Goal: Task Accomplishment & Management: Complete application form

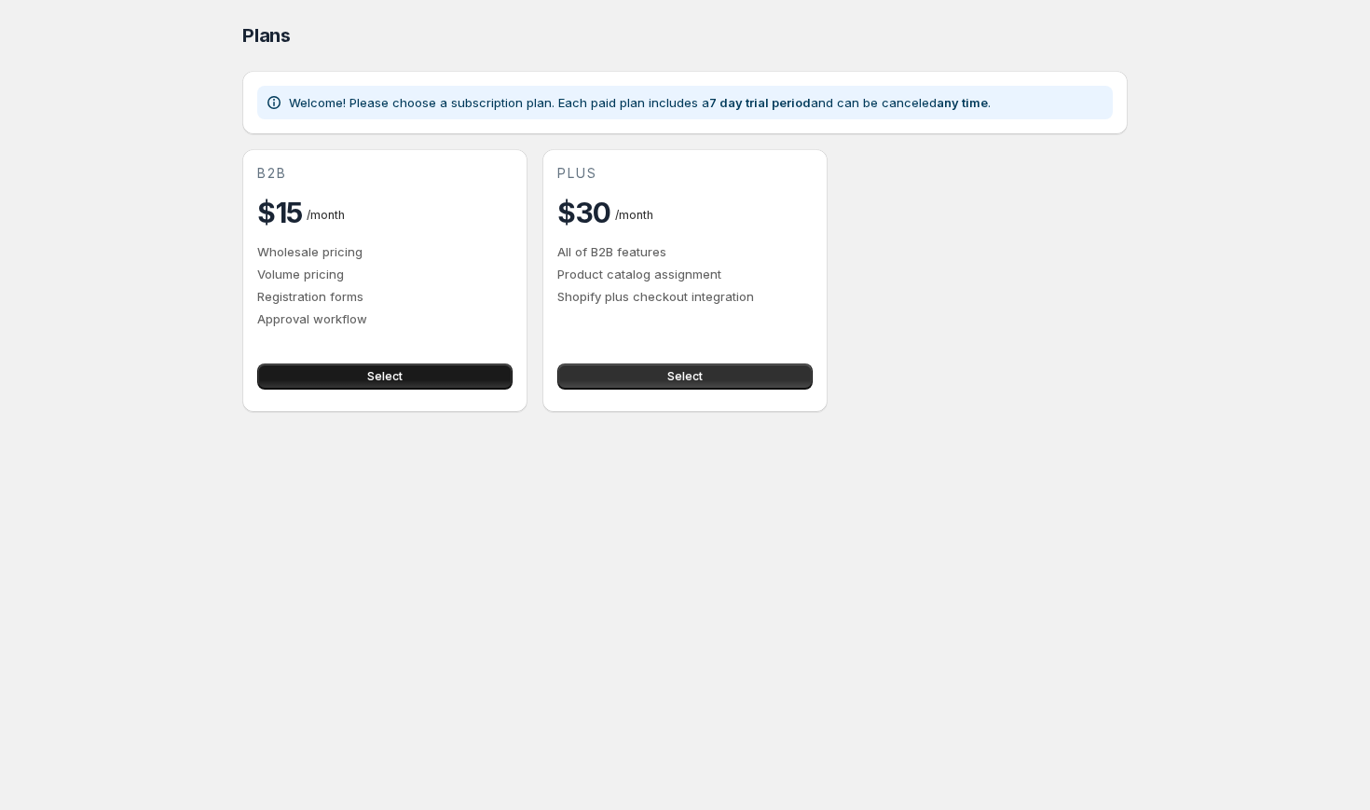
click at [410, 369] on button "Select" at bounding box center [384, 377] width 255 height 26
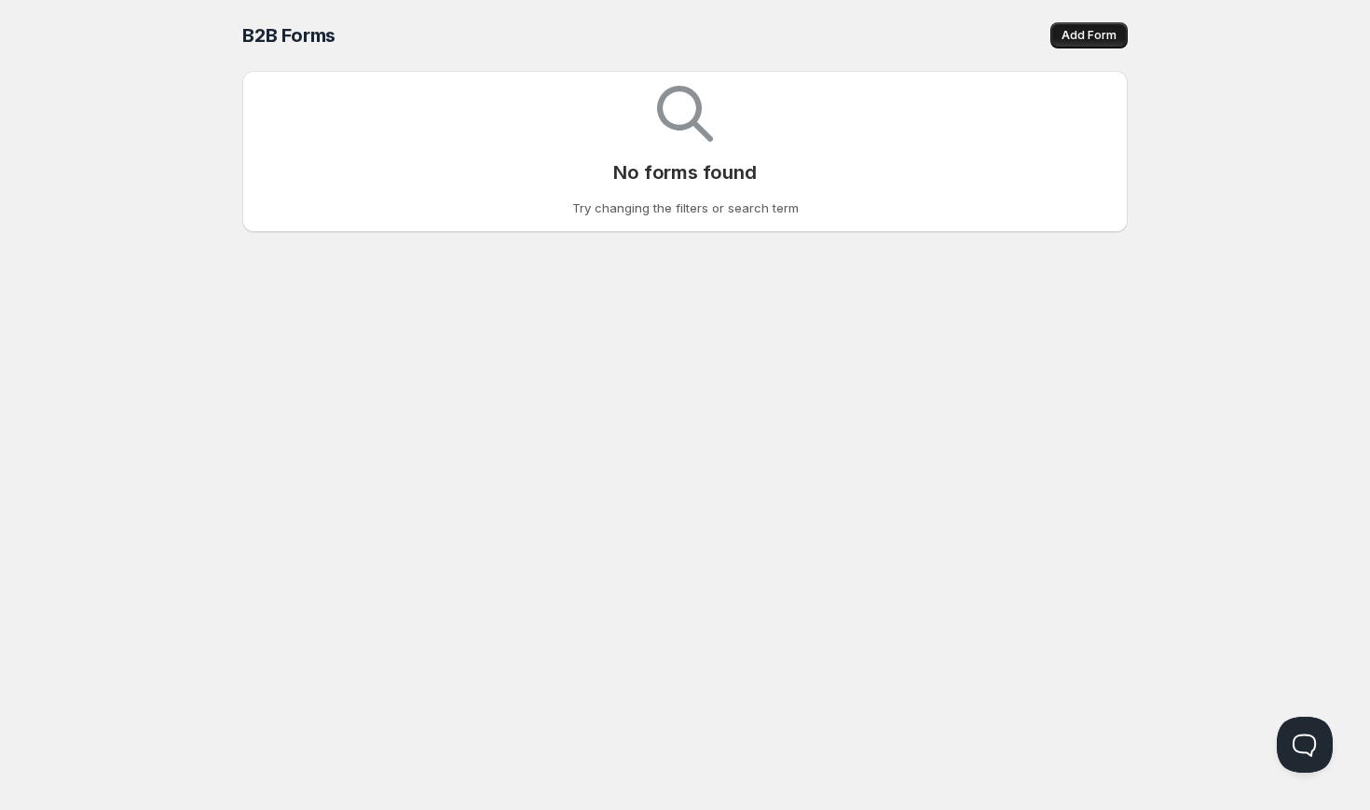
click at [1098, 31] on span "Add Form" at bounding box center [1089, 35] width 55 height 15
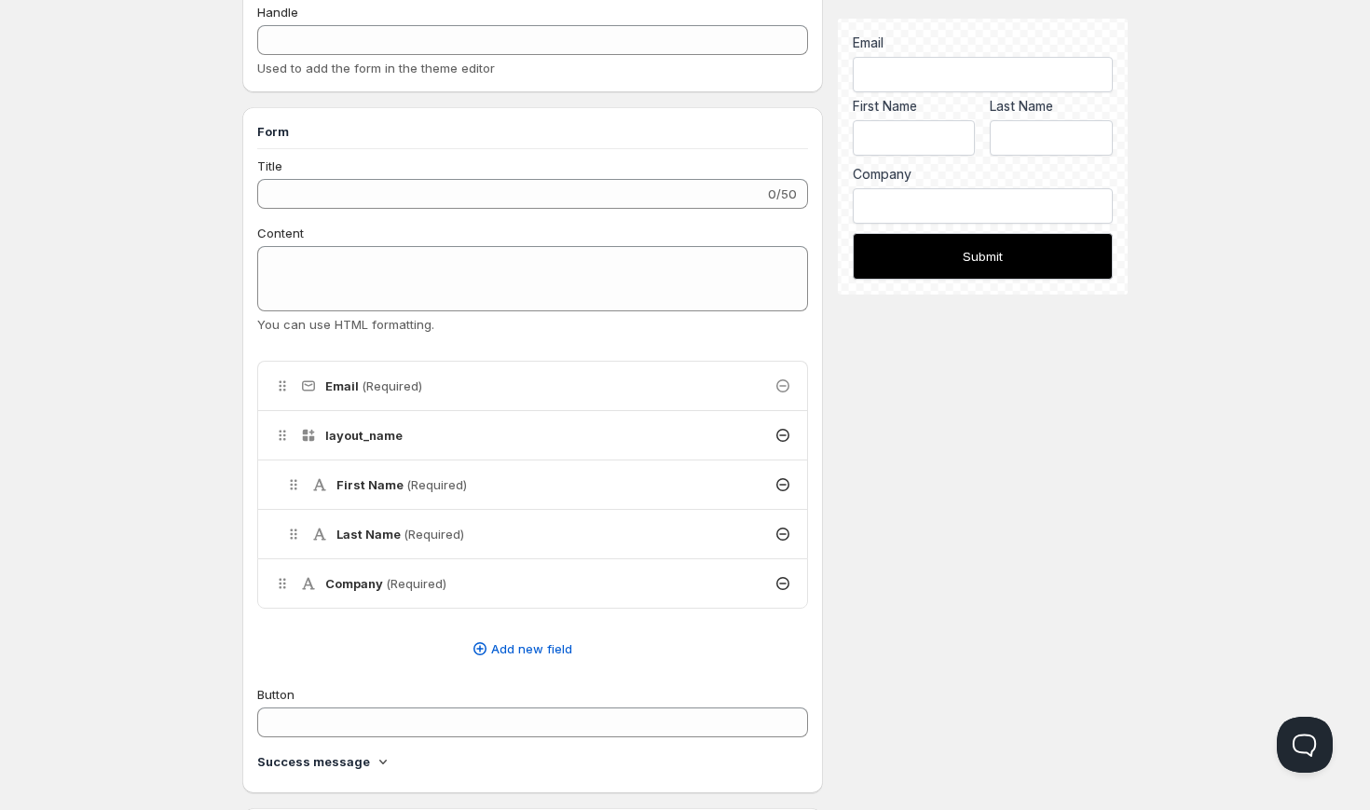
scroll to position [172, 0]
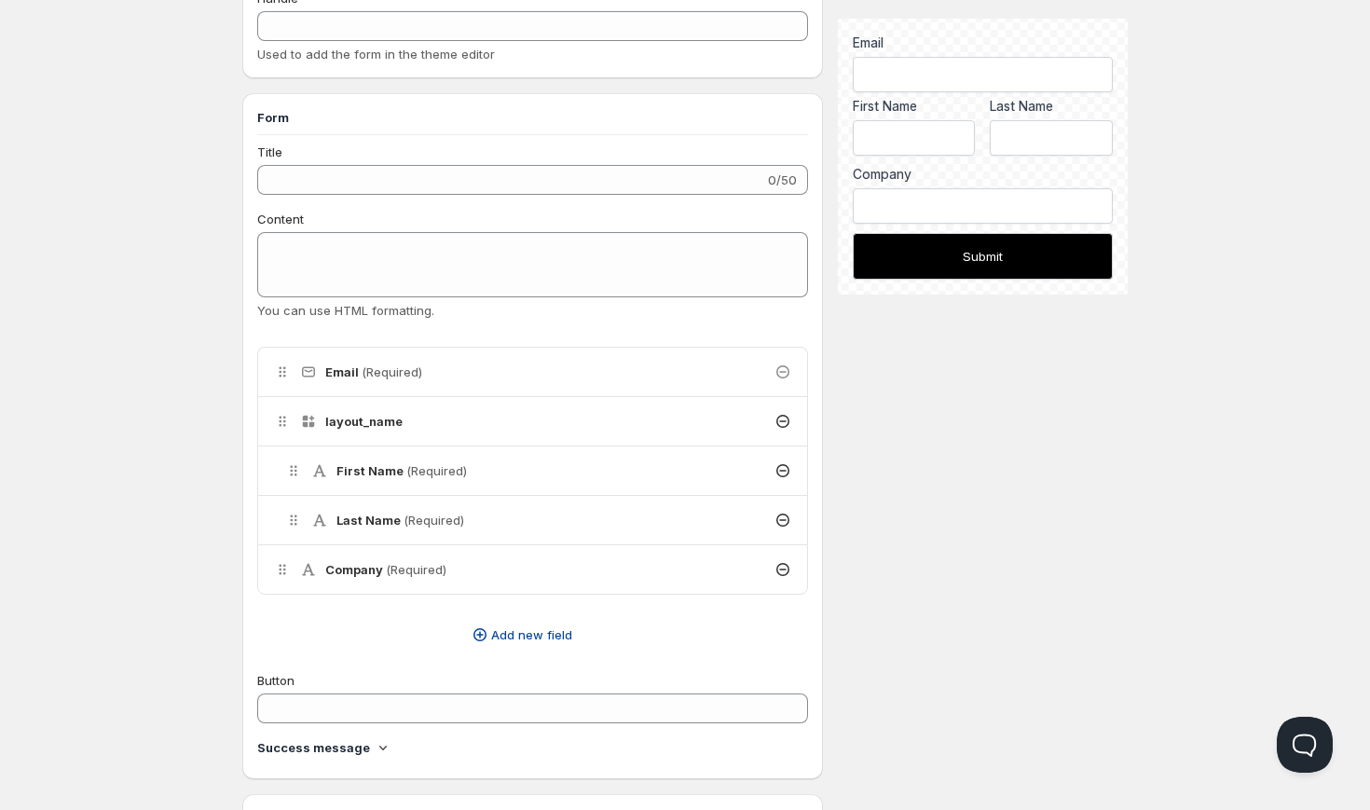
click at [517, 632] on span "Add new field" at bounding box center [531, 634] width 81 height 19
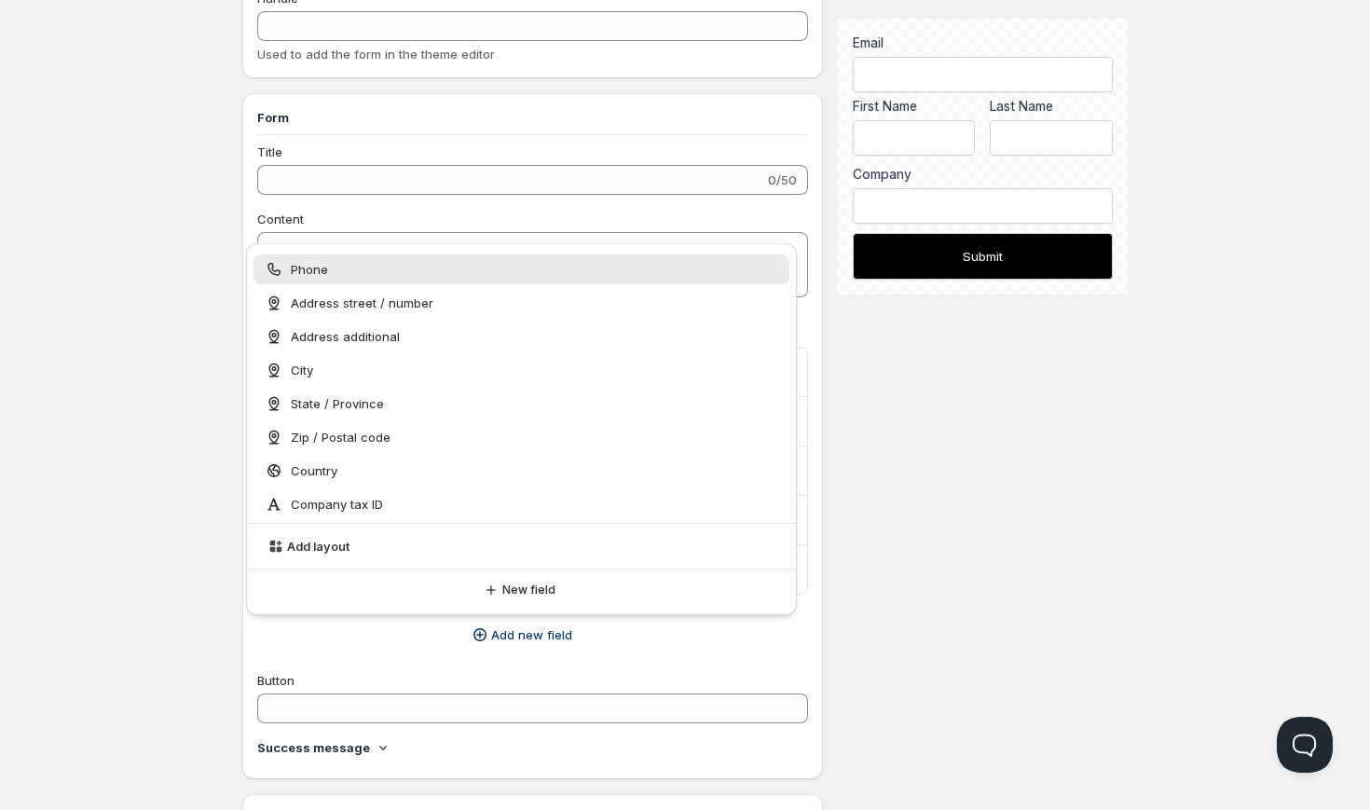
click at [524, 266] on div "Phone" at bounding box center [522, 269] width 514 height 19
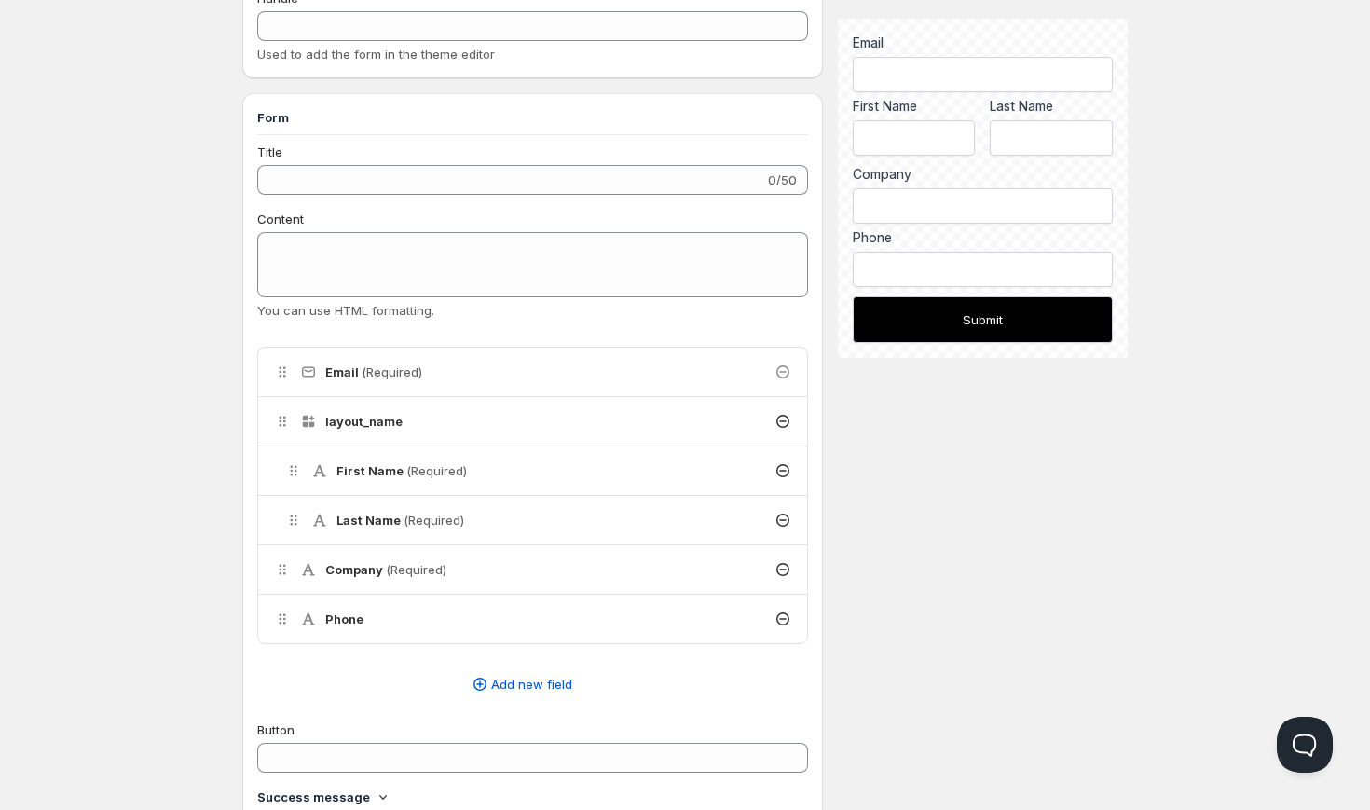
click at [543, 567] on div "Company (Required)" at bounding box center [532, 569] width 549 height 48
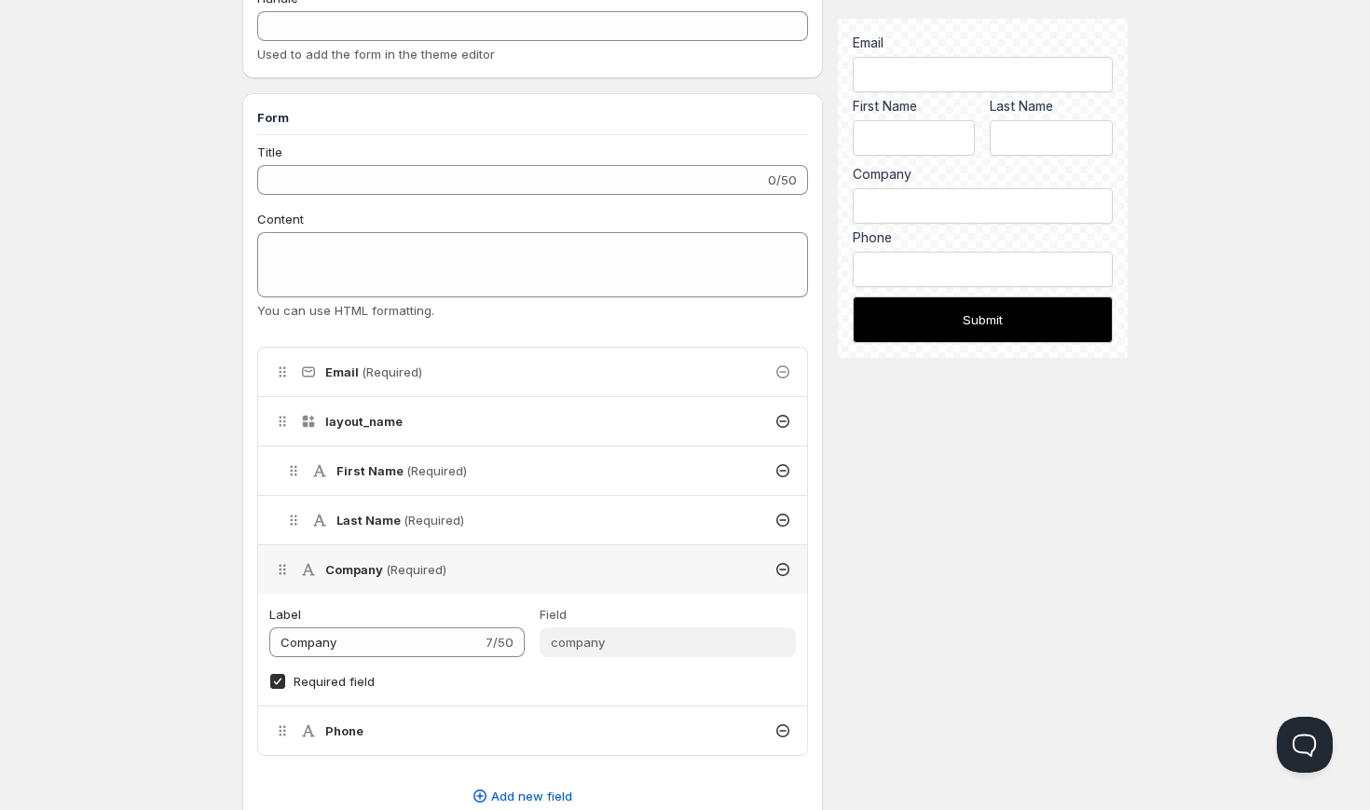
click at [275, 680] on input "Required field" at bounding box center [277, 681] width 15 height 15
checkbox input "false"
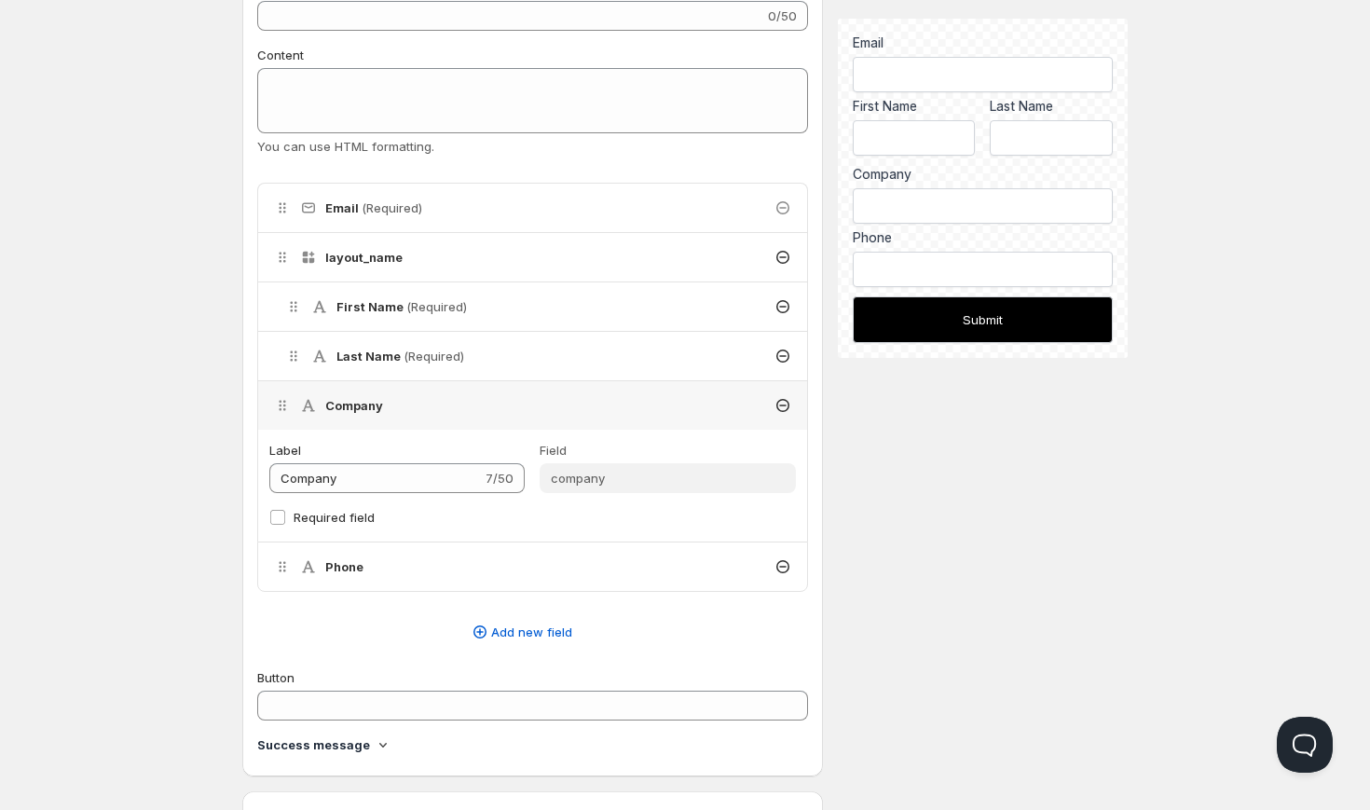
scroll to position [338, 0]
click at [526, 628] on span "Add new field" at bounding box center [531, 629] width 81 height 19
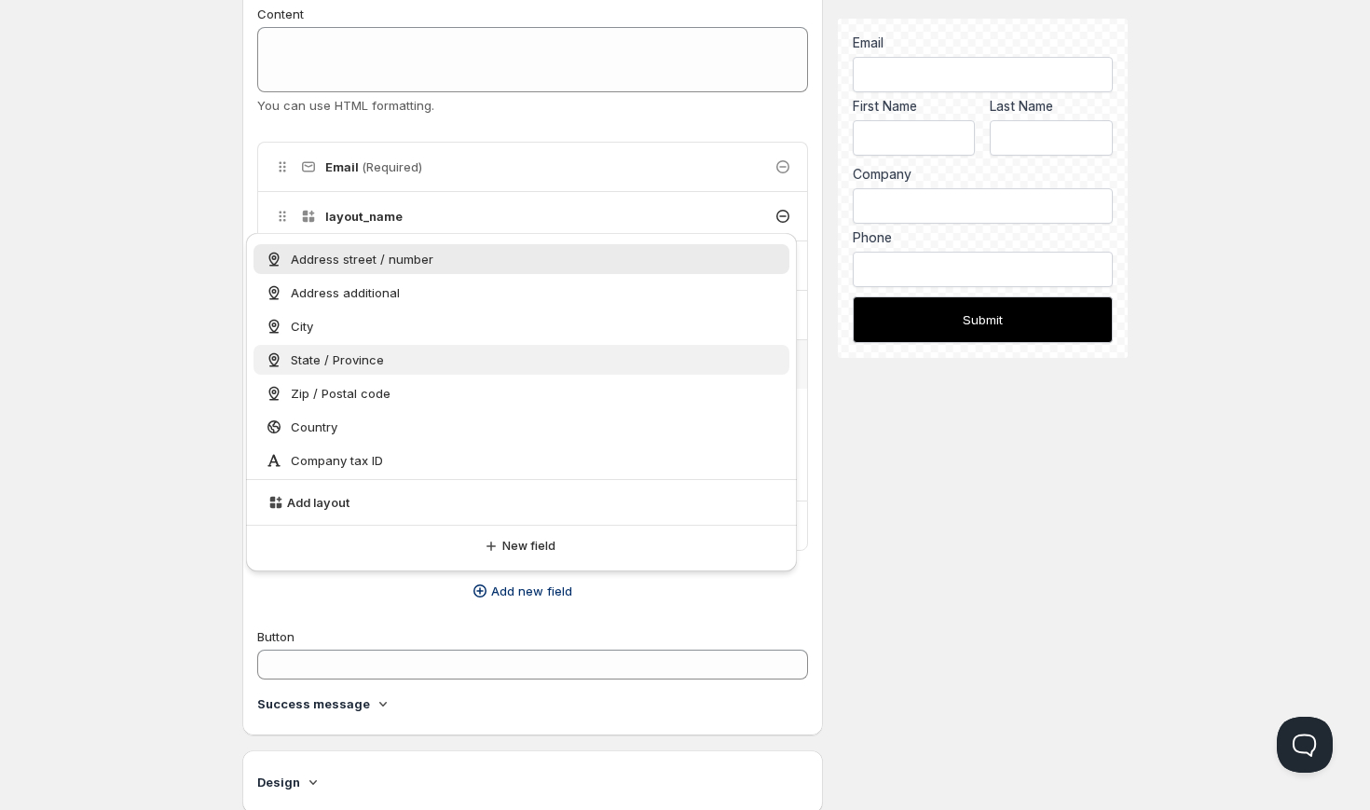
scroll to position [398, 0]
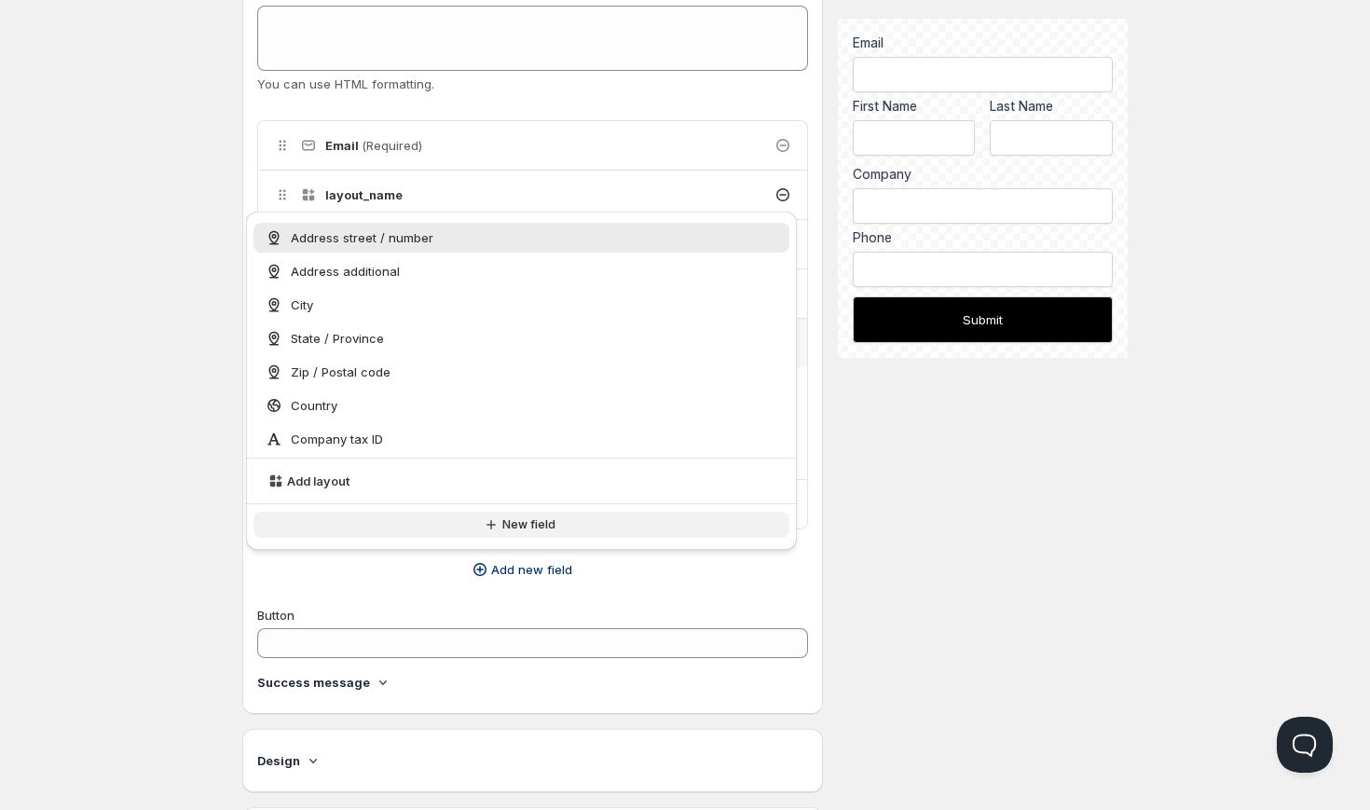
click at [550, 520] on span "New field" at bounding box center [528, 524] width 53 height 15
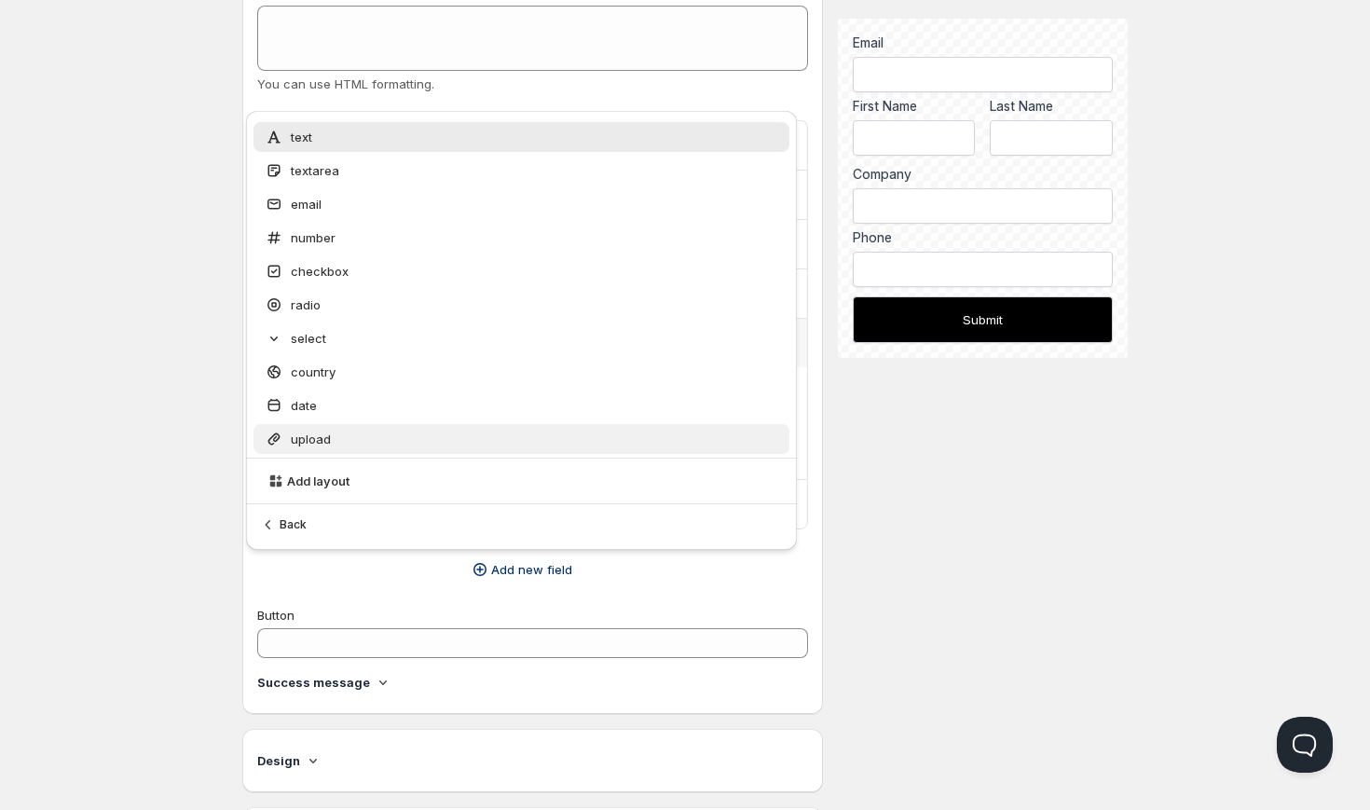
click at [550, 450] on div "upload" at bounding box center [522, 439] width 536 height 30
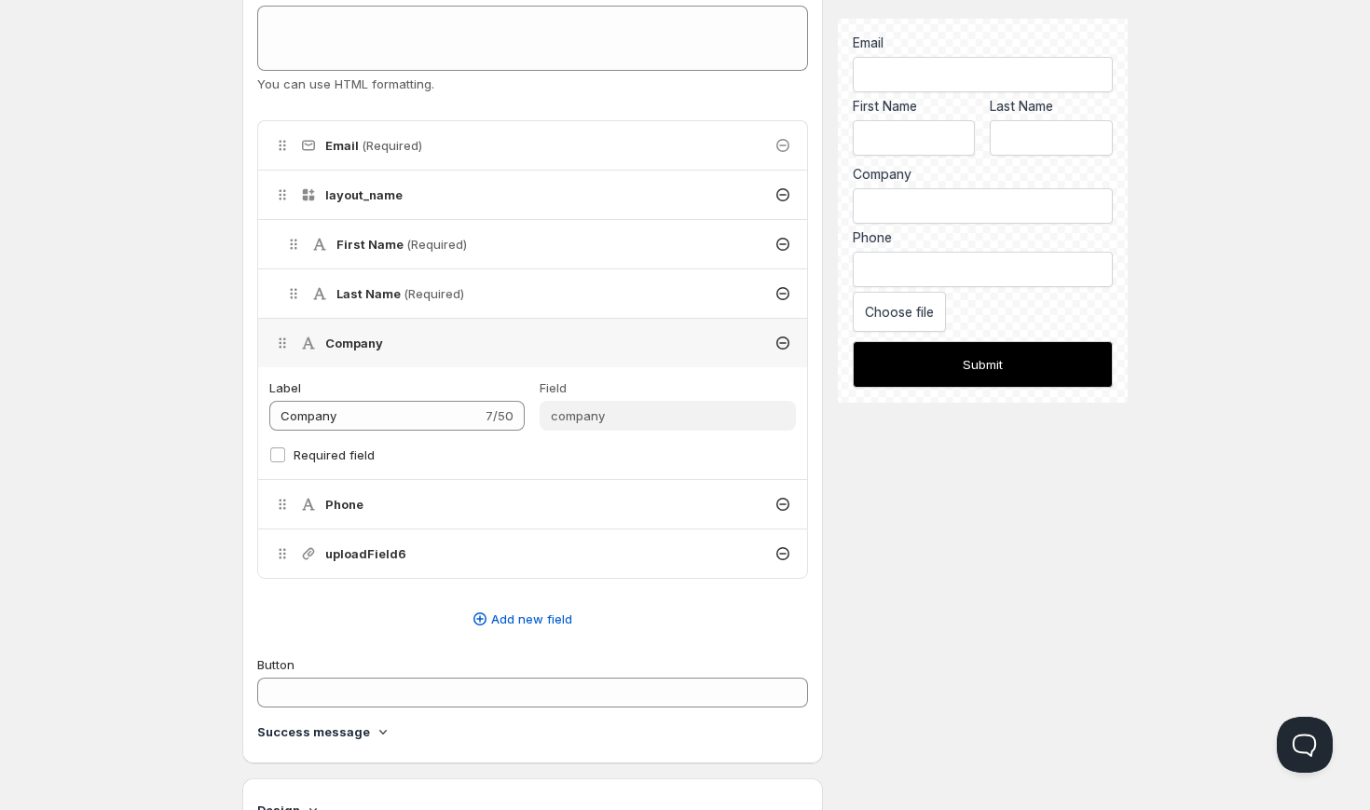
click at [525, 552] on div "uploadField6" at bounding box center [532, 553] width 549 height 48
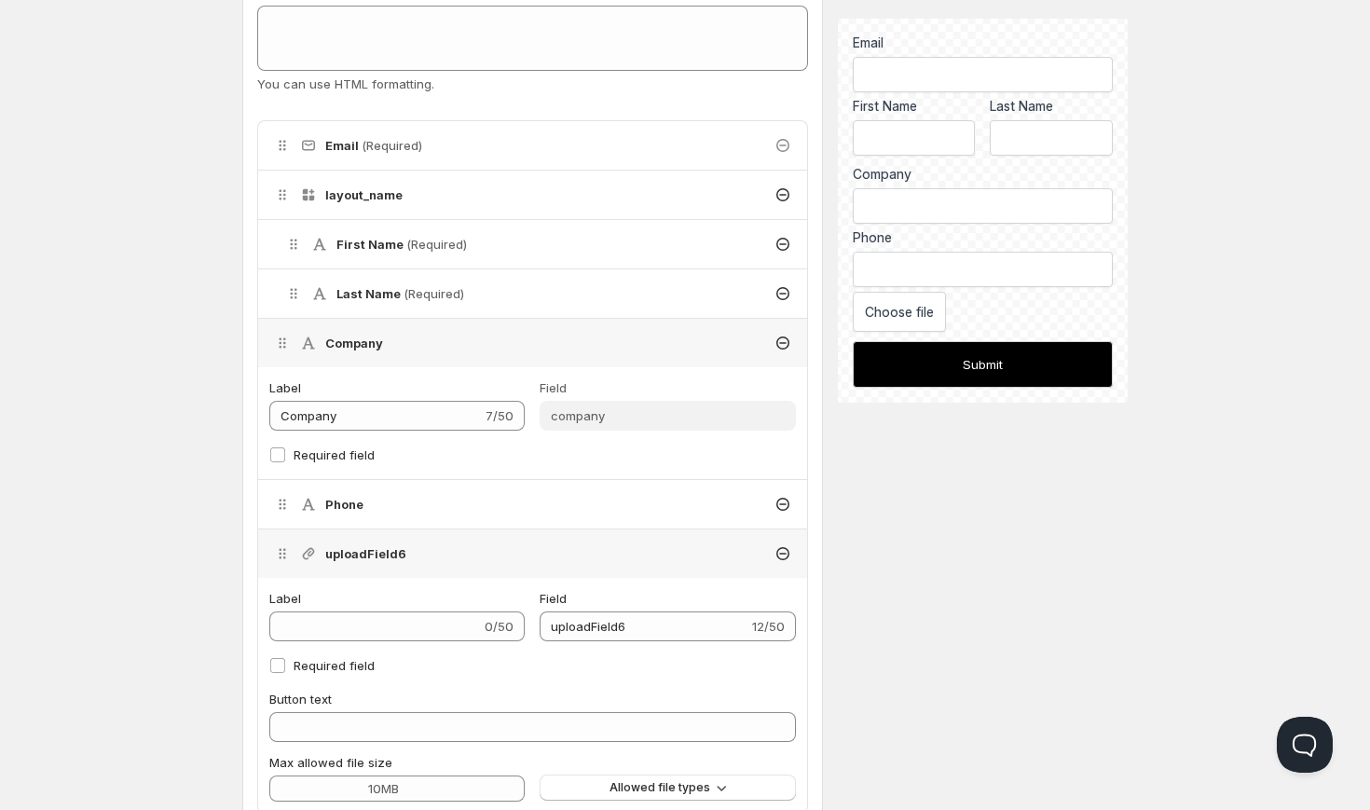
click at [710, 642] on div "Label 0/50 Field uploadField6 12/50 Required field Button text Max allowed file…" at bounding box center [532, 695] width 527 height 213
click at [496, 627] on div "0/50" at bounding box center [396, 627] width 255 height 30
type input "T"
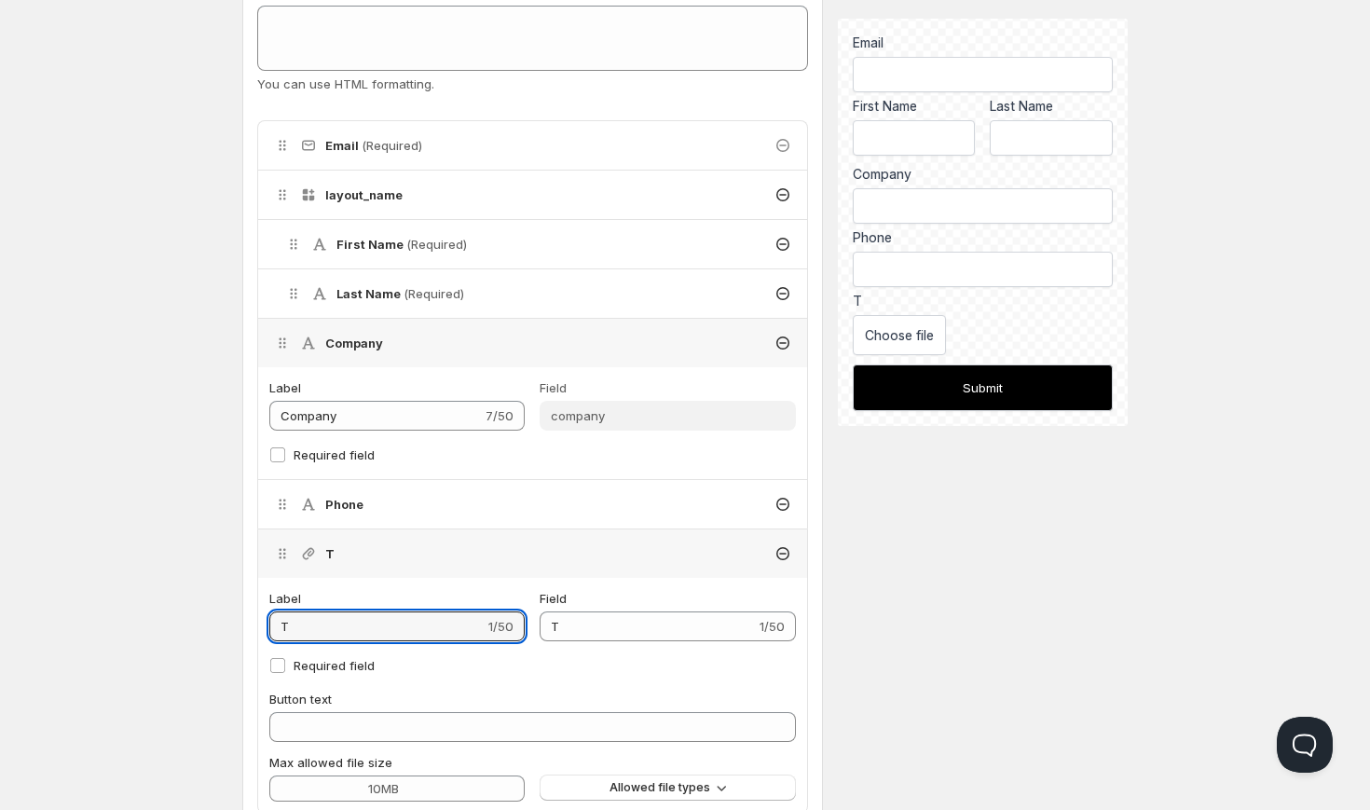
type input "To"
type input "Tob"
type input "Toba"
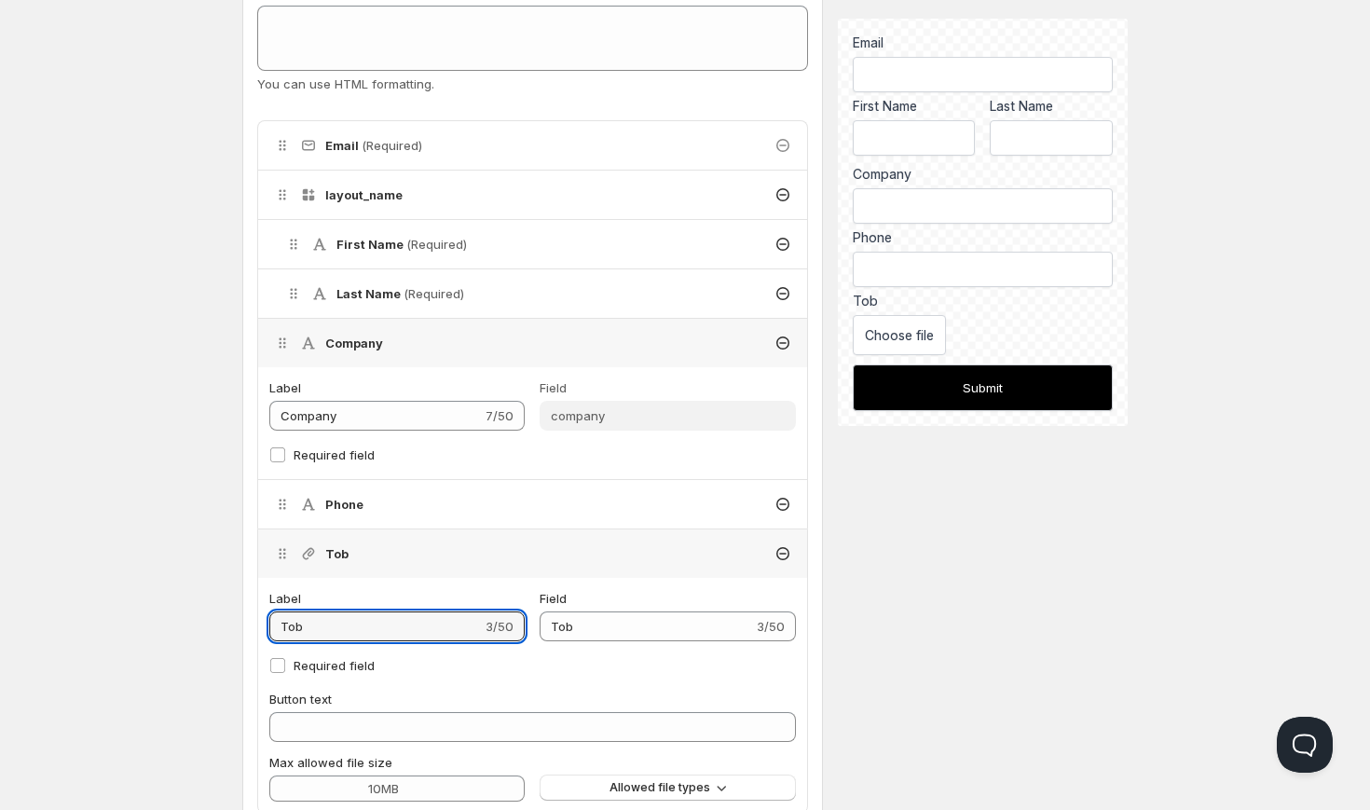
type input "Toba"
type input "Tobac"
type input "Tobacc"
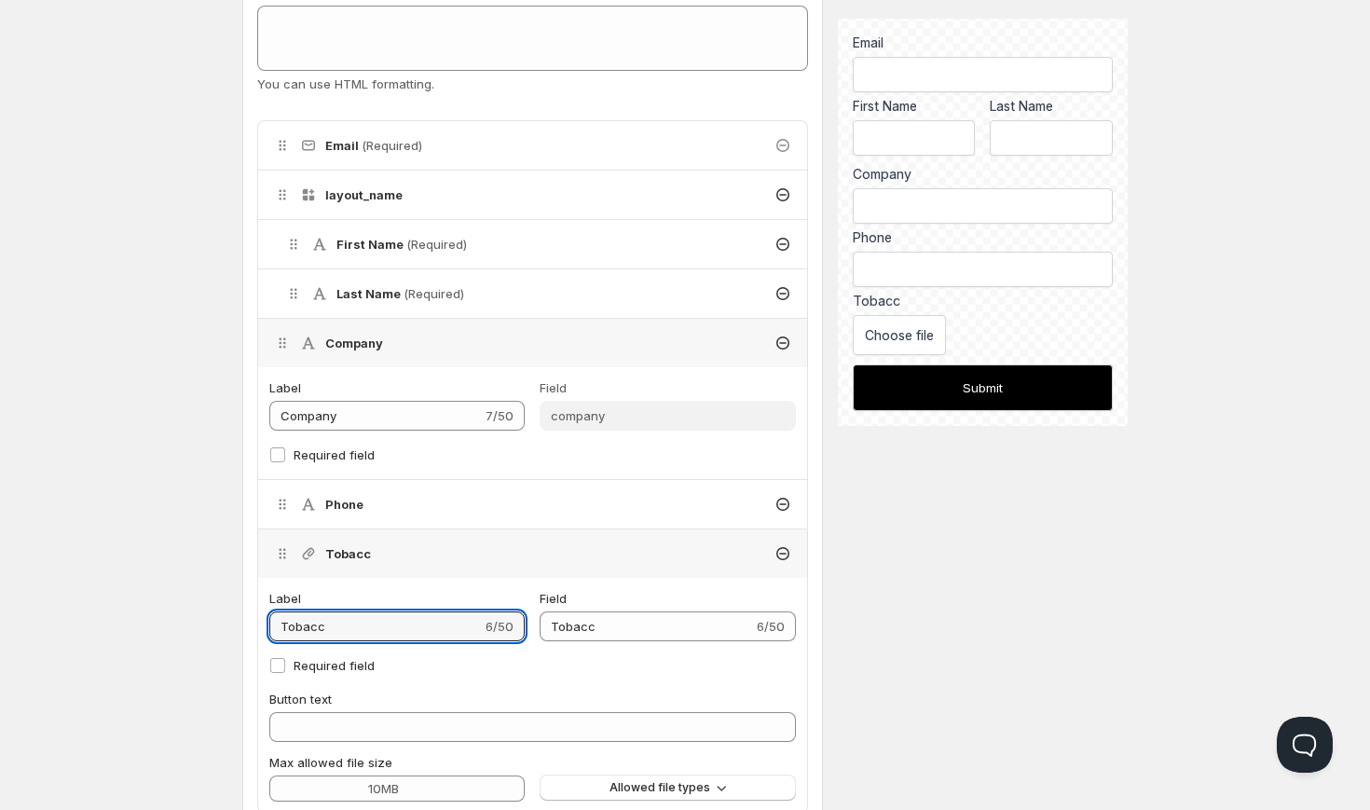
type input "Tobacco"
type input "Tobacco L"
type input "Tobacco_L"
type input "Tobacco Li"
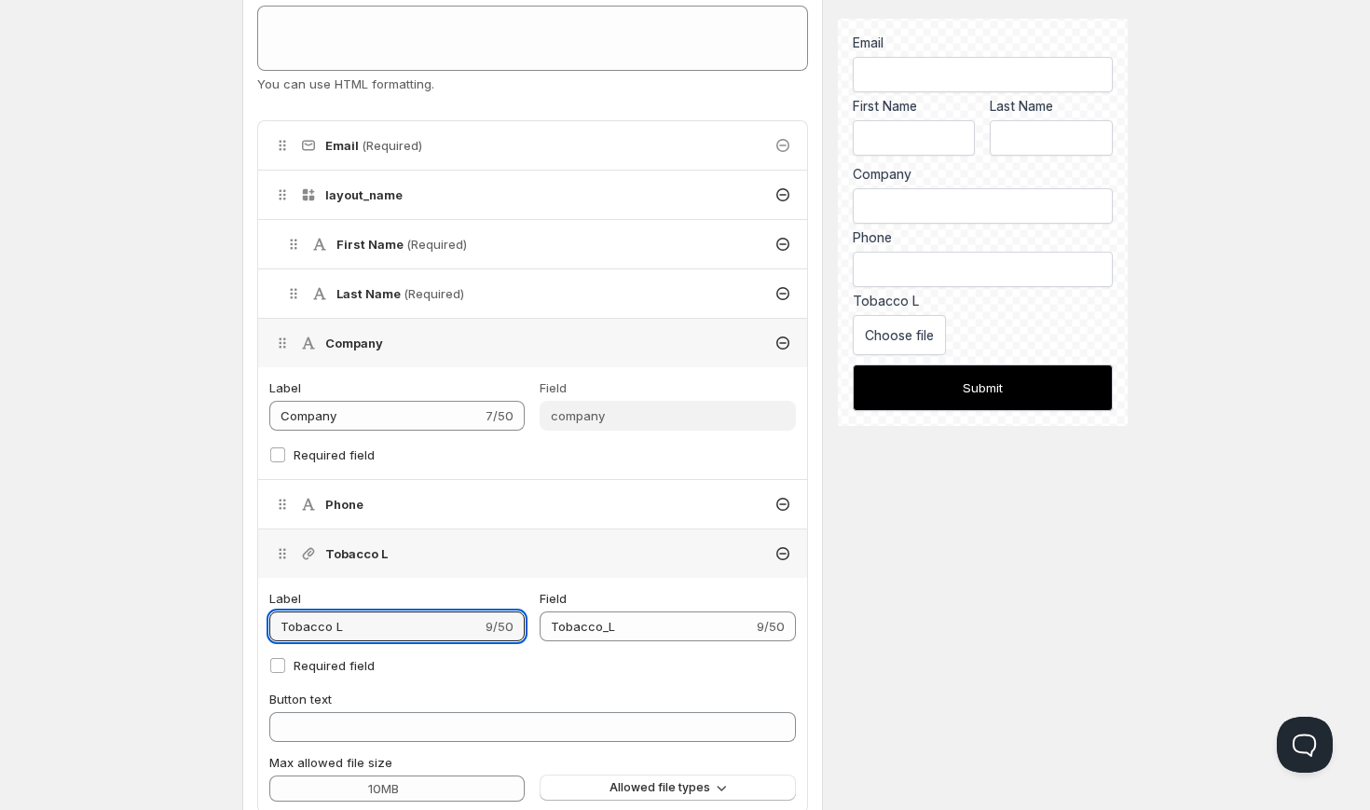
type input "Tobacco_Li"
type input "Tobacco Lic"
type input "Tobacco_Lic"
type input "Tobacco Licn"
type input "Tobacco_Licn"
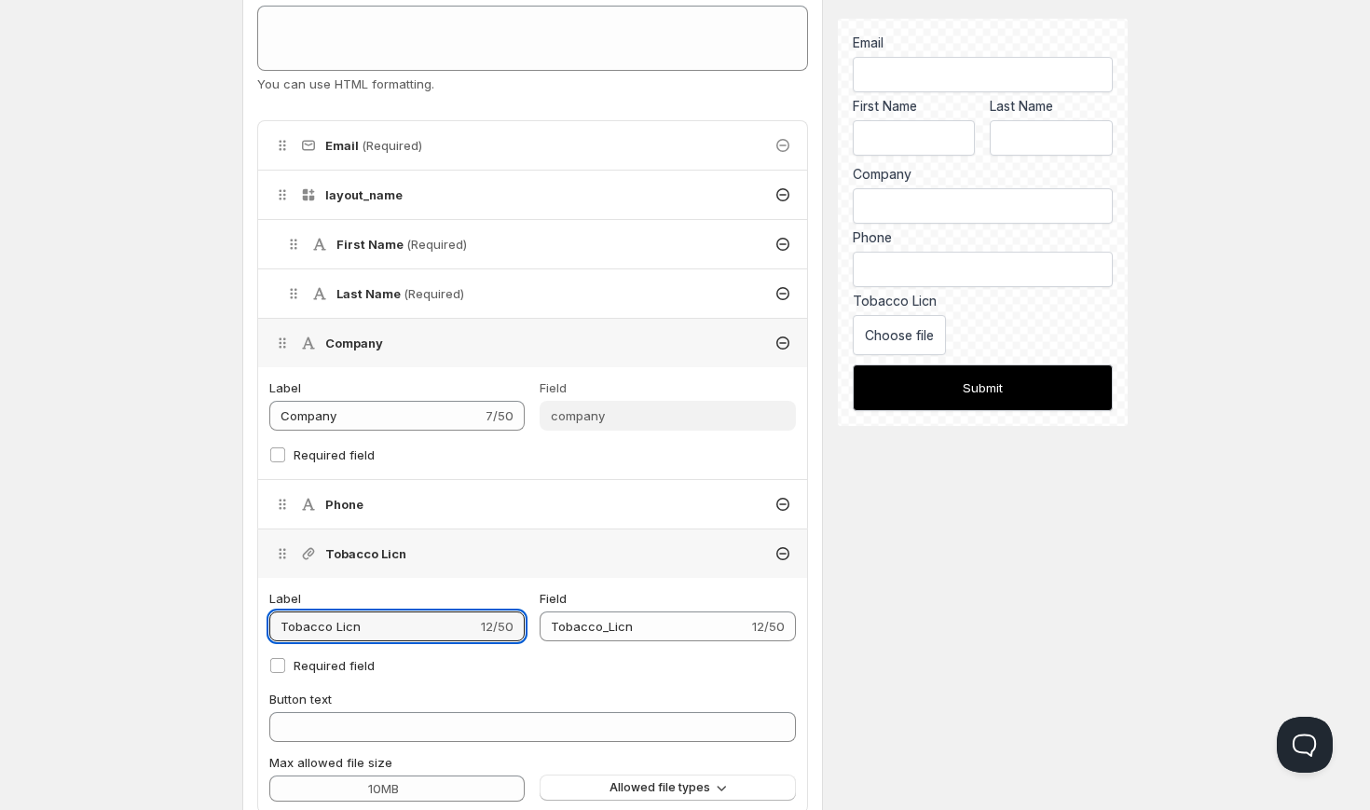
type input "Tobacco Lic"
type input "Tobacco_Lic"
type input "Tobacco Lice"
type input "Tobacco_Lice"
type input "Tobacco Licen"
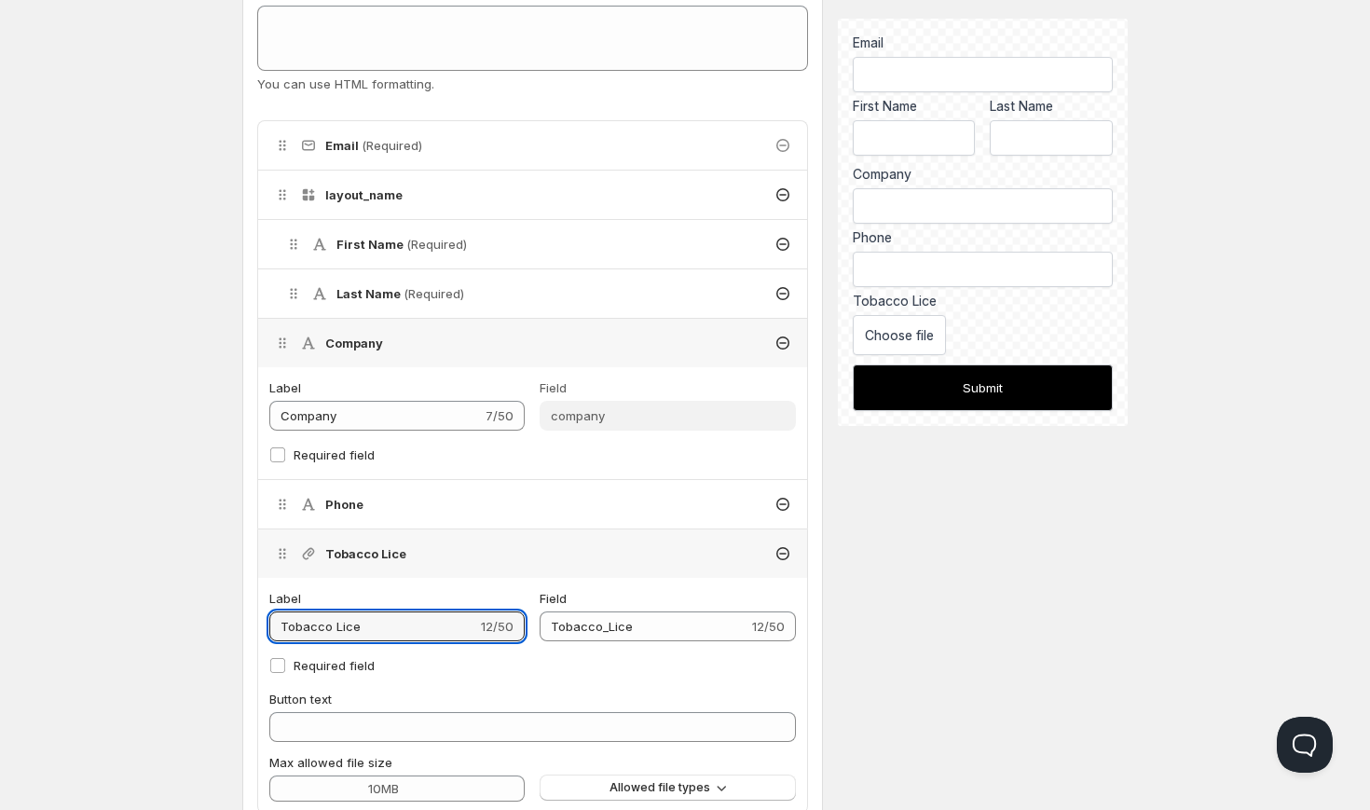
type input "Tobacco_Licen"
type input "Tobacco Licenc"
type input "Tobacco_Licenc"
type input "Tobacco Licen"
type input "Tobacco_Licen"
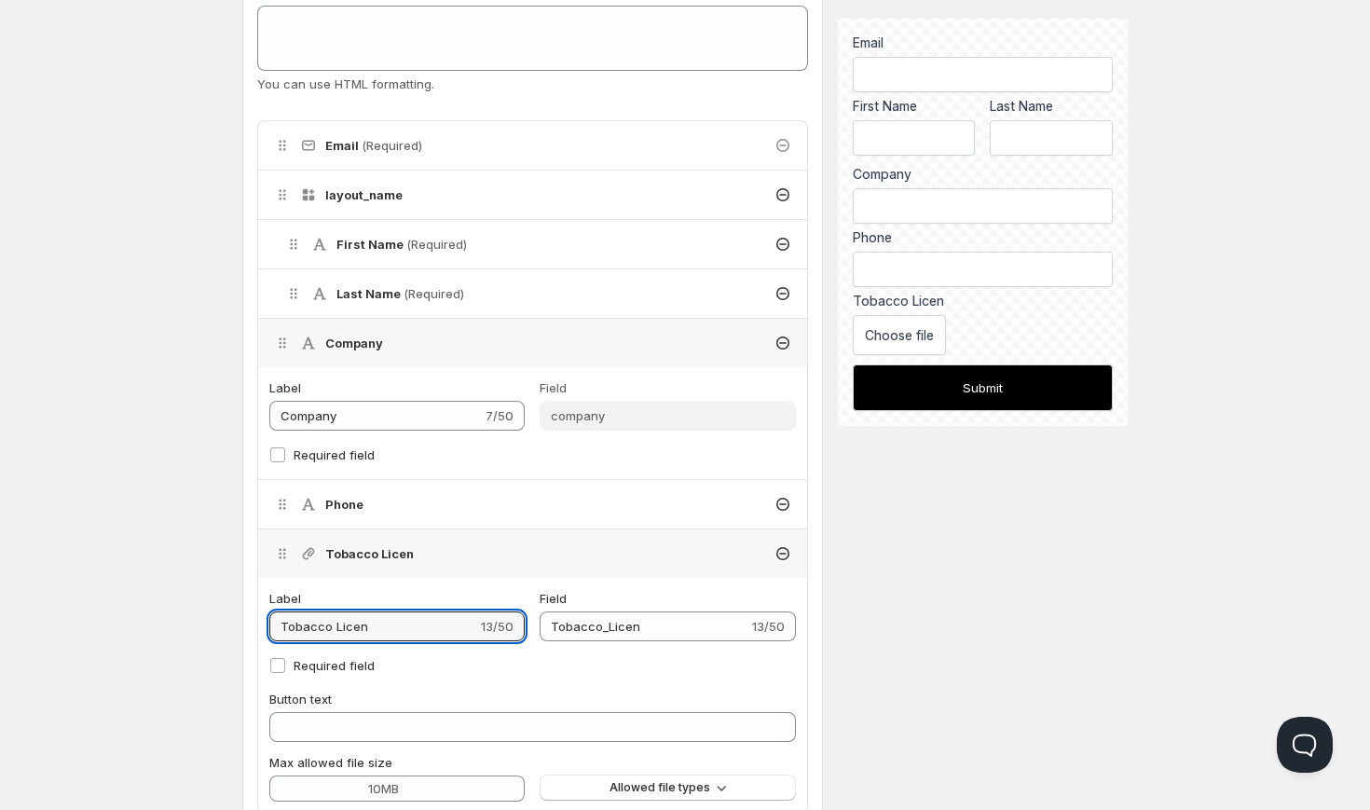
type input "Tobacco Licens"
type input "Tobacco_Licens"
type input "Tobacco License"
type input "Tobacco_License"
click at [280, 626] on input "Tobacco License" at bounding box center [373, 627] width 208 height 30
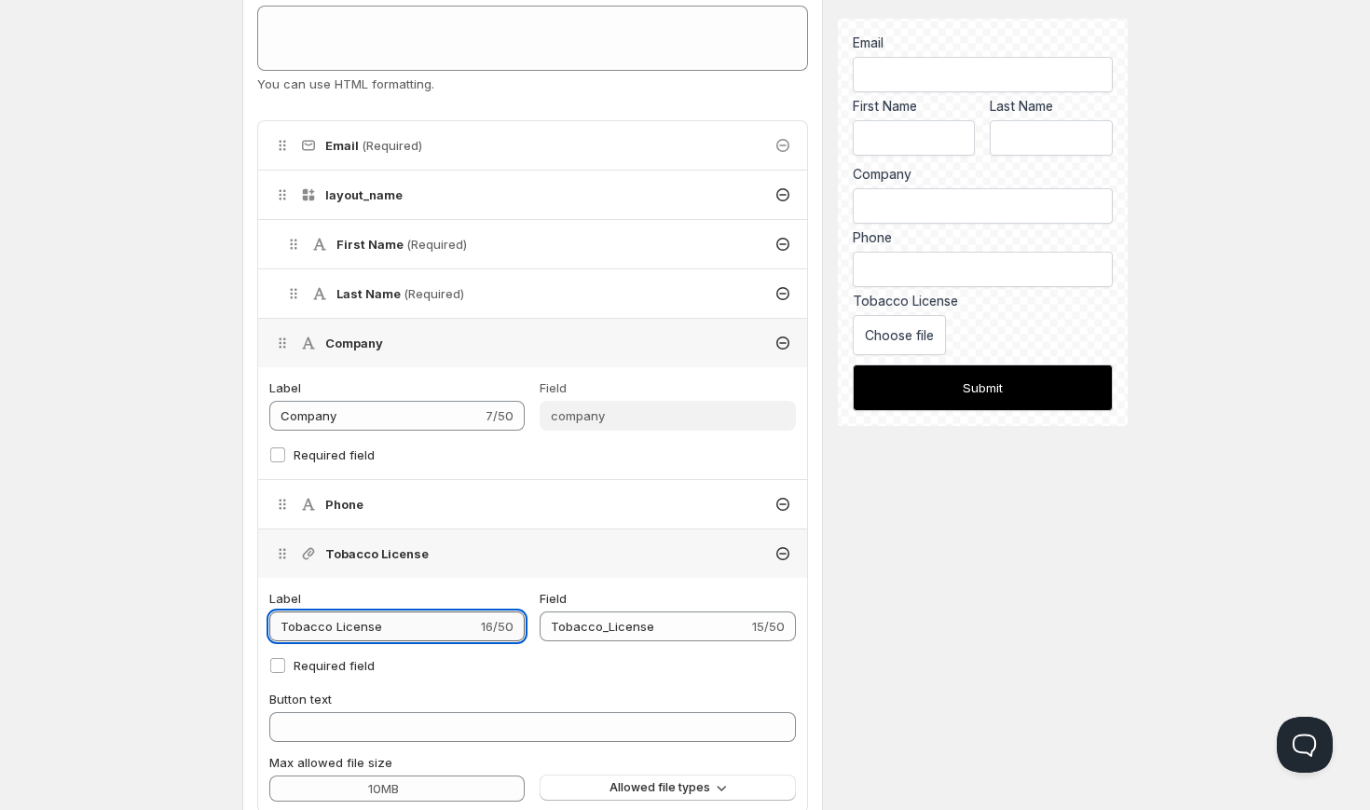
type input "UTobacco License"
type input "UTobacco_License"
type input "UpTobacco License"
type input "UpTobacco_License"
type input "UplTobacco License"
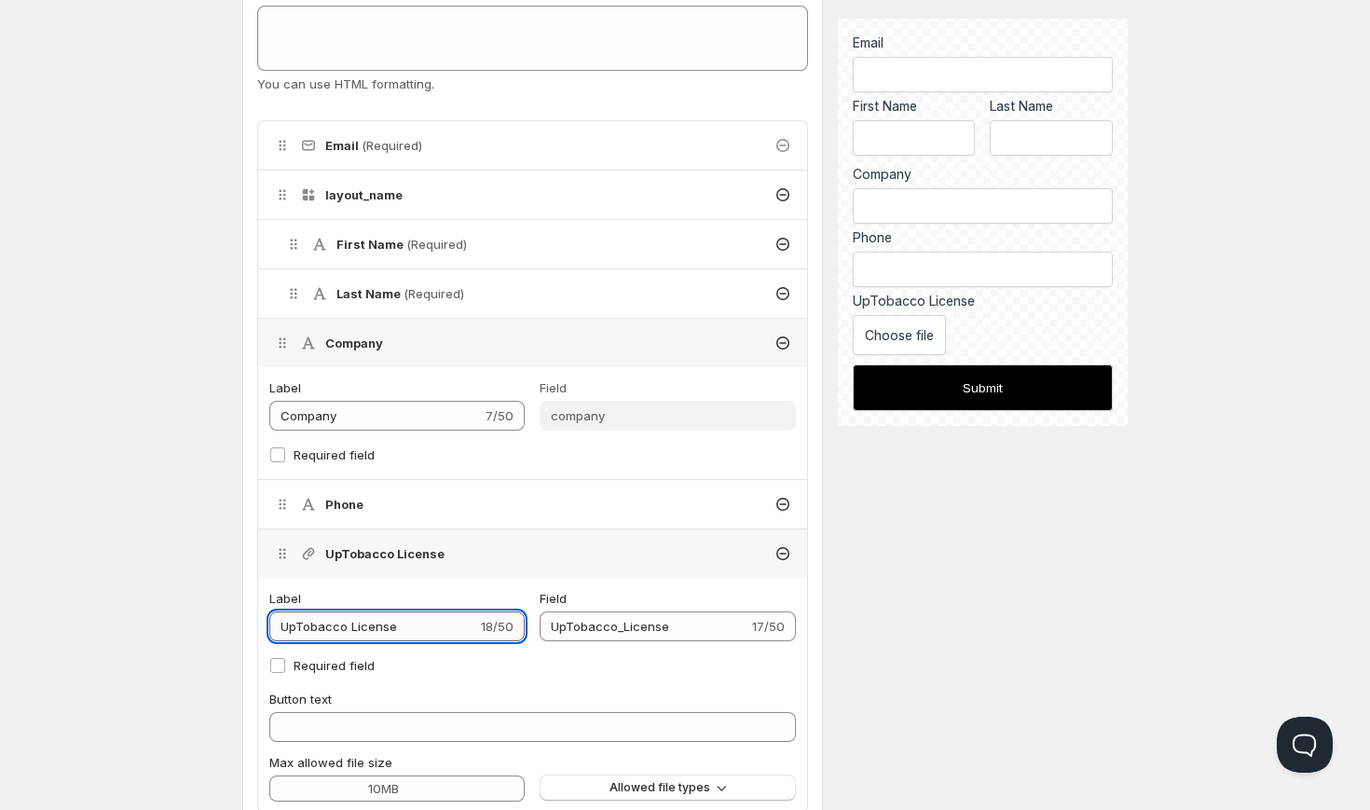
type input "UplTobacco_License"
type input "UploTobacco License"
type input "UploTobacco_License"
type input "UploaTobacco License"
type input "UploaTobacco_License"
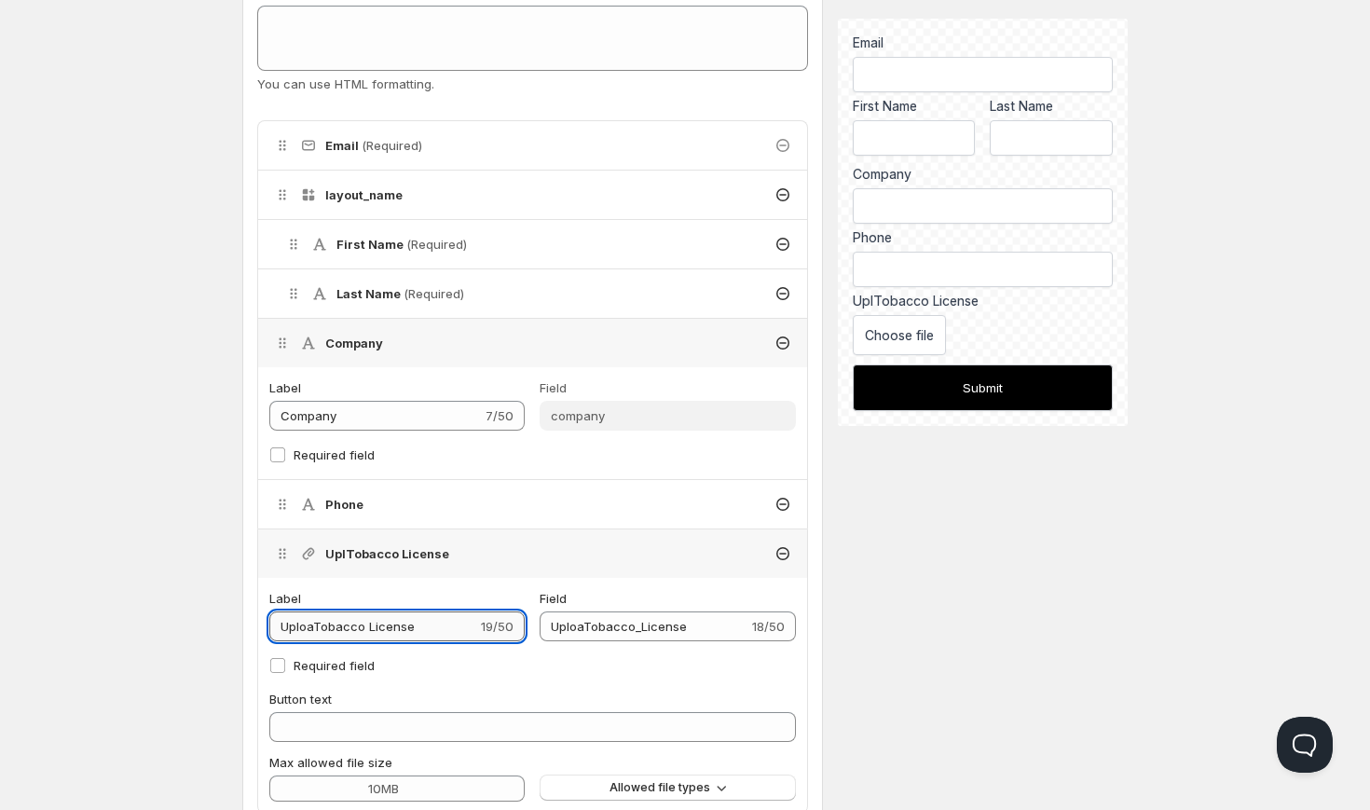
type input "UploadTobacco License"
type input "UploadTobacco_License"
type input "Upload Tobacco License"
type input "Upload_Tobacco_License"
type input "Upload Tobacco License"
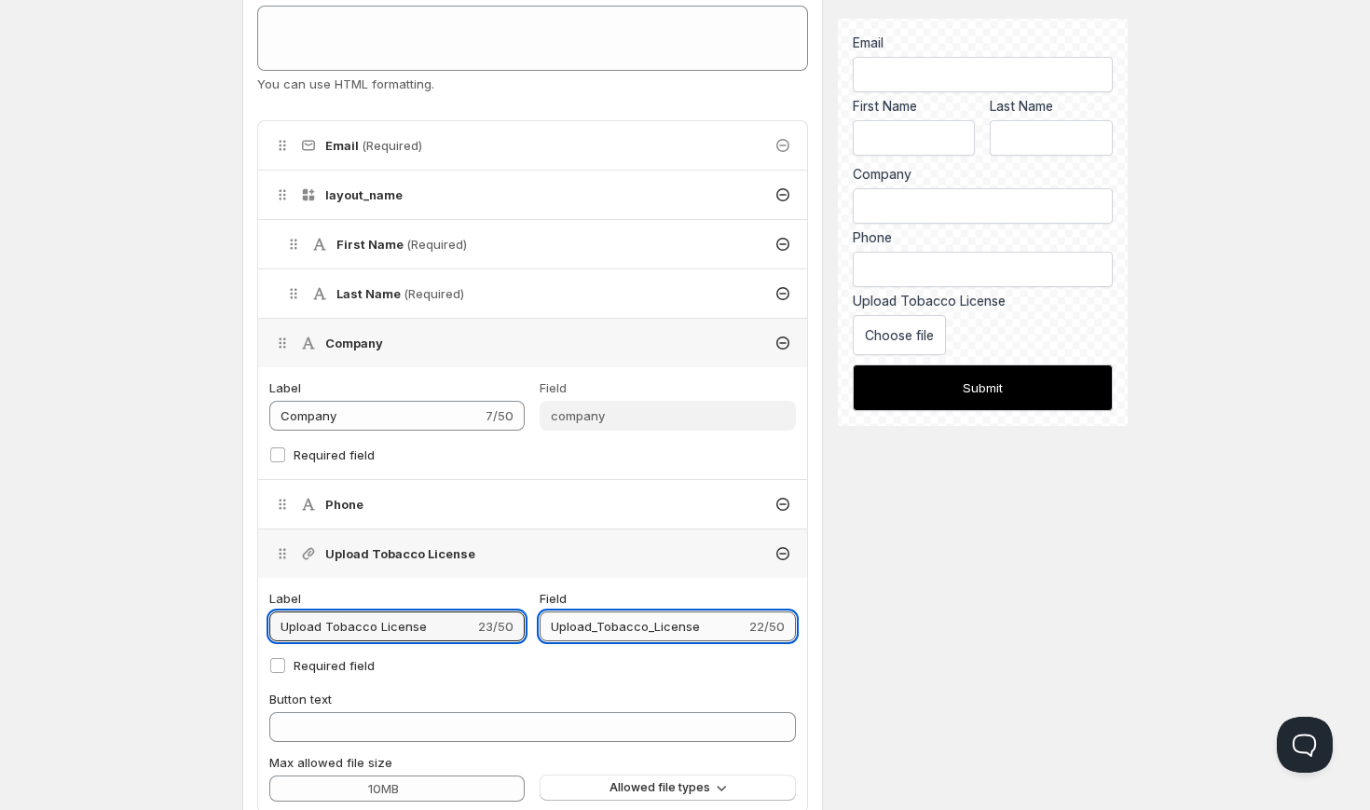
click at [668, 627] on input "Upload_Tobacco_License" at bounding box center [642, 627] width 205 height 30
click at [646, 680] on div "Label Upload Tobacco License 23/50 Field Upload_Tobacco_License 22/50 Required …" at bounding box center [532, 695] width 527 height 213
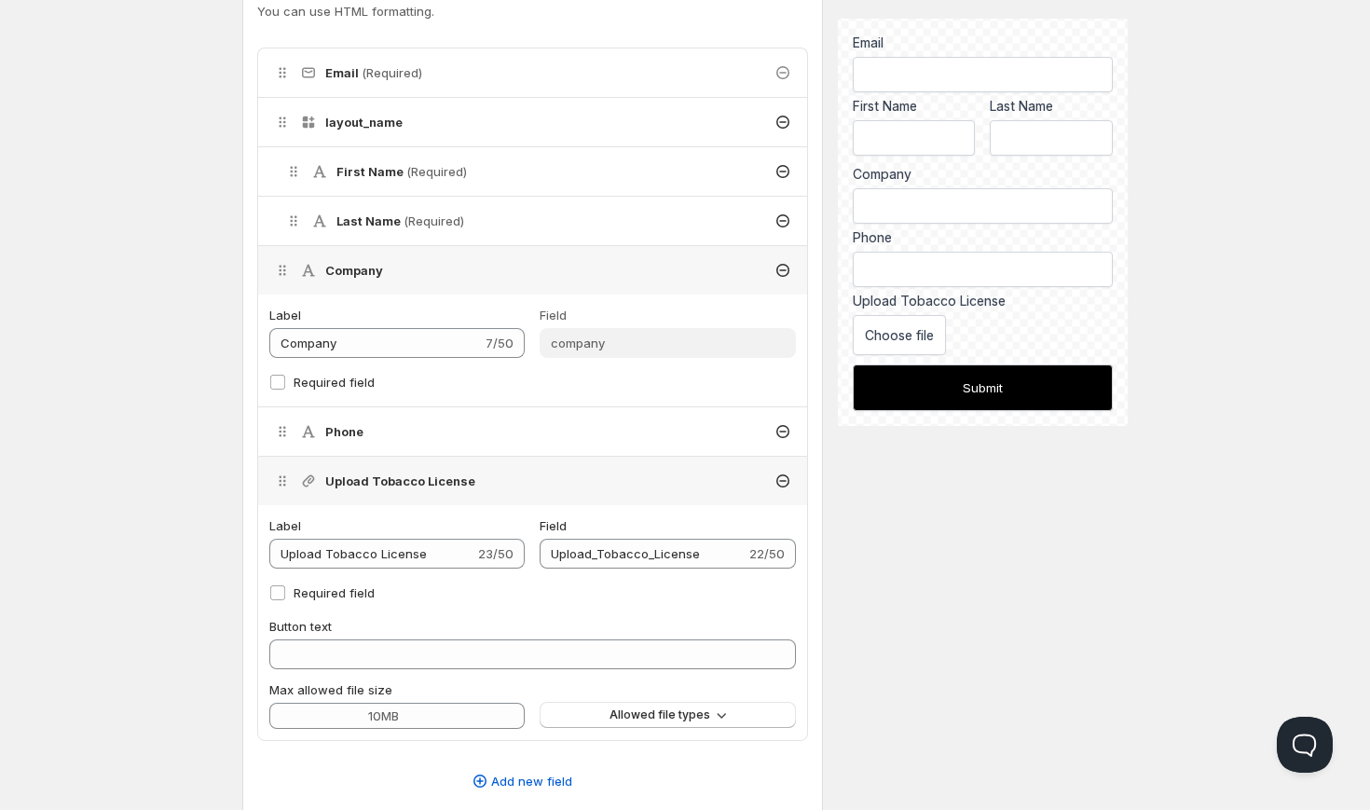
scroll to position [491, 0]
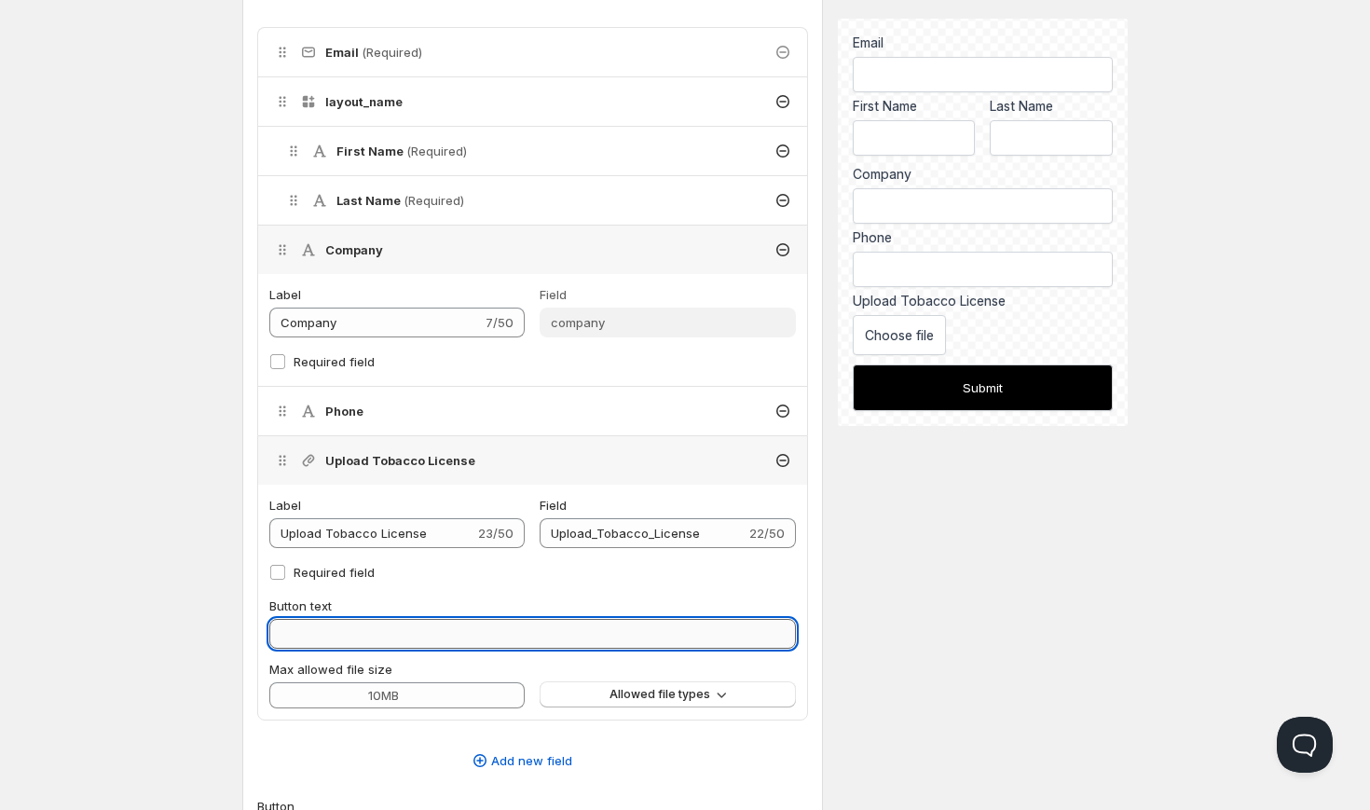
click at [618, 641] on input "Button text" at bounding box center [532, 634] width 527 height 30
type input "i"
click at [644, 585] on div "Label Upload Tobacco License 23/50 Field Upload_Tobacco_License 22/50 Required …" at bounding box center [532, 602] width 527 height 213
click at [598, 625] on input "Button text" at bounding box center [532, 634] width 527 height 30
type input "Upload"
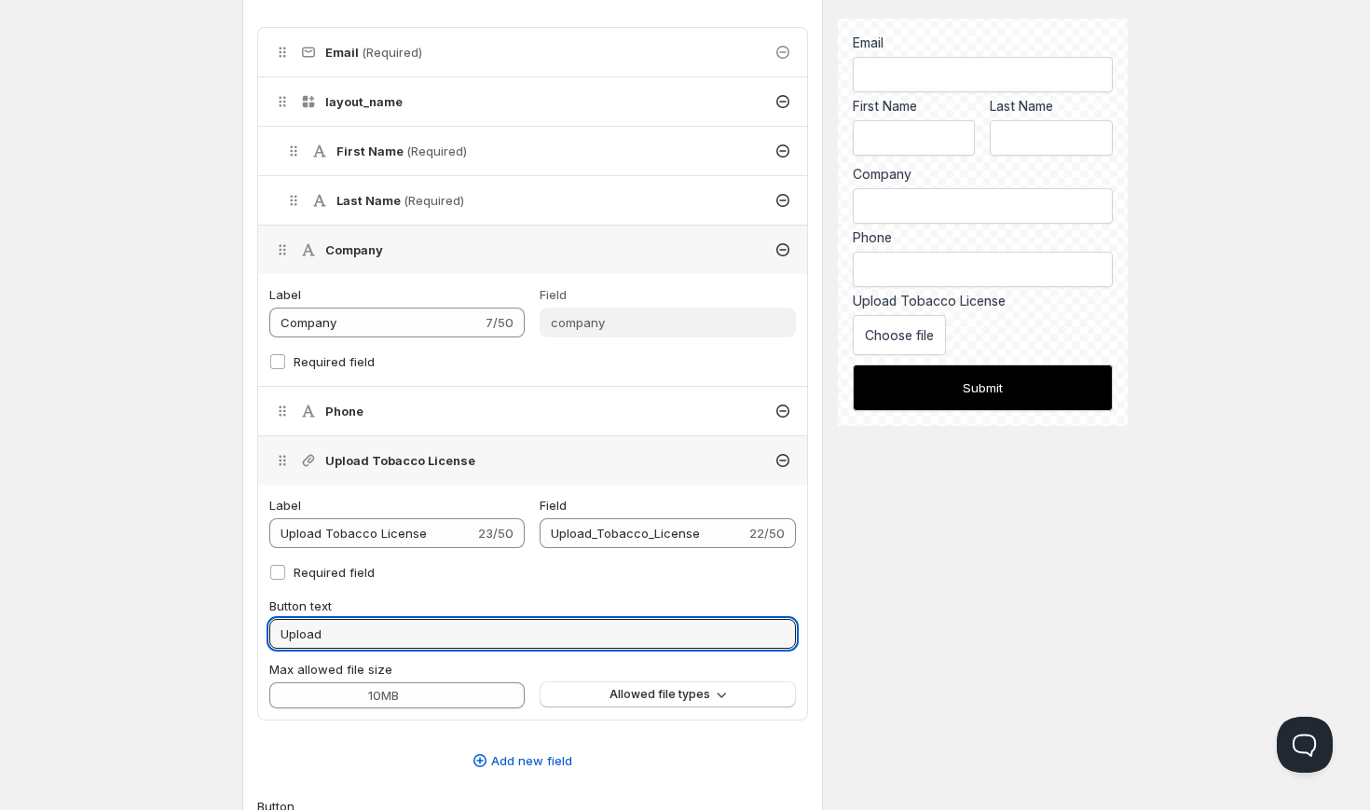
click at [661, 588] on div "Label Upload Tobacco License 23/50 Field Upload_Tobacco_License 22/50 Required …" at bounding box center [532, 602] width 527 height 213
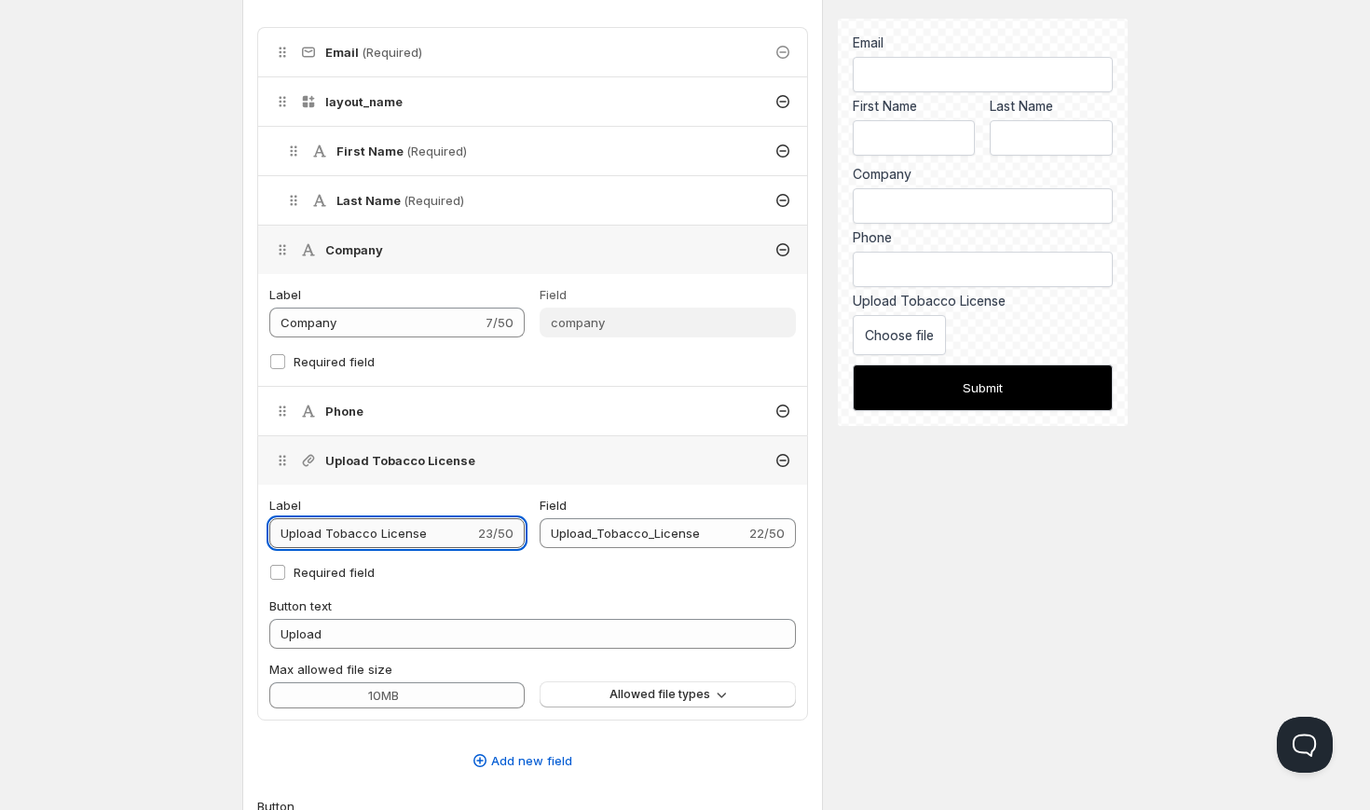
click at [445, 532] on input "Upload Tobacco License" at bounding box center [371, 533] width 205 height 30
type input "Upload Tobacco License("
type input "Upload_Tobacco_License("
type input "Upload Tobacco License()"
type input "Upload_Tobacco_License()"
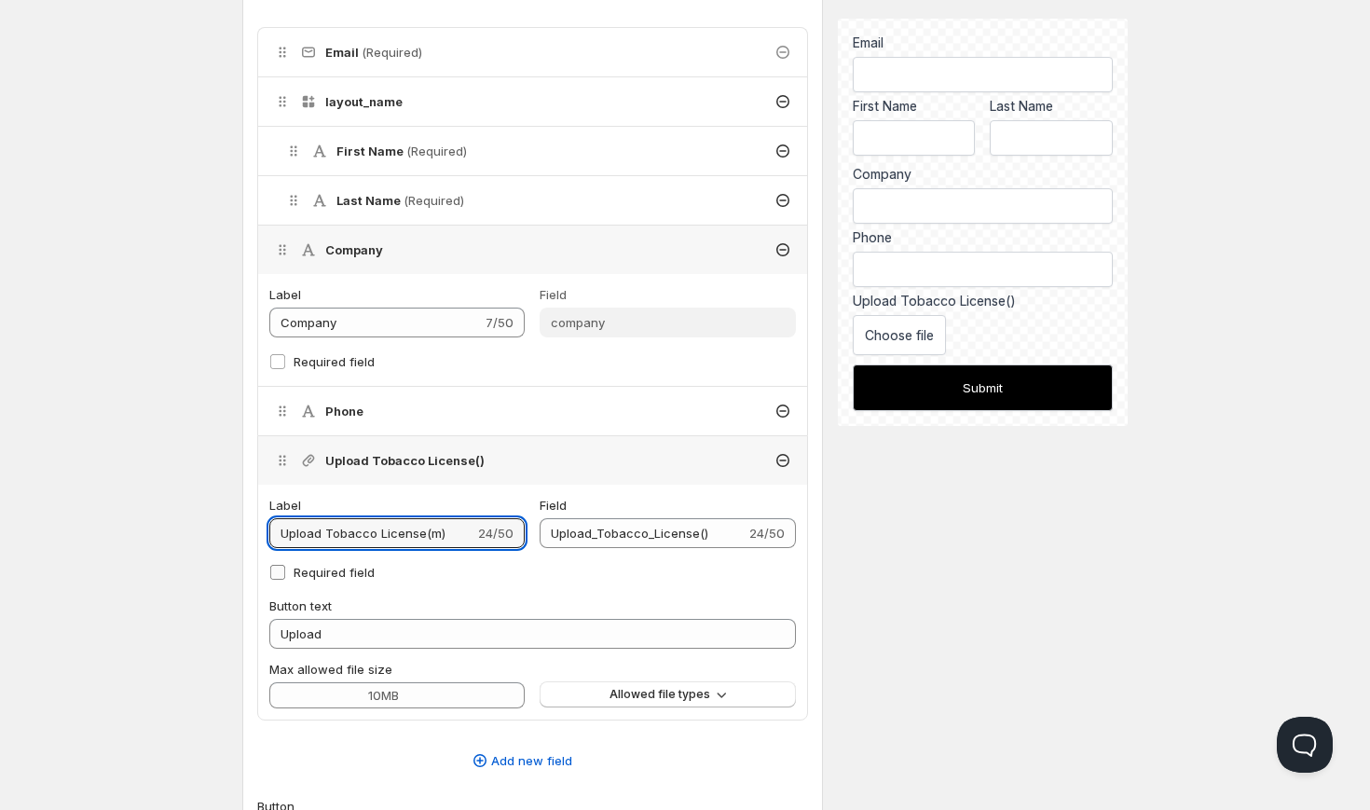
type input "Upload Tobacco License(ma)"
type input "Upload_Tobacco_License(ma)"
type input "Upload Tobacco License(man)"
type input "Upload_Tobacco_License(man)"
type input "Upload Tobacco License(mand)"
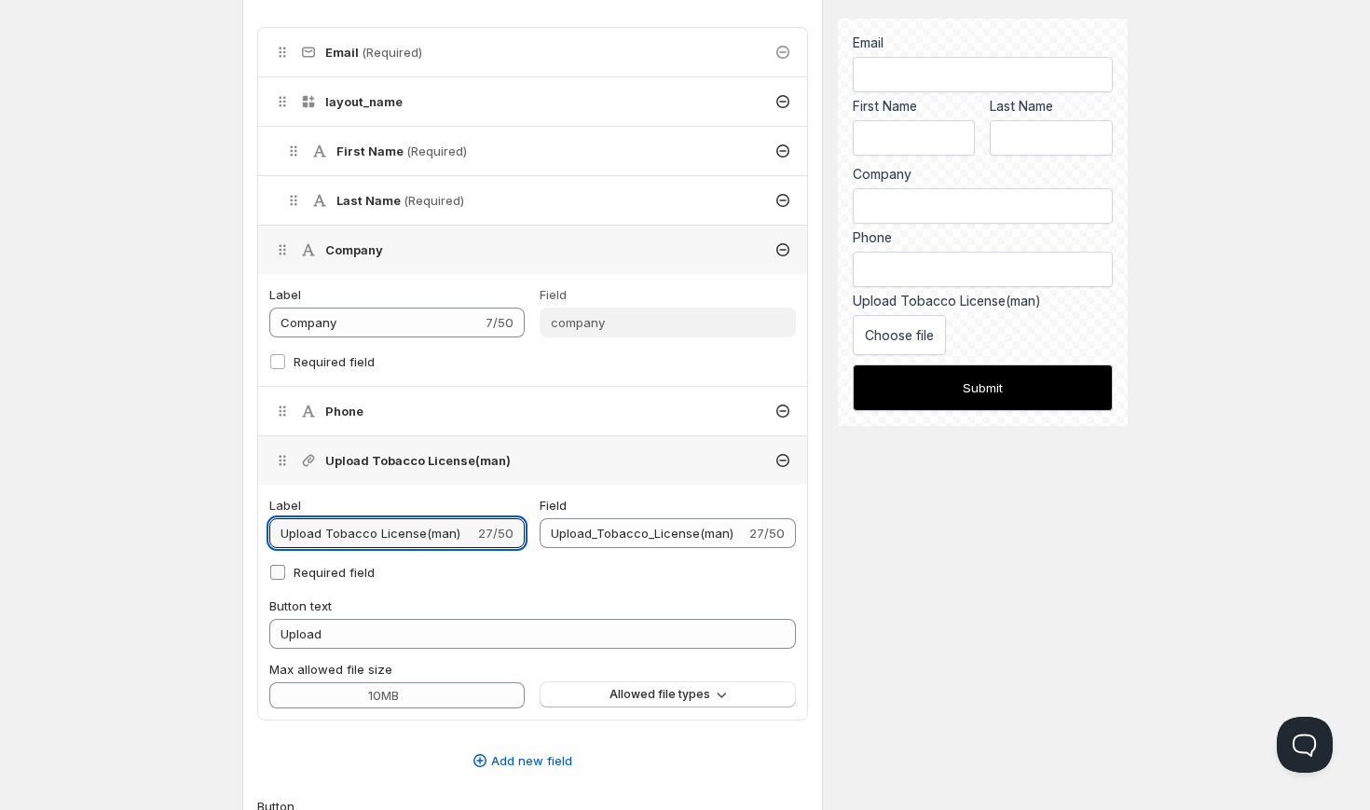
type input "Upload_Tobacco_License(mand)"
type input "Upload Tobacco License(manda)"
type input "Upload_Tobacco_License(manda)"
type input "Upload Tobacco License(mandat)"
type input "Upload_Tobacco_License(mandat)"
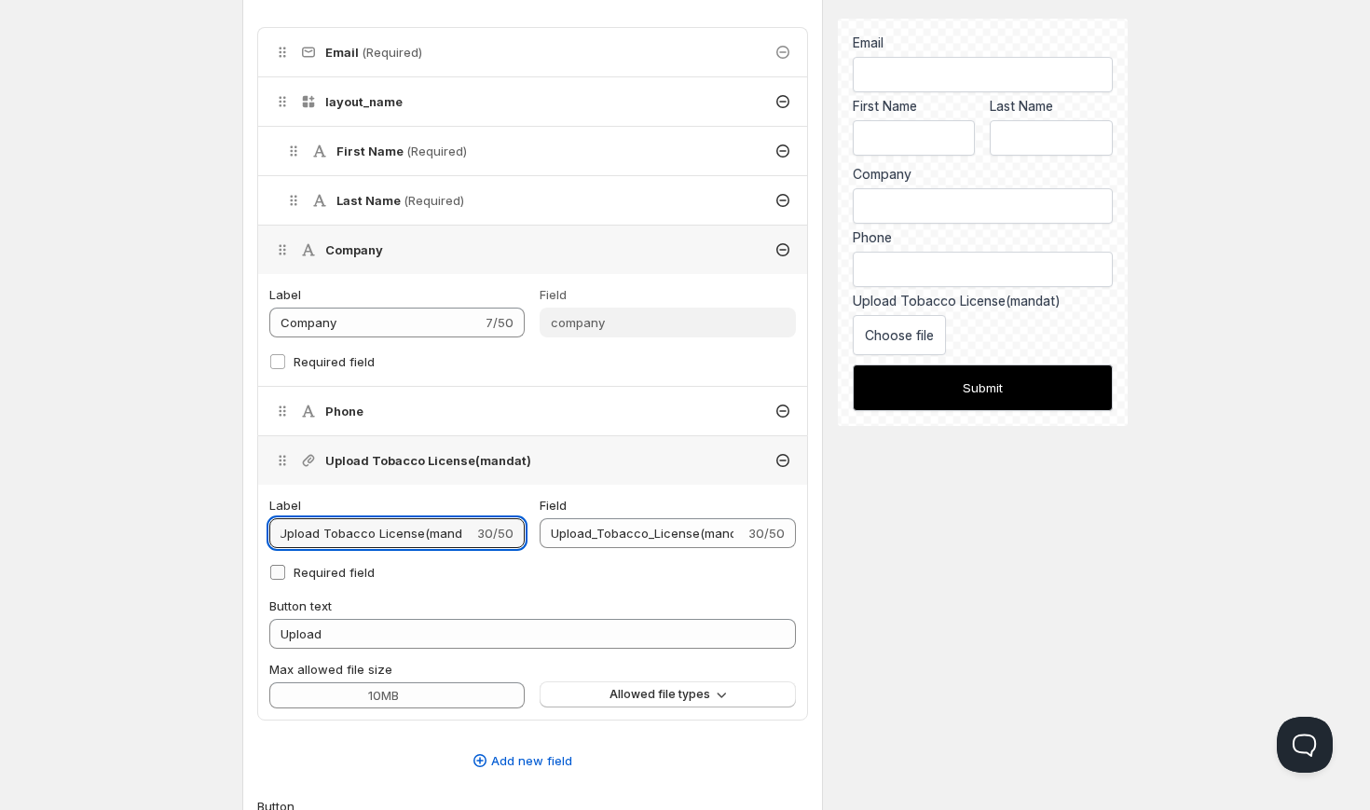
type input "Upload Tobacco License(mandato)"
type input "Upload_Tobacco_License(mandato)"
type input "Upload Tobacco License(mandator)"
type input "Upload_Tobacco_License(mandator)"
type input "Upload Tobacco License(mandatory)"
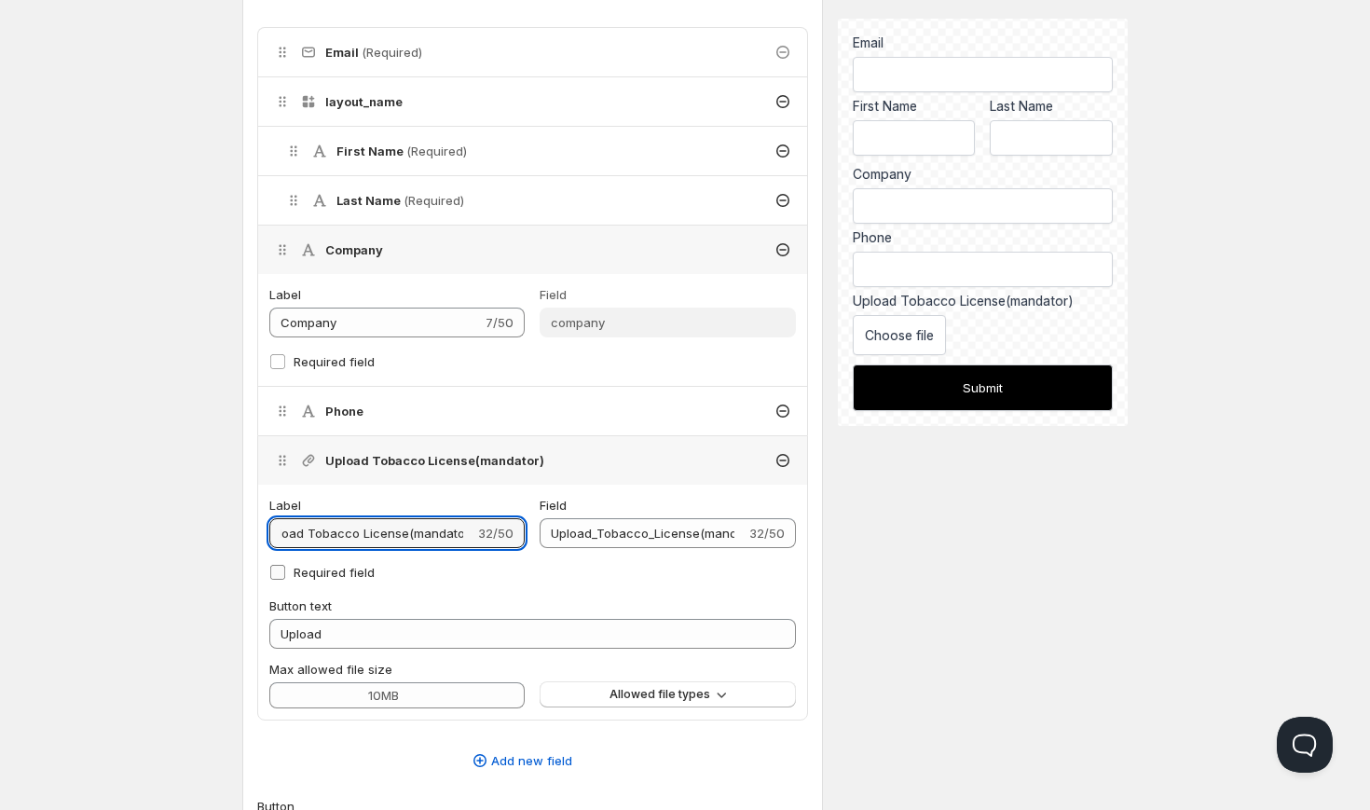
type input "Upload_Tobacco_License(mandatory)"
type input "Upload Tobacco License(mandatory )"
type input "Upload_Tobacco_License(mandatory_)"
type input "Upload Tobacco License(mandatory f)"
type input "Upload_Tobacco_License(mandatory_f)"
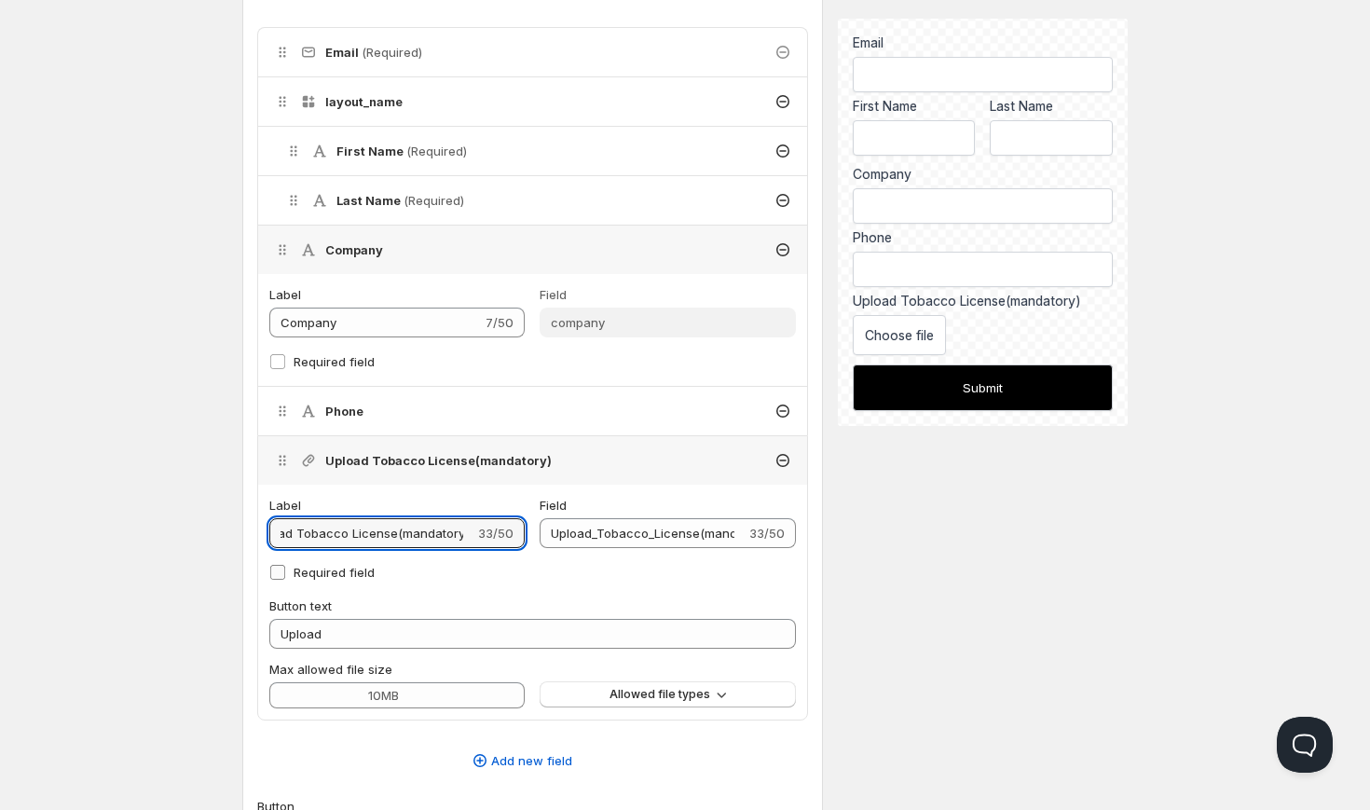
type input "Upload Tobacco License(mandatory fo)"
type input "Upload_Tobacco_License(mandatory_fo)"
type input "Upload Tobacco License(mandatory for)"
type input "Upload_Tobacco_License(mandatory_for)"
type input "Upload Tobacco License(mandatory for )"
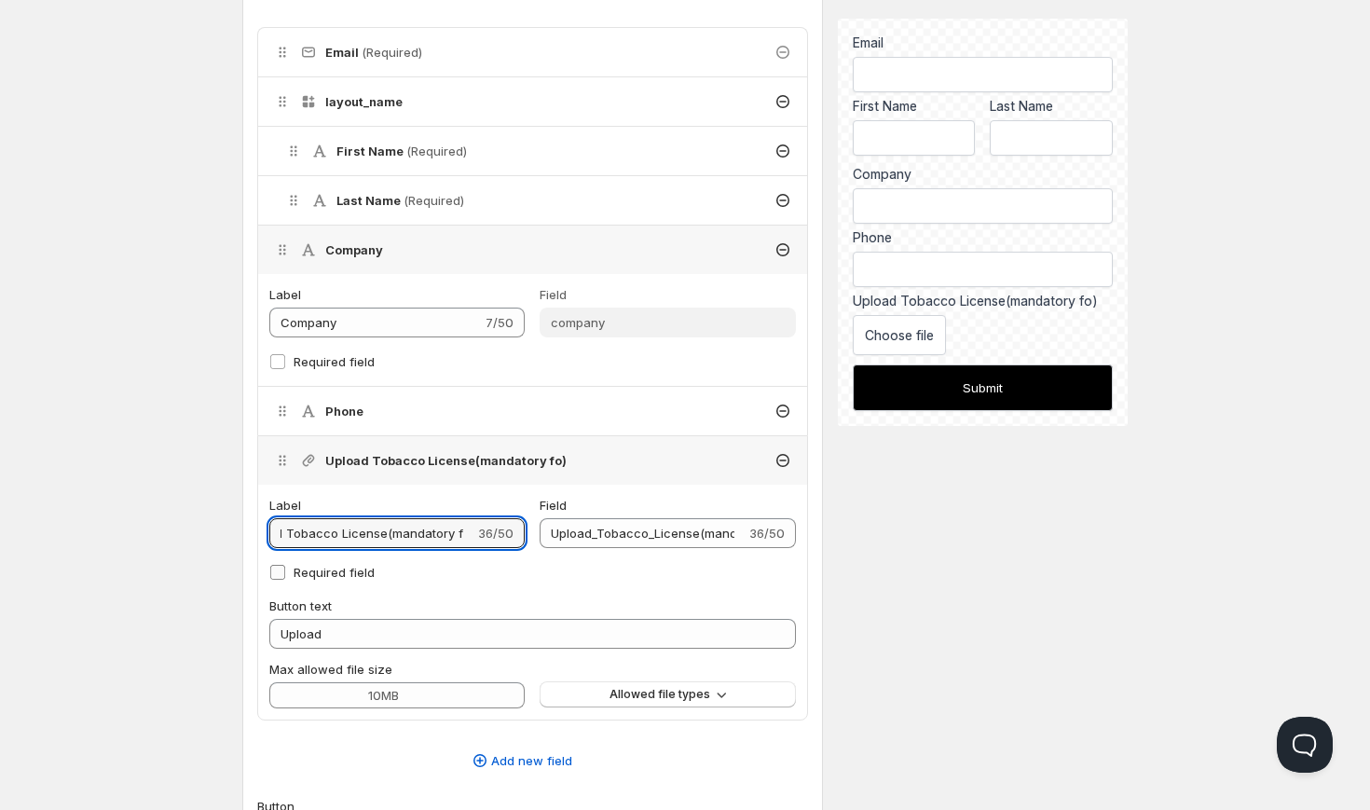
type input "Upload_Tobacco_License(mandatory_for_)"
type input "Upload Tobacco License(mandatory for t)"
type input "Upload_Tobacco_License(mandatory_for_t)"
type input "Upload Tobacco License(mandatory for to)"
type input "Upload_Tobacco_License(mandatory_for_to)"
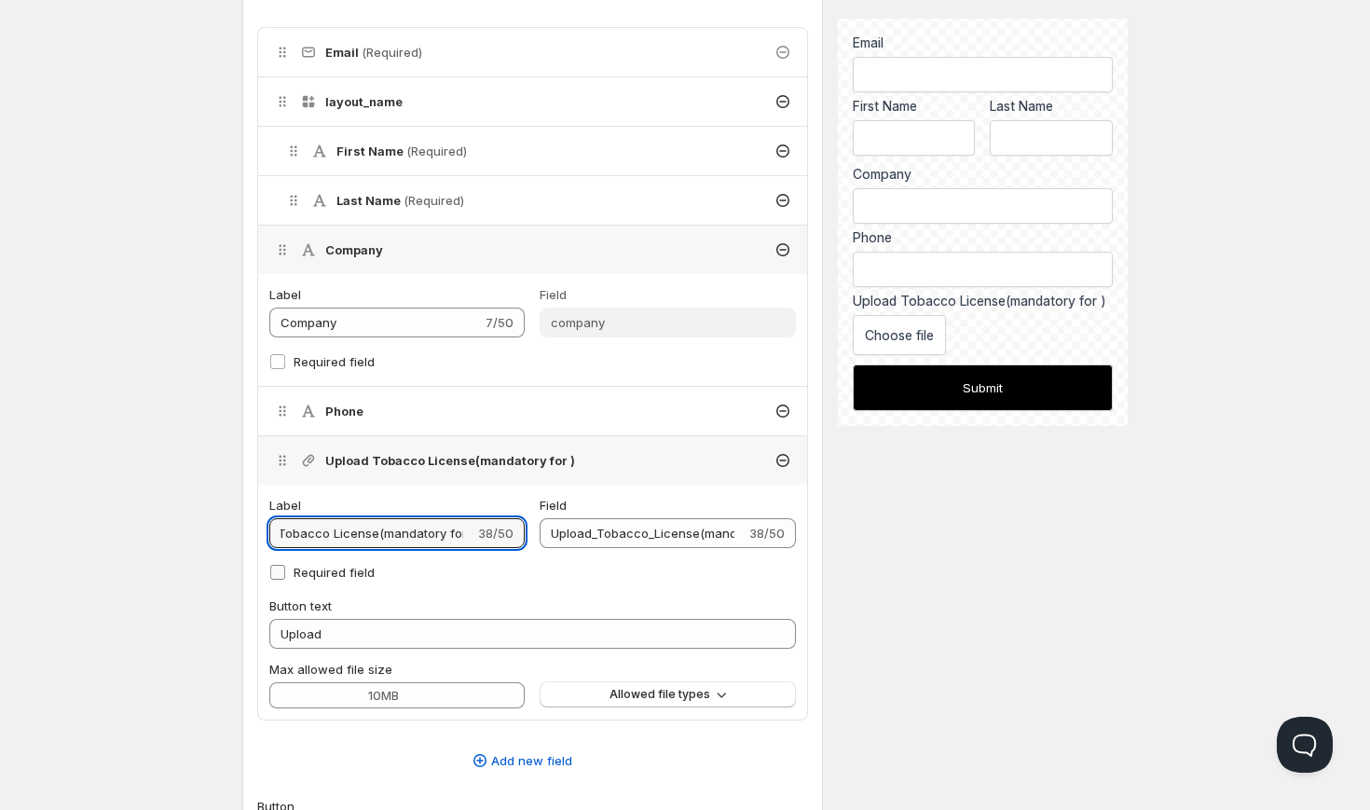
scroll to position [0, 60]
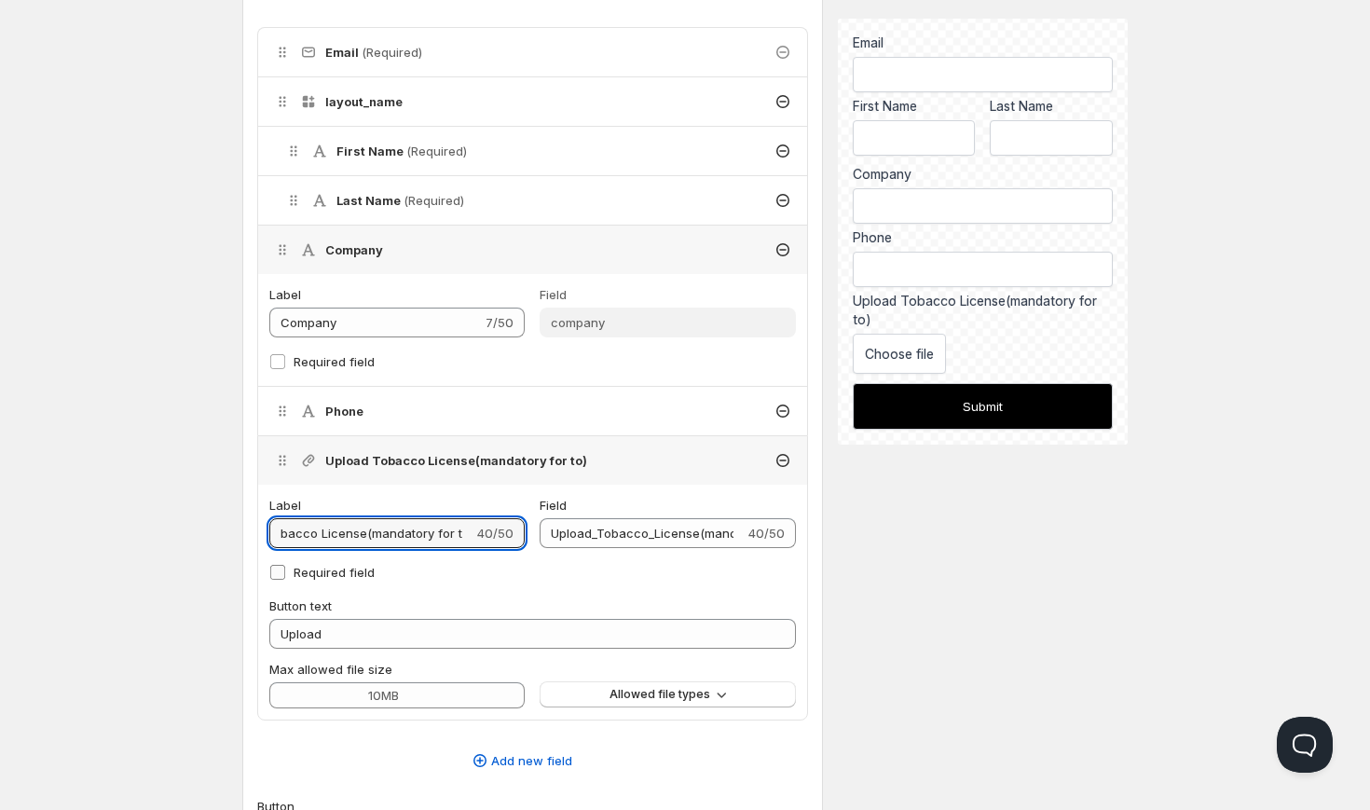
type input "Upload Tobacco License(mandatory for t)"
type input "Upload_Tobacco_License(mandatory_for_t)"
type input "Upload Tobacco License(mandatory for )"
type input "Upload_Tobacco_License(mandatory_for_)"
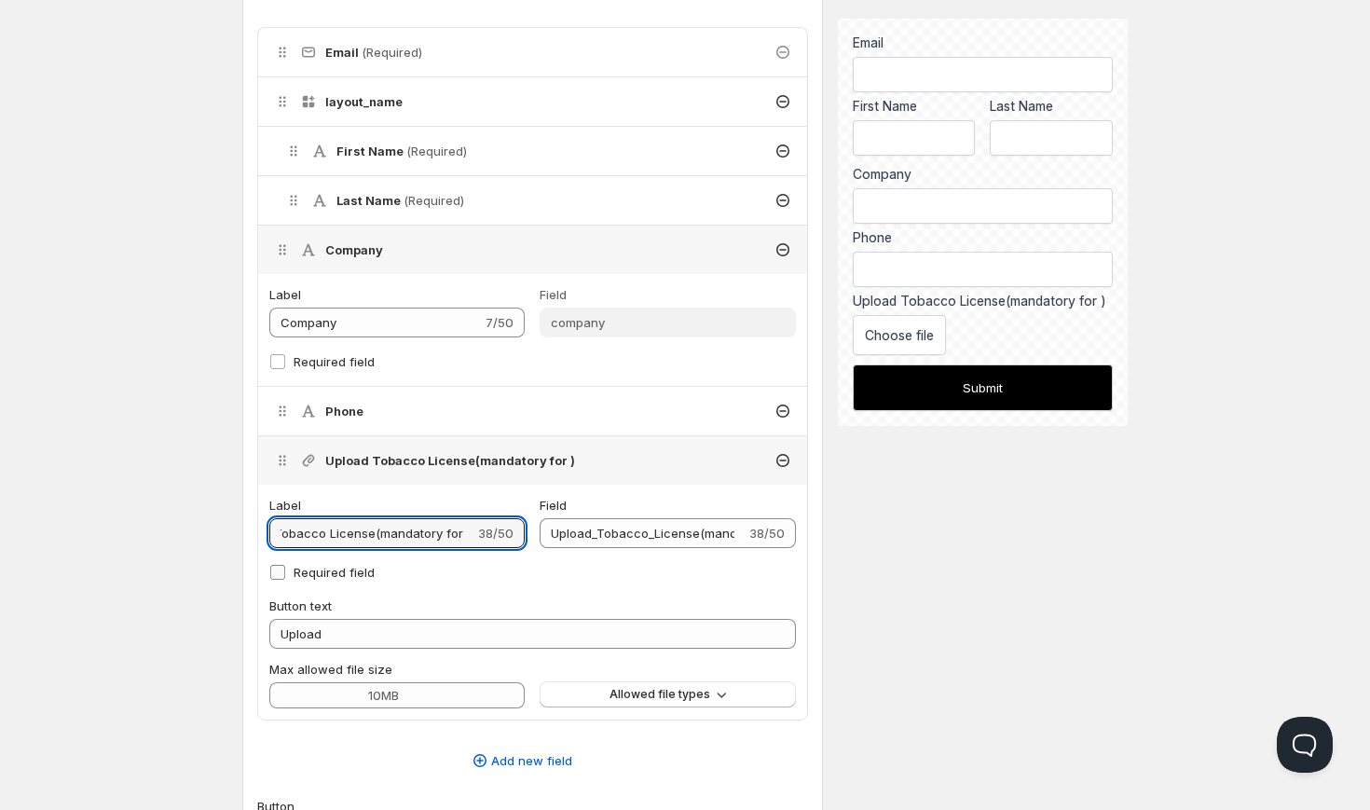
type input "Upload Tobacco License(mandatory for b)"
type input "Upload_Tobacco_License(mandatory_for_b)"
type input "Upload Tobacco License(mandatory for bu)"
type input "Upload_Tobacco_License(mandatory_for_bu)"
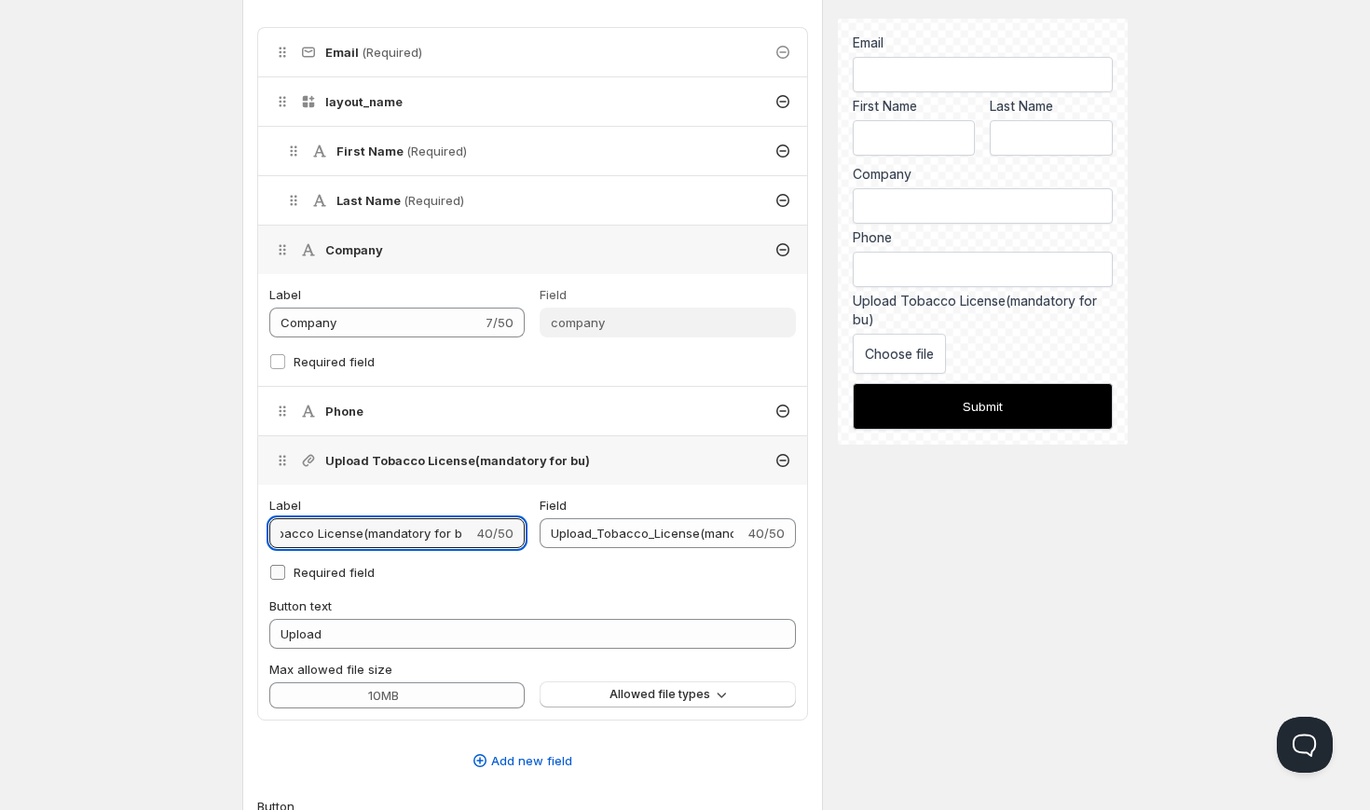
type input "Upload Tobacco License(mandatory for buy)"
type input "Upload_Tobacco_License(mandatory_for_buy)"
type input "Upload Tobacco License(mandatory for buyi)"
type input "Upload_Tobacco_License(mandatory_for_buyi)"
type input "Upload Tobacco License(mandatory for buyin)"
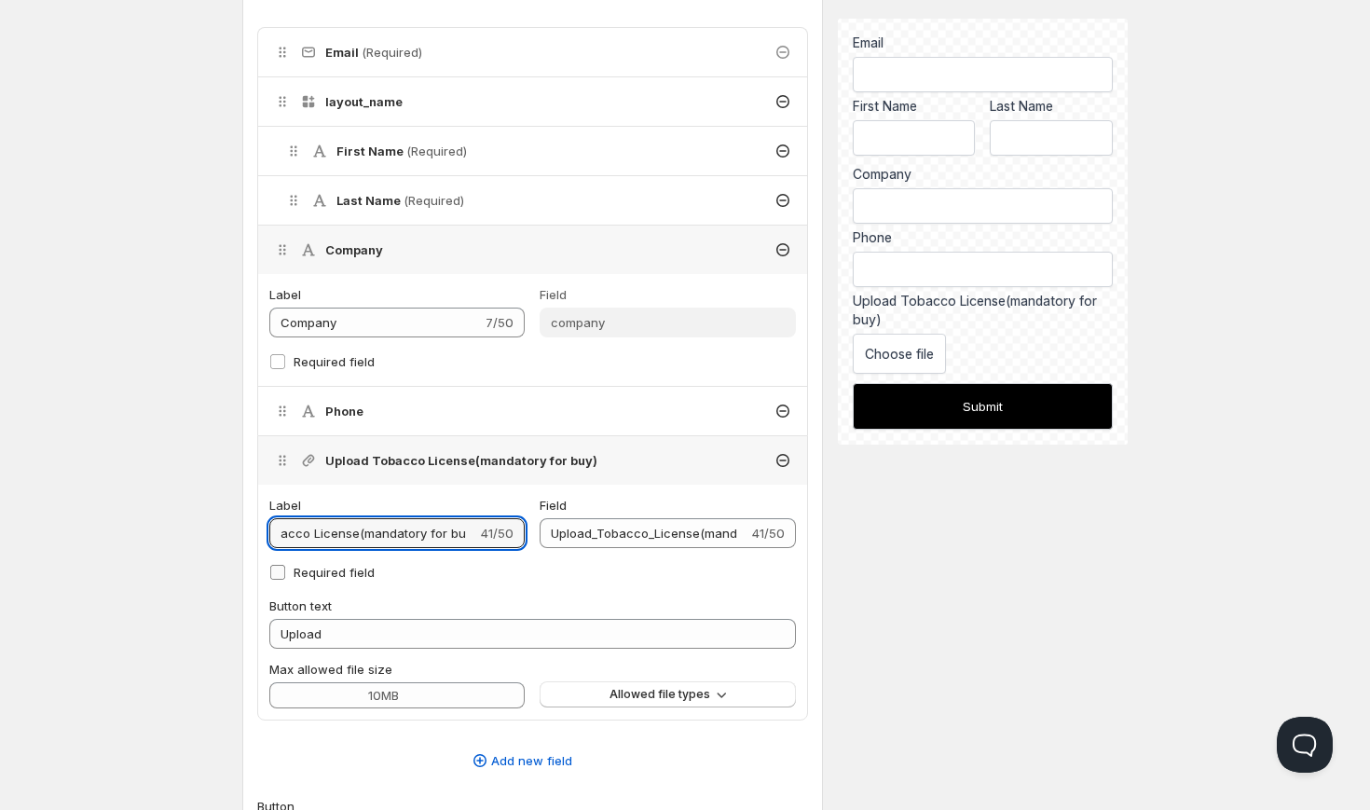
type input "Upload_Tobacco_License(mandatory_for_buyin)"
type input "Upload Tobacco License(mandatory for buying)"
type input "Upload_Tobacco_License(mandatory_for_buying)"
type input "Upload Tobacco License(mandatory for buying )"
type input "Upload_Tobacco_License(mandatory_for_buying_)"
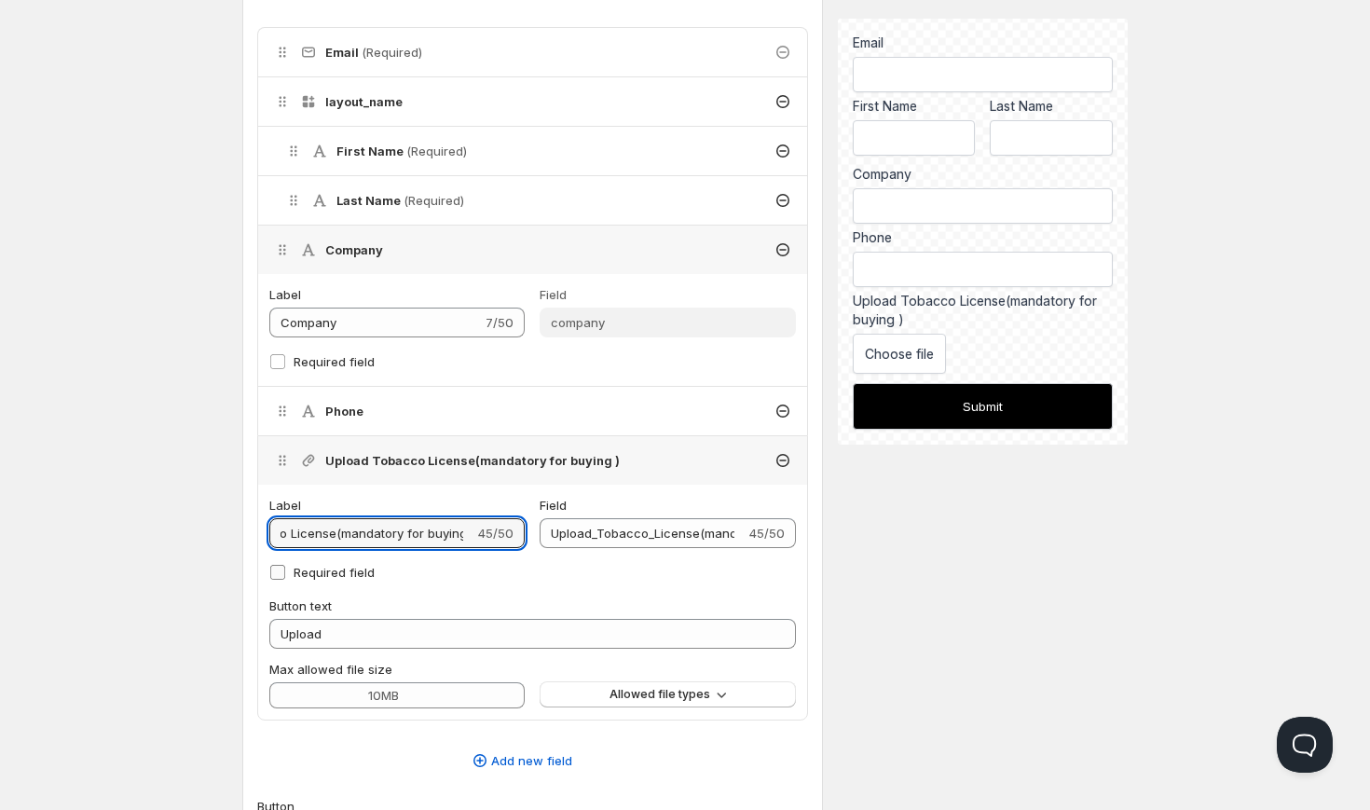
type input "Upload Tobacco License(mandatory for buying t)"
type input "Upload_Tobacco_License(mandatory_for_buying_t)"
type input "Upload Tobacco License(mandatory for buying to)"
type input "Upload_Tobacco_License(mandatory_for_buying_to)"
type input "Upload Tobacco License(mandatory for buying tob)"
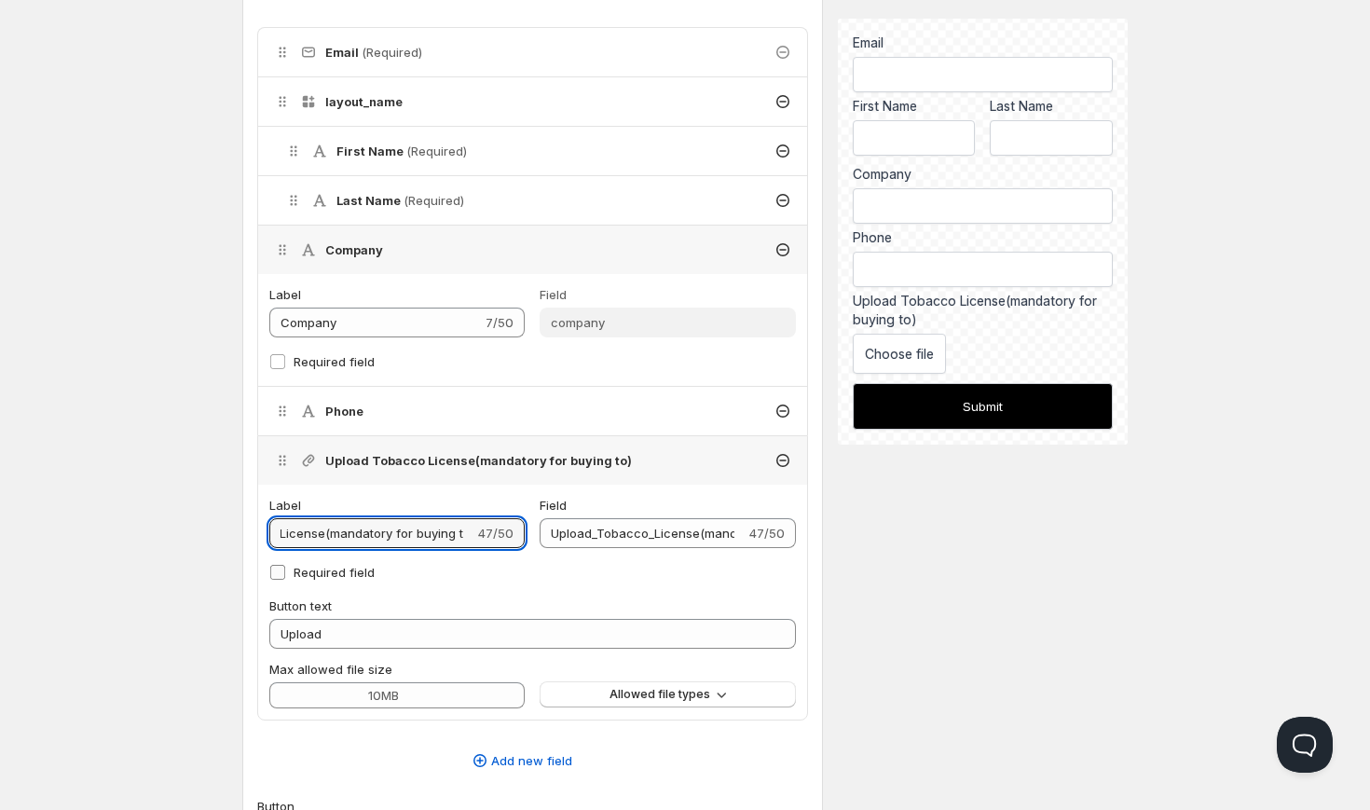
type input "Upload_Tobacco_License(mandatory_for_buying_tob)"
type input "Upload Tobacco License(mandatory for buying toba)"
type input "Upload_Tobacco_License(mandatory_for_buying_toba)"
type input "Upload Tobacco License(mandatory for buying tobac)"
type input "Upload_Tobacco_License(mandatory_for_buying_tobac)"
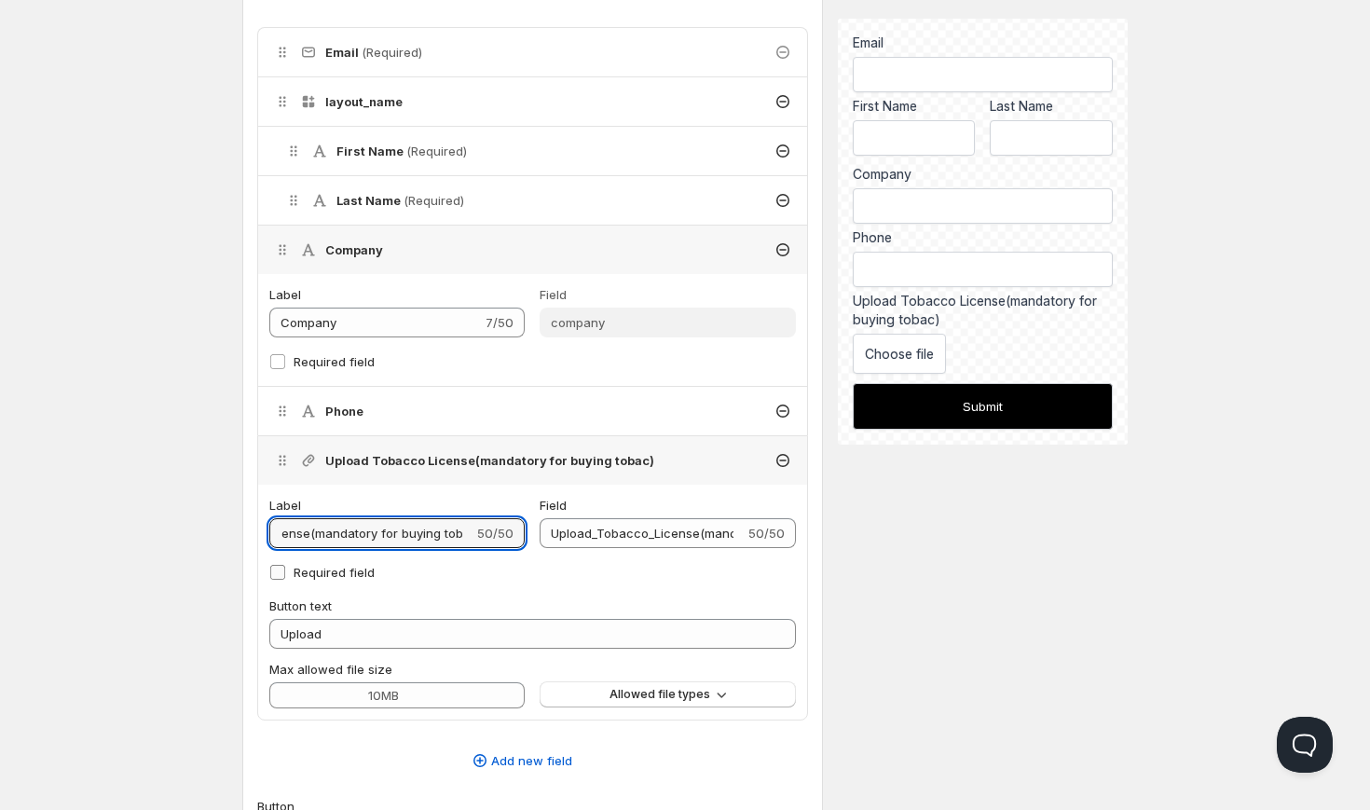
scroll to position [0, 123]
type input "Upload Tobacco License(mandatory for buying toba)"
type input "Upload_Tobacco_License(mandatory_for_buying_toba)"
type input "Upload Tobacco License(mandatory for buying tob)"
type input "Upload_Tobacco_License(mandatory_for_buying_tob)"
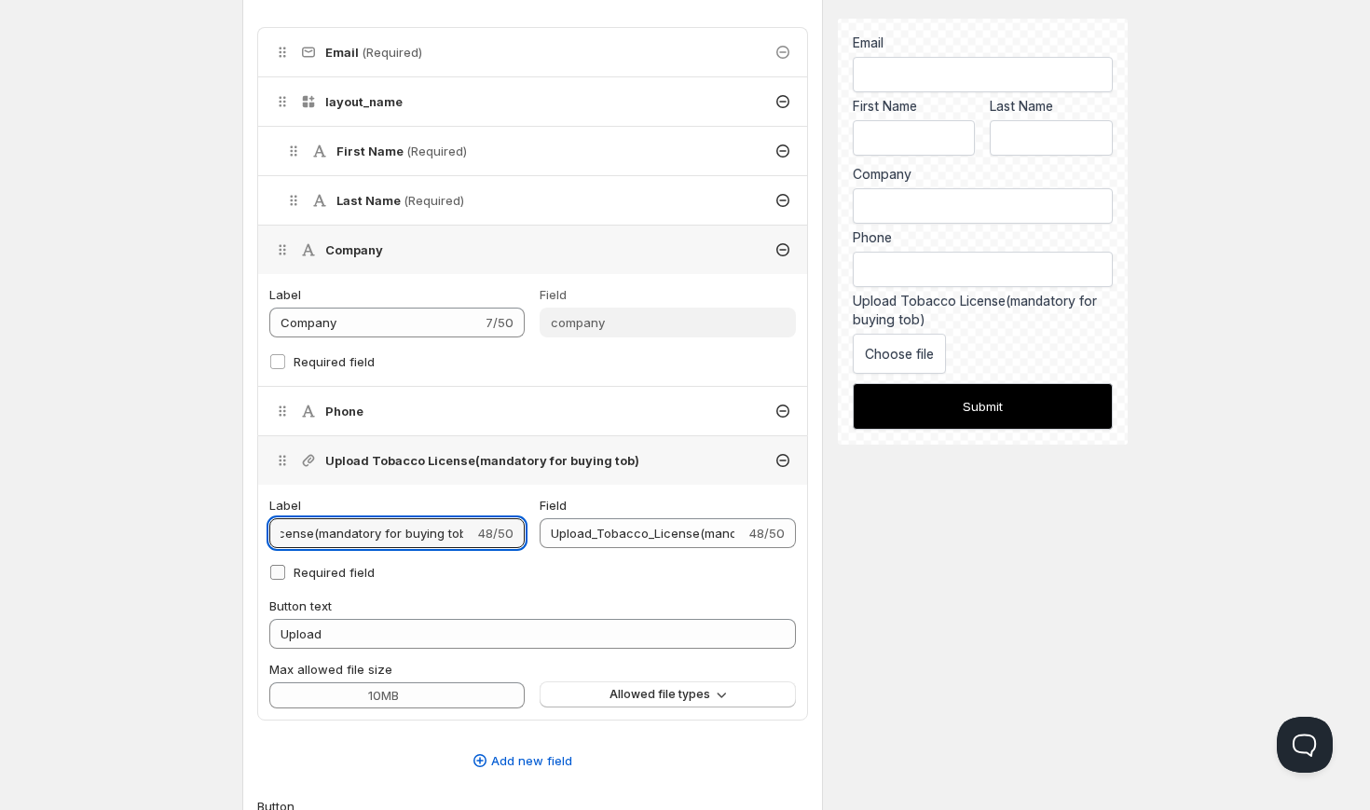
type input "Upload Tobacco License(mandatory for buying to)"
type input "Upload_Tobacco_License(mandatory_for_buying_to)"
type input "Upload Tobacco License(mandatory for buying t)"
type input "Upload_Tobacco_License(mandatory_for_buying_t)"
type input "Upload Tobacco License(mandatory for buying )"
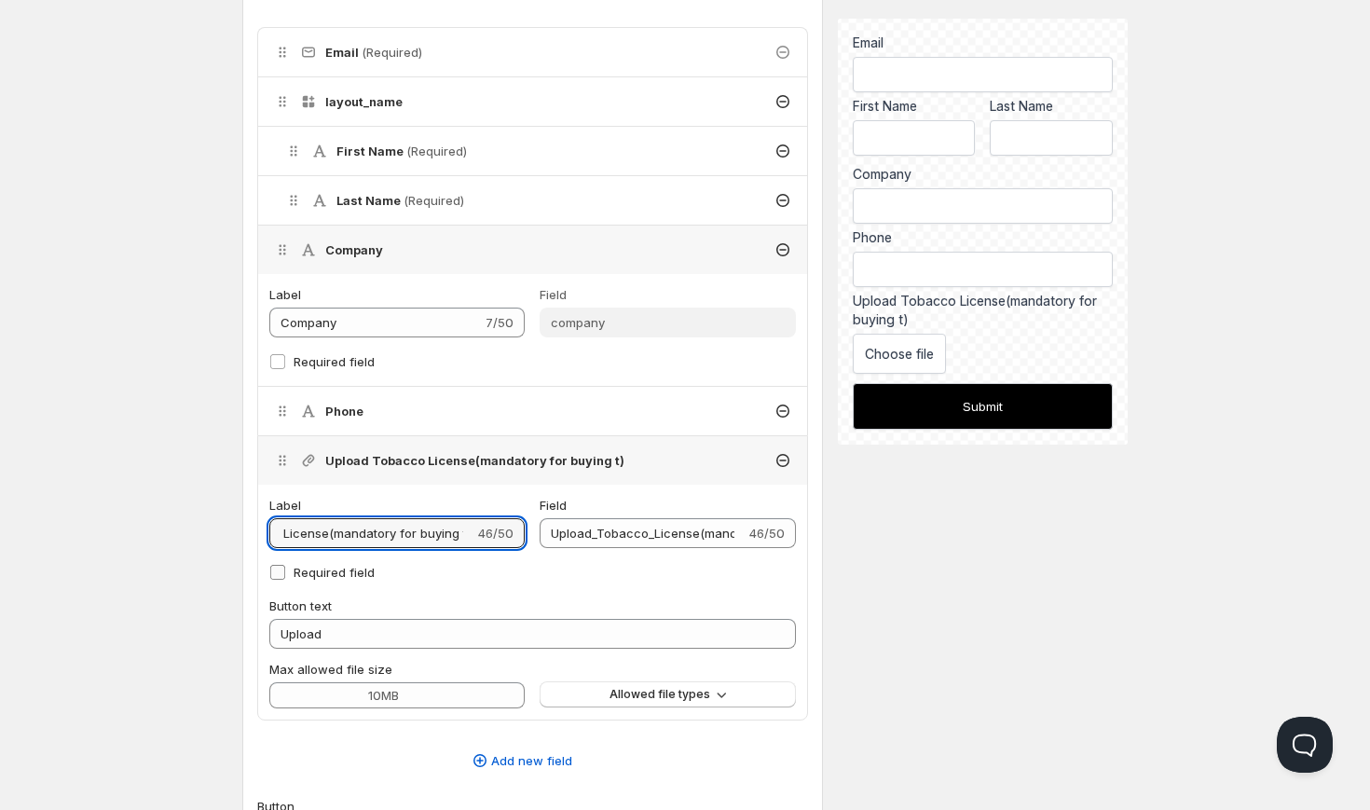
type input "Upload_Tobacco_License(mandatory_for_buying_)"
type input "Upload Tobacco License(mandatory for buying)"
type input "Upload_Tobacco_License(mandatory_for_buying)"
type input "Upload Tobacco License(mandatory for buyin)"
type input "Upload_Tobacco_License(mandatory_for_buyin)"
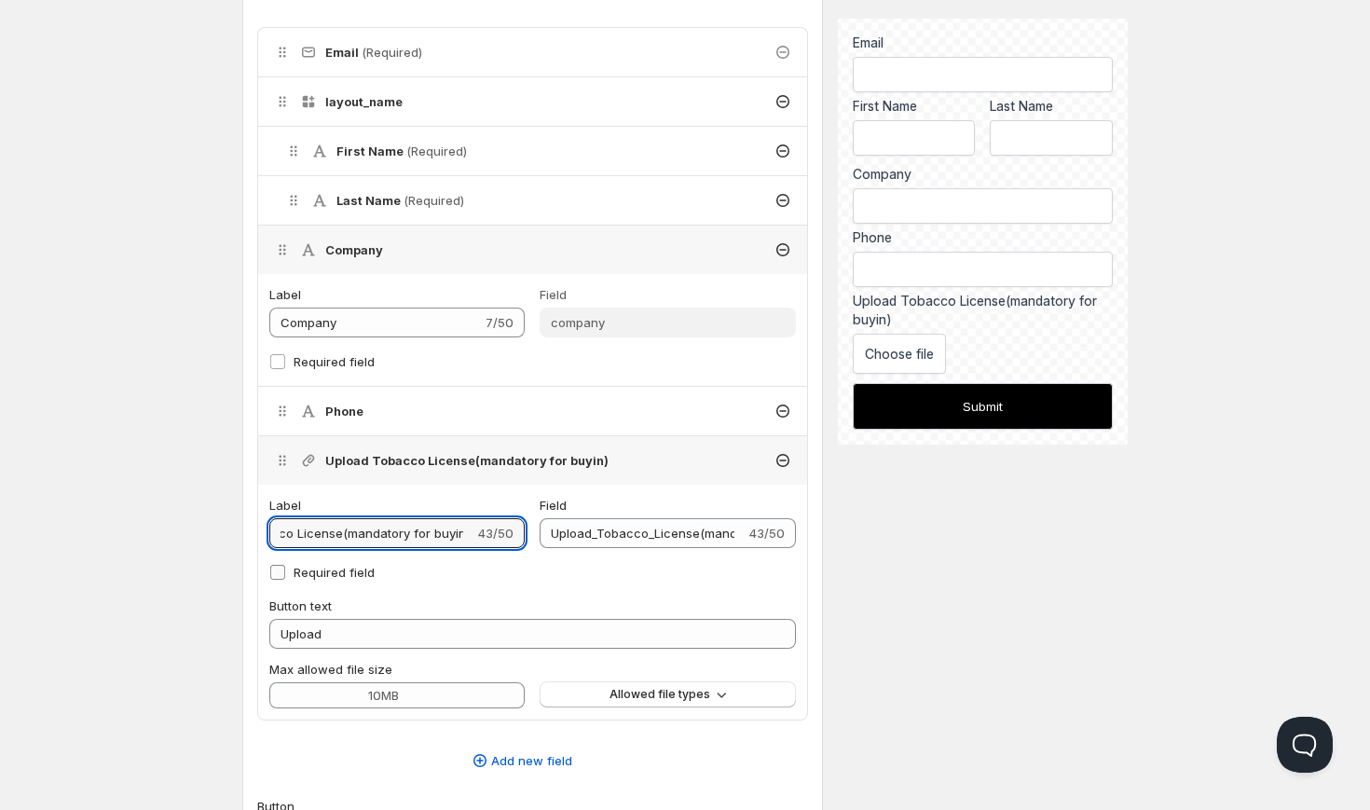
type input "Upload Tobacco License(mandatory for buyi)"
type input "Upload_Tobacco_License(mandatory_for_buyi)"
type input "Upload Tobacco License(mandatory for buy)"
type input "Upload_Tobacco_License(mandatory_for_buy)"
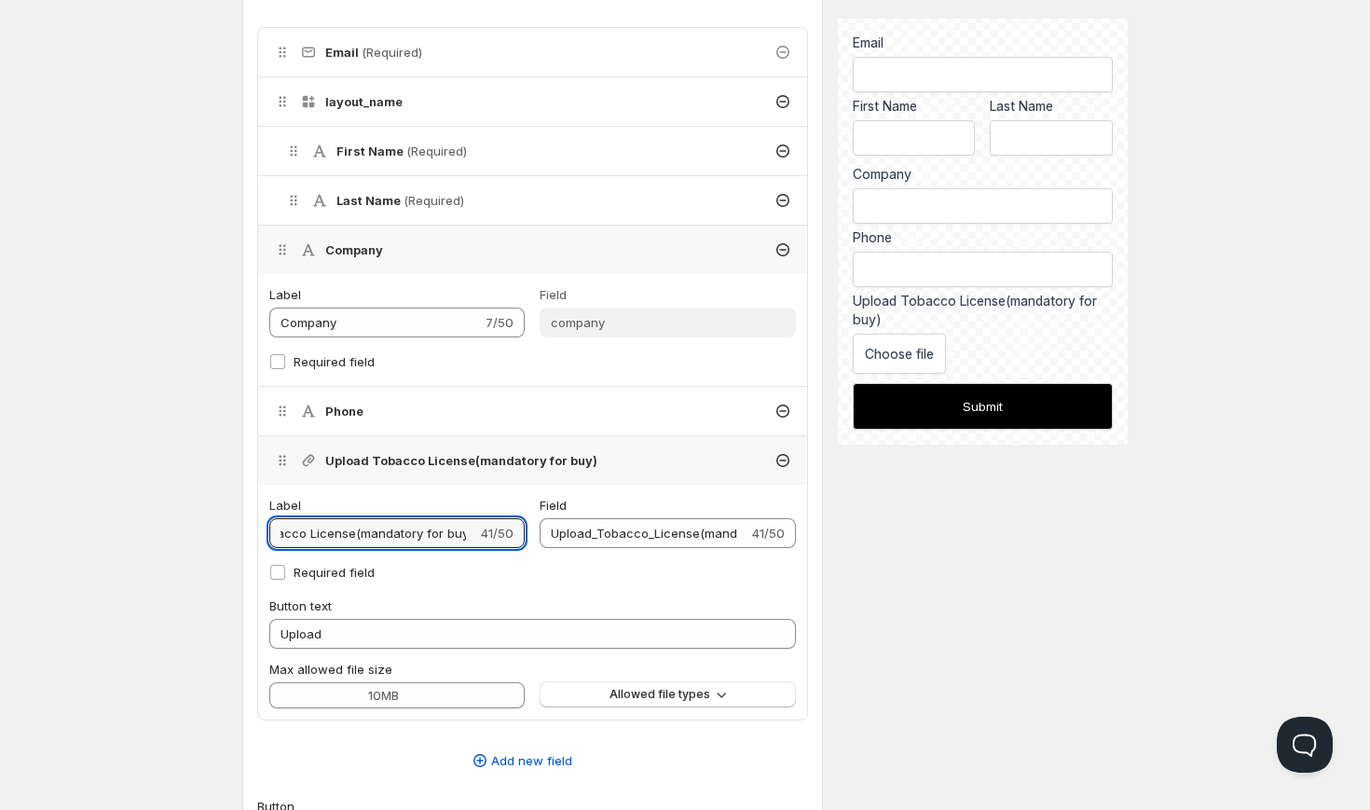
click at [482, 534] on div "Upload Tobacco License(mandatory for buy) 41/50" at bounding box center [396, 533] width 255 height 30
type input "Upload Tobacco License(mandatory for bu)"
type input "Upload_Tobacco_License(mandatory_for_bu)"
type input "Upload Tobacco License(mandatory for b)"
type input "Upload_Tobacco_License(mandatory_for_b)"
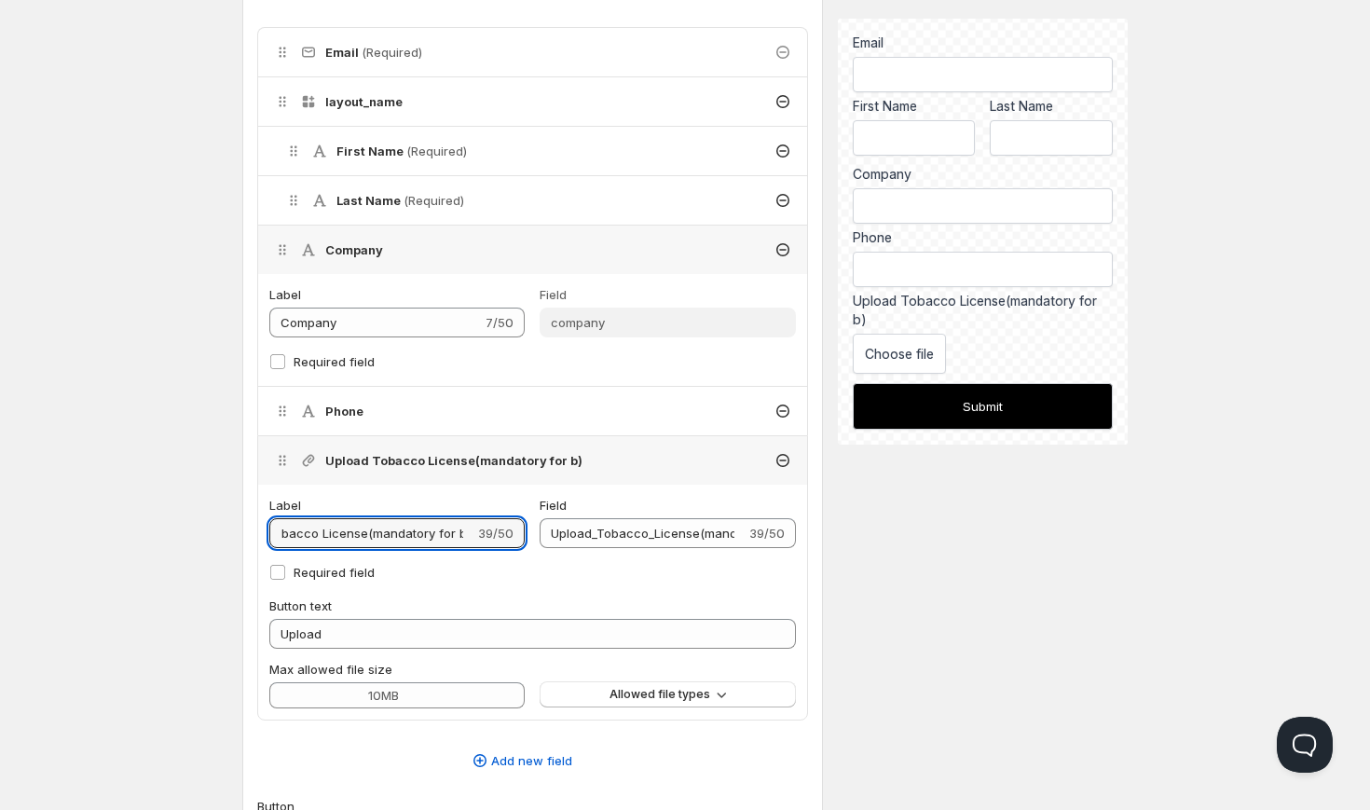
type input "Upload Tobacco License(mandatory for )"
type input "Upload_Tobacco_License(mandatory_for_)"
type input "Upload Tobacco License(mandatory for)"
type input "Upload_Tobacco_License(mandatory_for)"
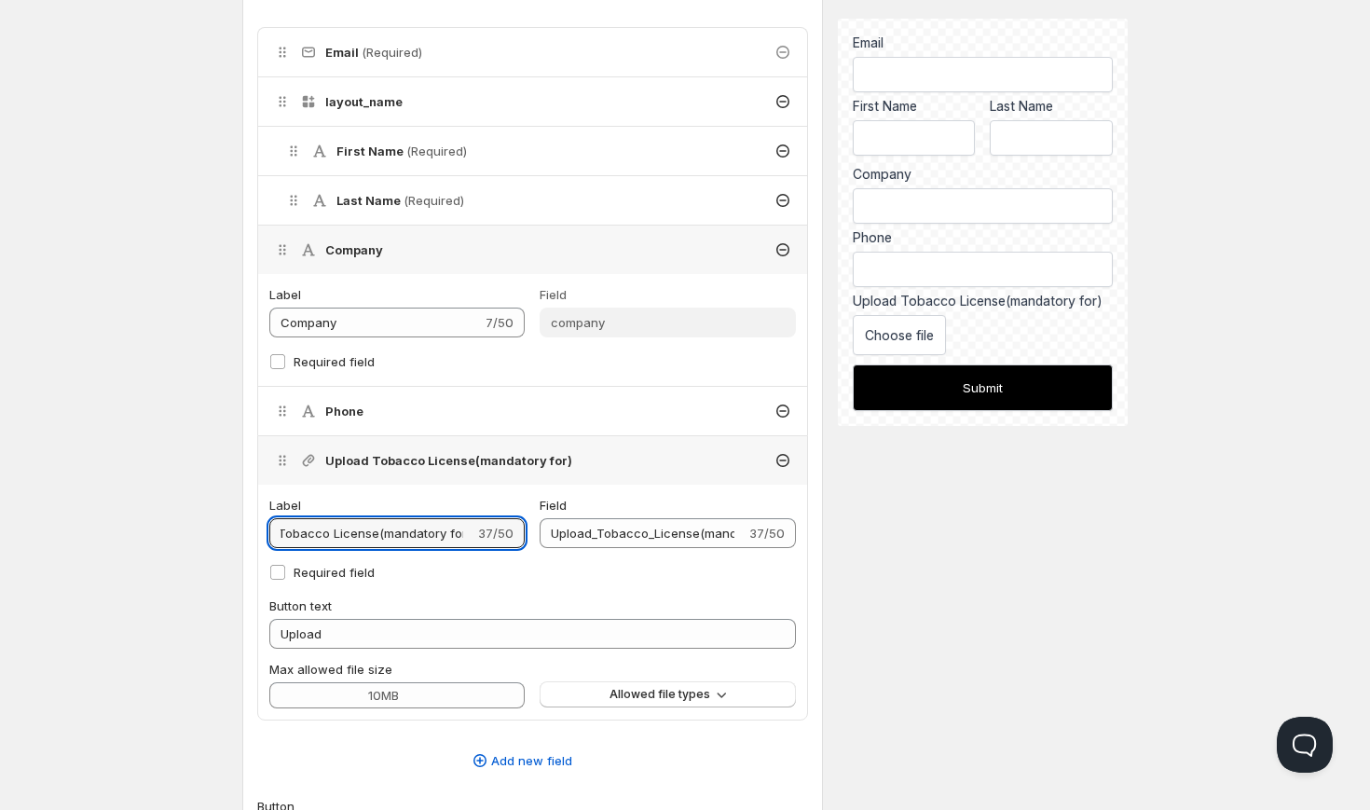
type input "Upload Tobacco License(mandatory fo)"
type input "Upload_Tobacco_License(mandatory_fo)"
type input "Upload Tobacco License(mandatory f)"
type input "Upload_Tobacco_License(mandatory_f)"
type input "Upload Tobacco License(mandatory )"
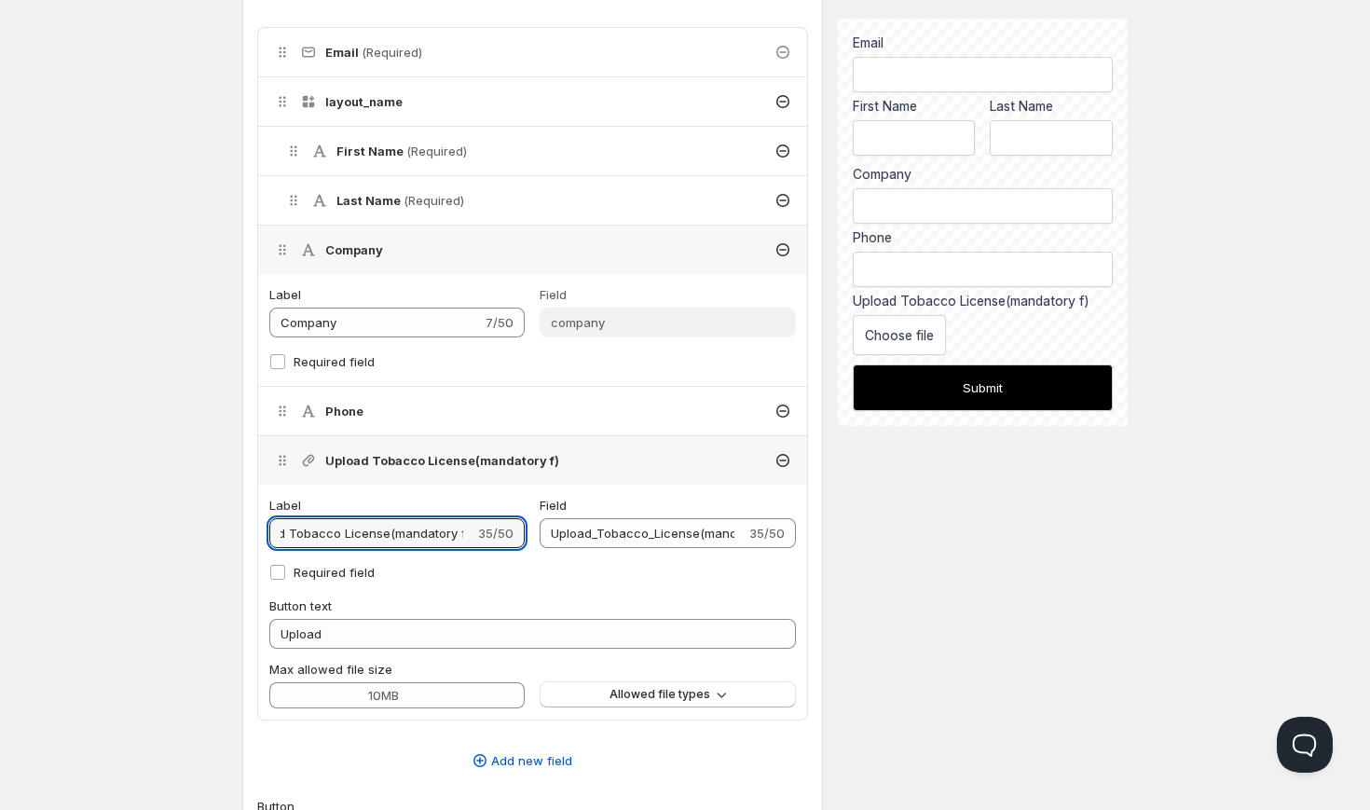
type input "Upload_Tobacco_License(mandatory_)"
type input "Upload Tobacco License(mandatory)"
type input "Upload_Tobacco_License(mandatory)"
type input "Upload Tobacco License(mandator)"
type input "Upload_Tobacco_License(mandator)"
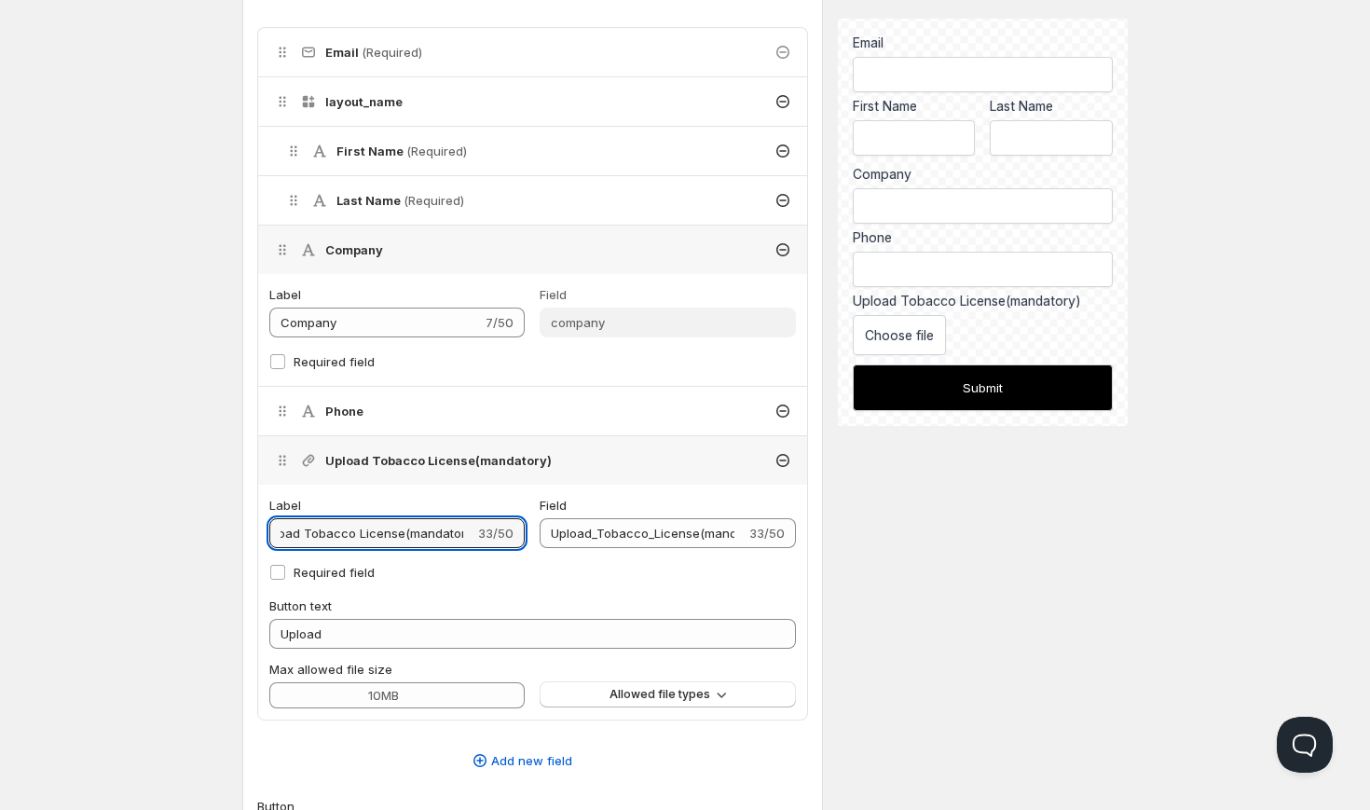
type input "Upload Tobacco License(mandato)"
type input "Upload_Tobacco_License(mandato)"
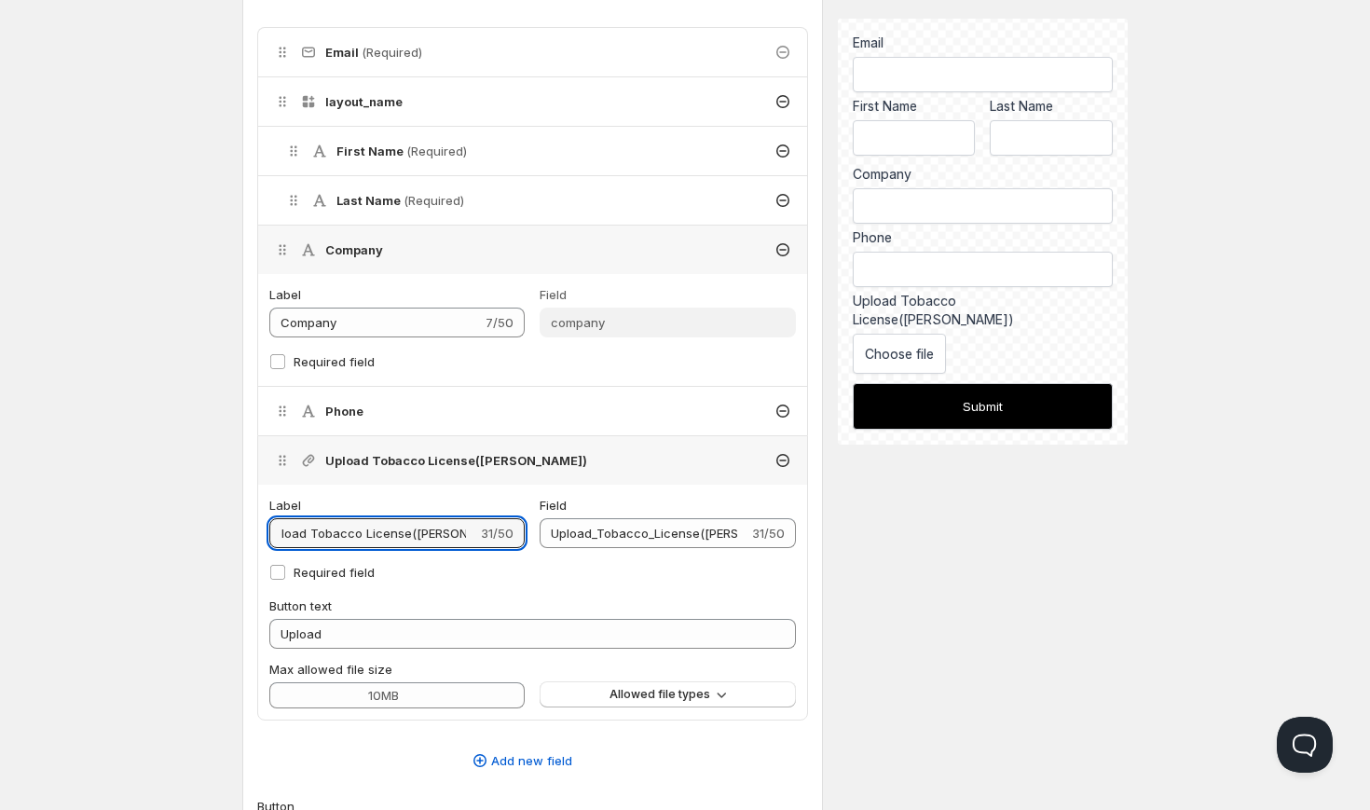
type input "Upload Tobacco License(mandat)"
type input "Upload_Tobacco_License(mandat)"
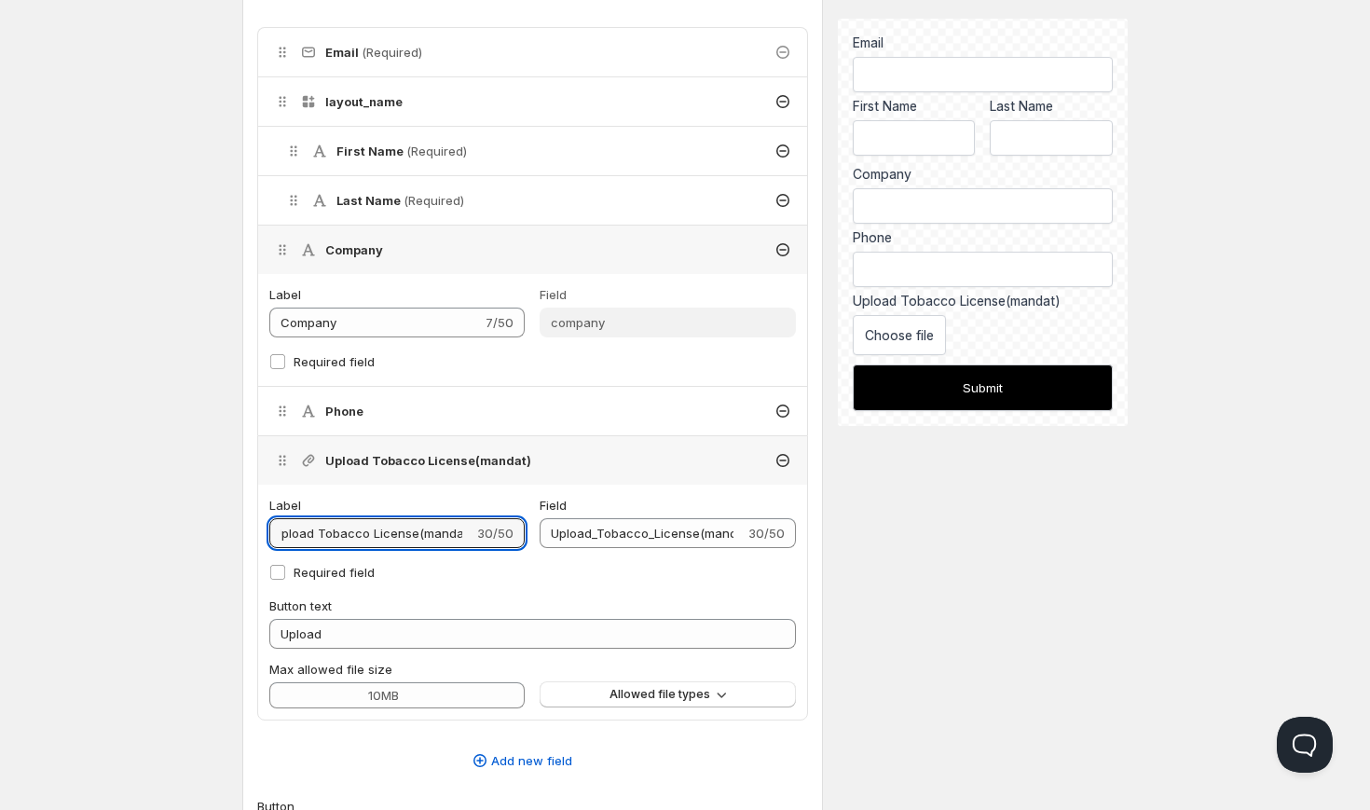
type input "Upload Tobacco License(manda)"
type input "Upload_Tobacco_License(manda)"
type input "Upload Tobacco License(mand)"
type input "Upload_Tobacco_License(mand)"
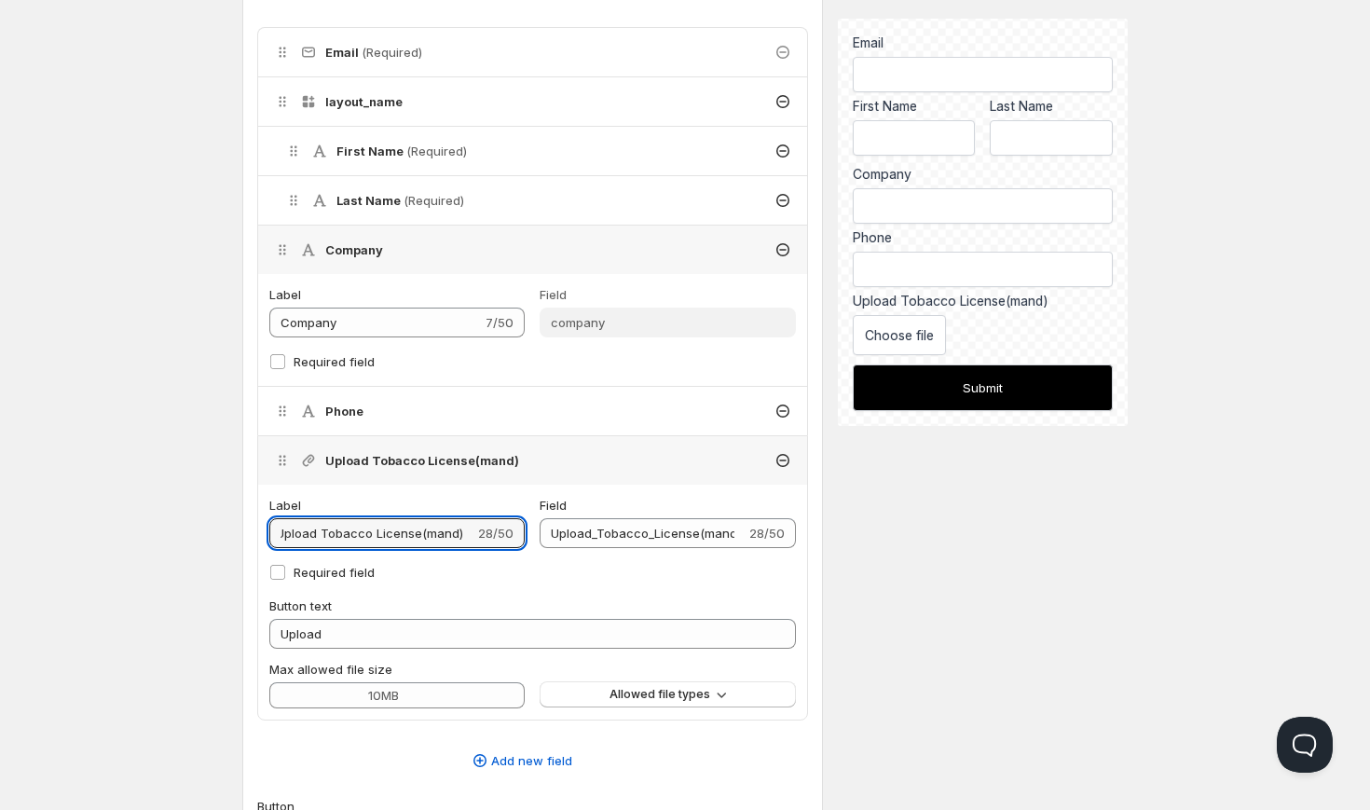
scroll to position [0, 0]
type input "Upload Tobacco License(man)"
type input "Upload_Tobacco_License(man)"
type input "Upload Tobacco License(ma)"
type input "Upload_Tobacco_License(ma)"
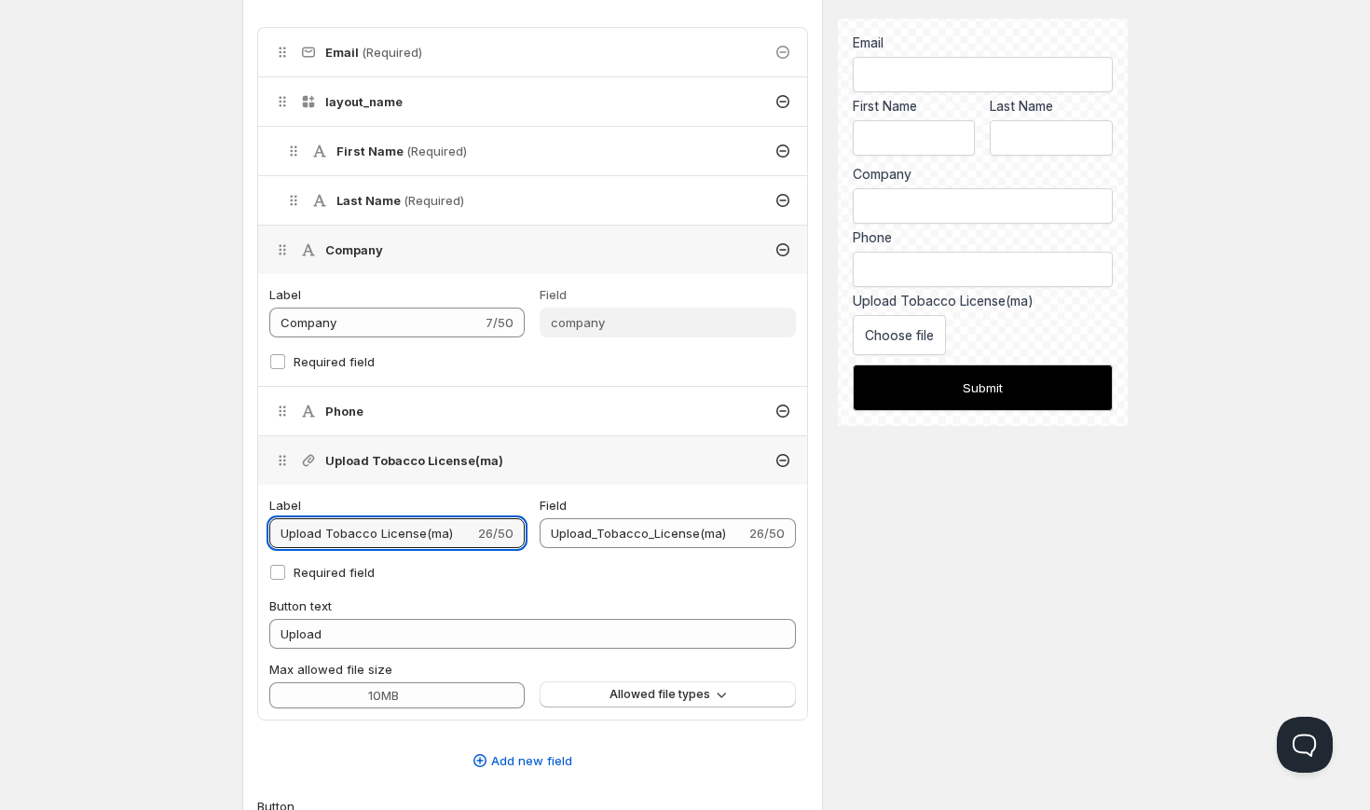
type input "Upload Tobacco License(m)"
type input "Upload_Tobacco_License(m)"
type input "Upload Tobacco License()"
type input "Upload_Tobacco_License()"
type input "Upload Tobacco License(i)"
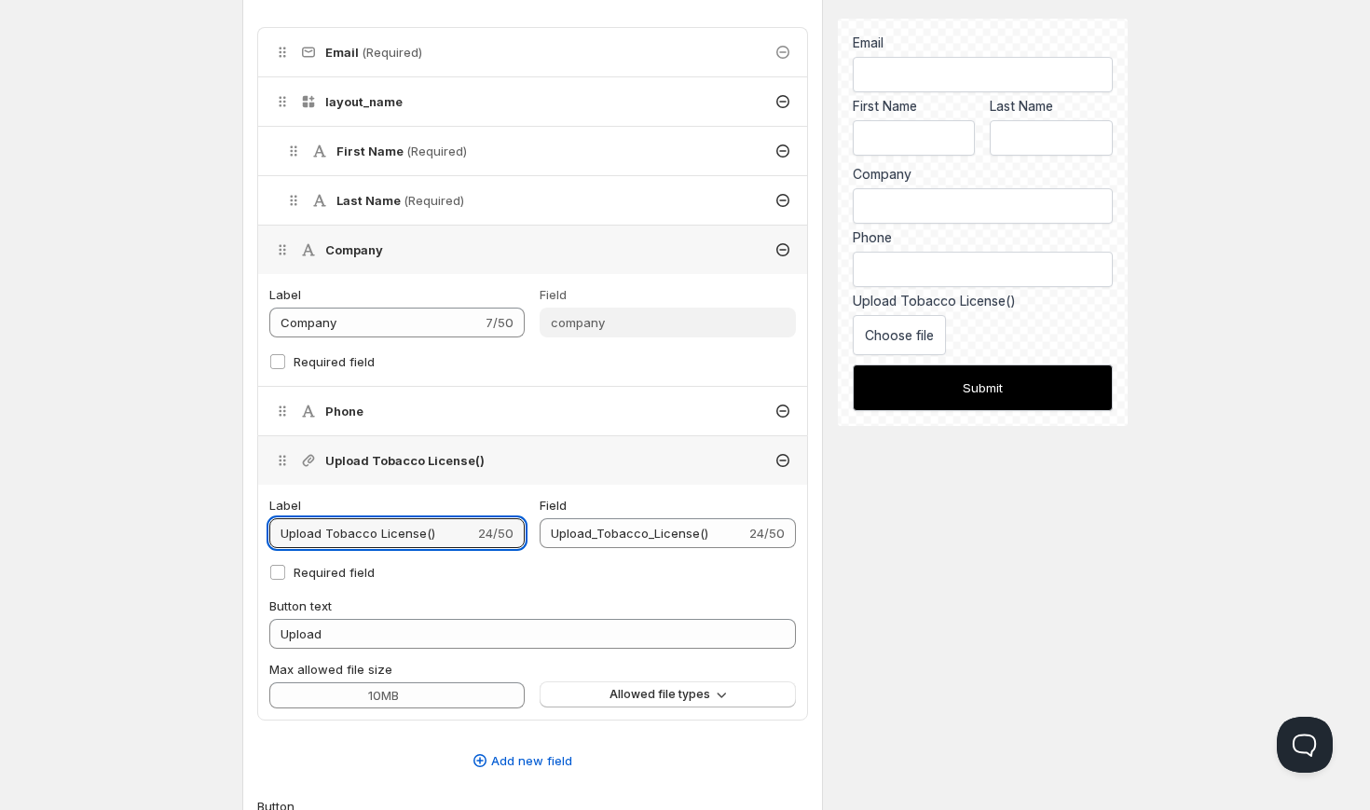
type input "Upload_Tobacco_License(i)"
type input "Upload Tobacco License(if)"
type input "Upload_Tobacco_License(if)"
type input "Upload Tobacco License(ifa)"
type input "Upload_Tobacco_License(ifa)"
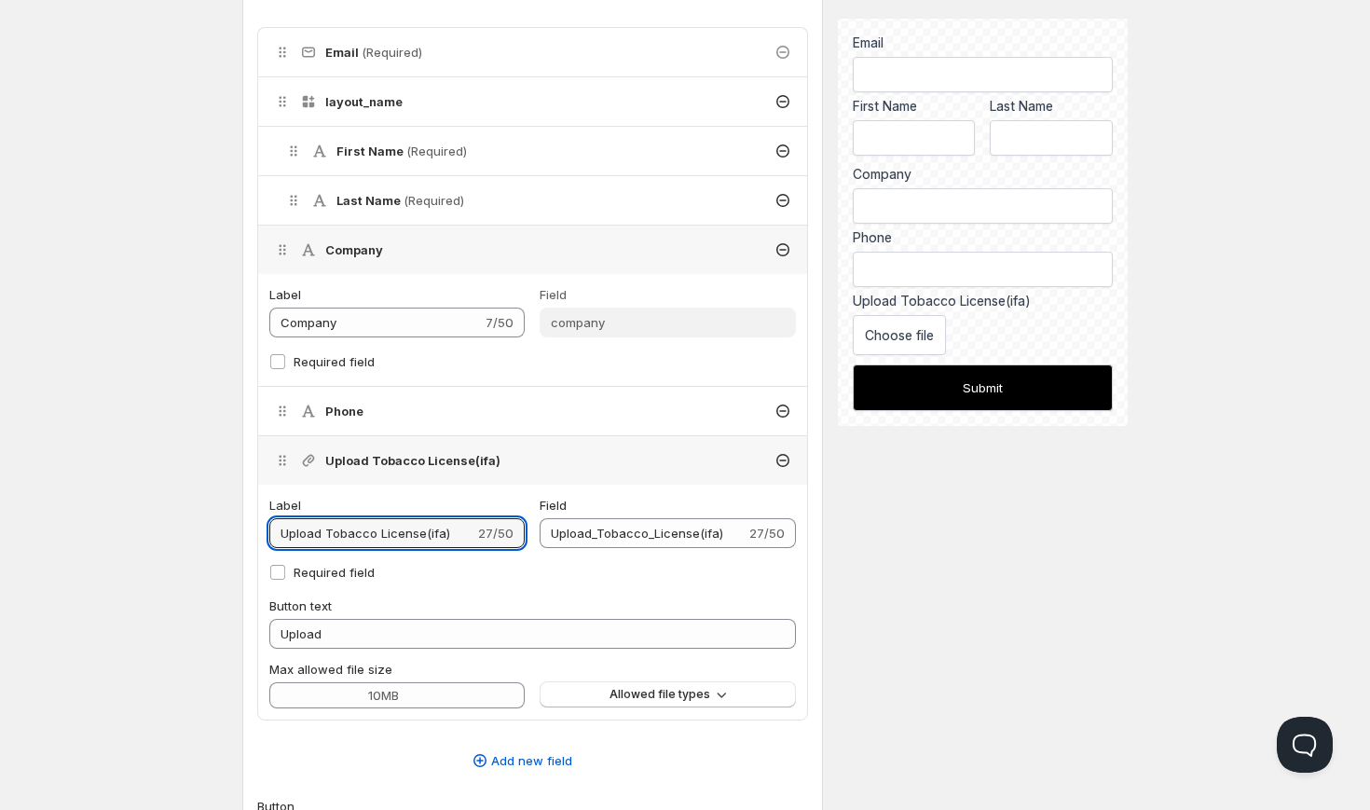
type input "Upload Tobacco License(ifaa)"
type input "Upload_Tobacco_License(ifaa)"
type input "Upload Tobacco License(ifa)"
type input "Upload_Tobacco_License(ifa)"
type input "Upload Tobacco License(ifav)"
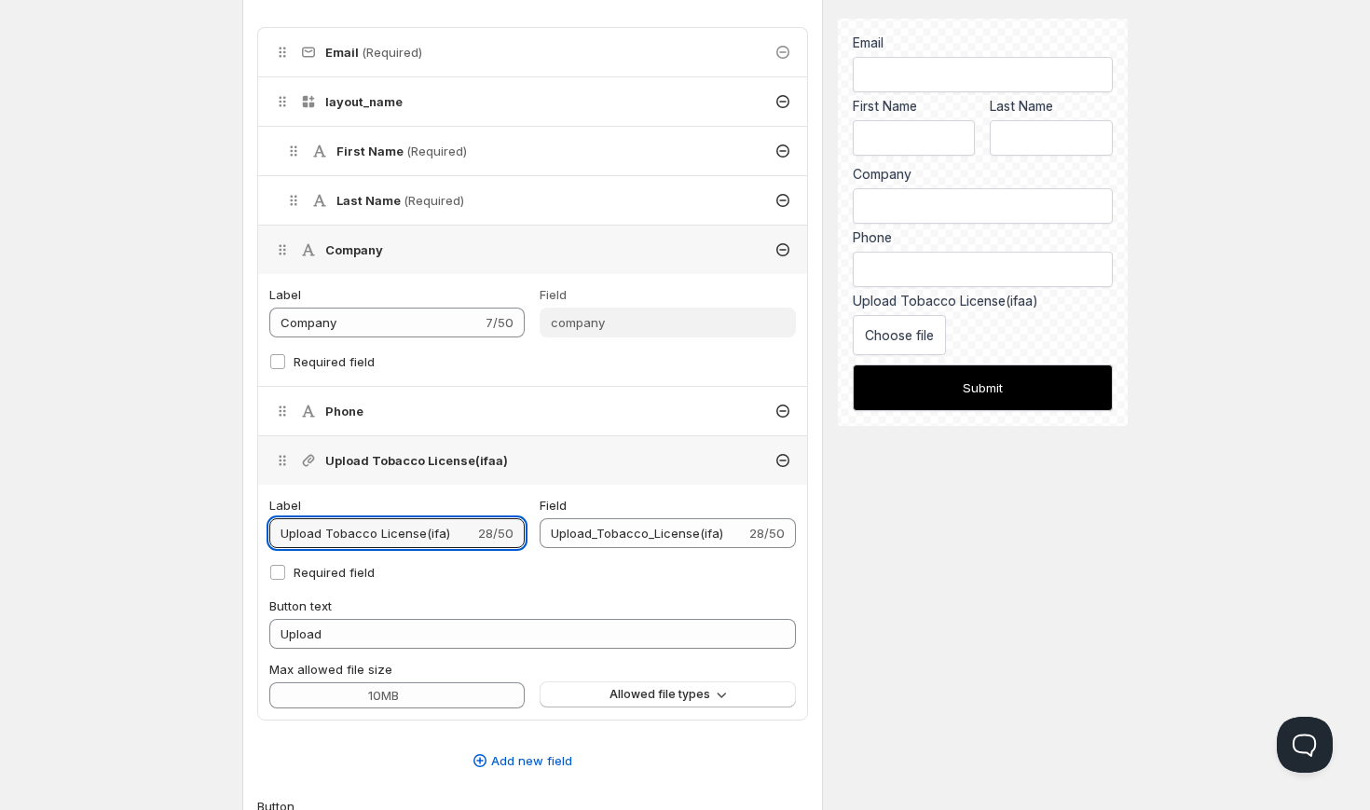
type input "Upload_Tobacco_License(ifav)"
type input "Upload Tobacco License(ifava)"
type input "Upload_Tobacco_License(ifava)"
type input "Upload Tobacco License(ifav)"
type input "Upload_Tobacco_License(ifav)"
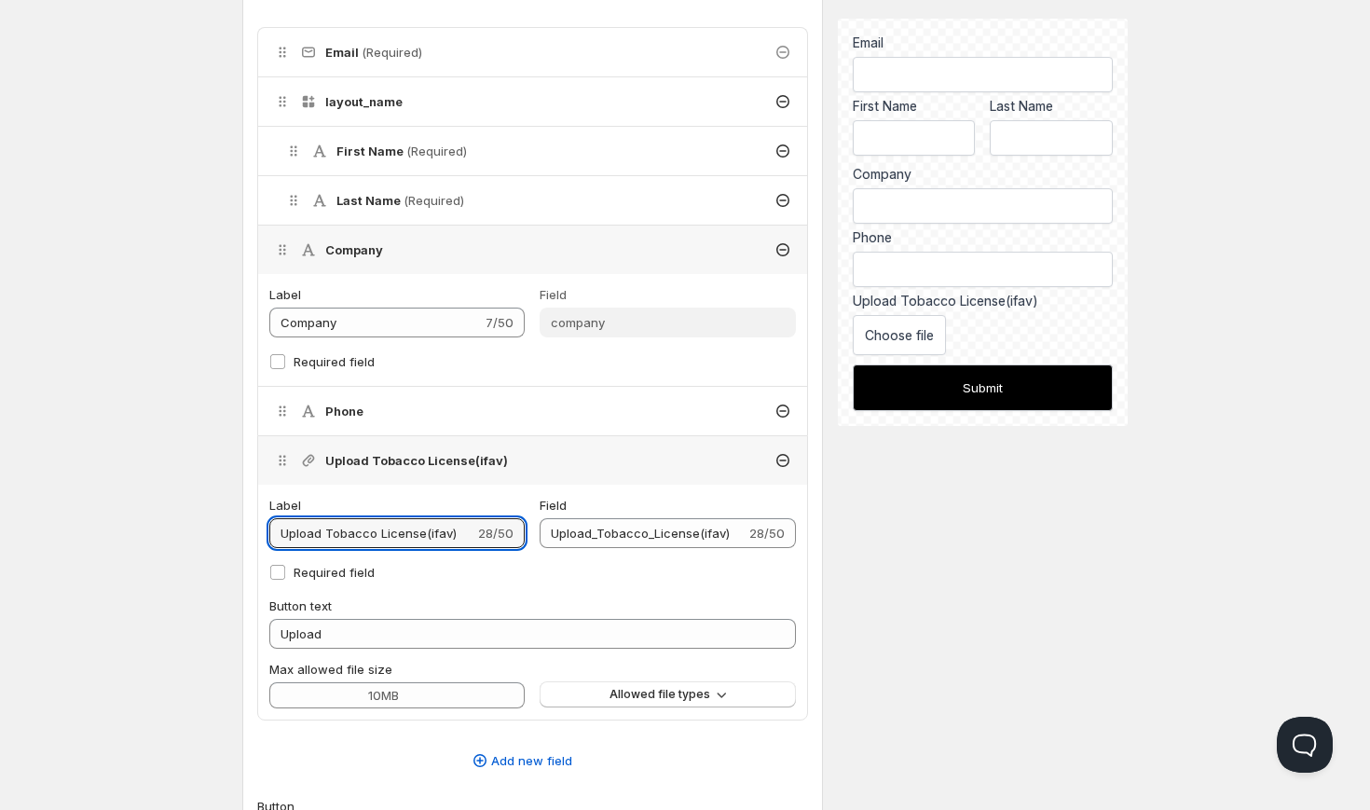
type input "Upload Tobacco License(ifa)"
type input "Upload_Tobacco_License(ifa)"
type input "Upload Tobacco License(if)"
type input "Upload_Tobacco_License(if)"
type input "Upload Tobacco License(i)"
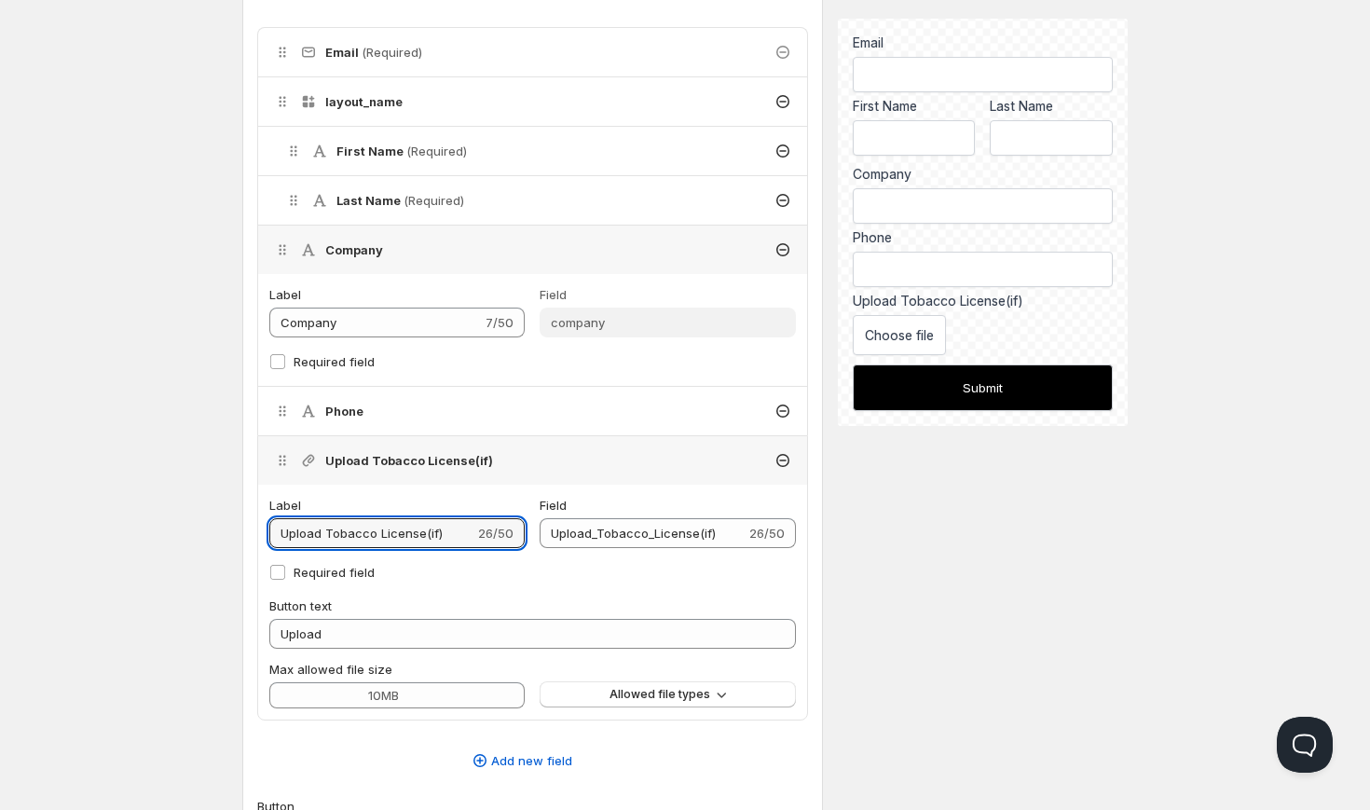
type input "Upload_Tobacco_License(i)"
type input "Upload Tobacco License(if)"
type input "Upload_Tobacco_License(if)"
type input "Upload Tobacco License(ifa)"
type input "Upload_Tobacco_License(ifa)"
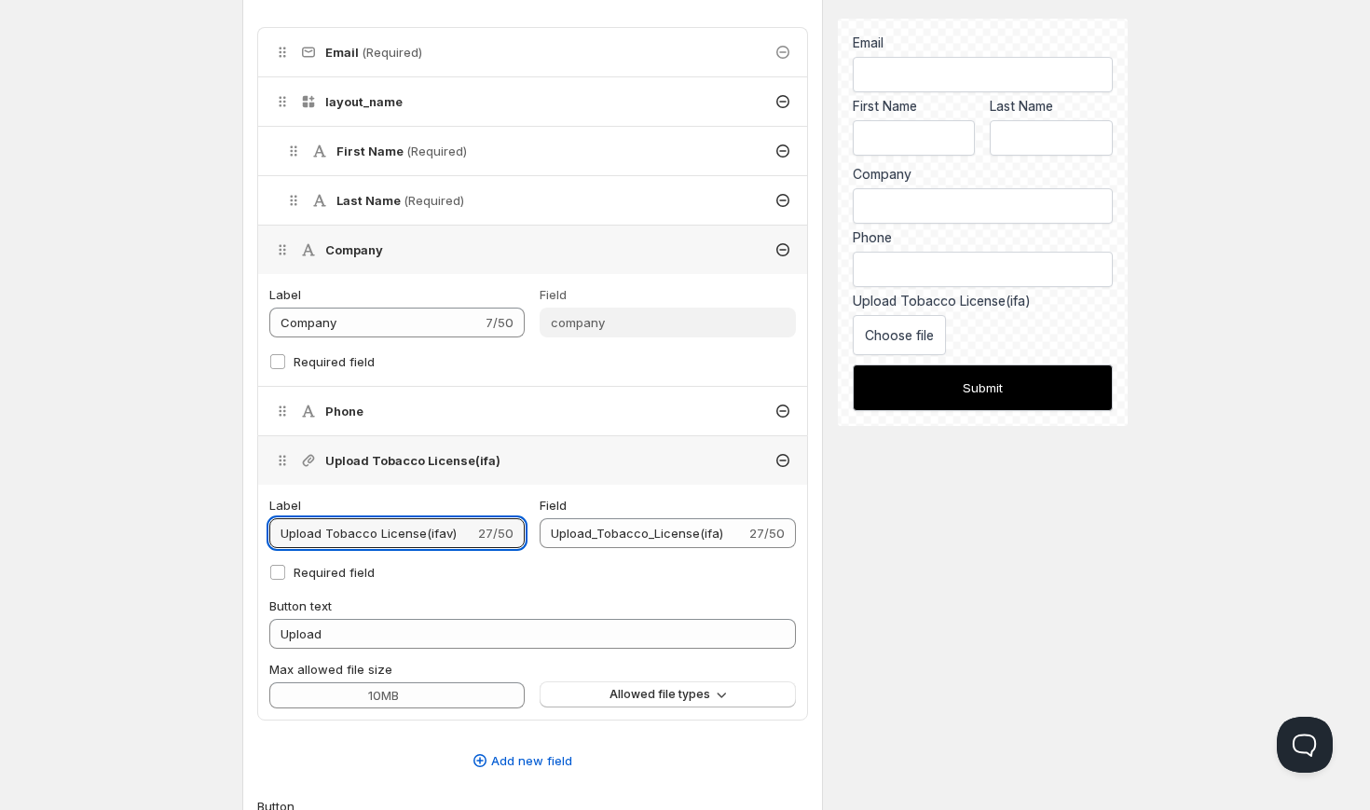
type input "Upload Tobacco License(ifava)"
type input "Upload_Tobacco_License(ifava)"
type input "Upload Tobacco License(ifav)"
type input "Upload_Tobacco_License(ifav)"
type input "Upload Tobacco License(ifa)"
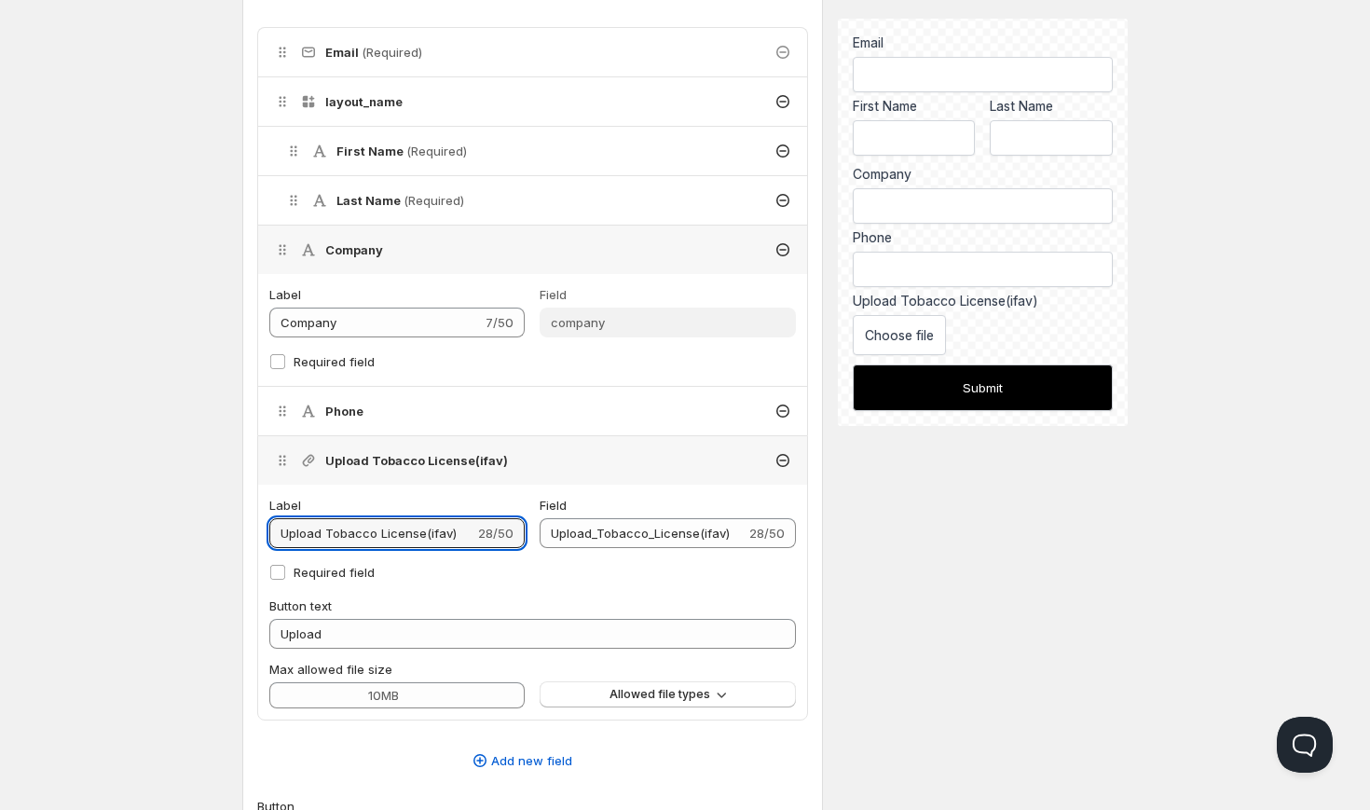
type input "Upload_Tobacco_License(ifa)"
click at [466, 533] on input "Upload Tobacco License." at bounding box center [371, 533] width 205 height 30
click at [399, 533] on input "Upload Tobacco License(if available)" at bounding box center [371, 533] width 205 height 30
click at [584, 584] on label "Required field" at bounding box center [532, 572] width 527 height 26
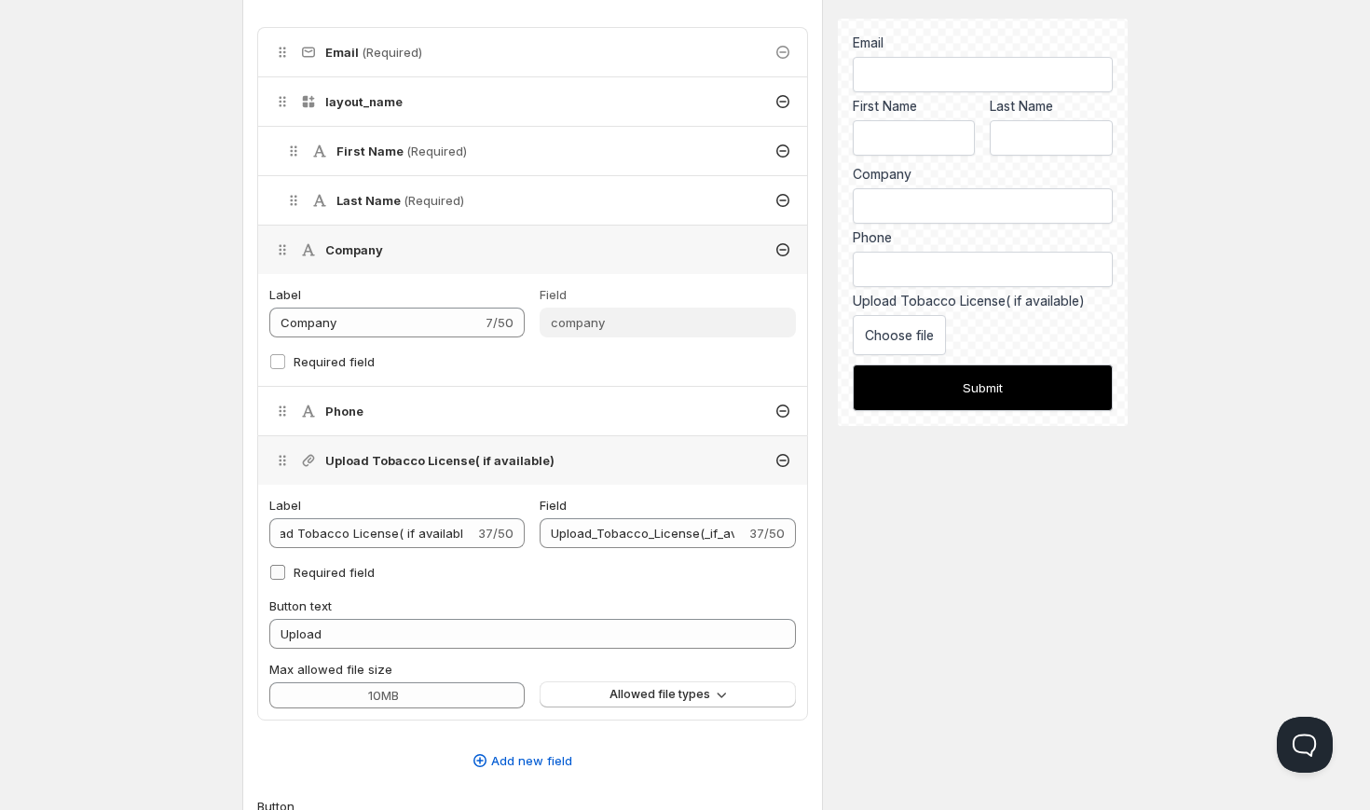
click at [285, 580] on input "Required field" at bounding box center [277, 572] width 15 height 15
click at [469, 527] on input "Upload Tobacco License( if available)" at bounding box center [371, 533] width 205 height 30
click at [464, 534] on input "Upload Tobacco License( if available)" at bounding box center [371, 533] width 205 height 30
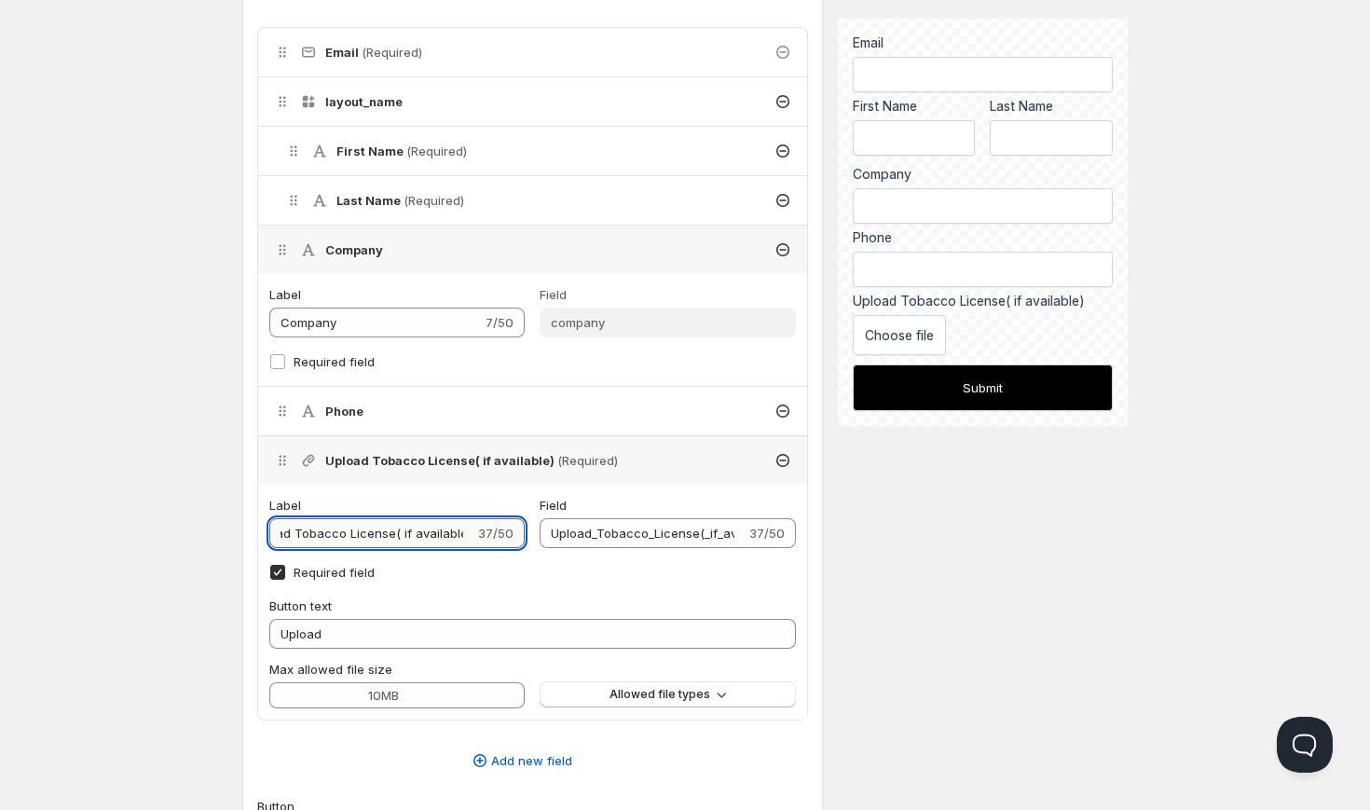
click at [460, 536] on input "Upload Tobacco License( if available)" at bounding box center [371, 533] width 205 height 30
click at [539, 580] on label "Required field" at bounding box center [532, 572] width 527 height 26
click at [285, 580] on input "Required field" at bounding box center [277, 572] width 15 height 15
click at [464, 536] on input "Upload Tobacco License( if available )" at bounding box center [371, 533] width 205 height 30
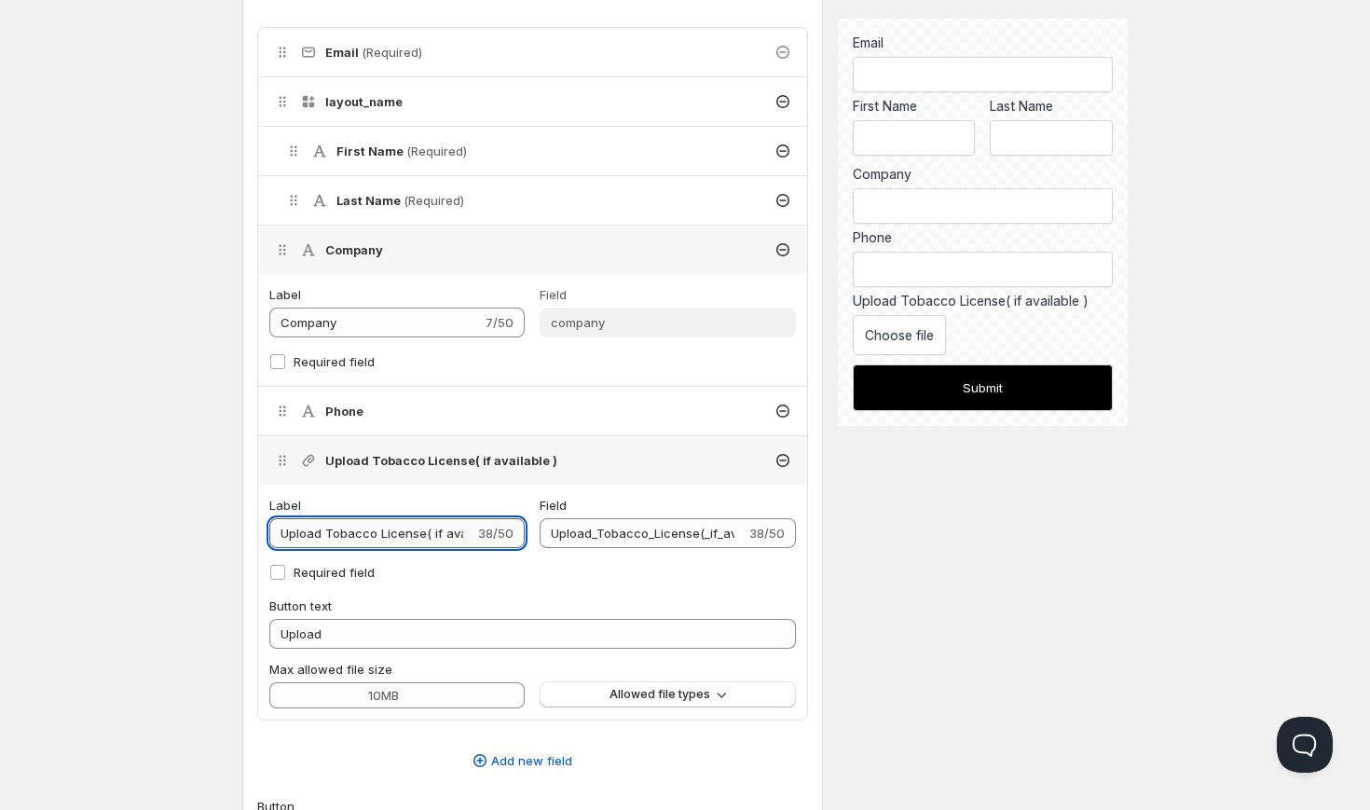
scroll to position [0, 35]
click at [465, 532] on input "Upload Tobacco License( if available )" at bounding box center [371, 533] width 205 height 30
click at [559, 575] on label "Required field" at bounding box center [532, 572] width 527 height 26
click at [285, 575] on input "Required field" at bounding box center [277, 572] width 15 height 15
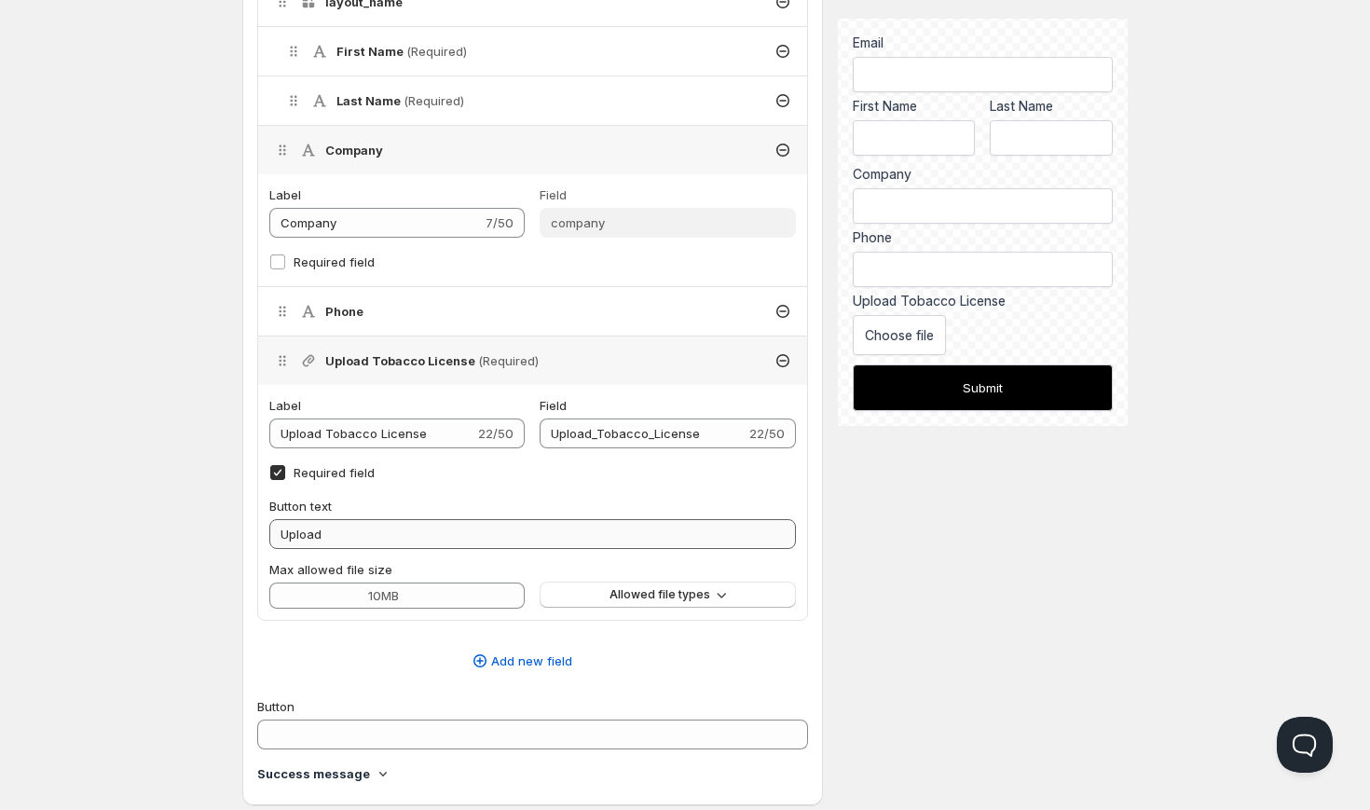
scroll to position [613, 0]
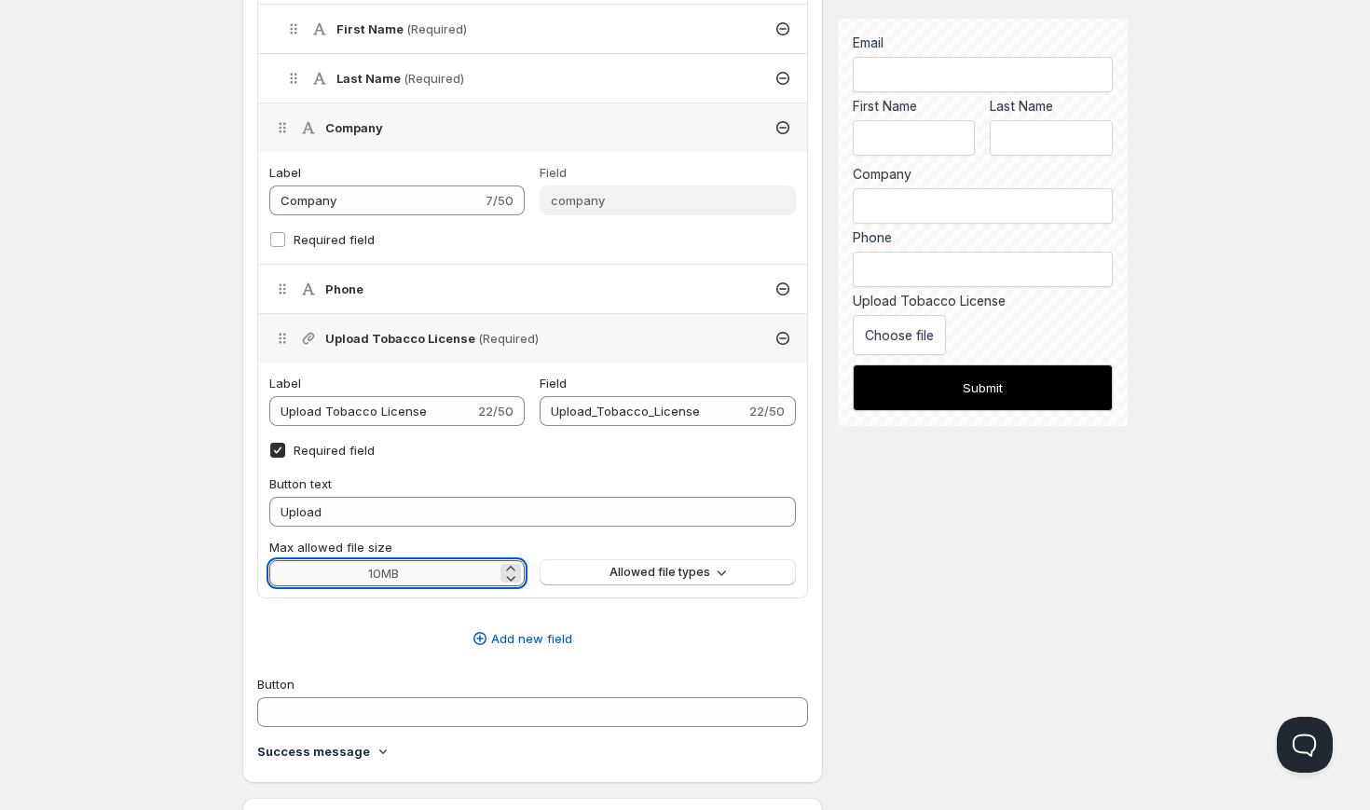
click at [431, 578] on input "Max allowed file size" at bounding box center [382, 573] width 227 height 26
click at [728, 578] on button "Allowed file types" at bounding box center [667, 572] width 255 height 26
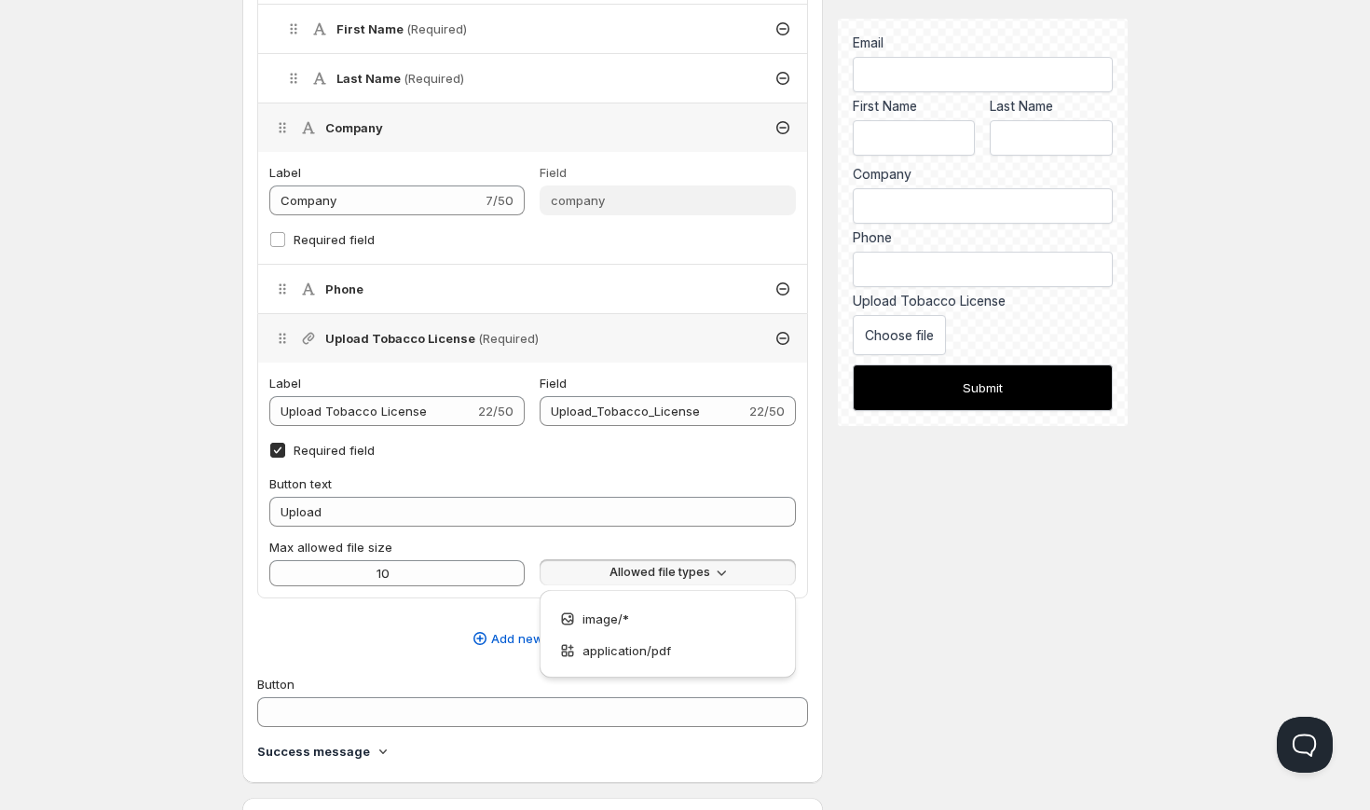
click at [942, 576] on div "Description 0/50 Handle Used to add the form in the theme editor Form Title 0/5…" at bounding box center [685, 381] width 886 height 1849
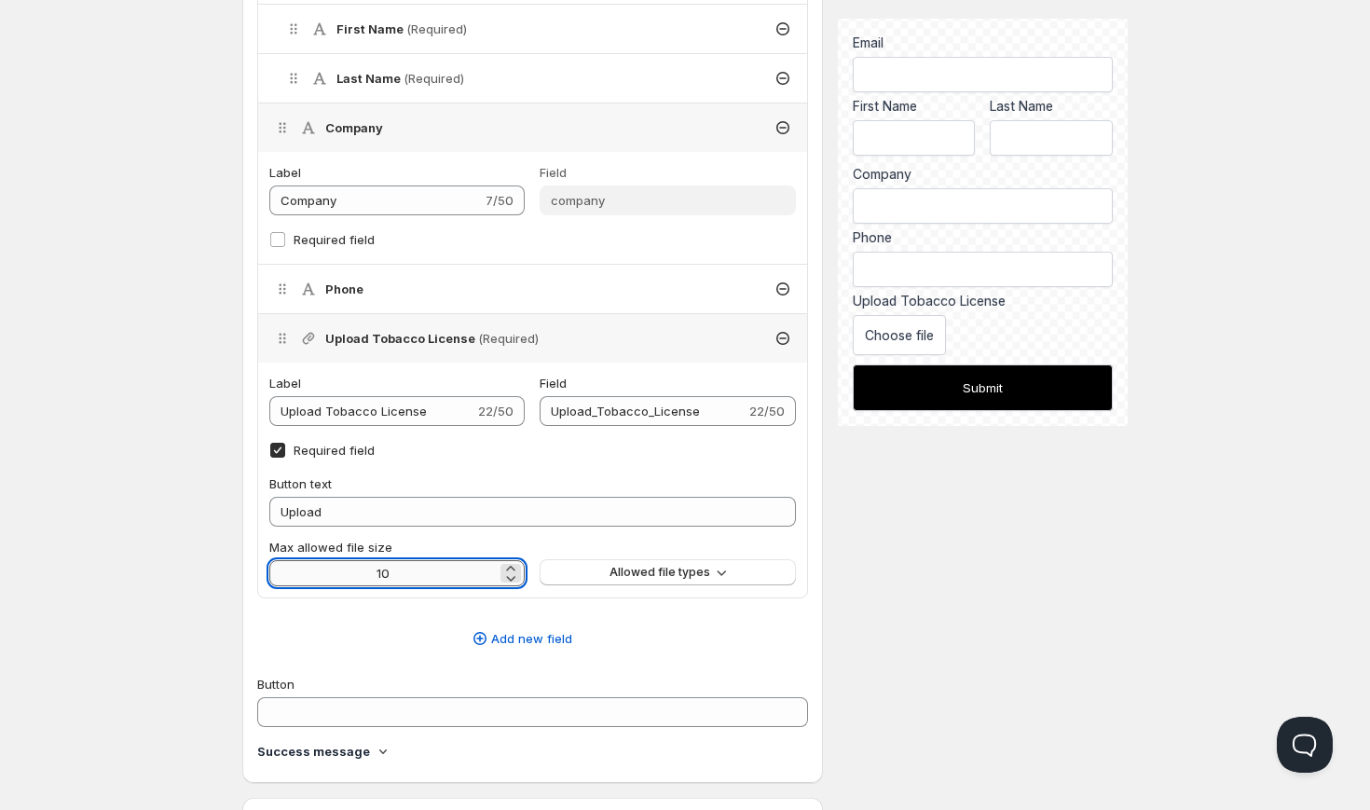
click at [437, 569] on input "10" at bounding box center [382, 573] width 227 height 26
click at [186, 531] on div "Home Pricing Price lists Forms Submissions Settings Features Plans Create form.…" at bounding box center [685, 370] width 1370 height 1966
click at [735, 574] on button "Allowed file types" at bounding box center [667, 572] width 255 height 26
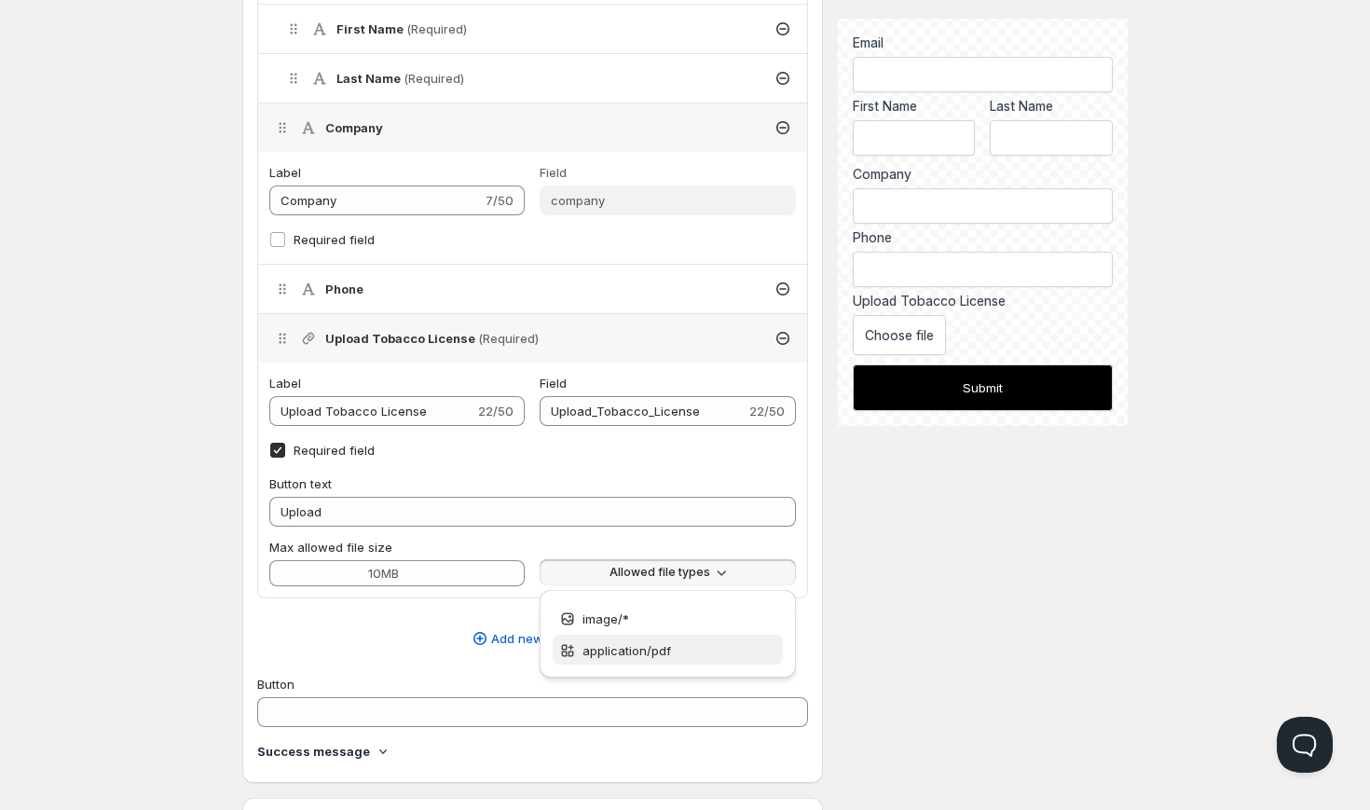
click at [708, 648] on span "application/pdf" at bounding box center [680, 650] width 194 height 19
click at [706, 626] on span "image/*" at bounding box center [680, 619] width 194 height 19
click at [708, 649] on span "application/pdf" at bounding box center [680, 650] width 194 height 19
click at [750, 647] on span "application/pdf" at bounding box center [680, 650] width 194 height 19
click at [826, 564] on div "Description 0/50 Handle Used to add the form in the theme editor Form Title 0/5…" at bounding box center [685, 381] width 886 height 1849
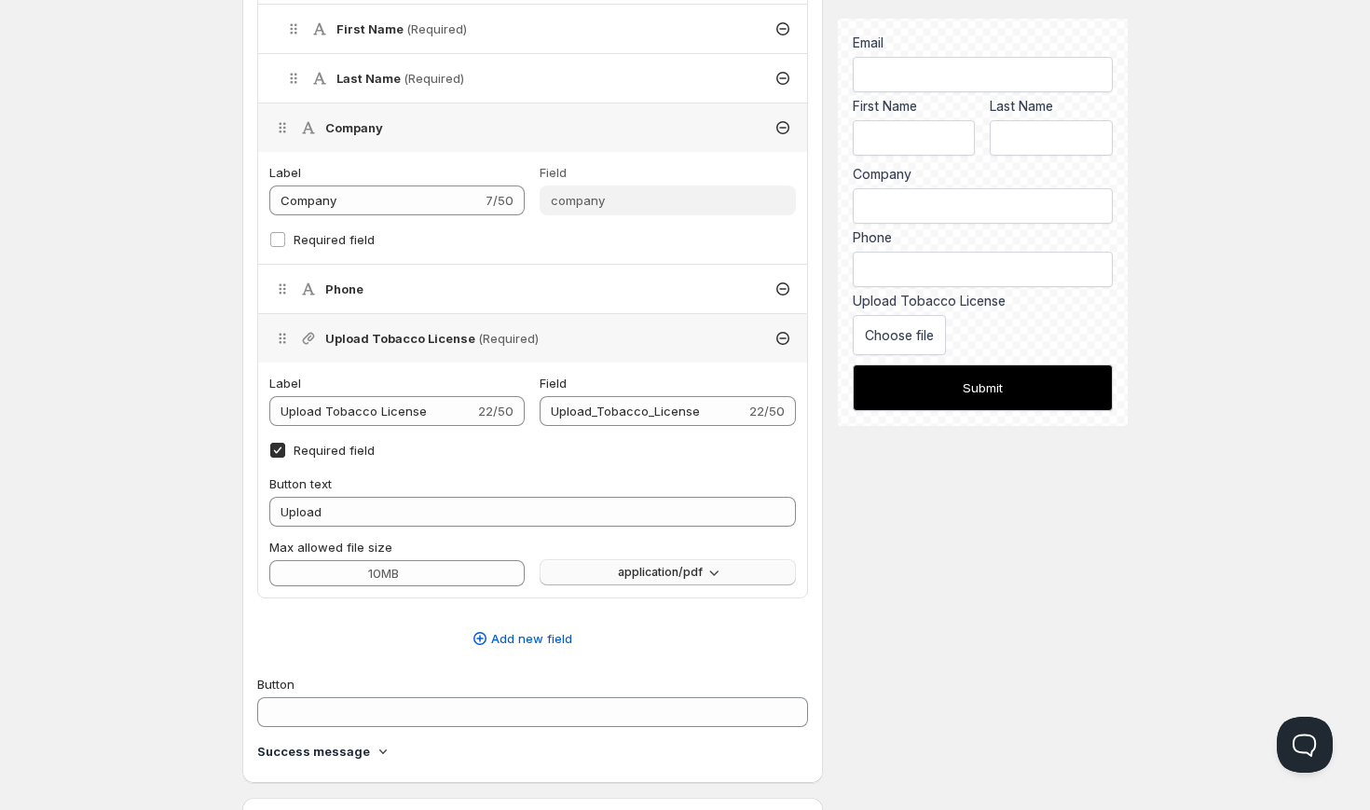
click at [701, 567] on span "application/pdf" at bounding box center [660, 572] width 85 height 15
click at [789, 536] on div "Button text Upload Max allowed file size application/pdf" at bounding box center [532, 530] width 527 height 112
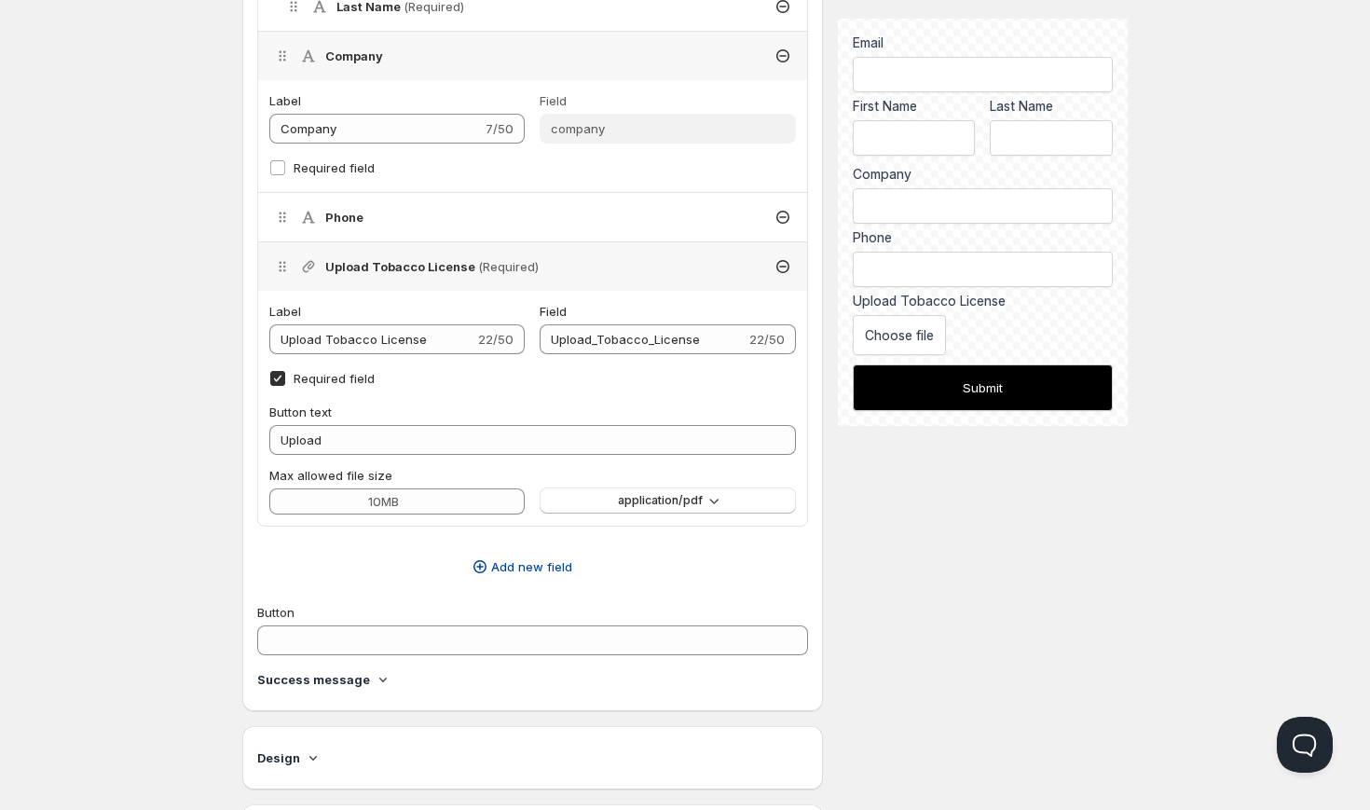
scroll to position [724, 0]
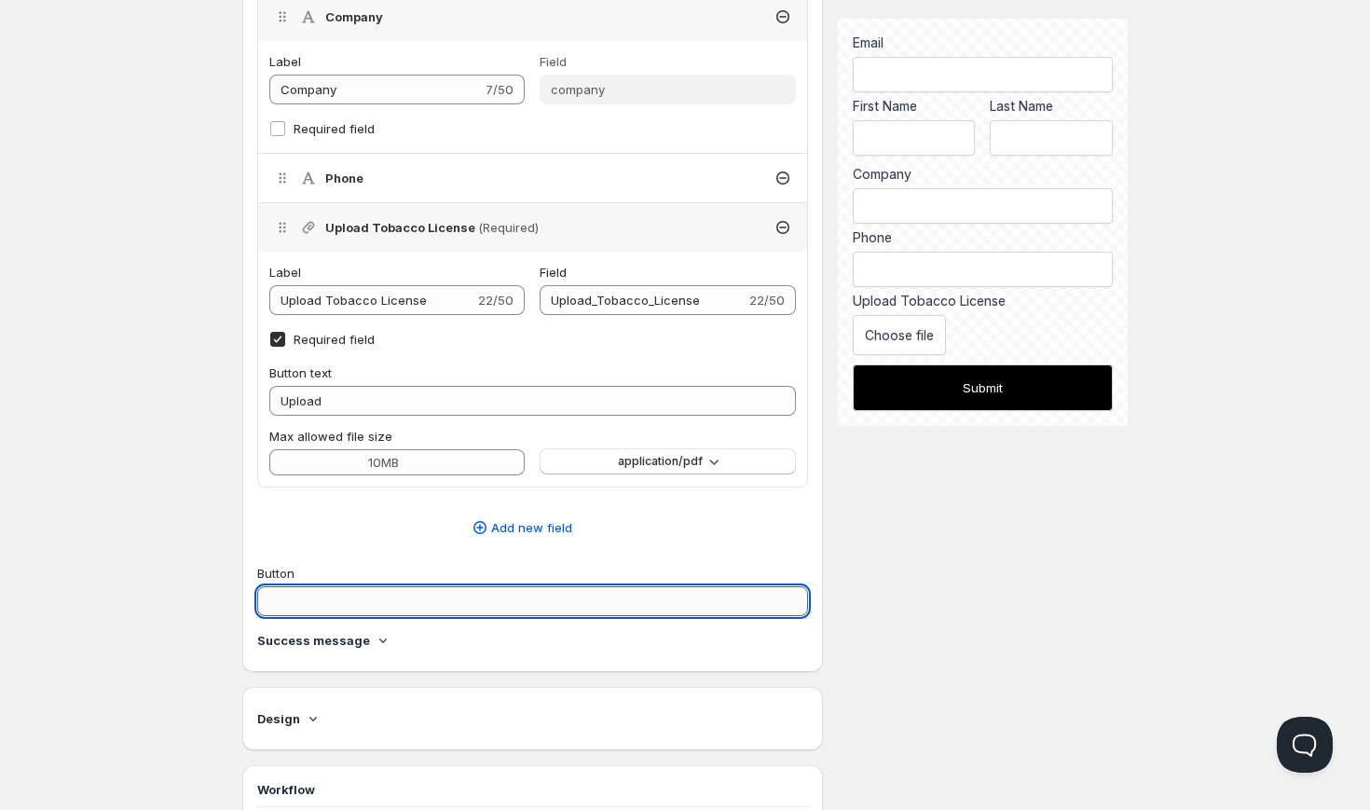
click at [488, 602] on input "Button" at bounding box center [532, 601] width 551 height 30
click at [1035, 572] on div "Description 0/50 Handle Used to add the form in the theme editor Form Title 0/5…" at bounding box center [685, 271] width 886 height 1849
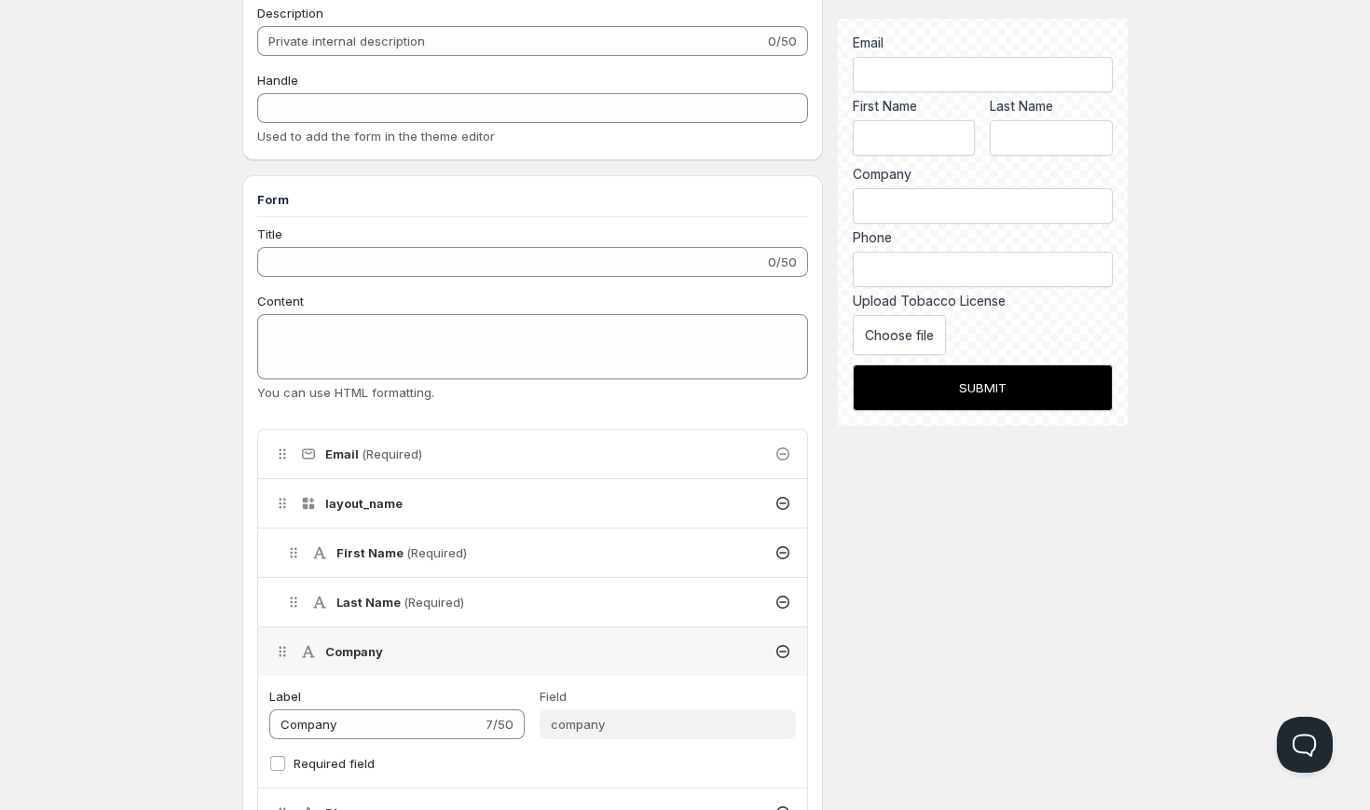
scroll to position [76, 0]
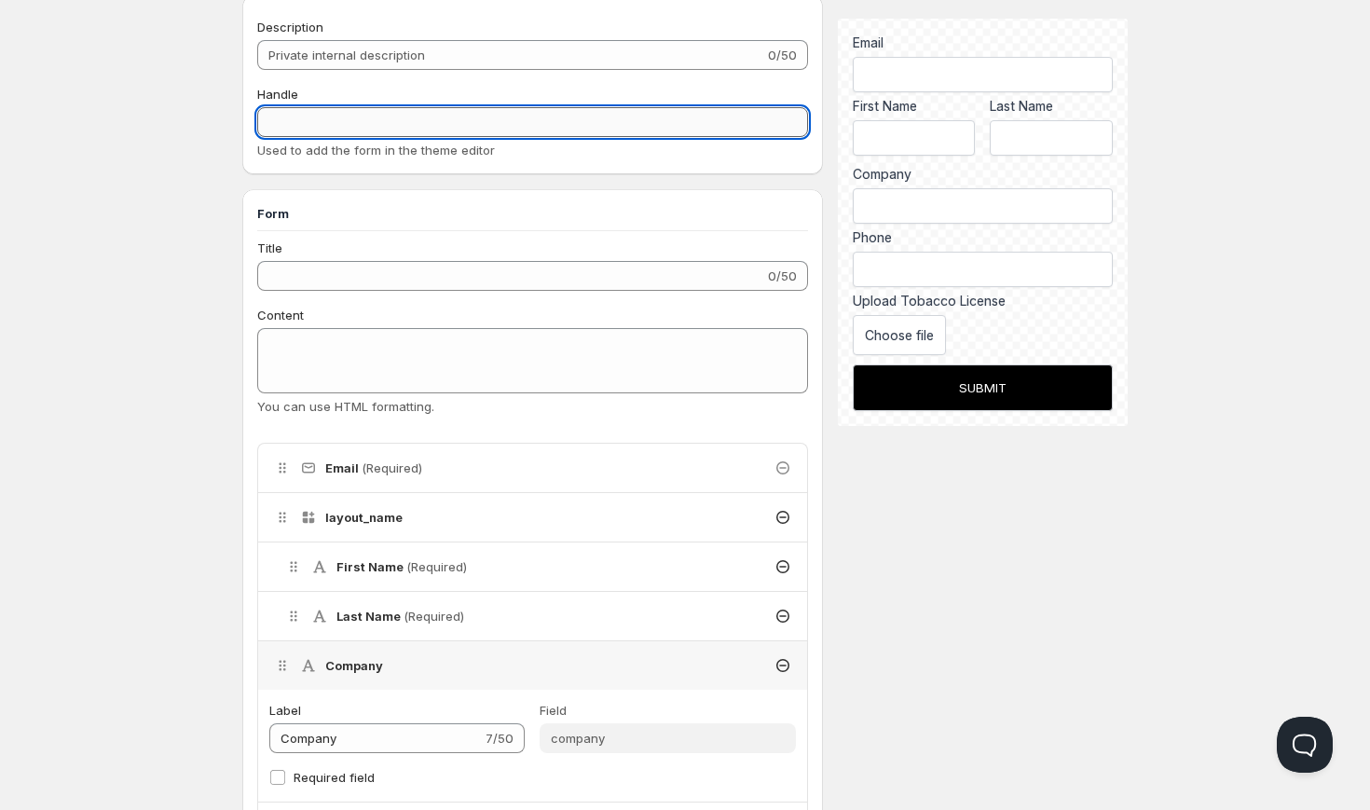
click at [584, 123] on input "Handle" at bounding box center [532, 122] width 551 height 30
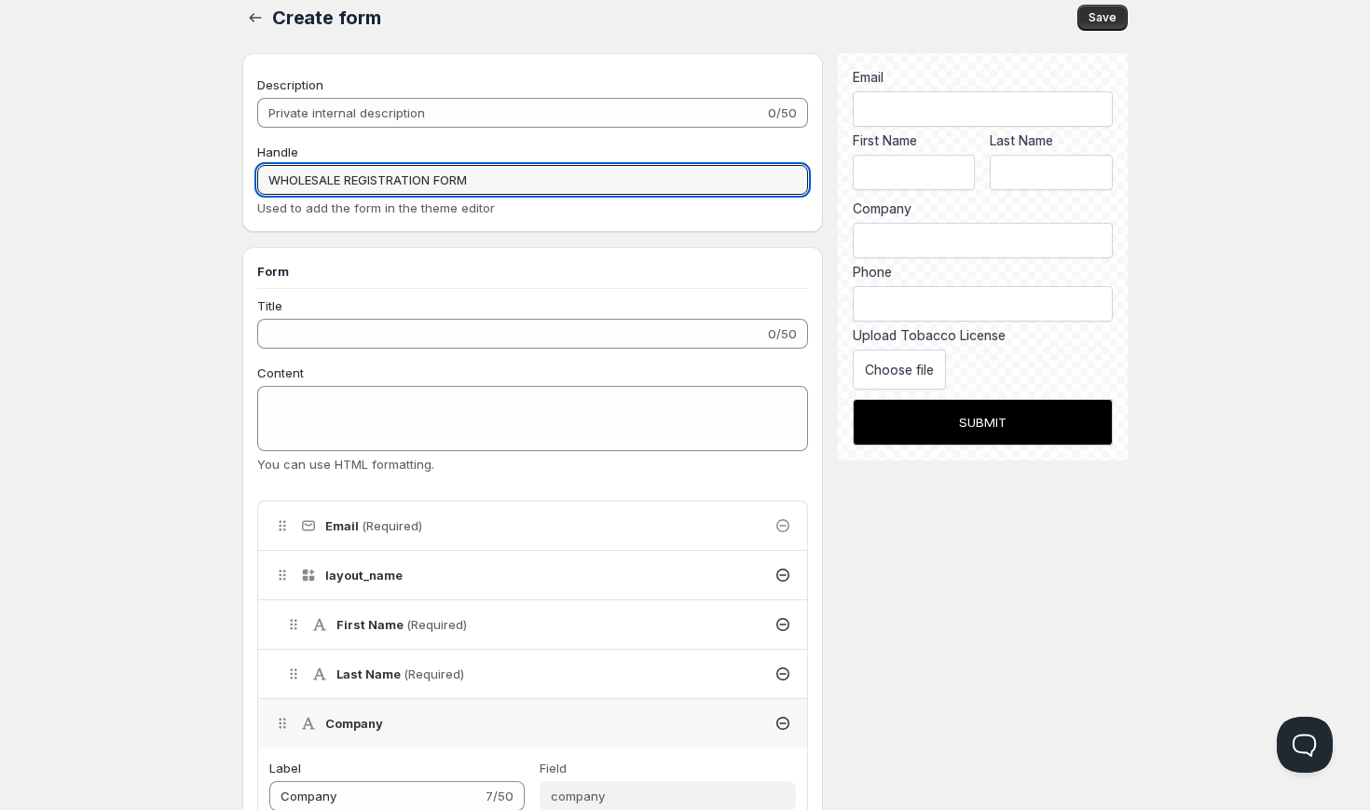
scroll to position [0, 0]
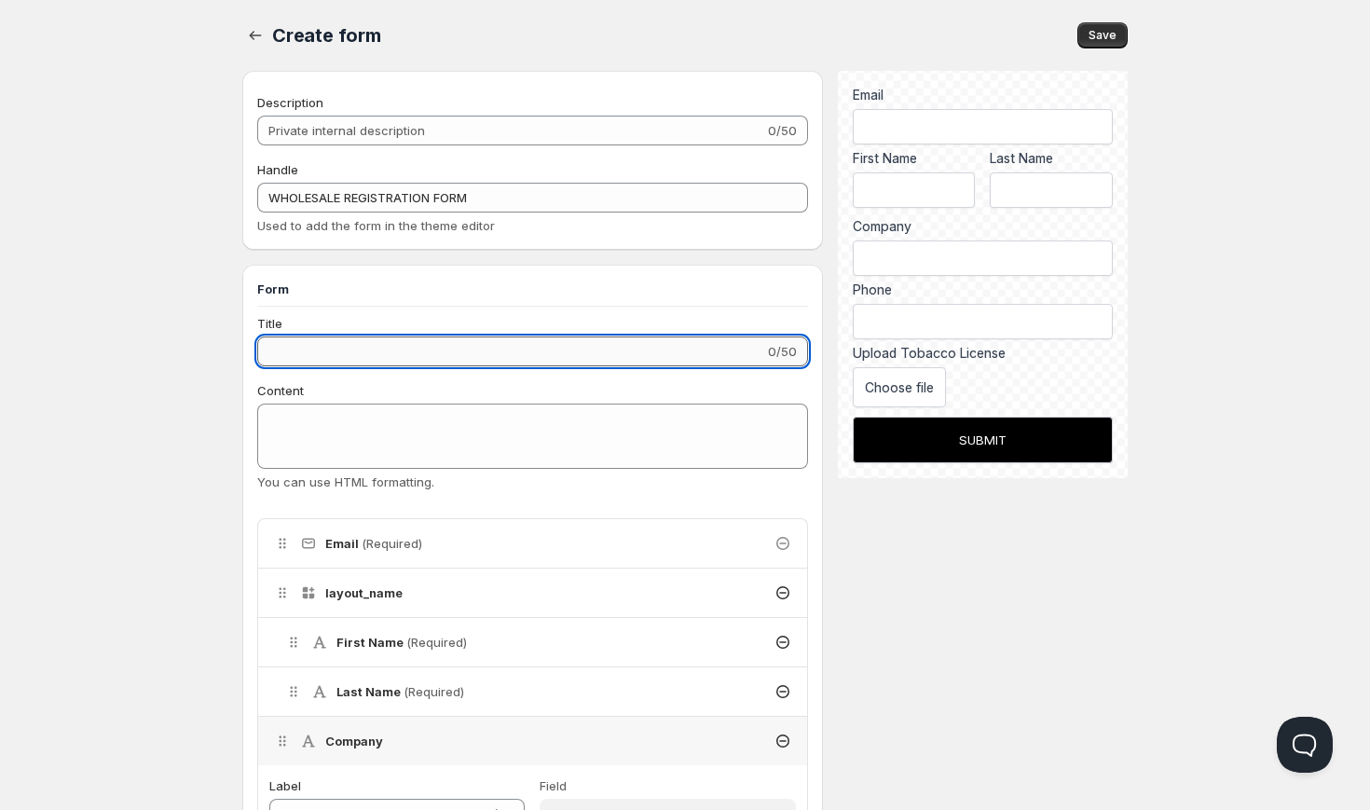
click at [534, 354] on input "Title" at bounding box center [510, 352] width 507 height 30
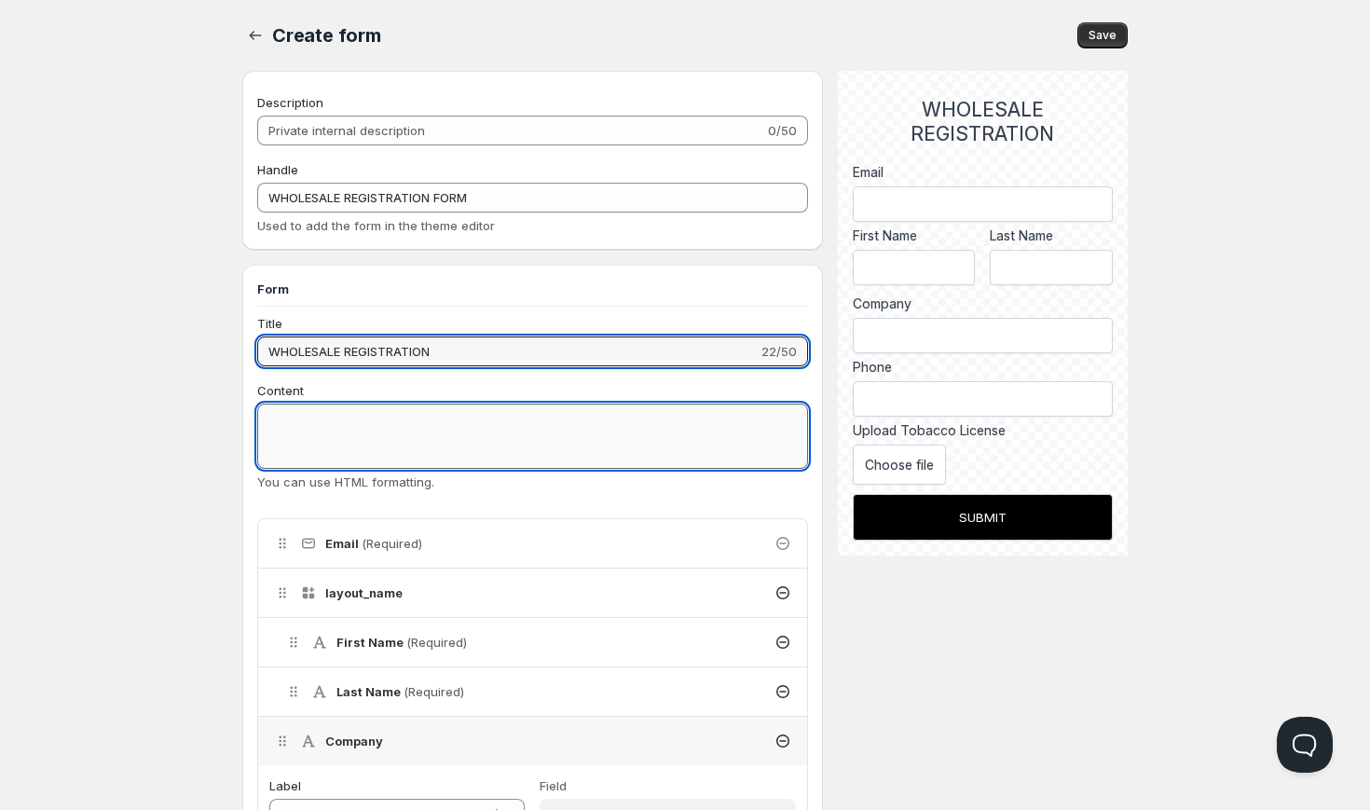
click at [538, 445] on textarea "Content" at bounding box center [532, 436] width 551 height 65
click at [344, 351] on input "WHOLESALE REGISTRATION" at bounding box center [507, 352] width 501 height 30
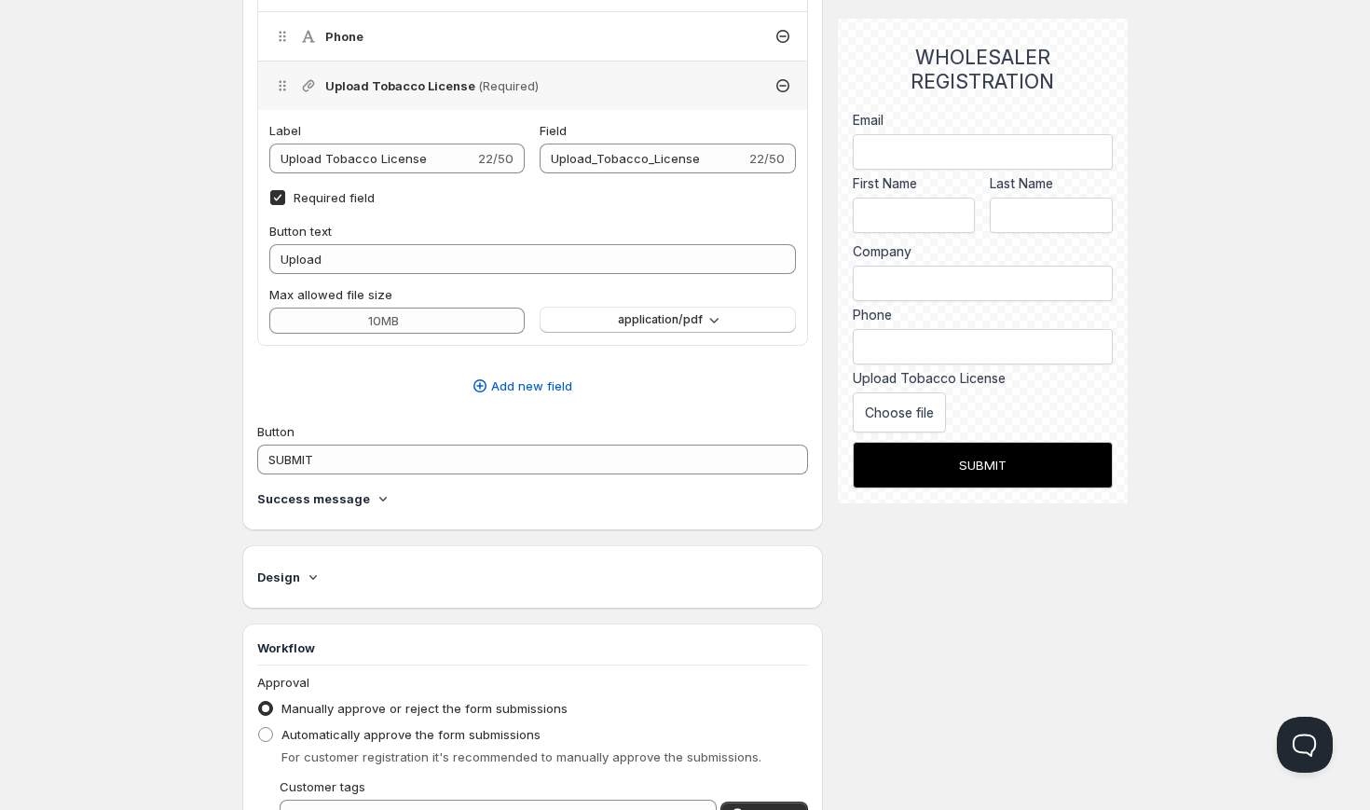
scroll to position [873, 0]
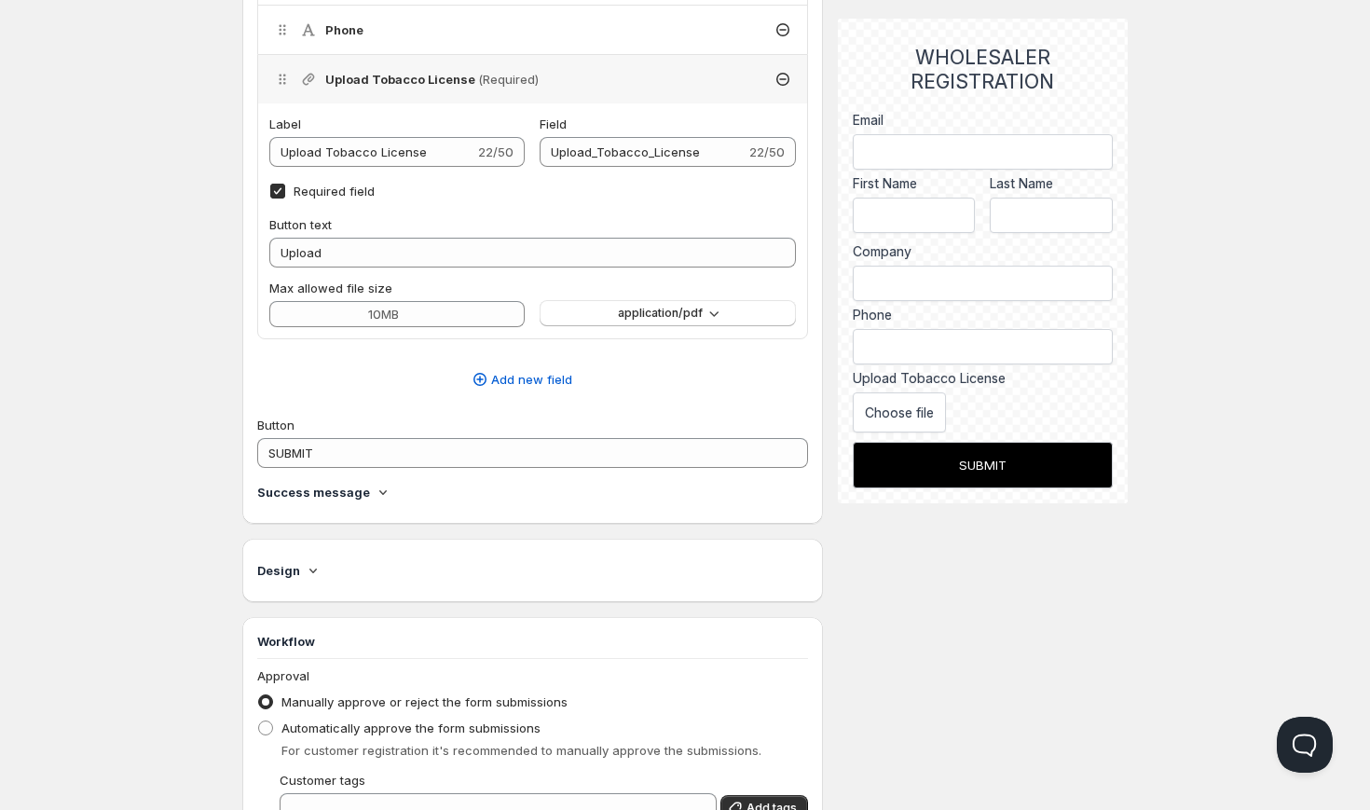
click at [312, 580] on icon at bounding box center [313, 570] width 19 height 19
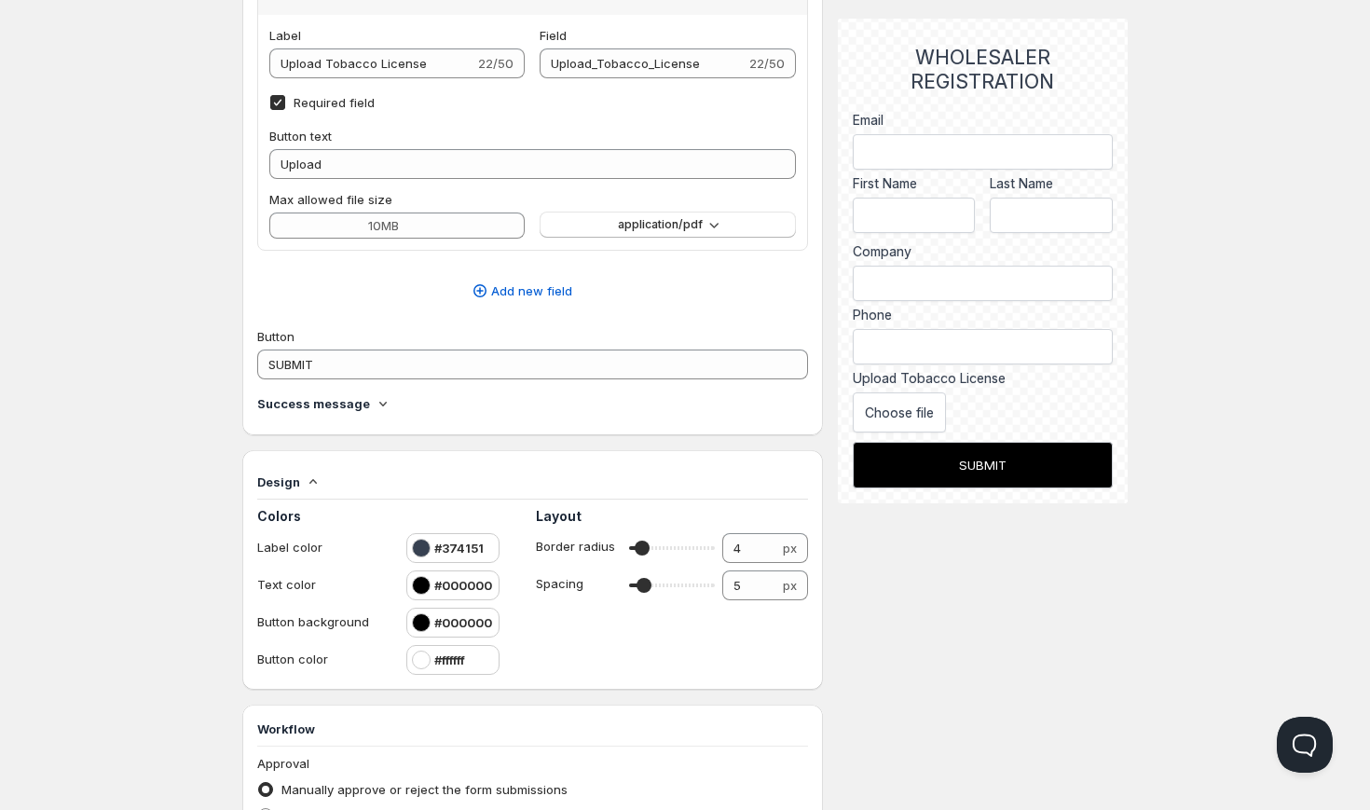
scroll to position [998, 0]
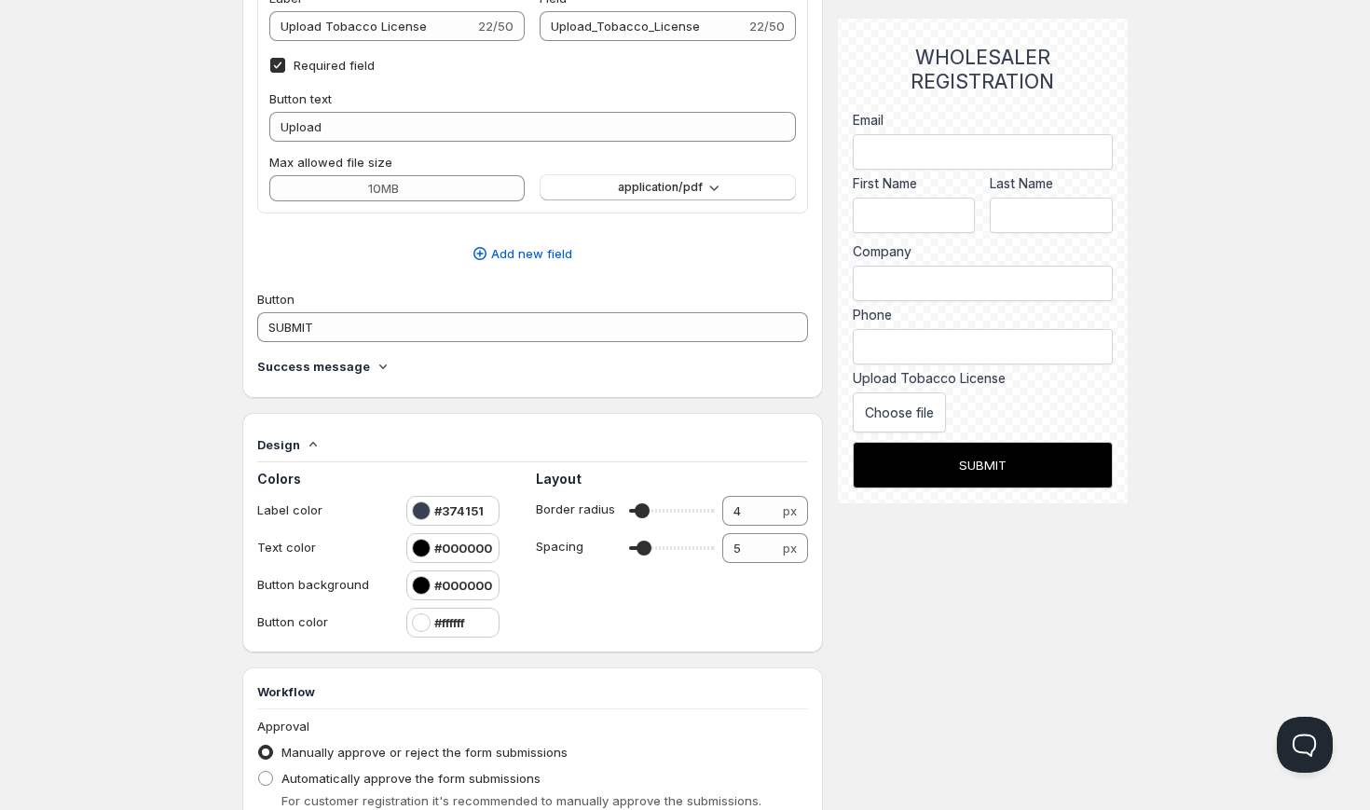
click at [419, 512] on div at bounding box center [421, 511] width 19 height 19
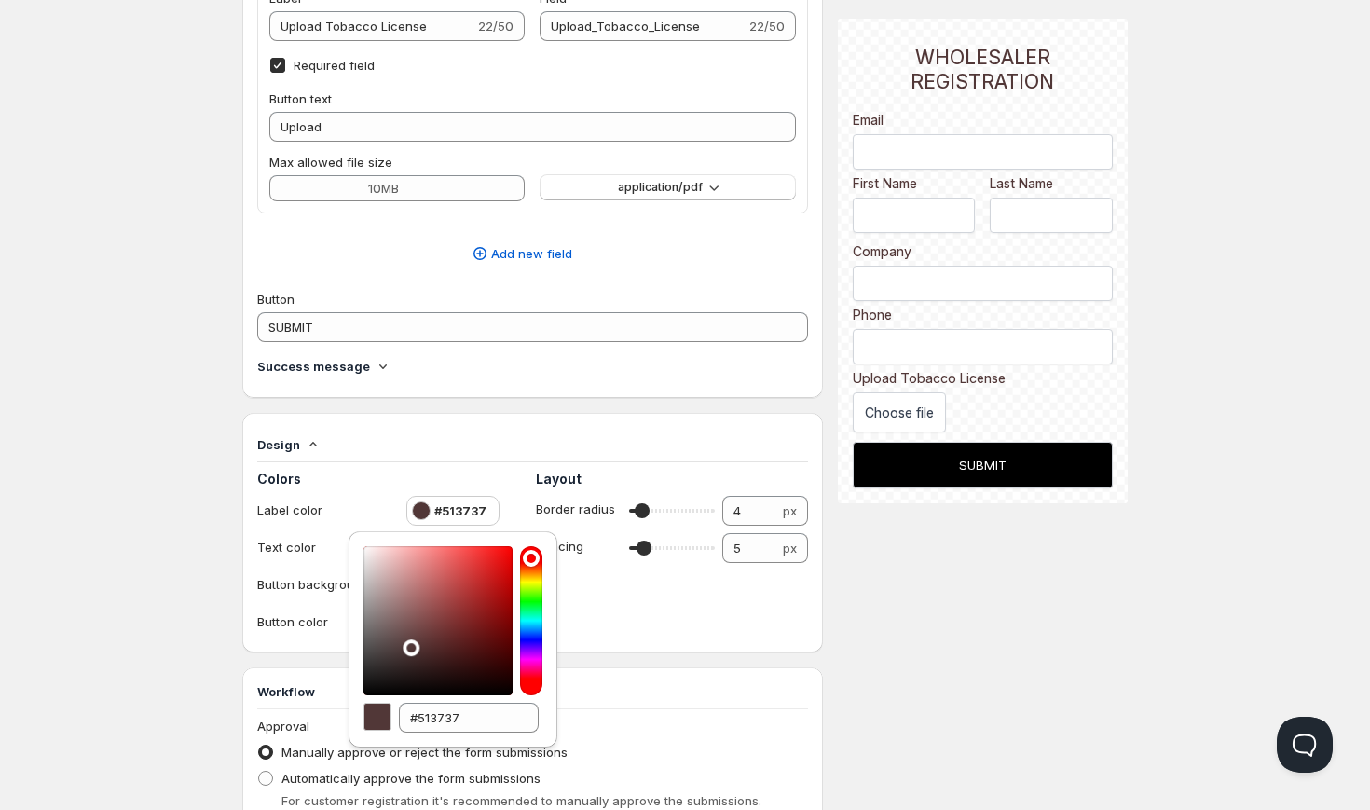
click at [532, 557] on div at bounding box center [531, 620] width 22 height 149
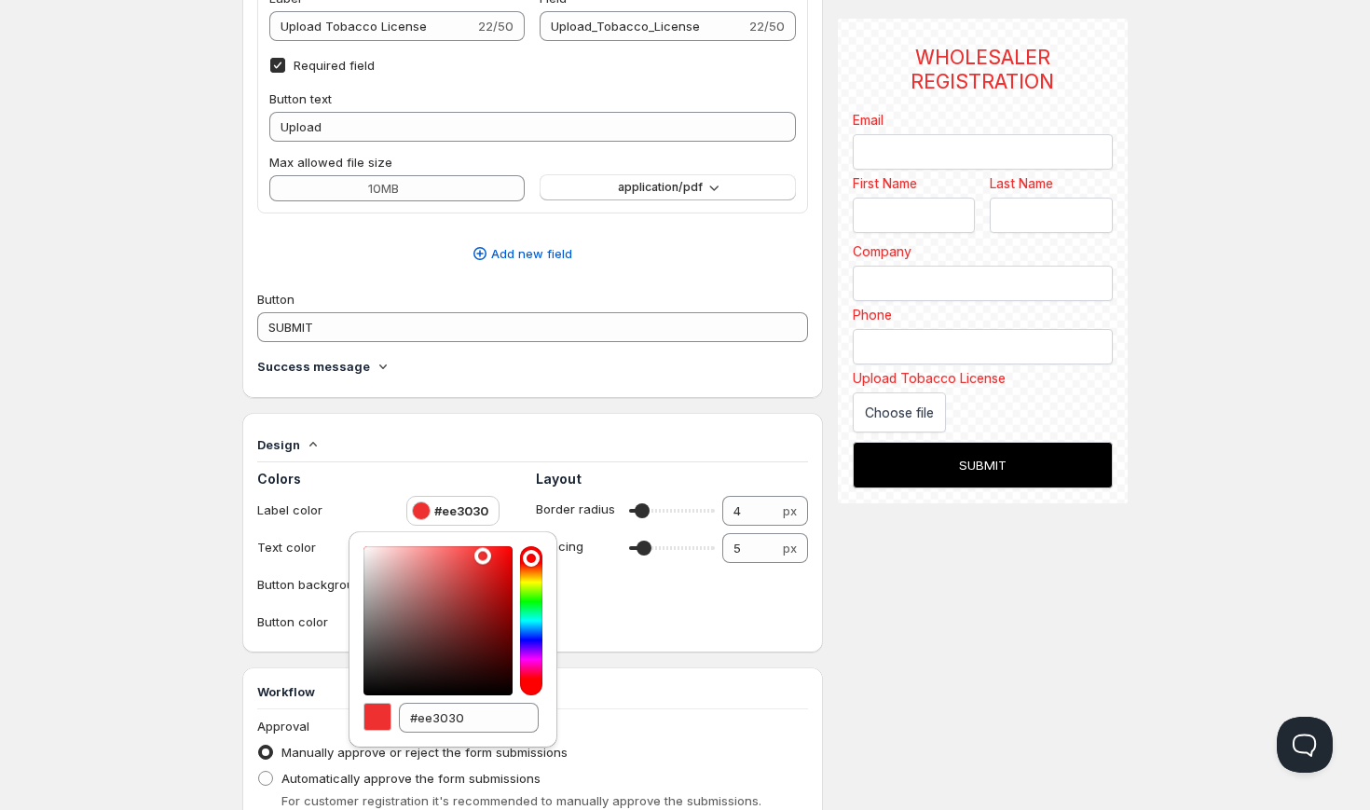
drag, startPoint x: 432, startPoint y: 601, endPoint x: 483, endPoint y: 557, distance: 67.4
click at [483, 557] on div at bounding box center [438, 620] width 149 height 149
drag, startPoint x: 648, startPoint y: 509, endPoint x: 679, endPoint y: 513, distance: 31.0
click at [679, 513] on input "range" at bounding box center [672, 511] width 86 height 26
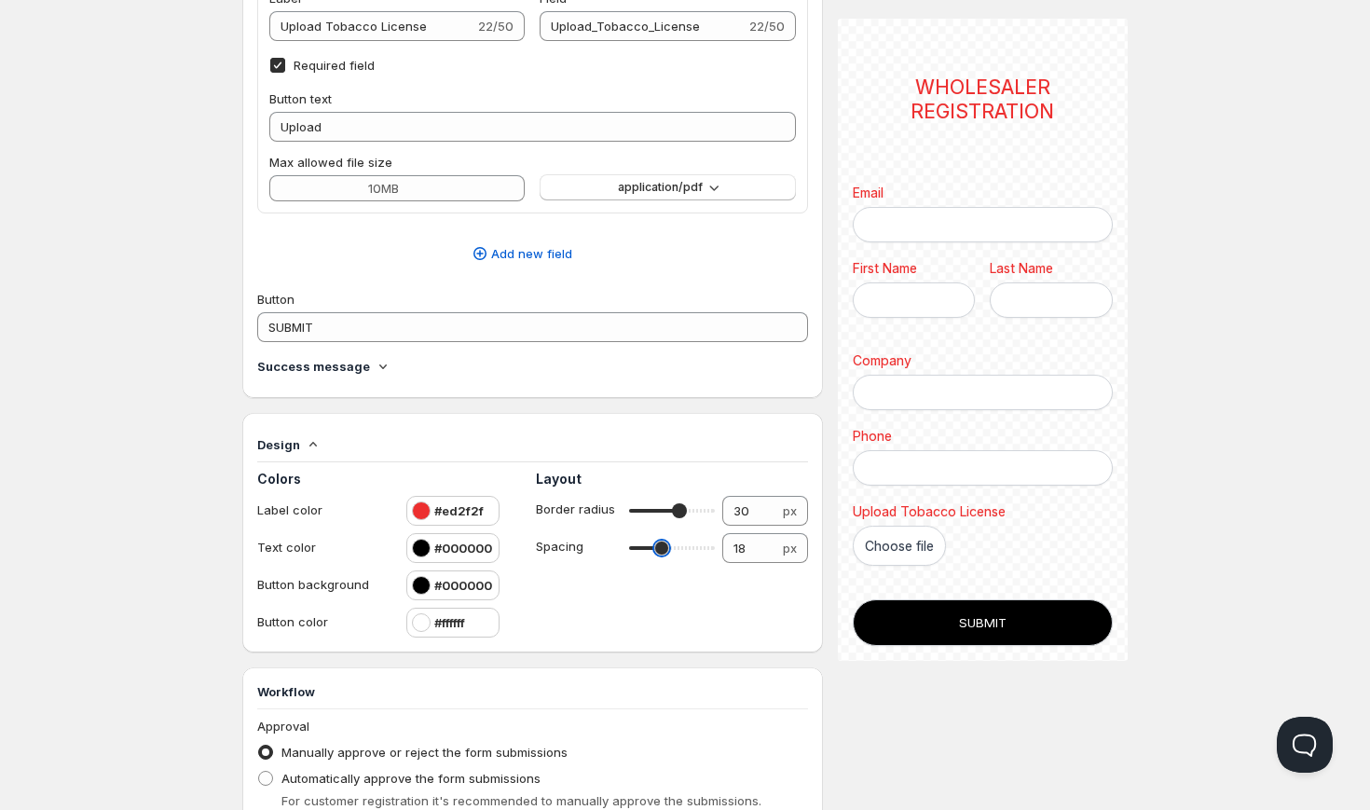
drag, startPoint x: 641, startPoint y: 552, endPoint x: 662, endPoint y: 552, distance: 20.5
click at [662, 552] on input "range" at bounding box center [672, 548] width 86 height 26
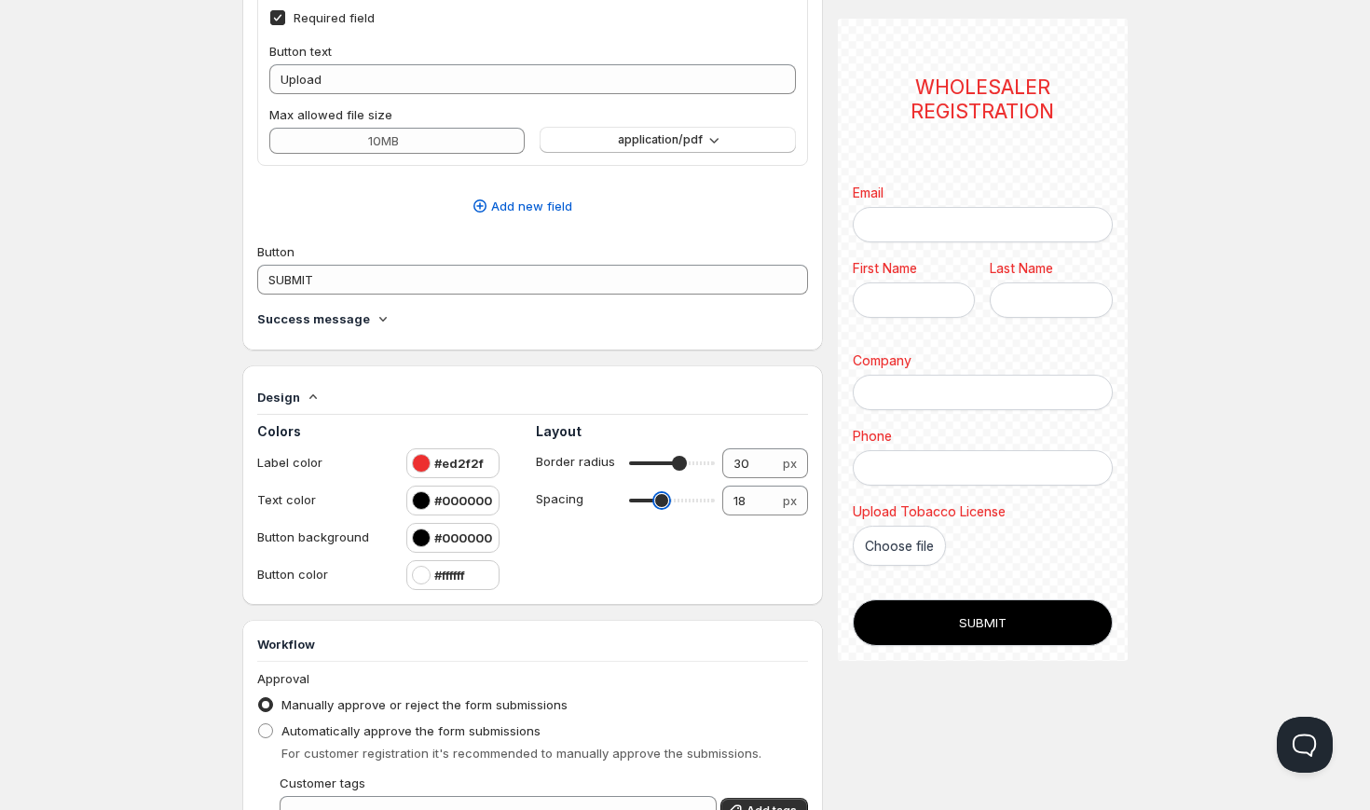
scroll to position [1048, 0]
click at [418, 461] on div at bounding box center [421, 461] width 19 height 19
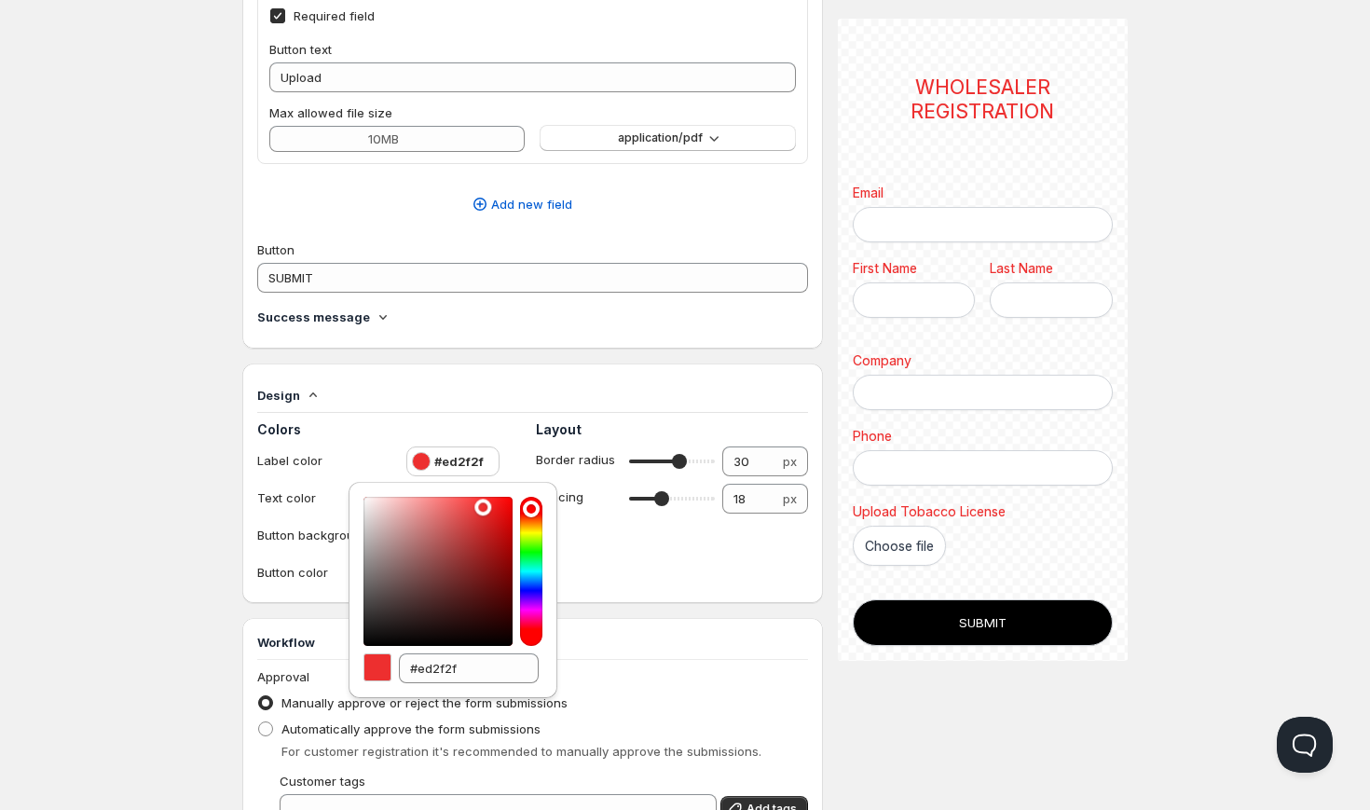
click at [374, 410] on div "Design" at bounding box center [532, 399] width 551 height 27
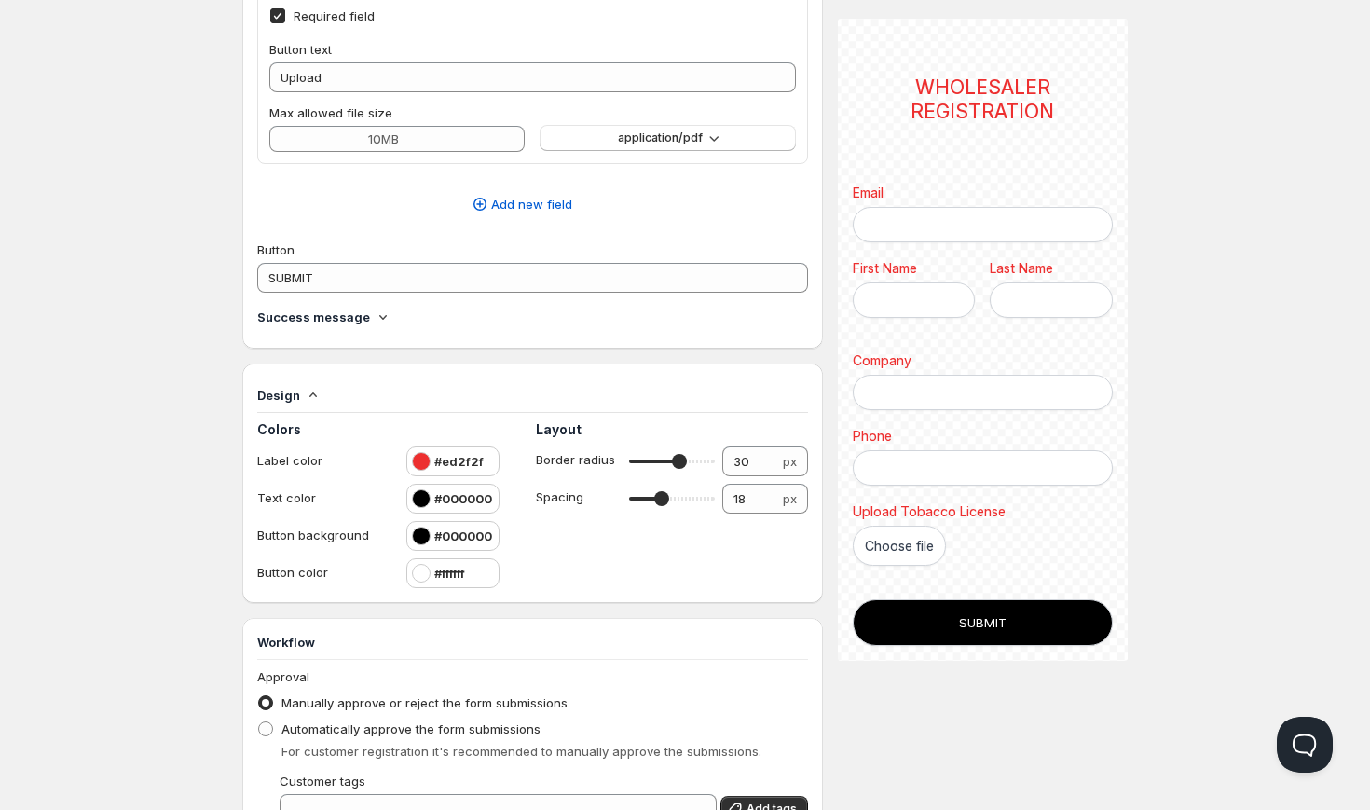
click at [422, 579] on div at bounding box center [421, 573] width 19 height 19
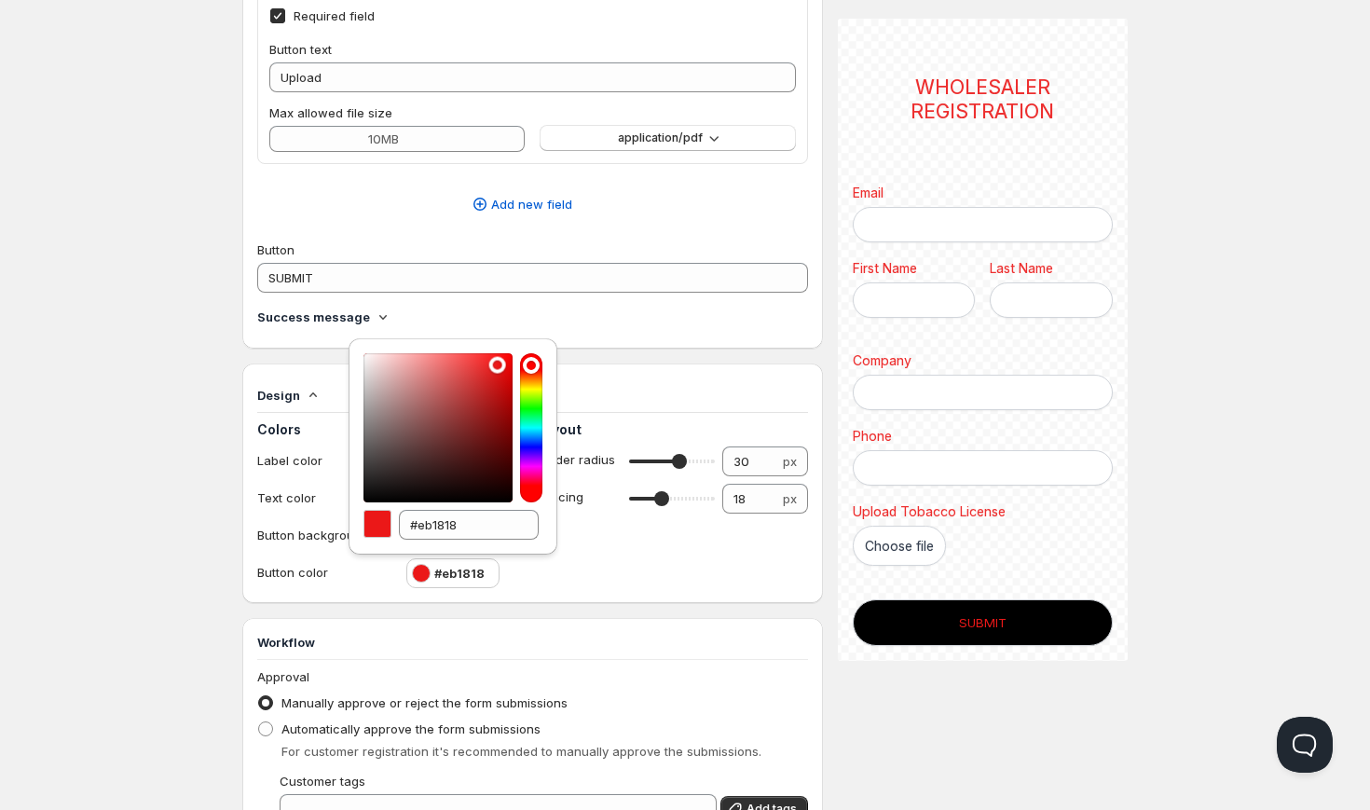
drag, startPoint x: 409, startPoint y: 416, endPoint x: 497, endPoint y: 364, distance: 101.5
click at [498, 364] on div at bounding box center [438, 427] width 149 height 149
click at [592, 584] on div "Layout Border radius 30 30 px Spacing 18 18 px" at bounding box center [671, 504] width 271 height 168
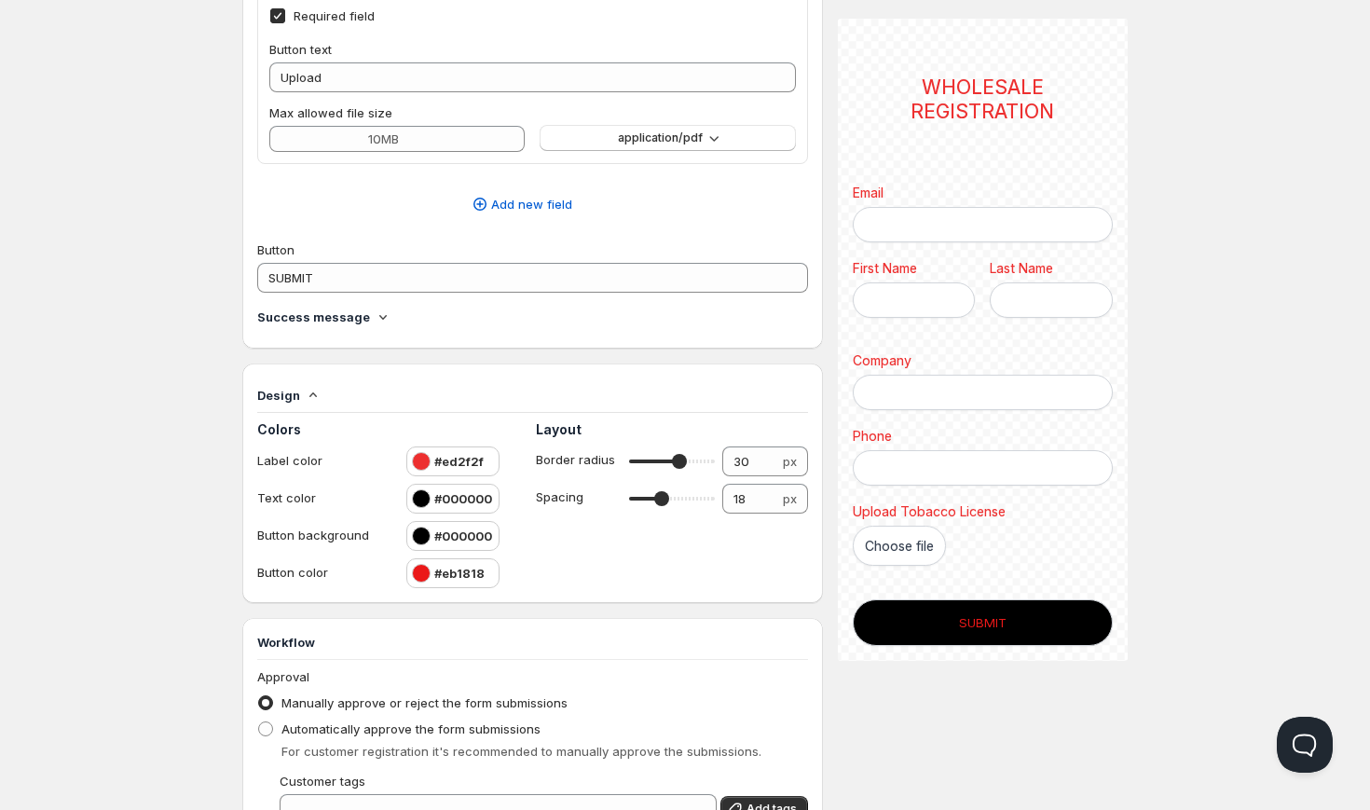
click at [431, 575] on div "#eb1818" at bounding box center [448, 573] width 73 height 19
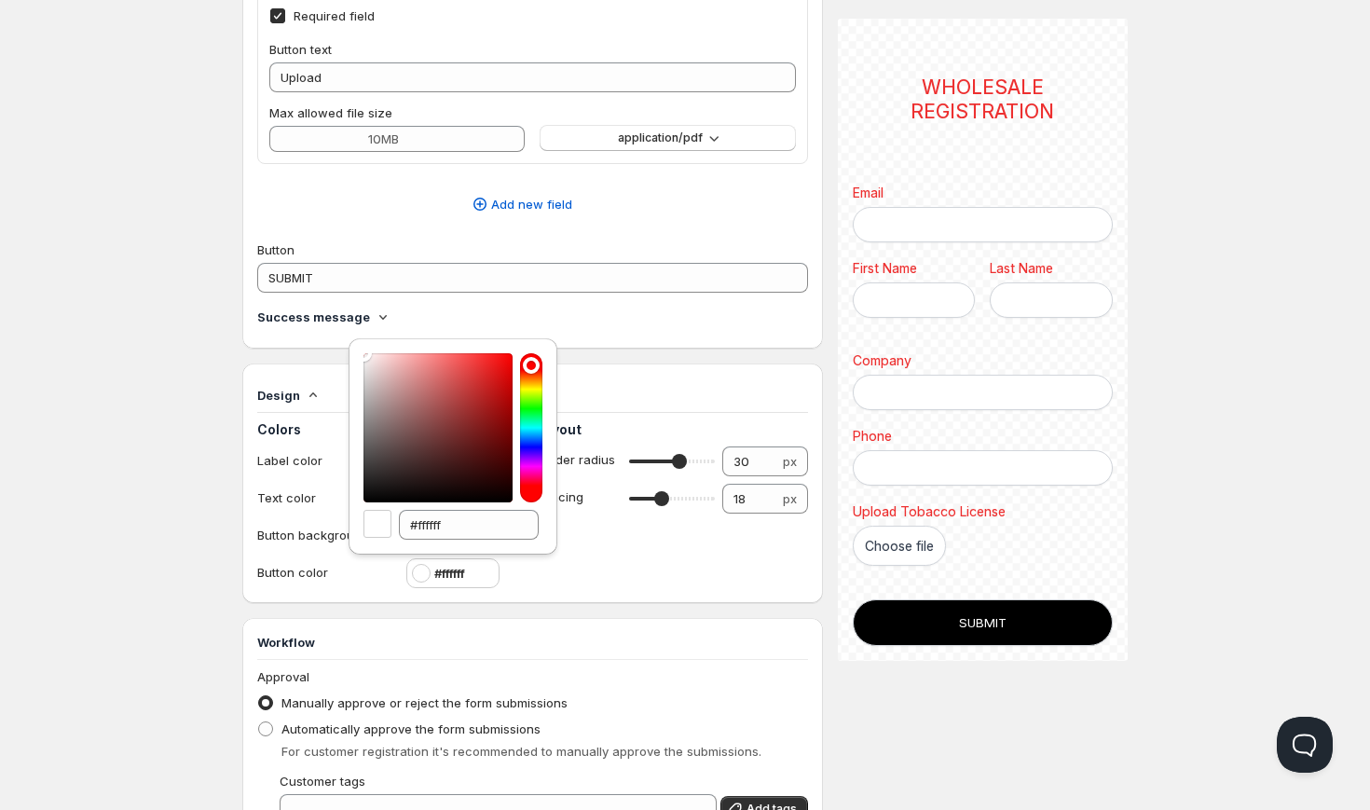
drag, startPoint x: 425, startPoint y: 417, endPoint x: 350, endPoint y: 336, distance: 110.8
click at [350, 336] on div "#ffffff" at bounding box center [453, 441] width 224 height 236
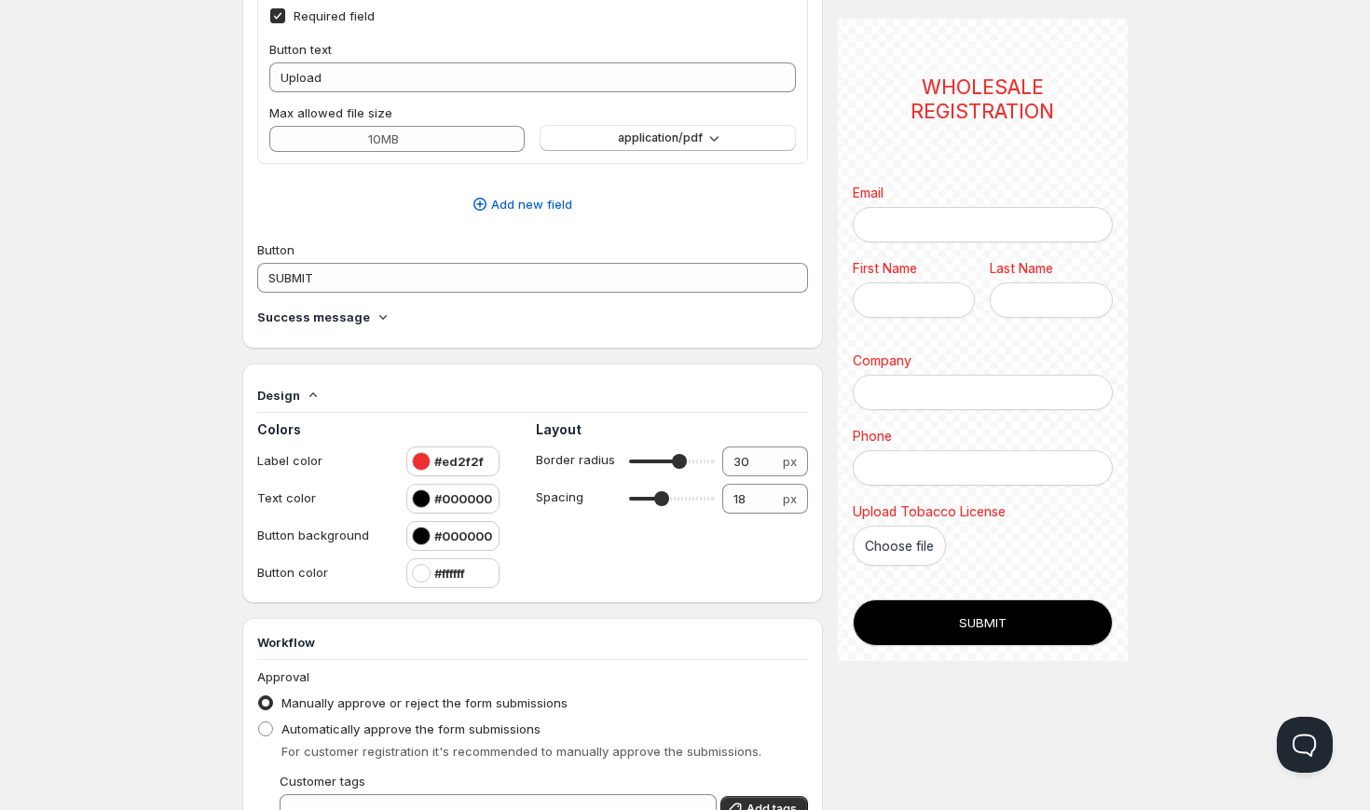
click at [634, 540] on div "Layout Border radius 30 30 px Spacing 18 18 px" at bounding box center [671, 504] width 271 height 168
click at [419, 537] on div at bounding box center [421, 536] width 19 height 19
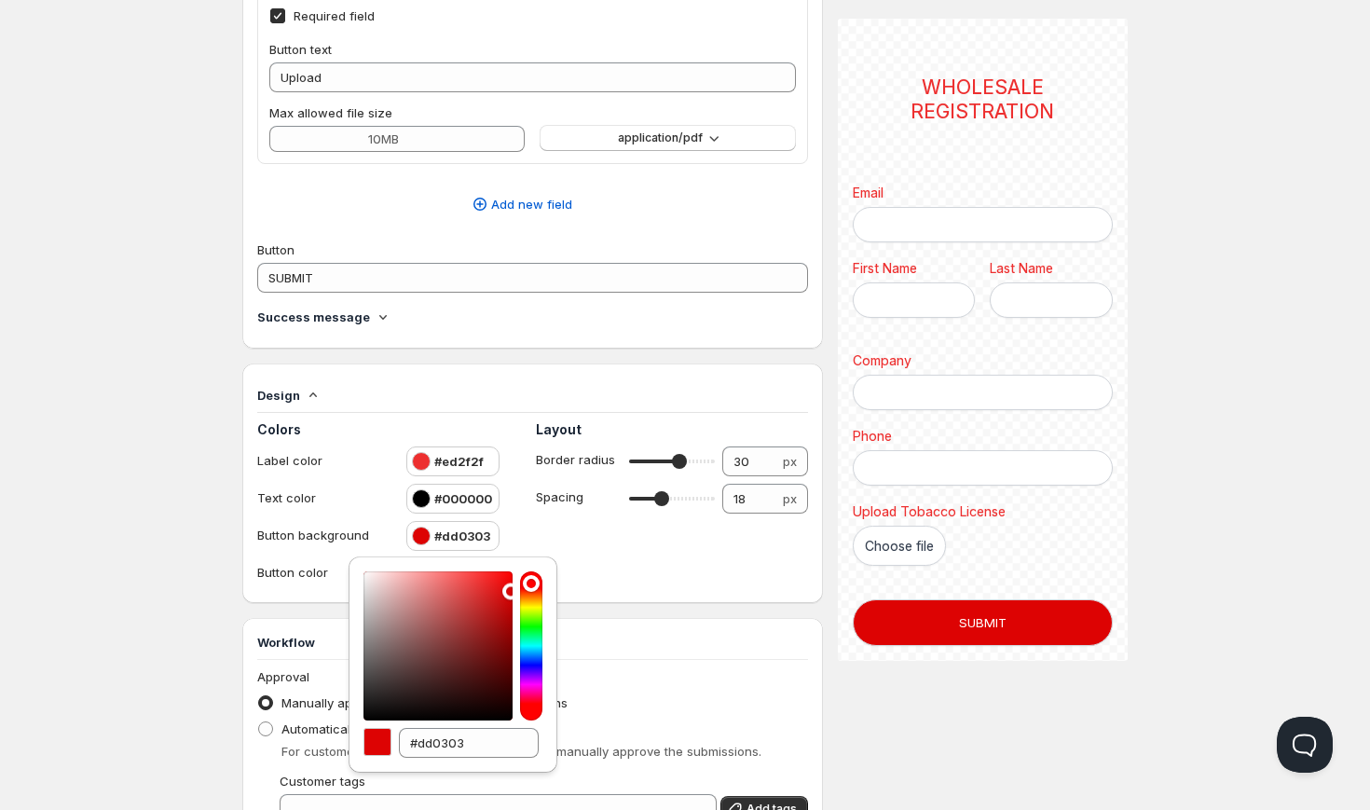
drag, startPoint x: 474, startPoint y: 589, endPoint x: 511, endPoint y: 591, distance: 36.4
click at [511, 591] on div at bounding box center [438, 645] width 149 height 149
click at [643, 584] on div "Layout Border radius 30 30 px Spacing 18 18 px" at bounding box center [671, 504] width 271 height 168
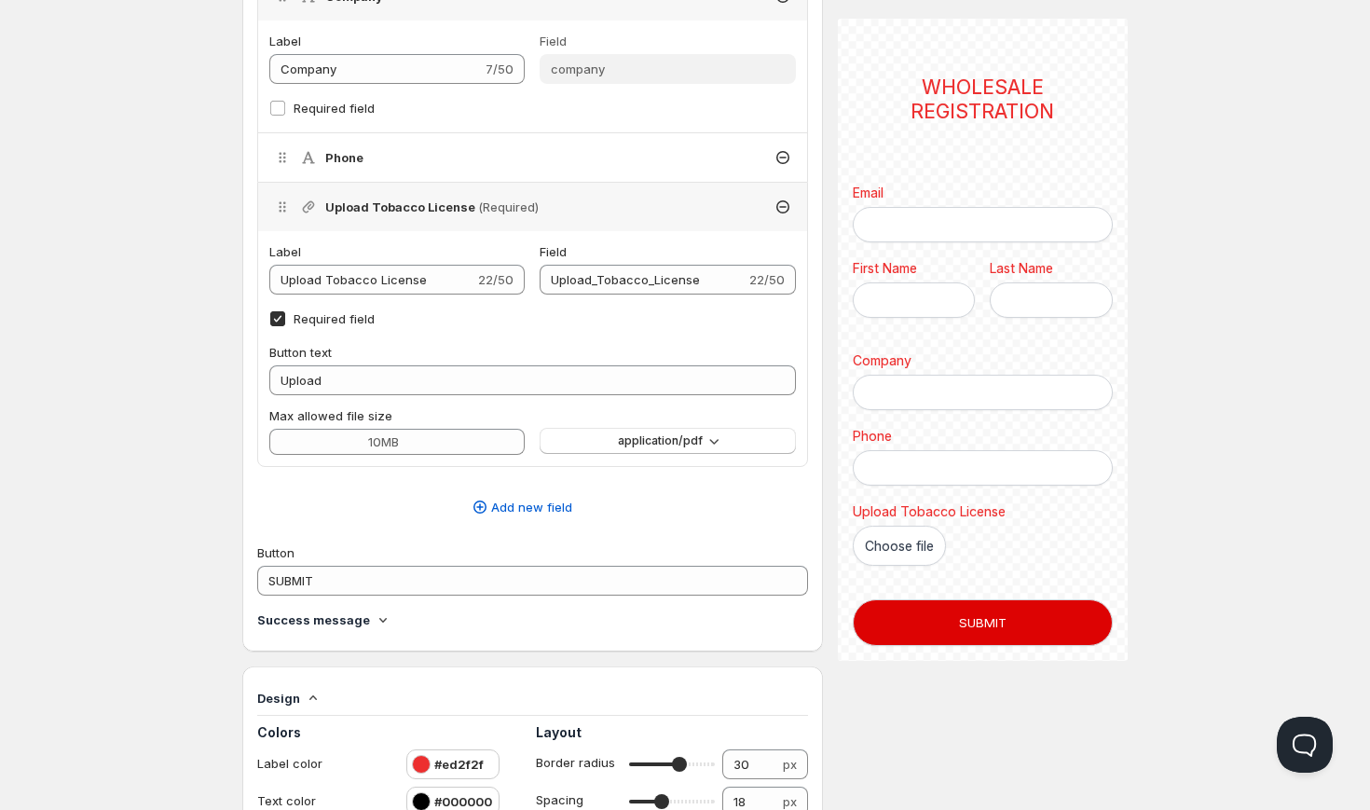
scroll to position [667, 0]
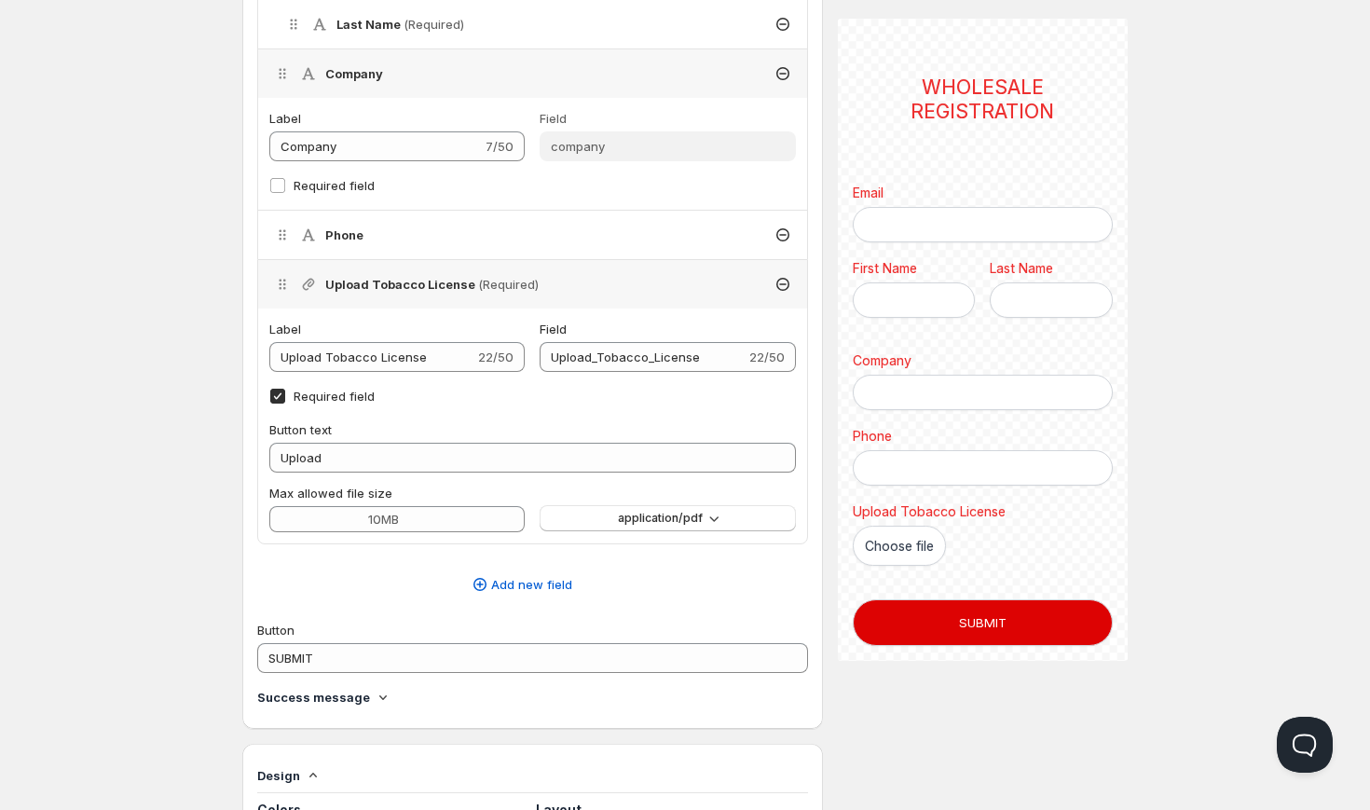
click at [277, 394] on input "Required field" at bounding box center [277, 396] width 15 height 15
click at [485, 230] on div "Phone" at bounding box center [532, 235] width 549 height 48
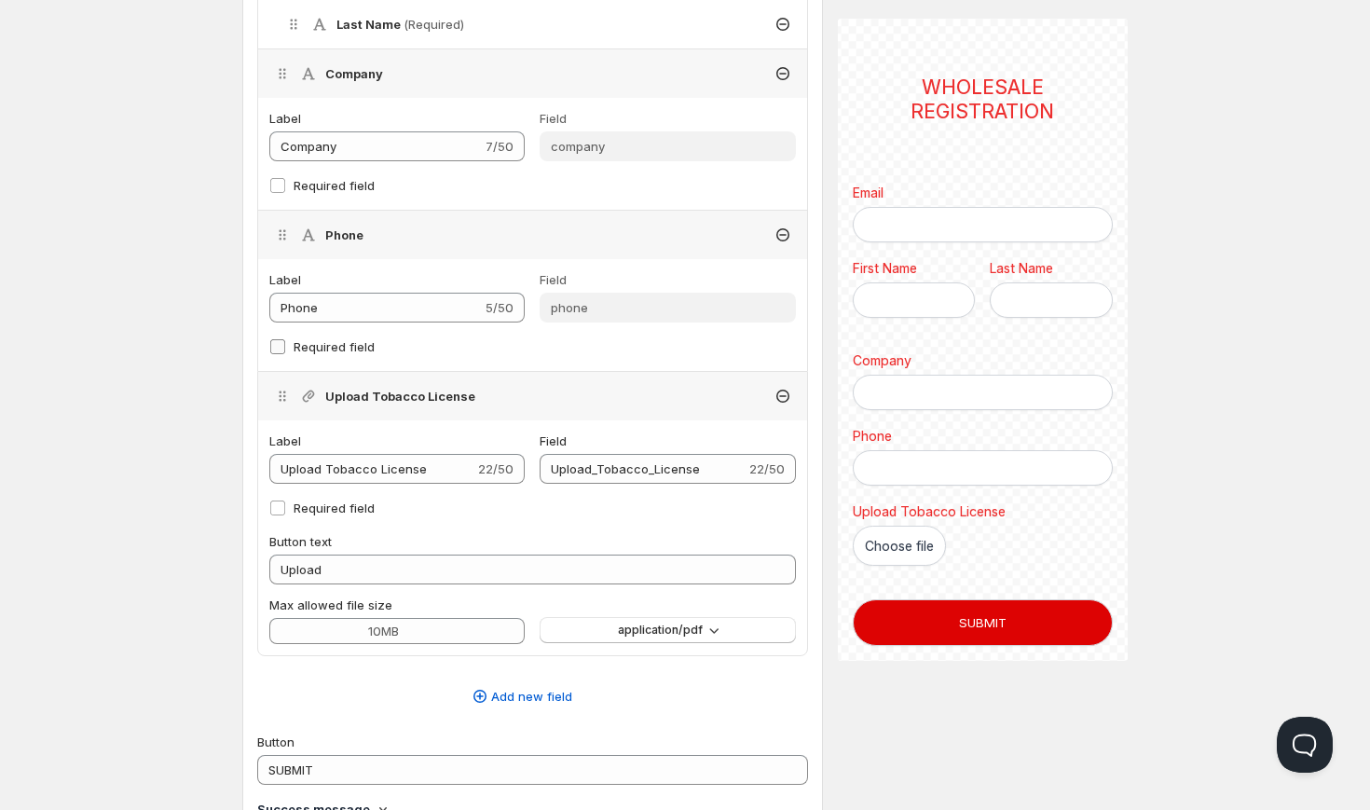
click at [280, 345] on input "Required field" at bounding box center [277, 346] width 15 height 15
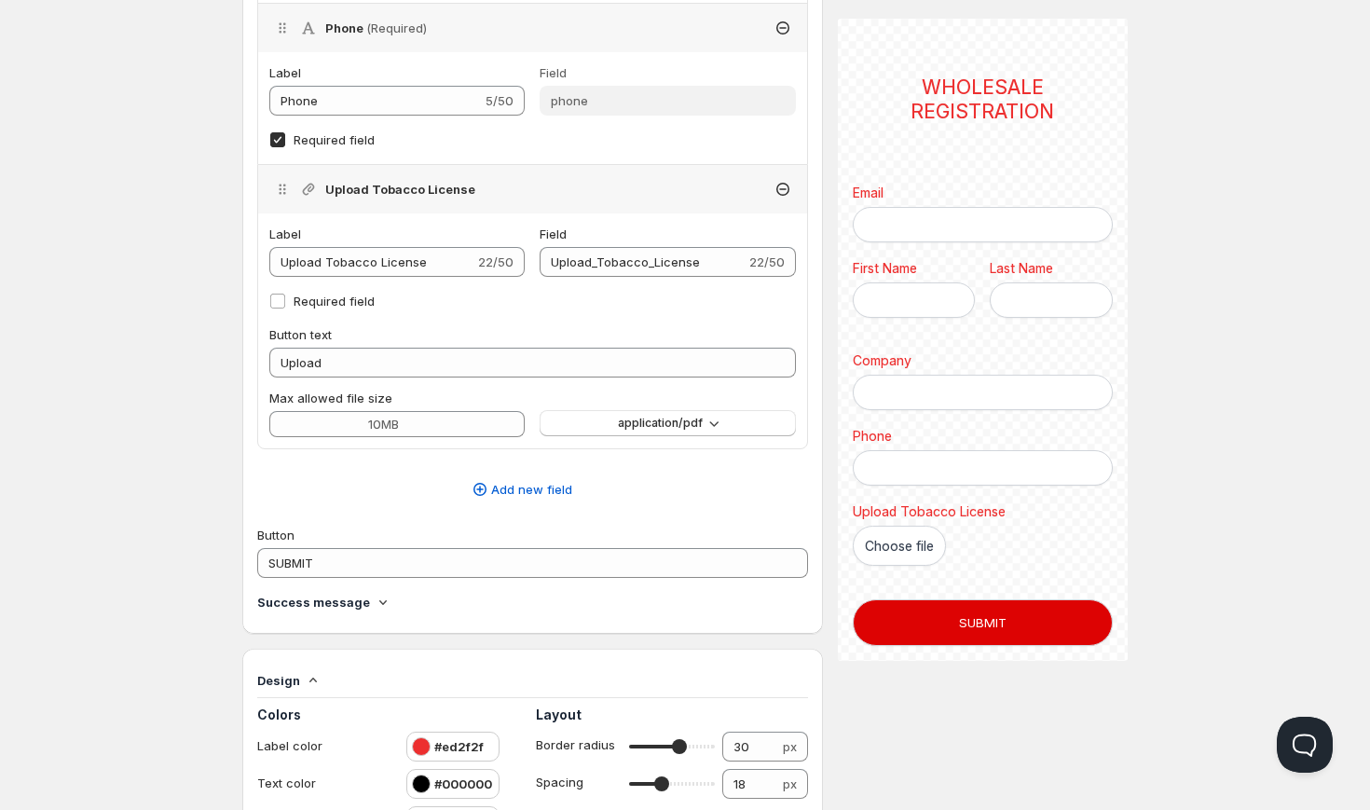
scroll to position [933, 0]
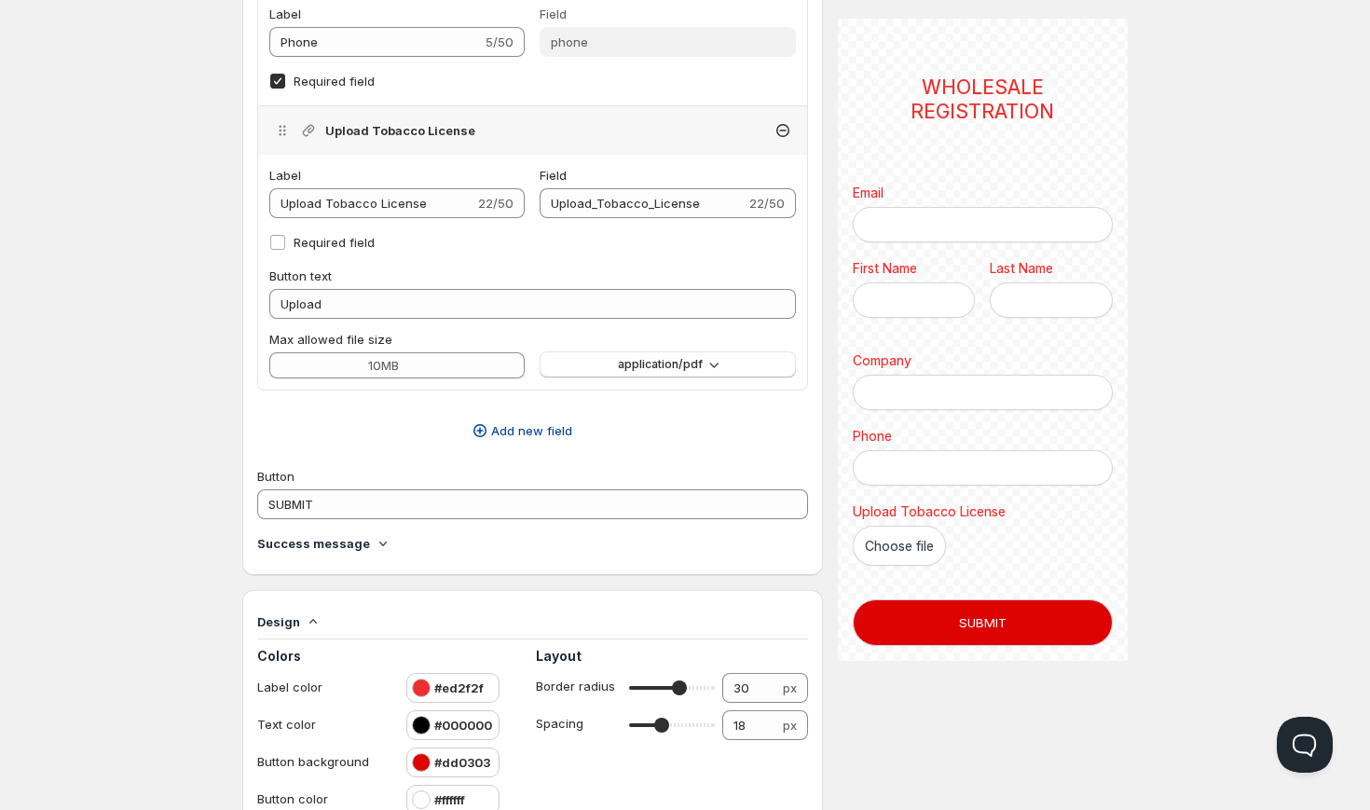
click at [527, 439] on button "Add new field" at bounding box center [521, 431] width 551 height 30
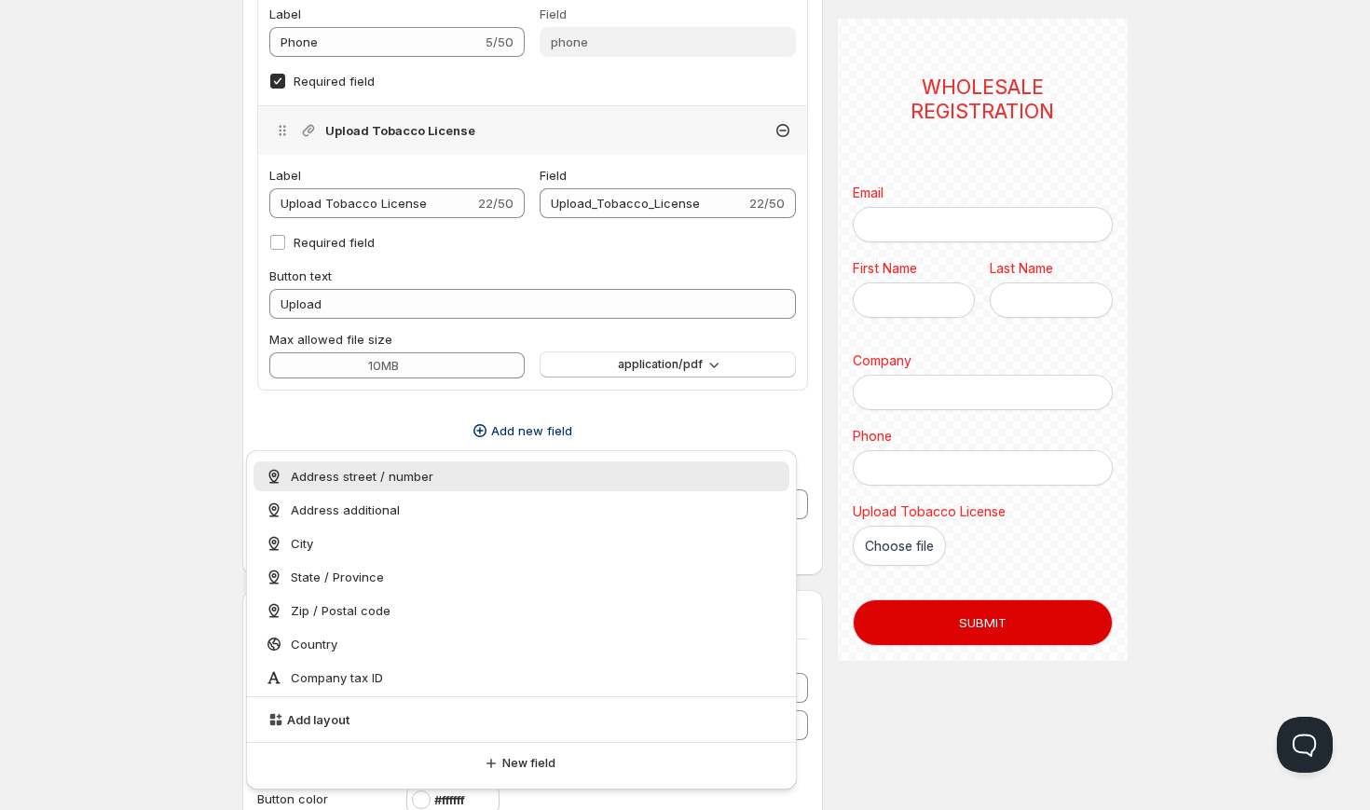
click at [517, 481] on div "Address street / number" at bounding box center [522, 476] width 514 height 19
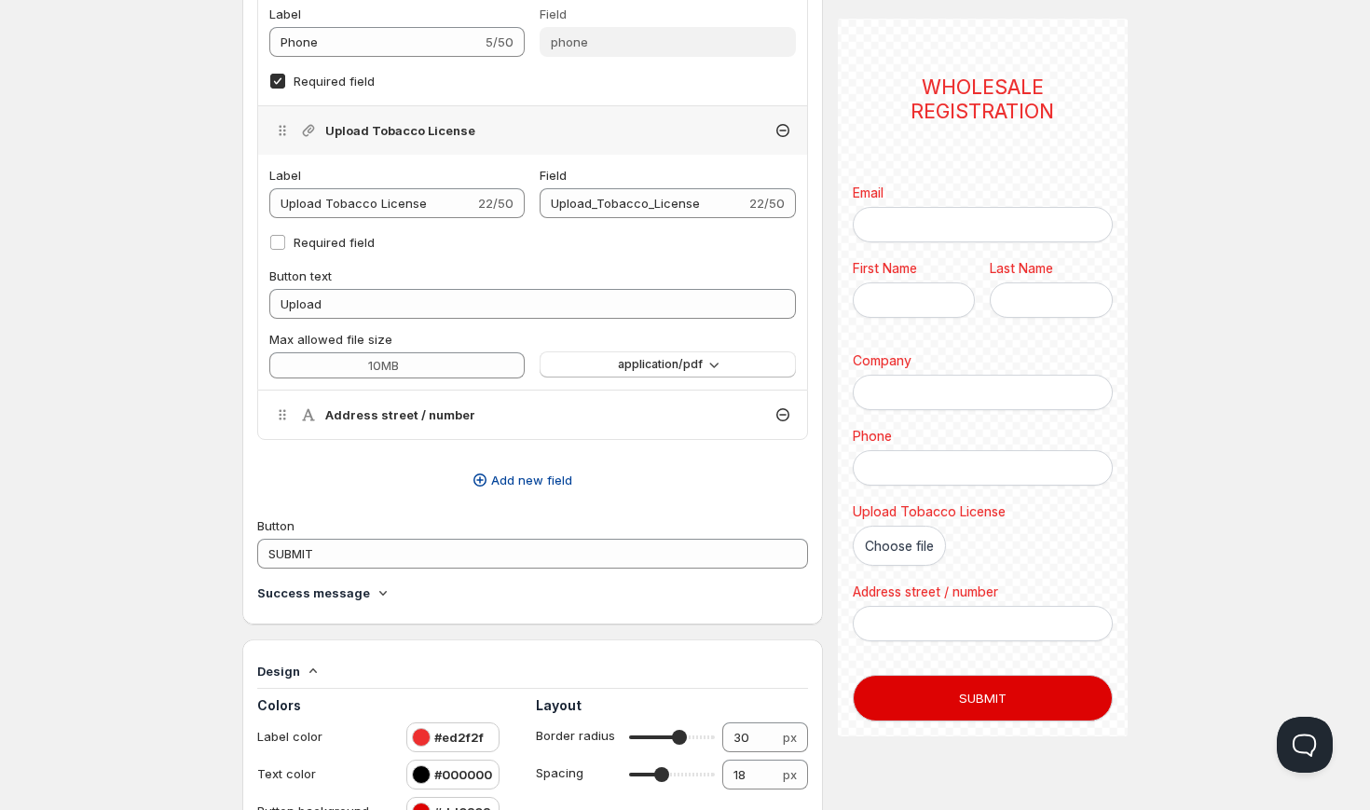
click at [556, 478] on span "Add new field" at bounding box center [531, 480] width 81 height 19
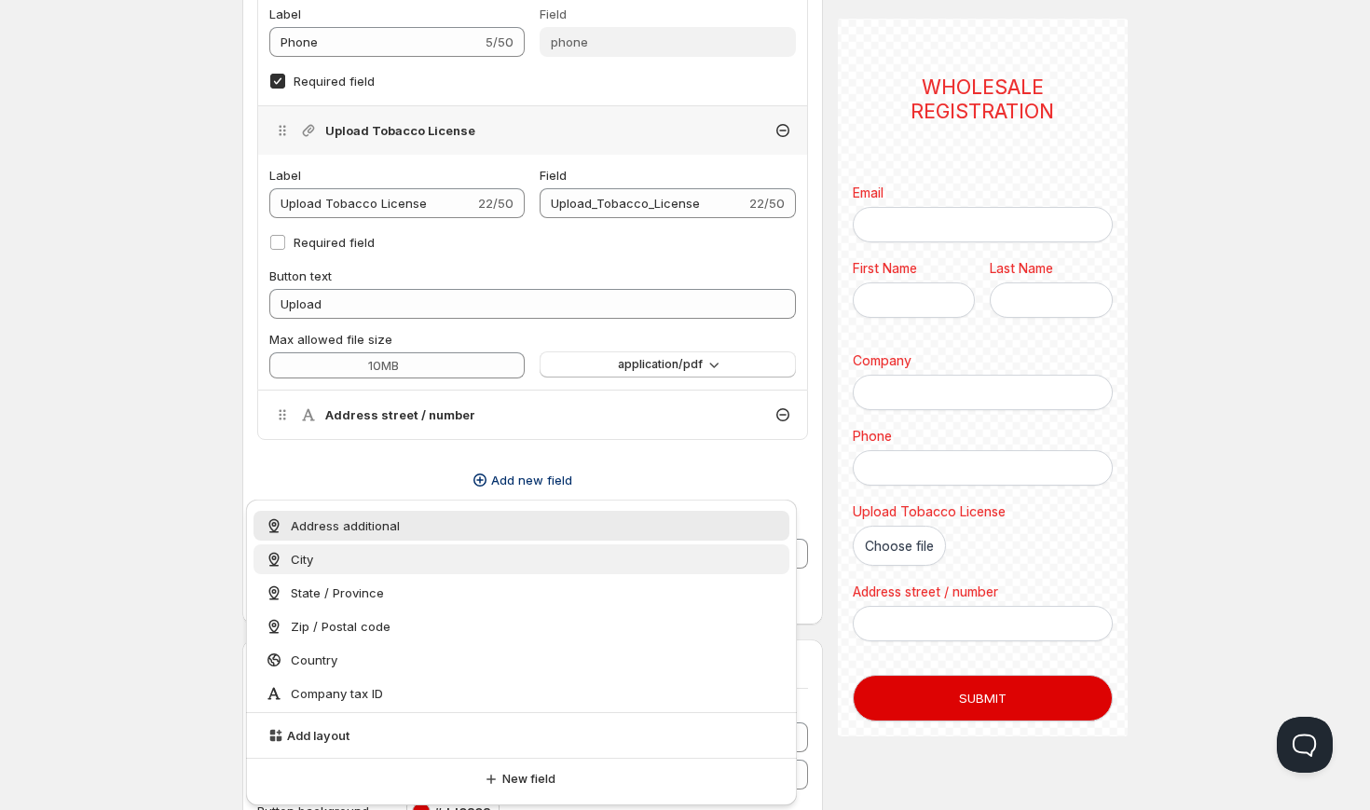
click at [544, 562] on div "City" at bounding box center [522, 559] width 514 height 19
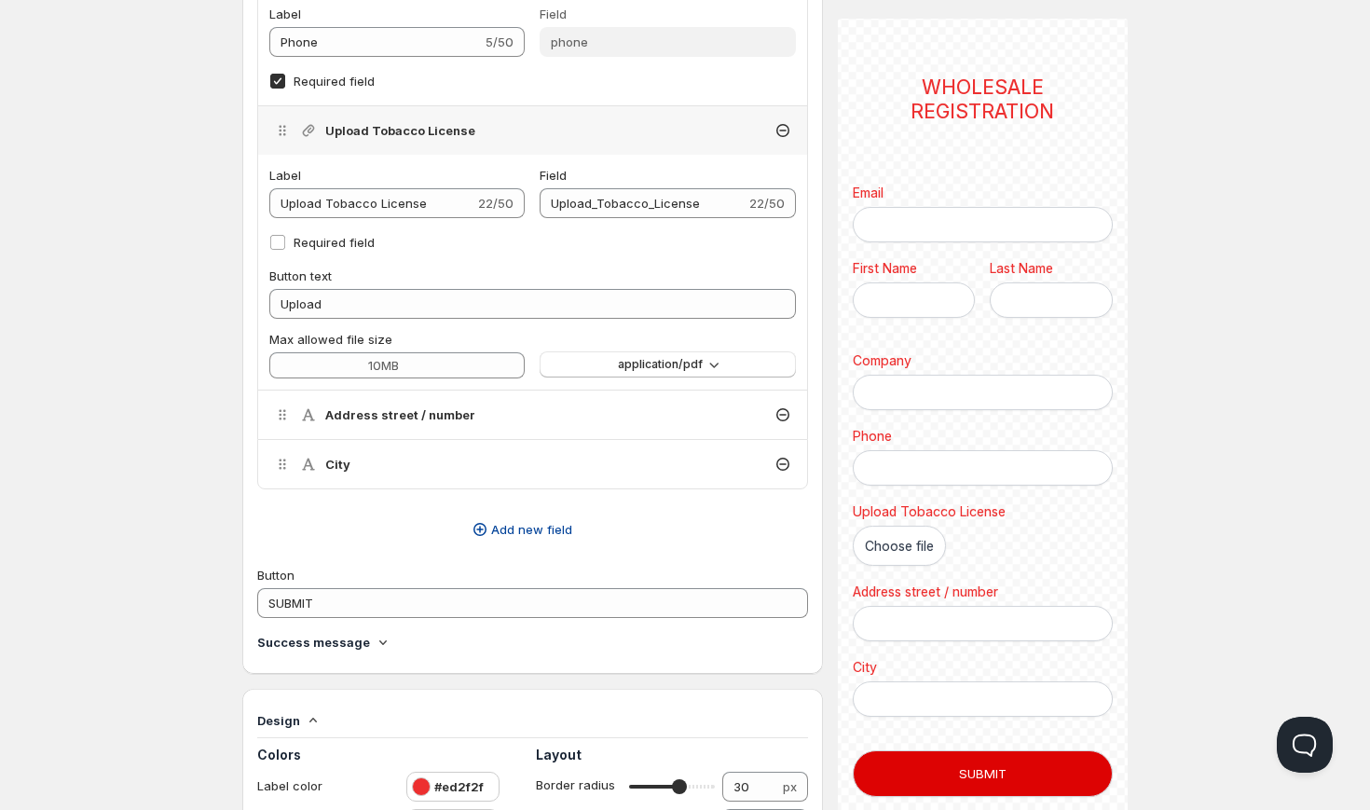
click at [548, 529] on span "Add new field" at bounding box center [531, 529] width 81 height 19
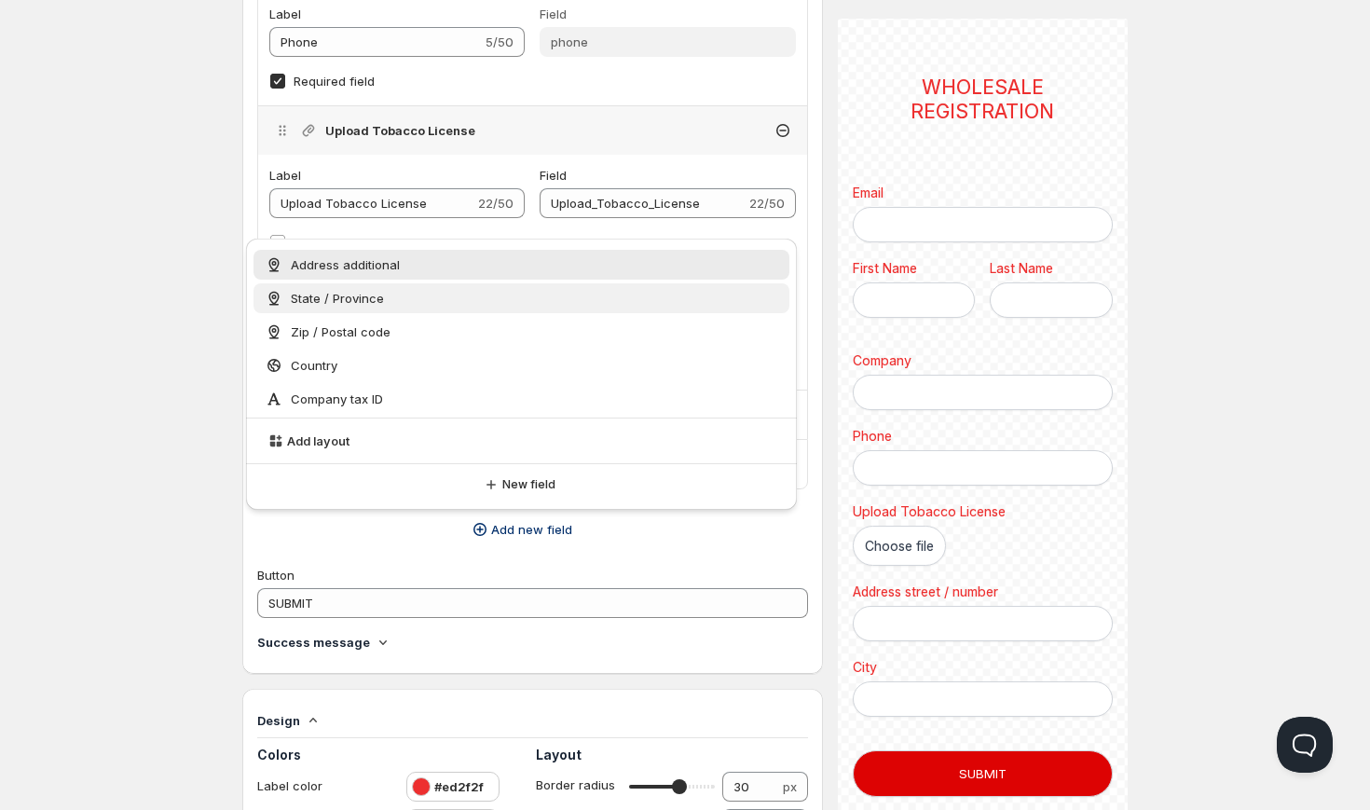
click at [505, 310] on div "State / Province" at bounding box center [522, 298] width 536 height 30
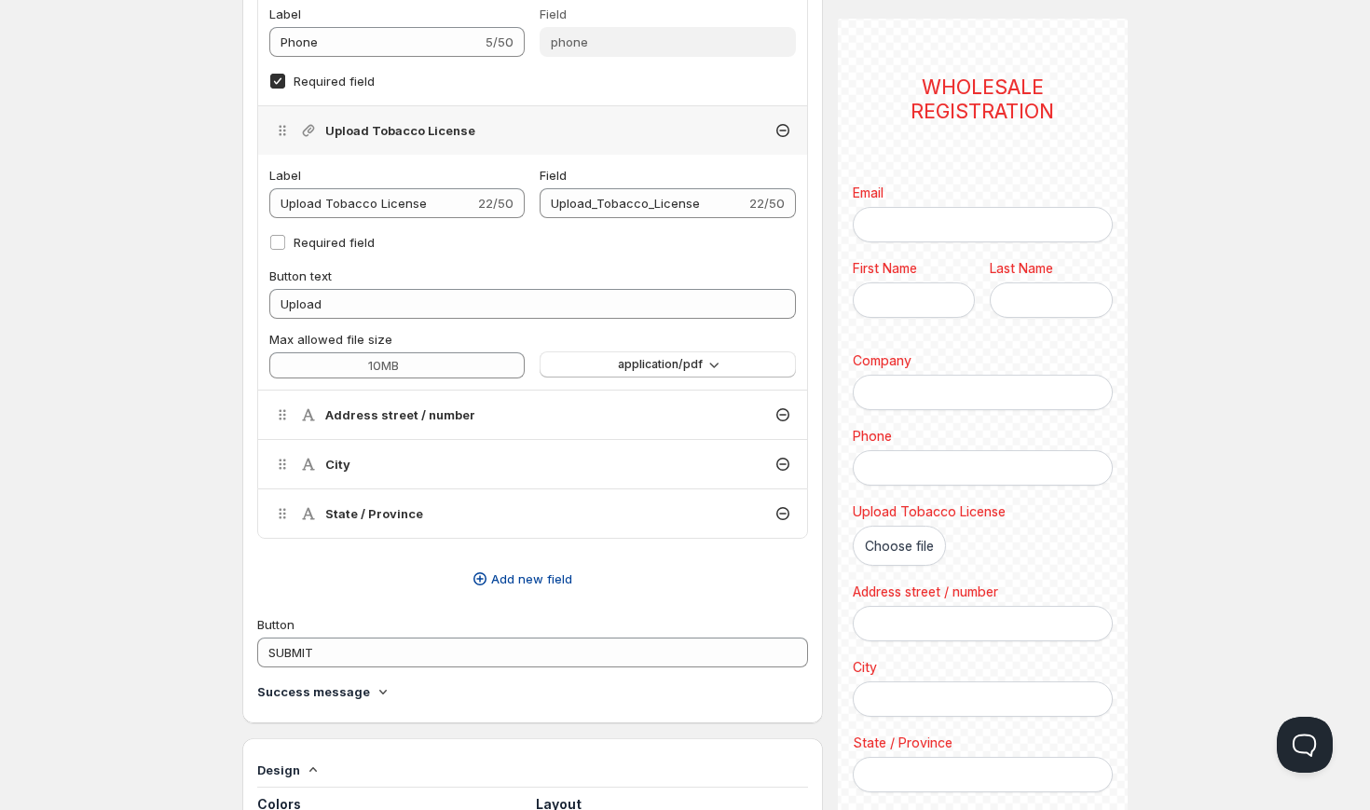
click at [529, 579] on span "Add new field" at bounding box center [531, 579] width 81 height 19
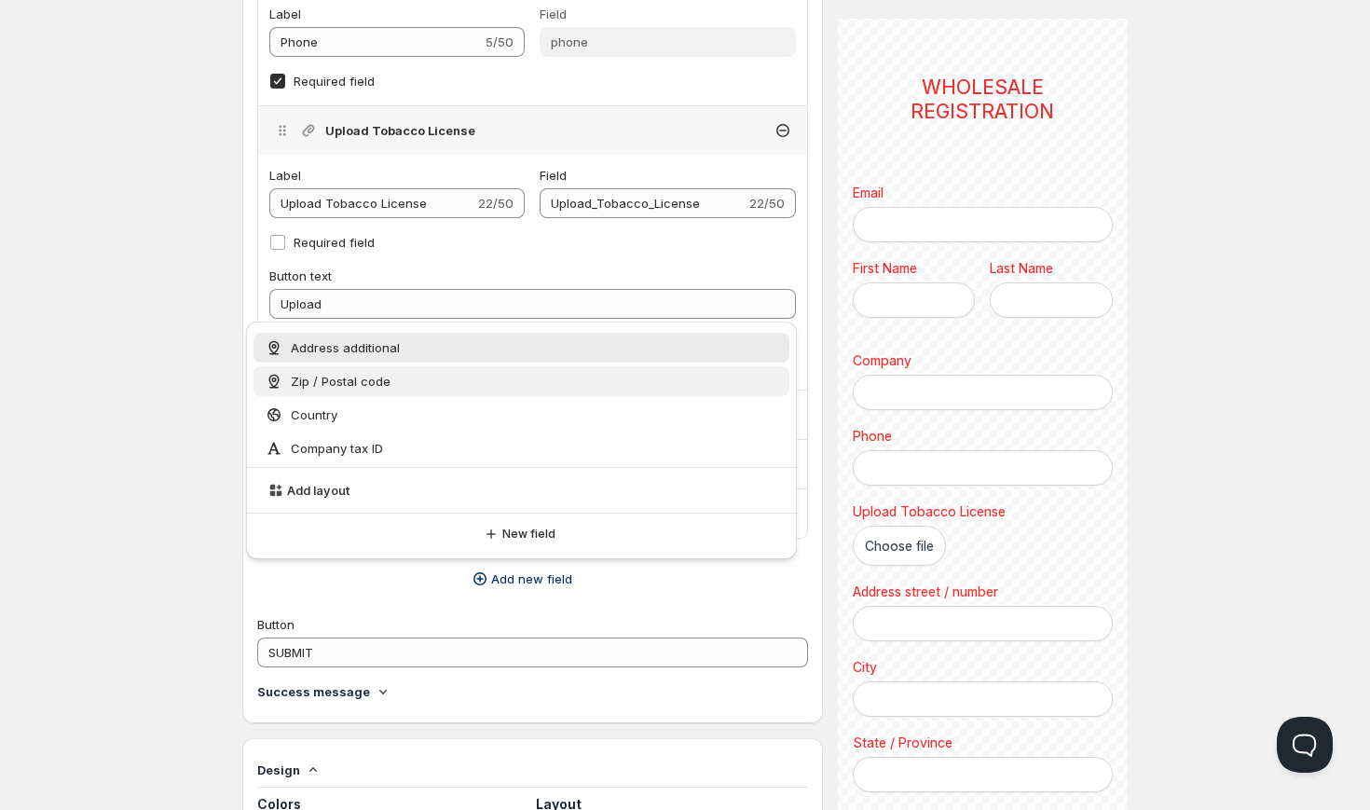
click at [501, 386] on div "Zip / Postal code" at bounding box center [522, 381] width 514 height 19
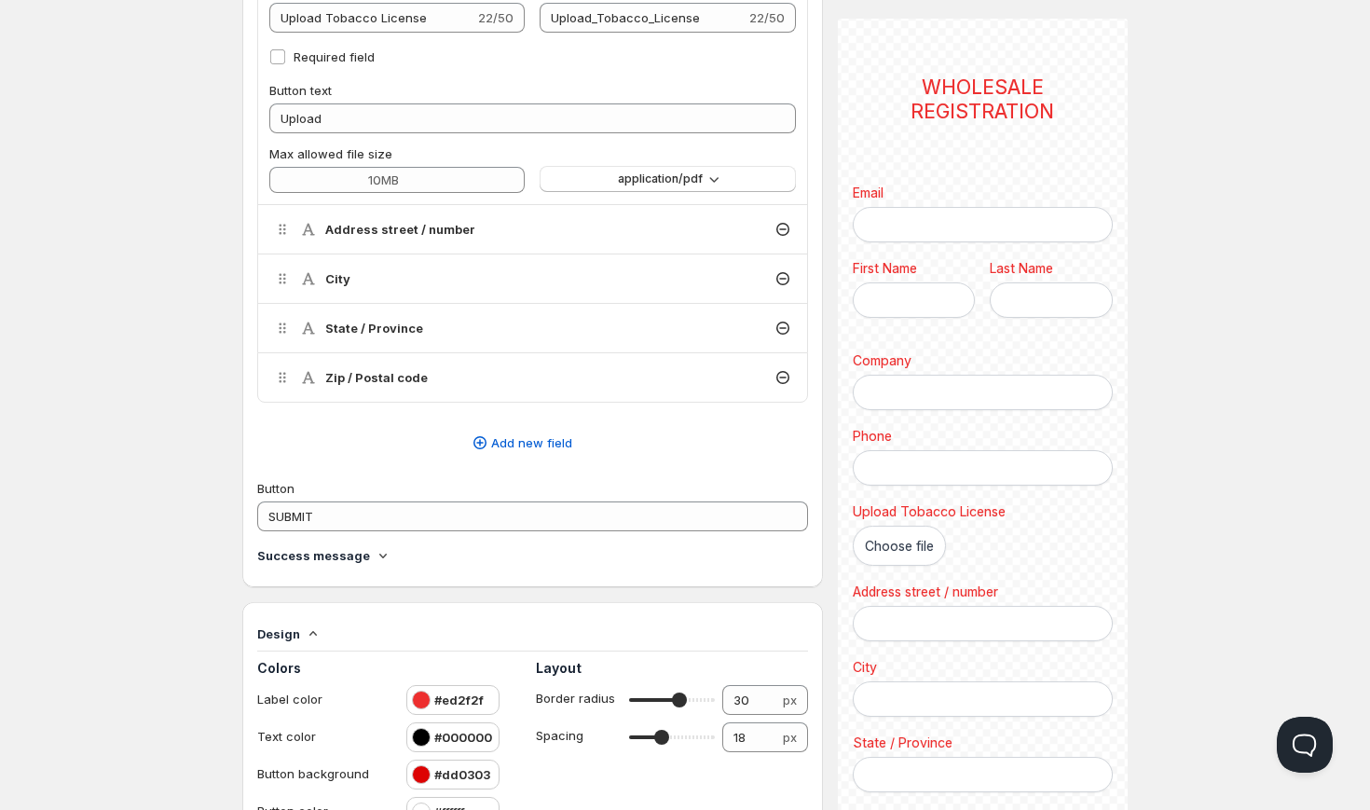
scroll to position [1118, 0]
click at [536, 445] on span "Add new field" at bounding box center [531, 443] width 81 height 19
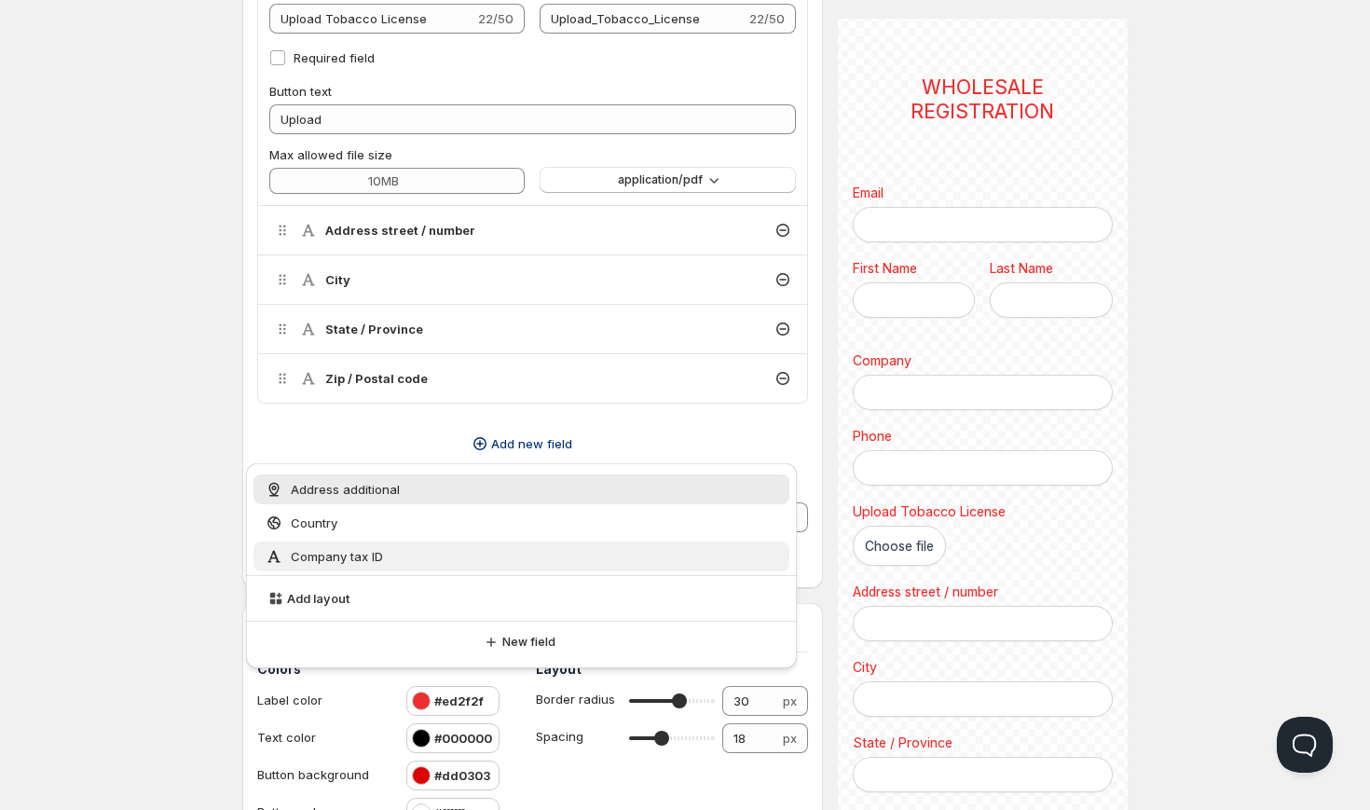
click at [534, 558] on div "Company tax ID" at bounding box center [522, 556] width 514 height 19
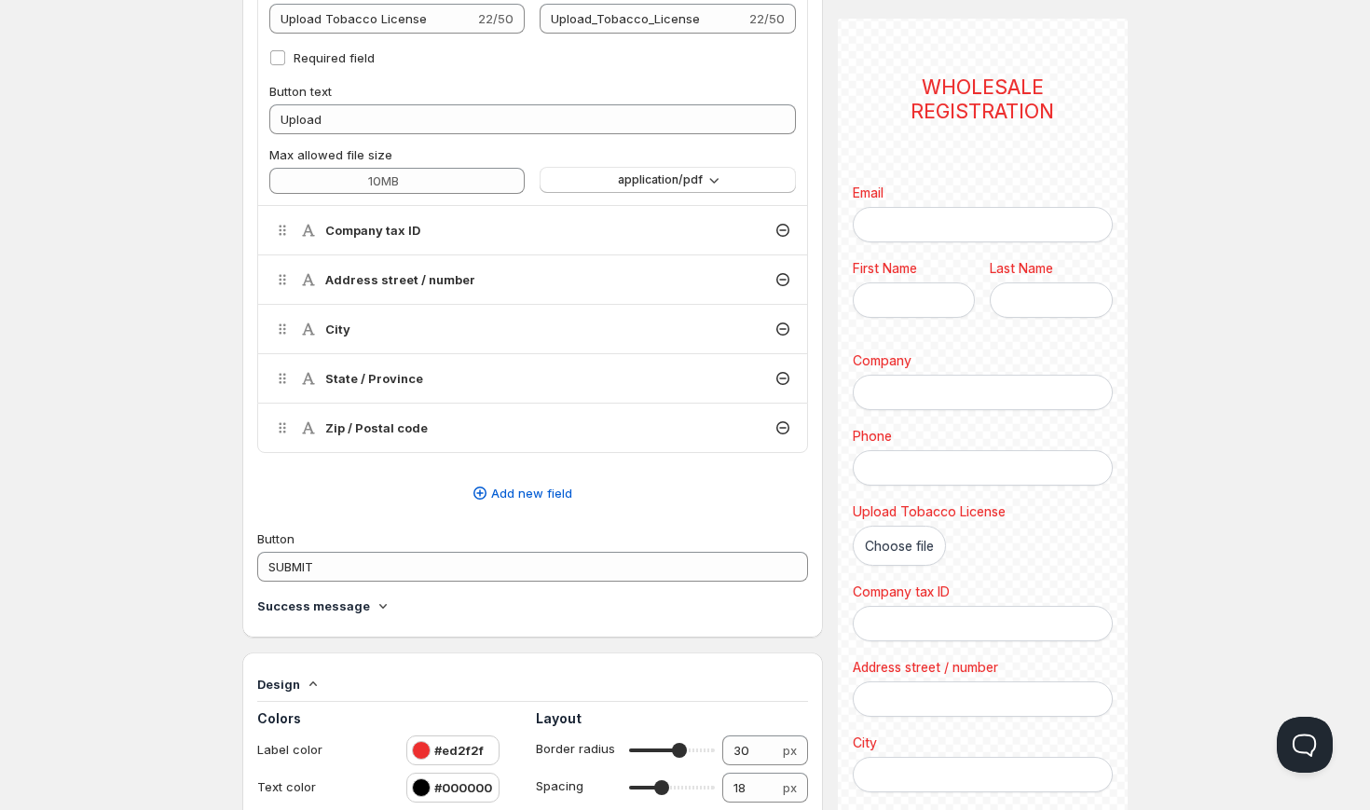
click at [755, 235] on div "Company tax ID" at bounding box center [532, 230] width 549 height 48
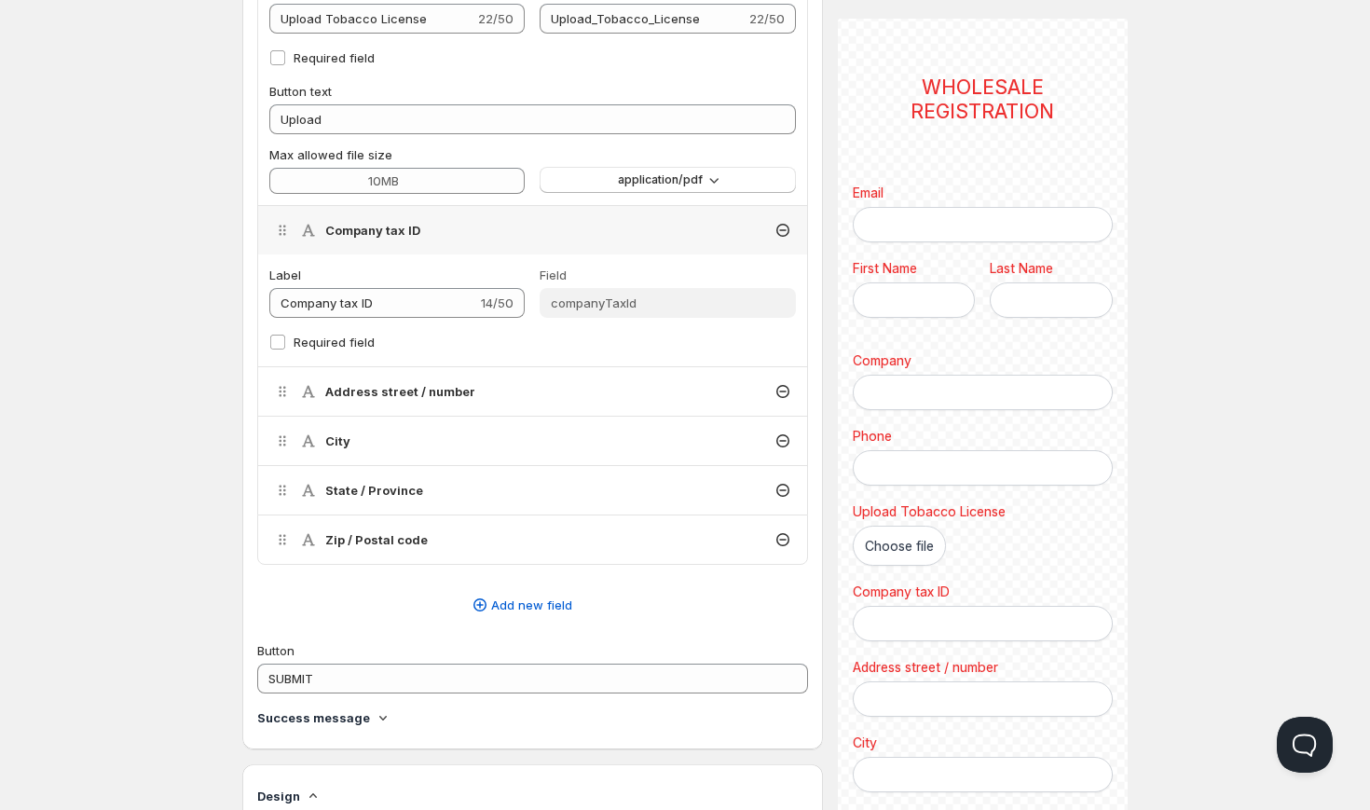
click at [382, 395] on h4 "Address street / number" at bounding box center [400, 391] width 150 height 19
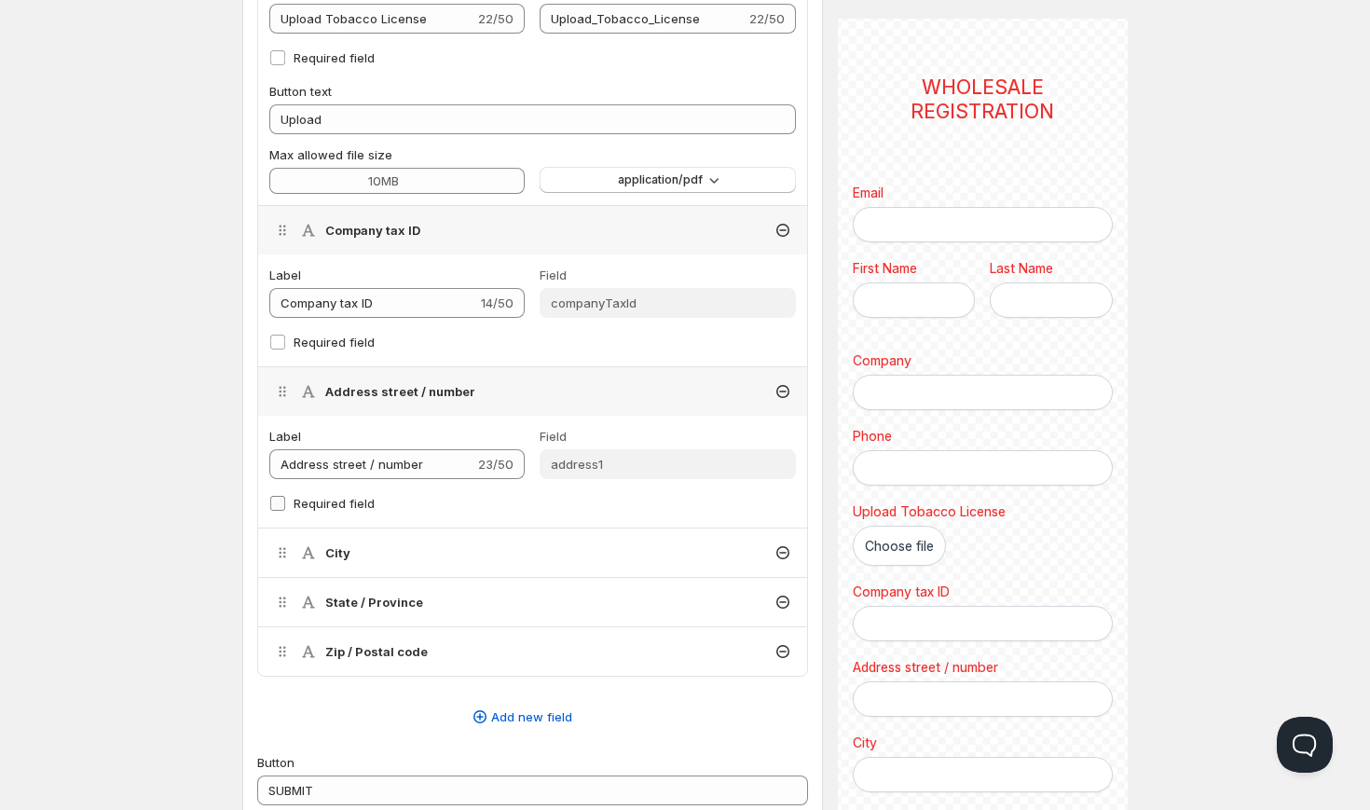
click at [287, 502] on label "Required field" at bounding box center [532, 503] width 527 height 26
click at [285, 502] on input "Required field" at bounding box center [277, 503] width 15 height 15
click at [410, 552] on div "City" at bounding box center [532, 553] width 549 height 48
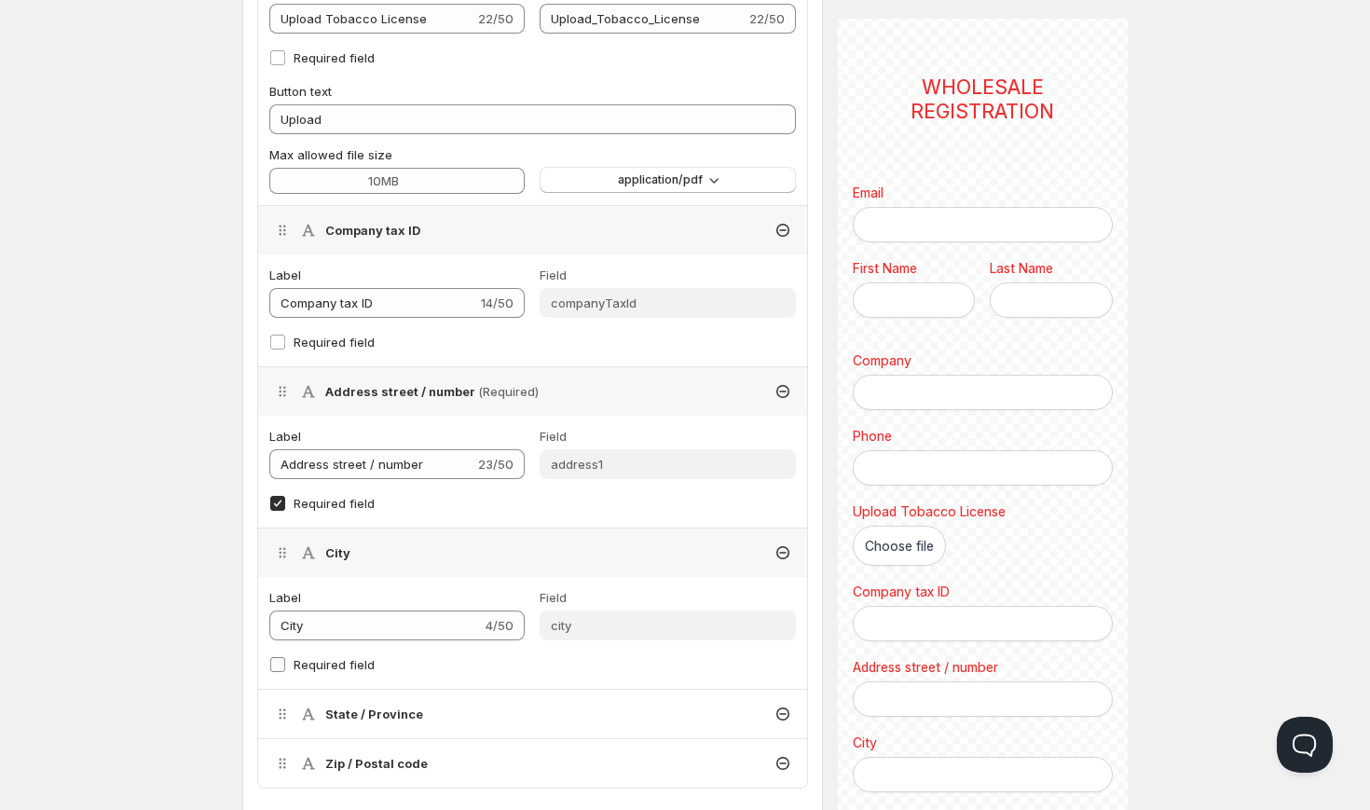
click at [271, 657] on input "Required field" at bounding box center [277, 664] width 15 height 15
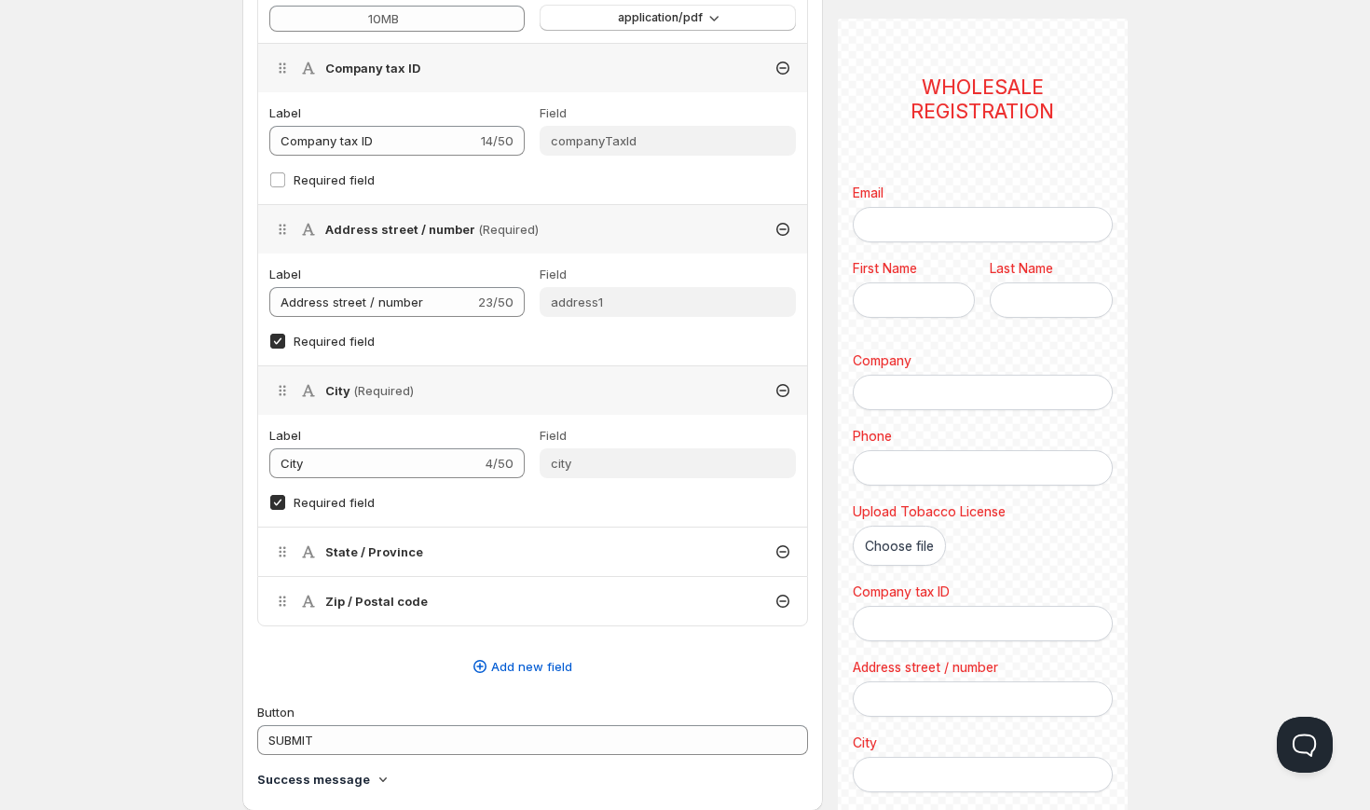
scroll to position [1292, 0]
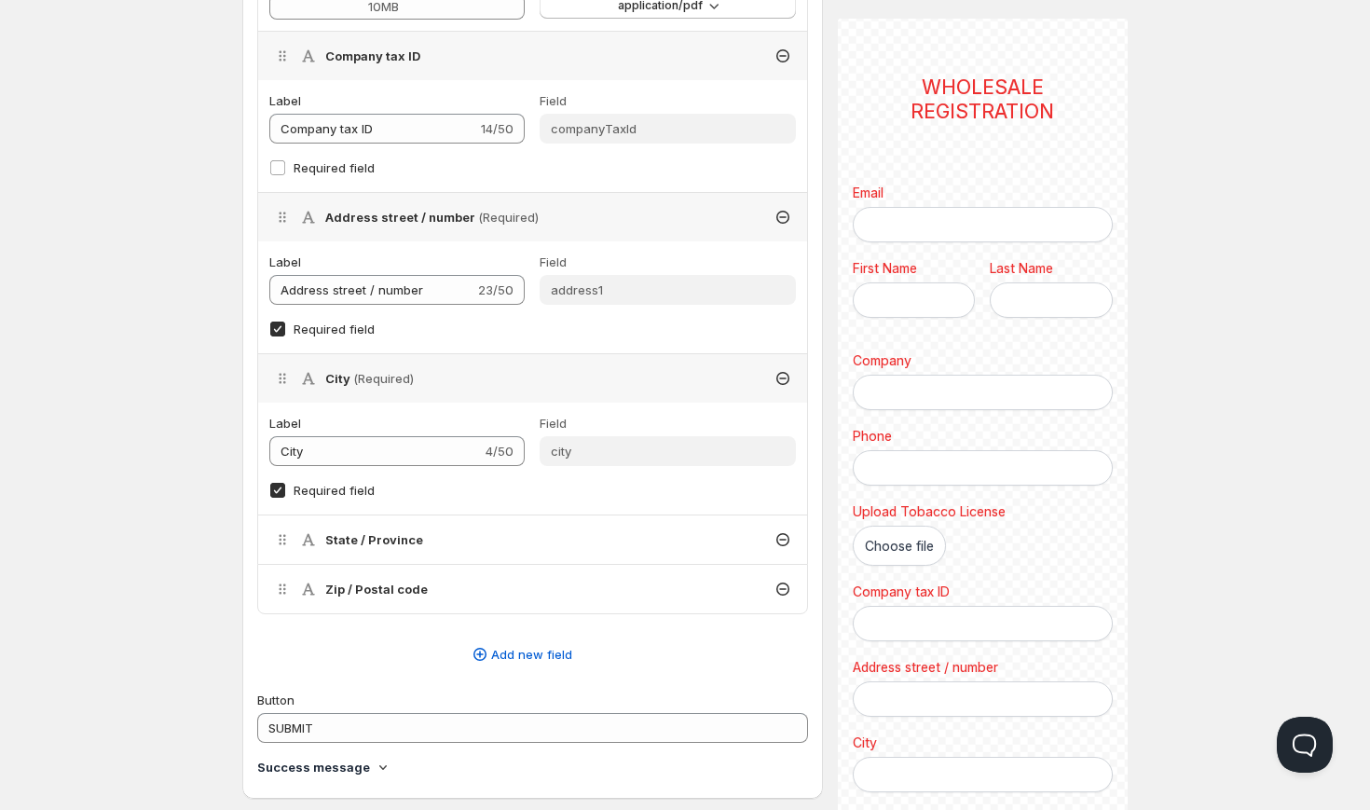
click at [488, 542] on div "State / Province" at bounding box center [532, 540] width 549 height 48
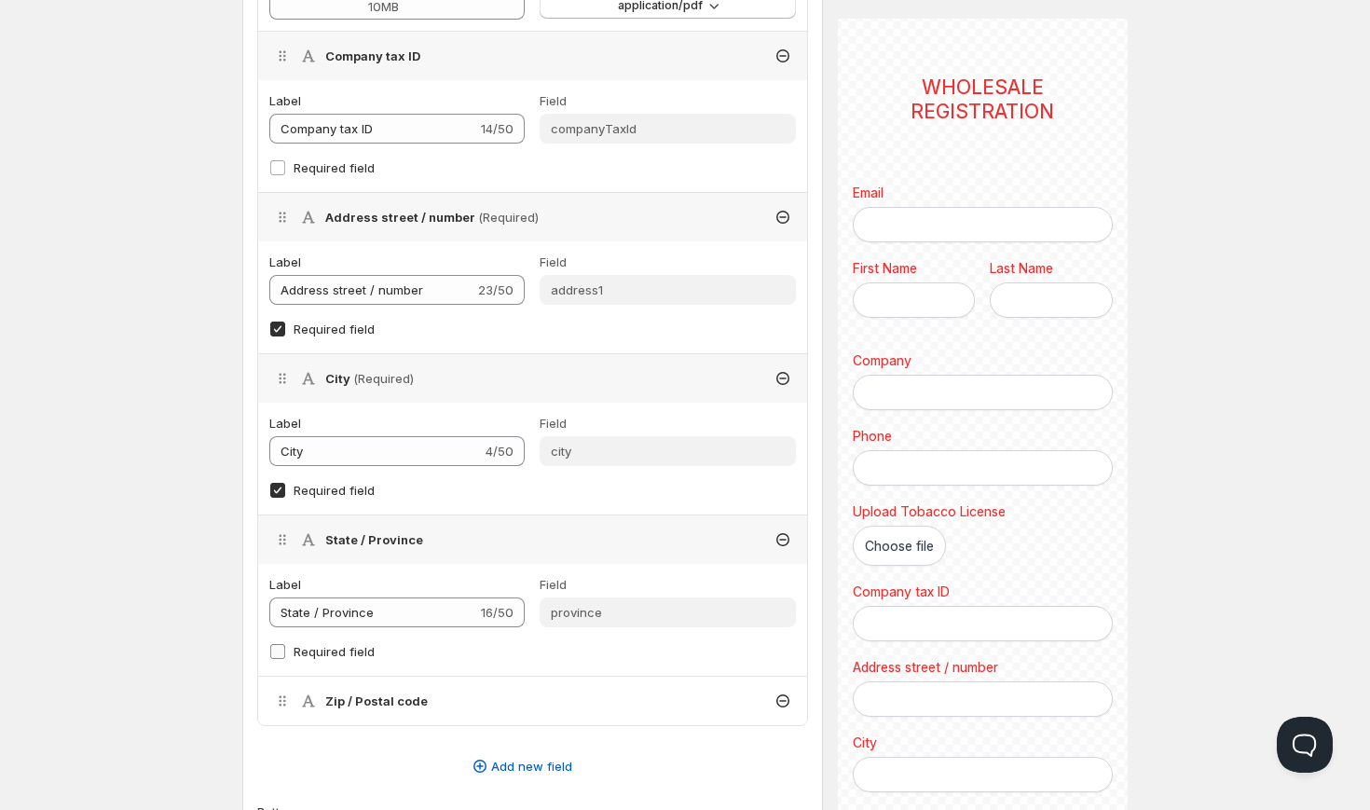
click at [282, 654] on input "Required field" at bounding box center [277, 651] width 15 height 15
click at [419, 708] on h4 "Zip / Postal code" at bounding box center [376, 701] width 103 height 19
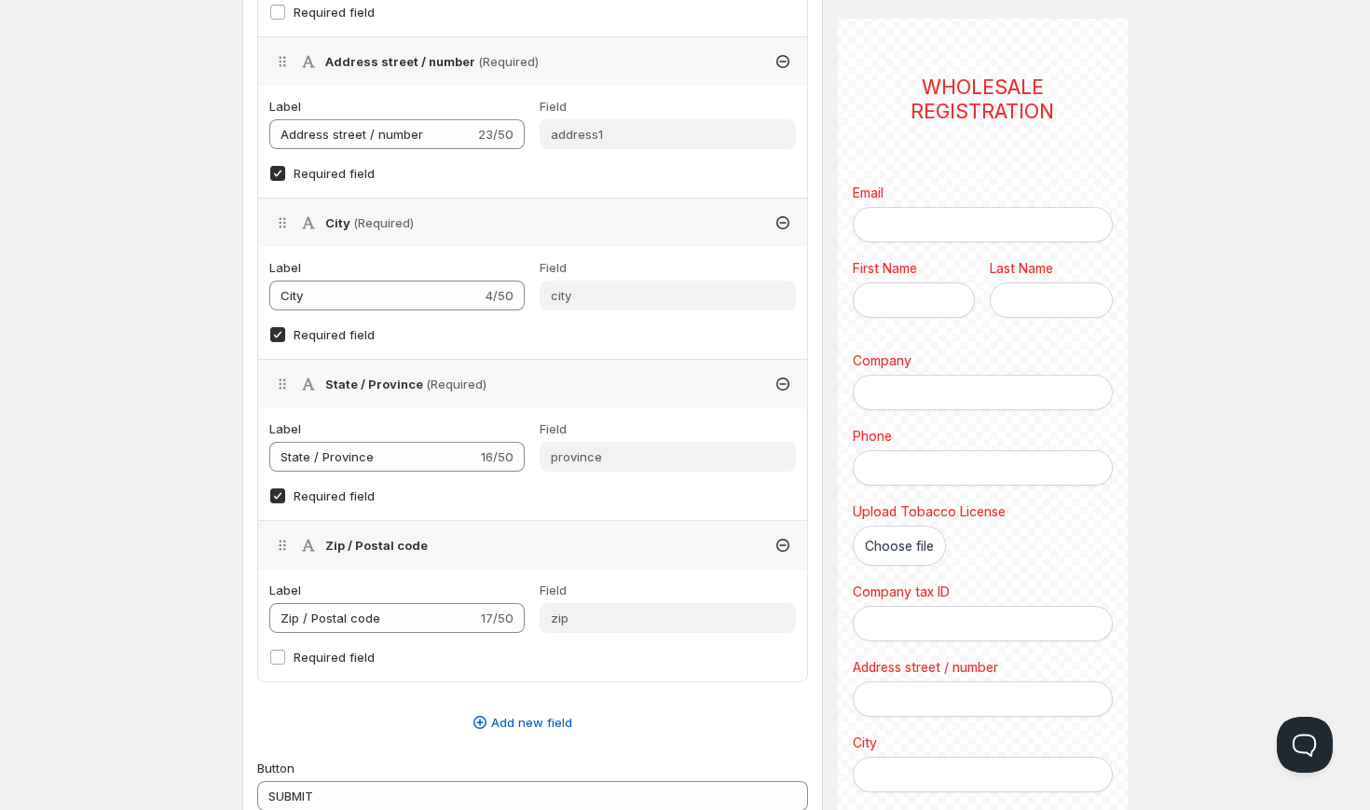
scroll to position [1551, 0]
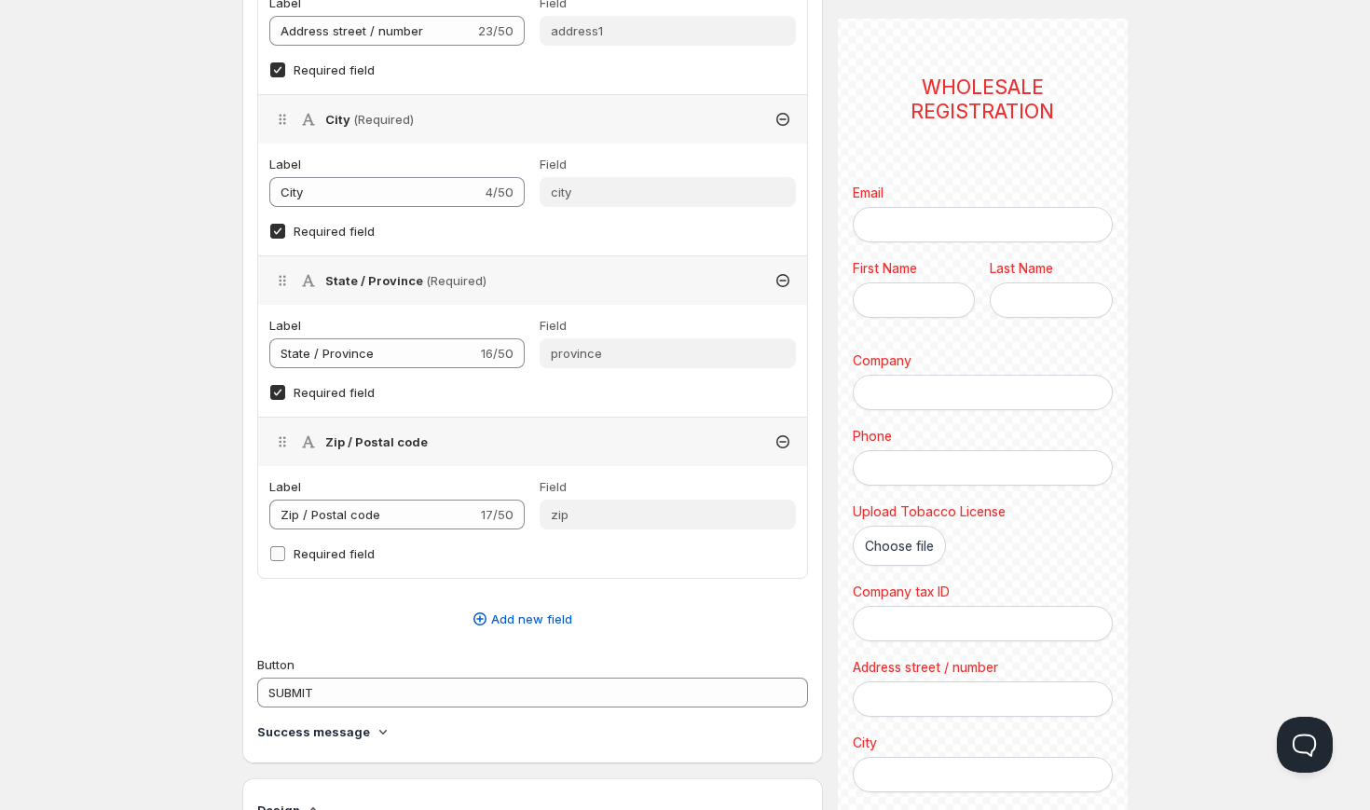
click at [276, 554] on input "Required field" at bounding box center [277, 553] width 15 height 15
click at [419, 630] on button "Add new field" at bounding box center [521, 619] width 551 height 30
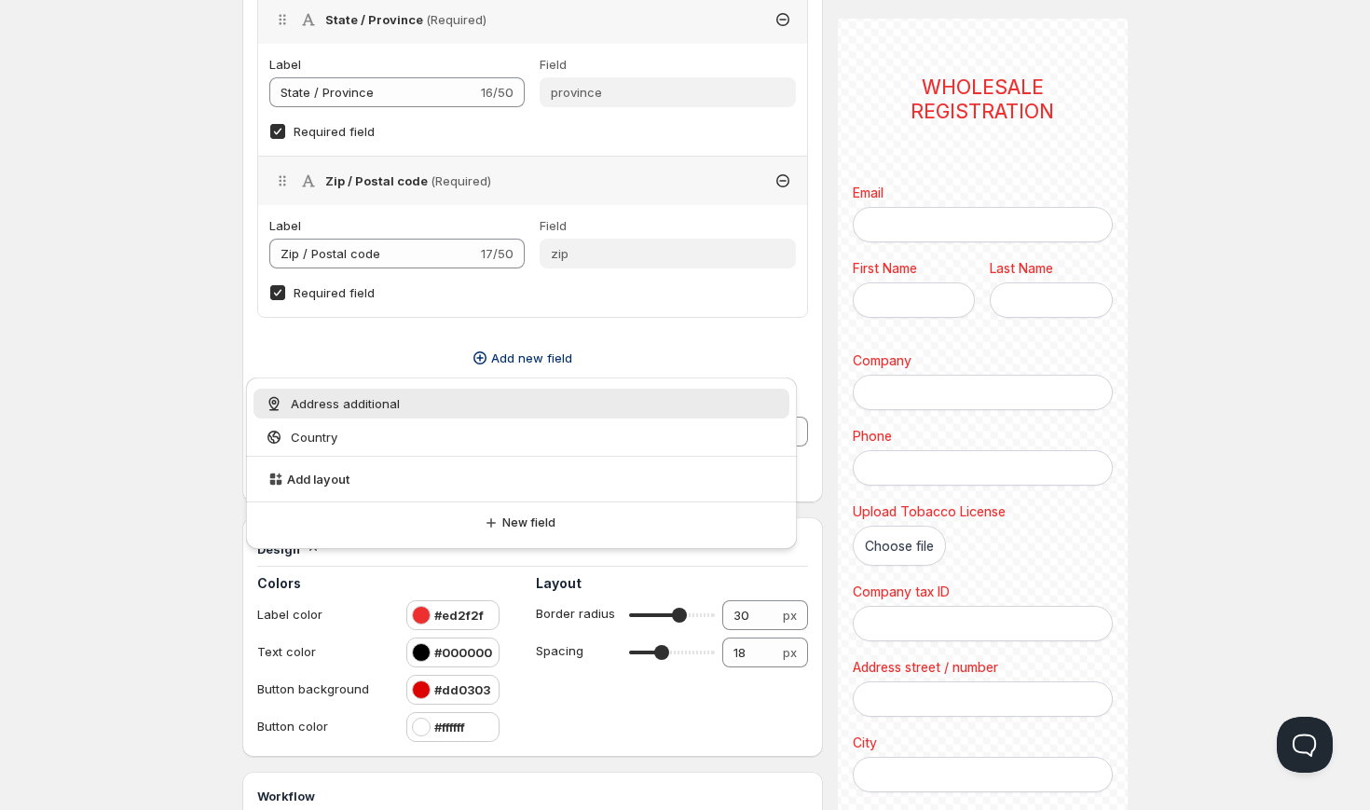
scroll to position [1818, 0]
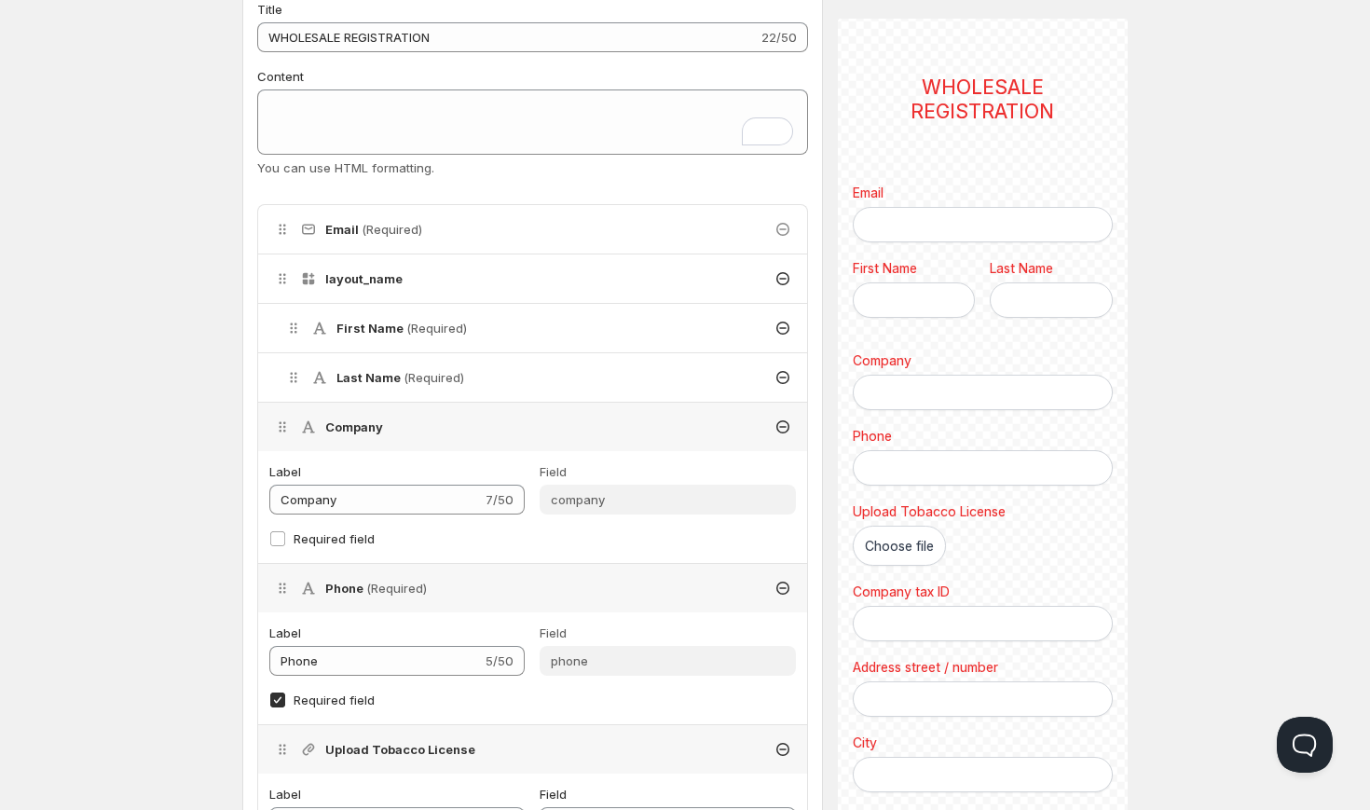
scroll to position [309, 0]
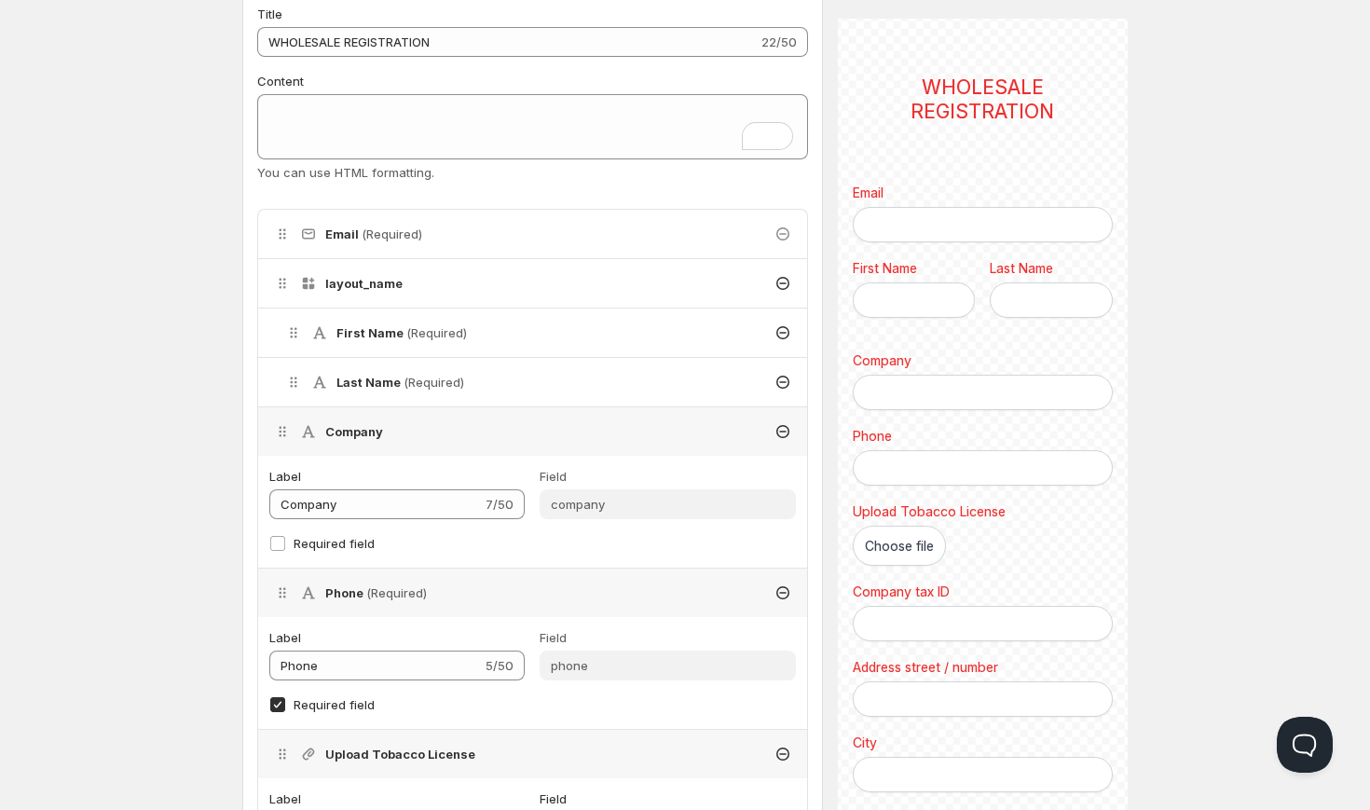
click at [473, 431] on div "Company" at bounding box center [532, 431] width 549 height 48
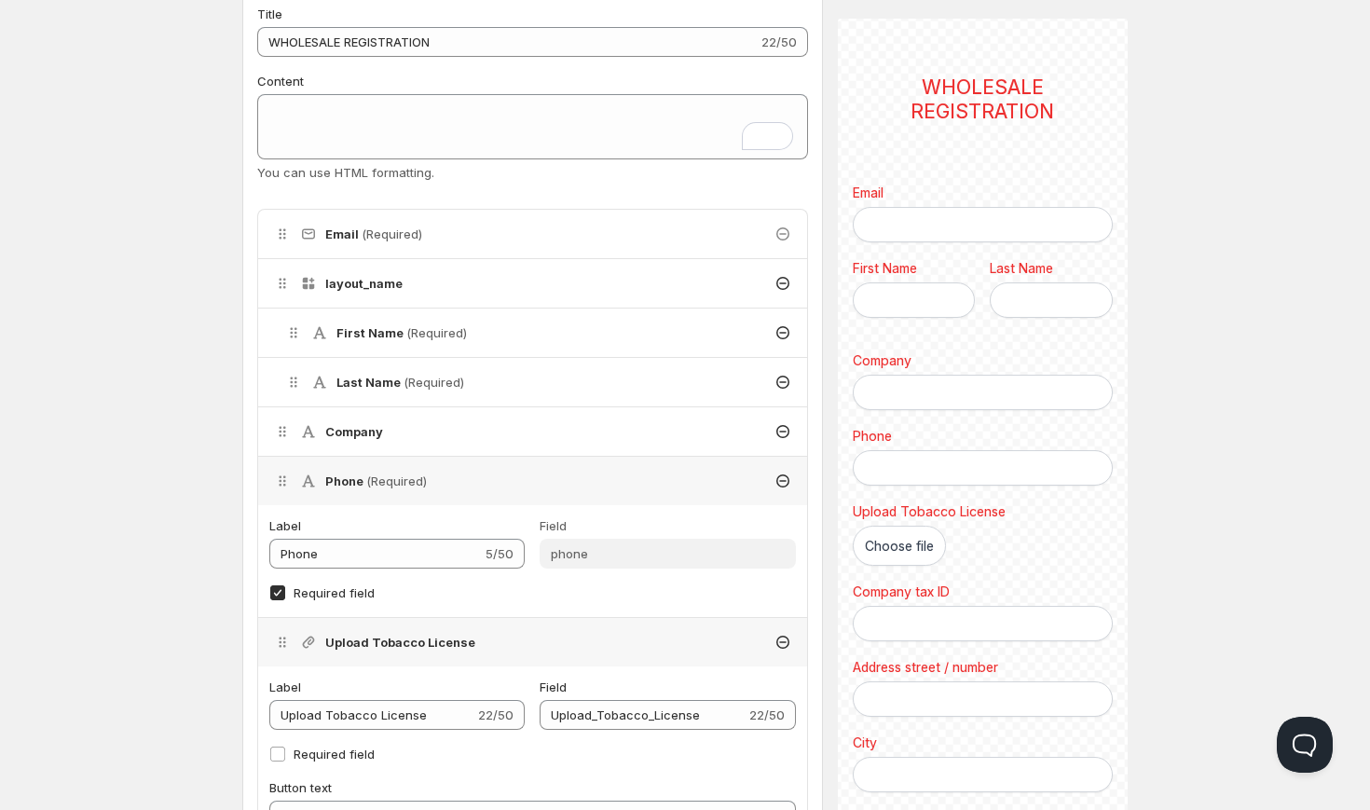
click at [481, 506] on div "Label Phone 5/50 Field phone Required field" at bounding box center [532, 561] width 549 height 112
click at [488, 491] on div "Phone (Required)" at bounding box center [532, 481] width 549 height 48
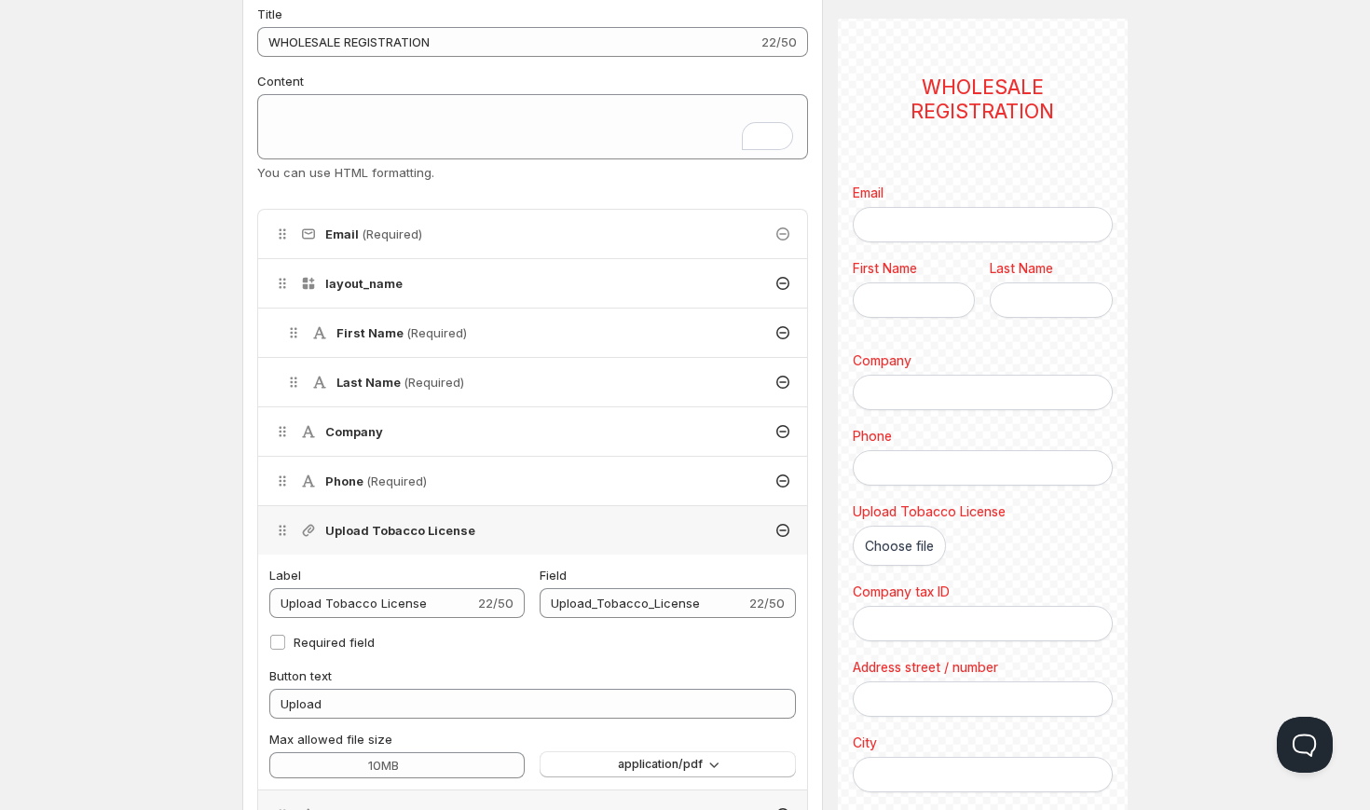
click at [491, 519] on div "Upload Tobacco License" at bounding box center [532, 530] width 549 height 48
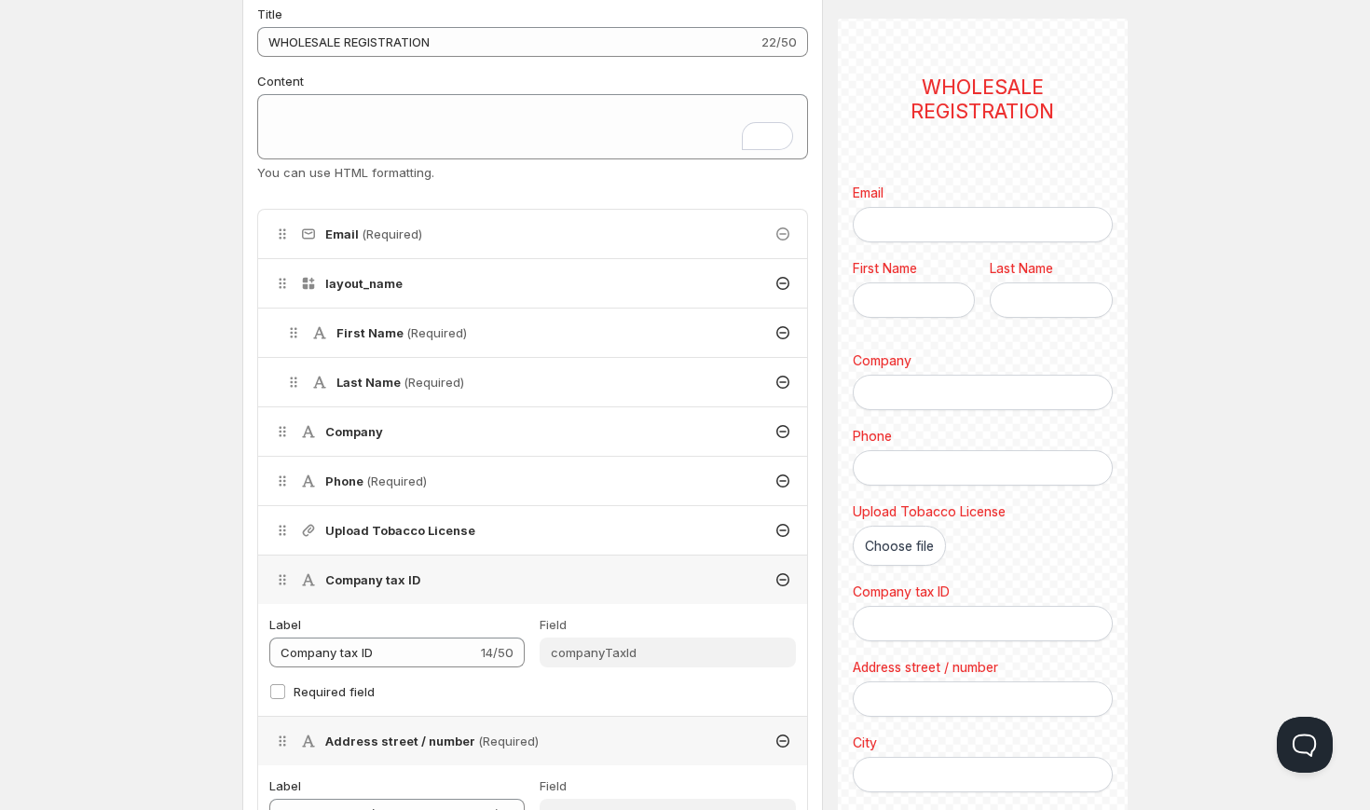
click at [496, 570] on div "Company tax ID" at bounding box center [532, 580] width 549 height 48
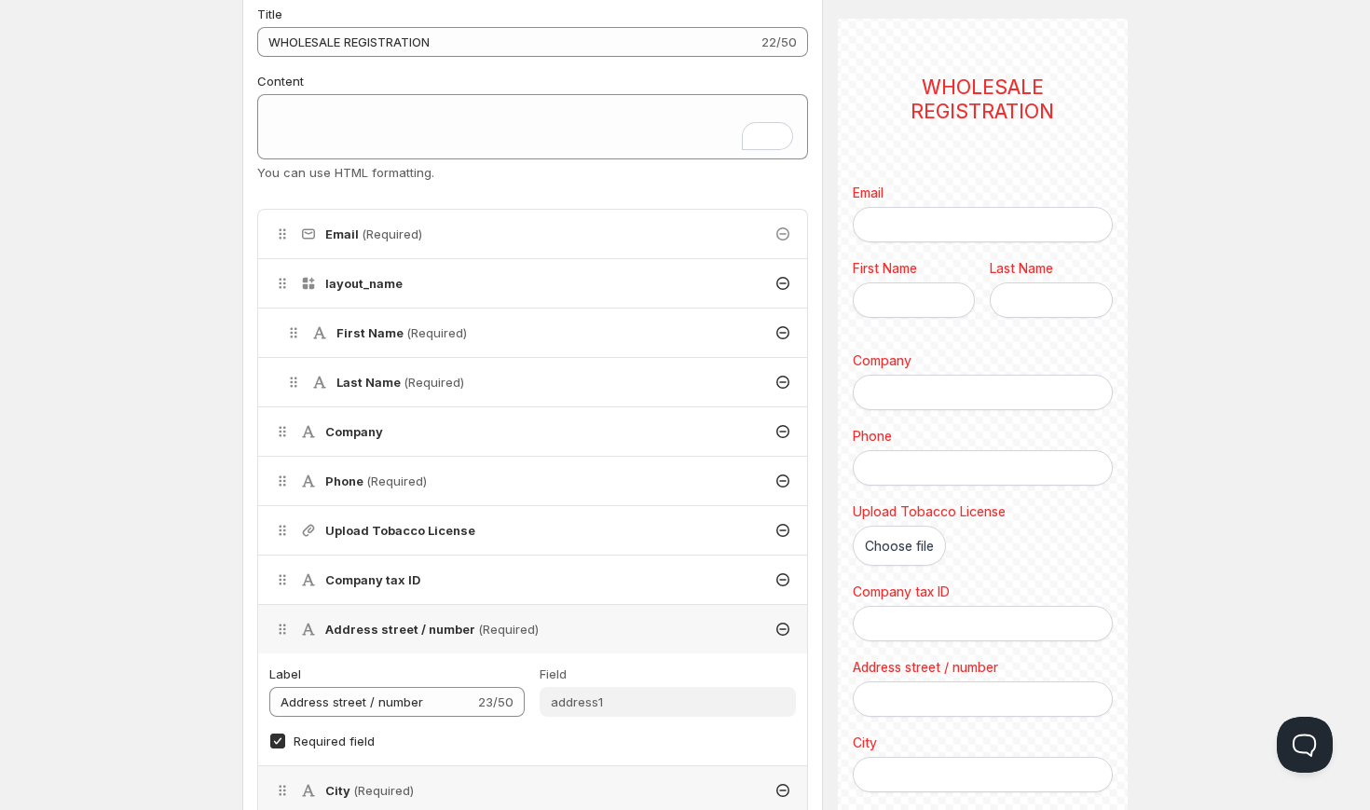
click at [502, 630] on span "(Required)" at bounding box center [508, 629] width 61 height 15
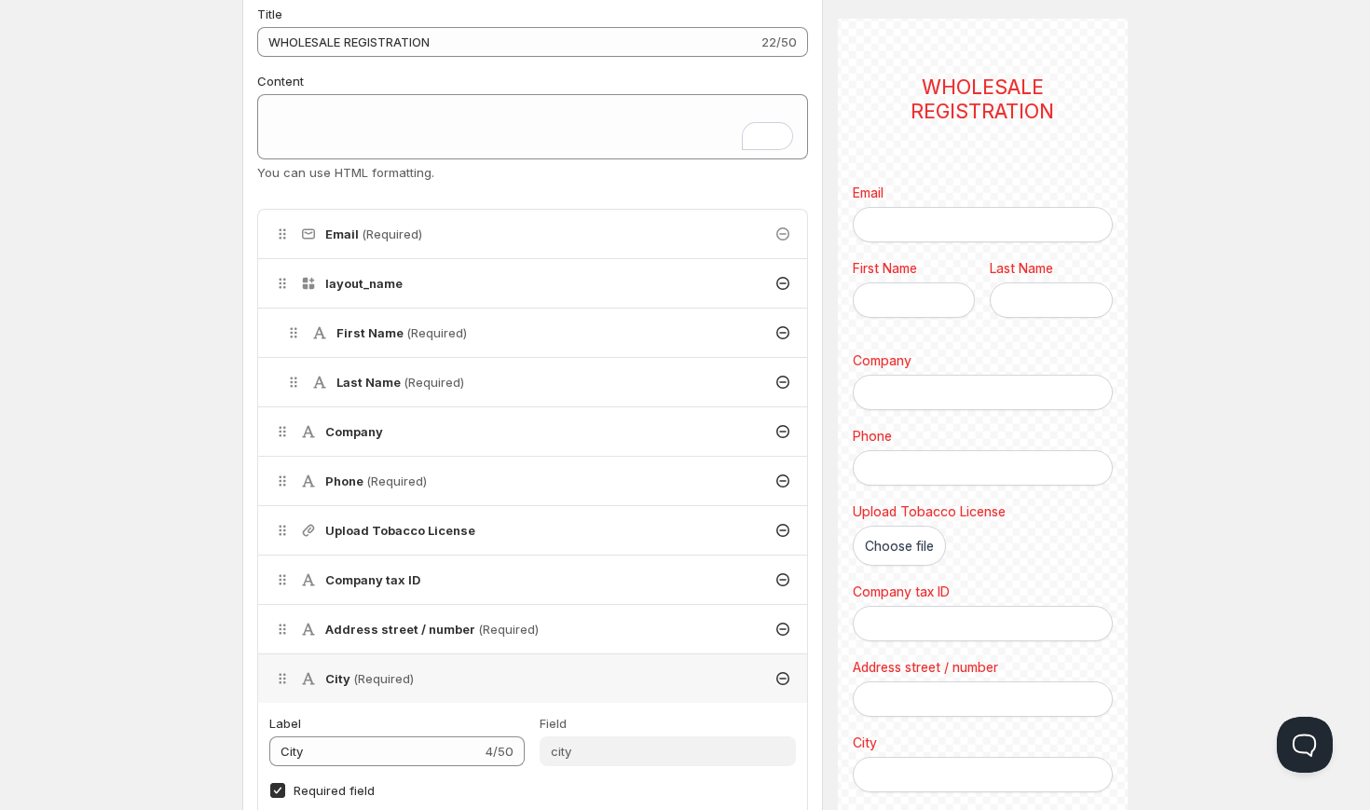
click at [507, 672] on div "City (Required)" at bounding box center [532, 678] width 549 height 48
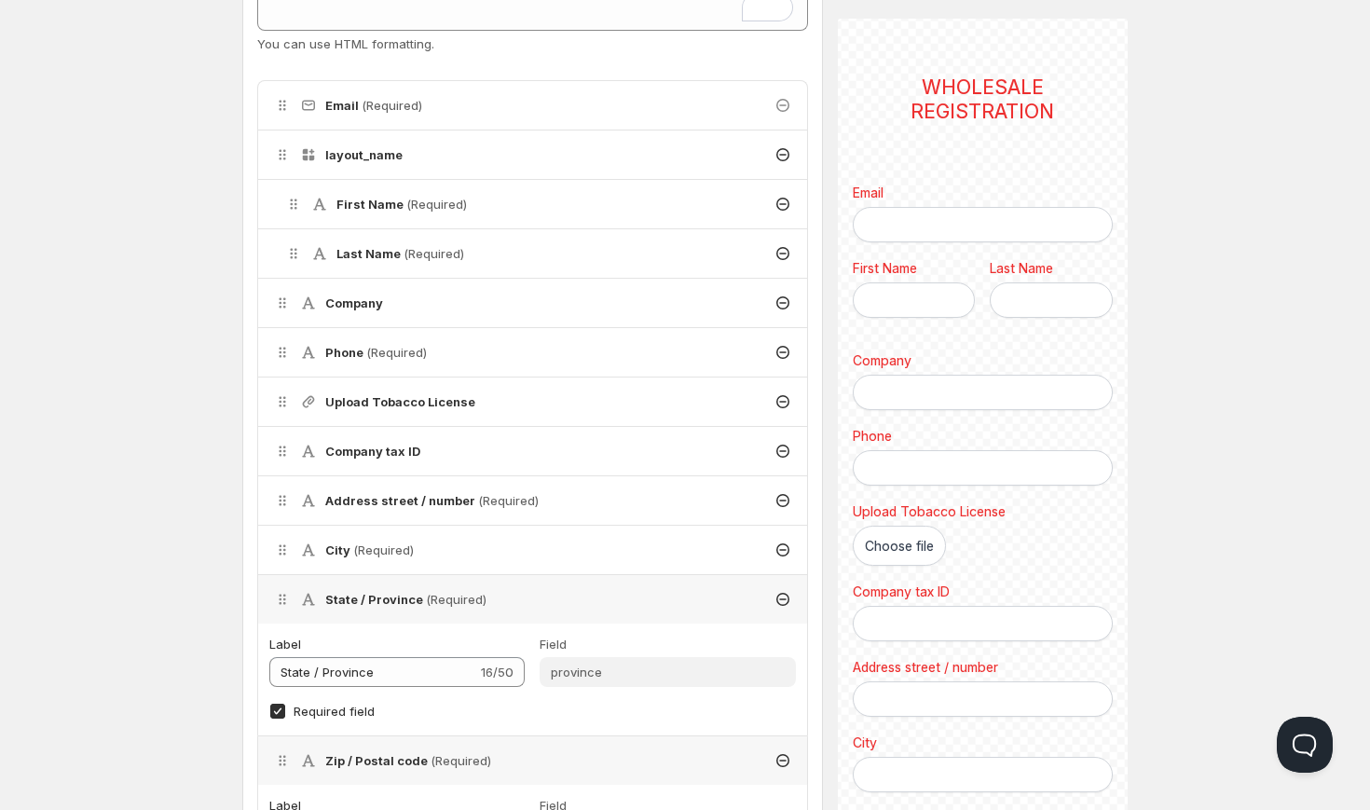
scroll to position [473, 0]
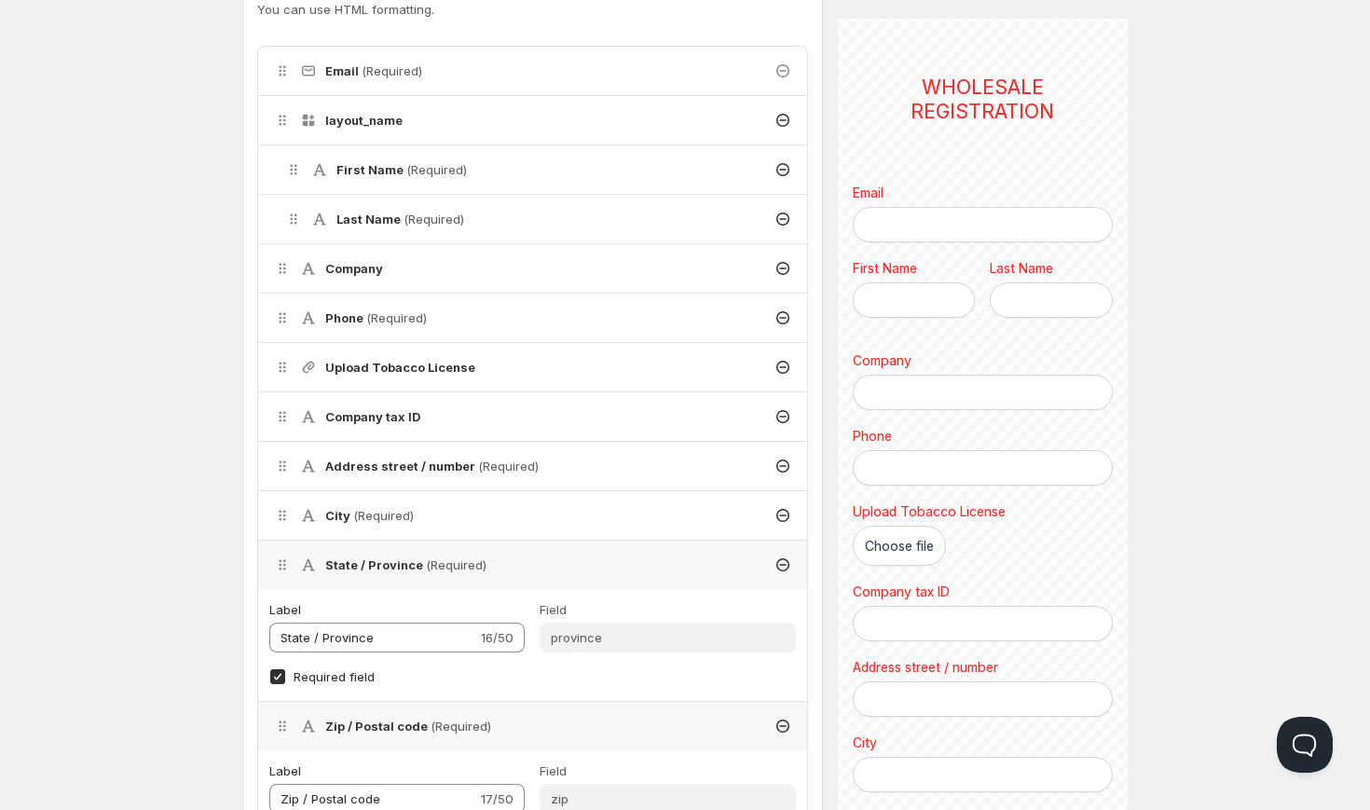
click at [514, 569] on div "State / Province (Required)" at bounding box center [532, 565] width 549 height 48
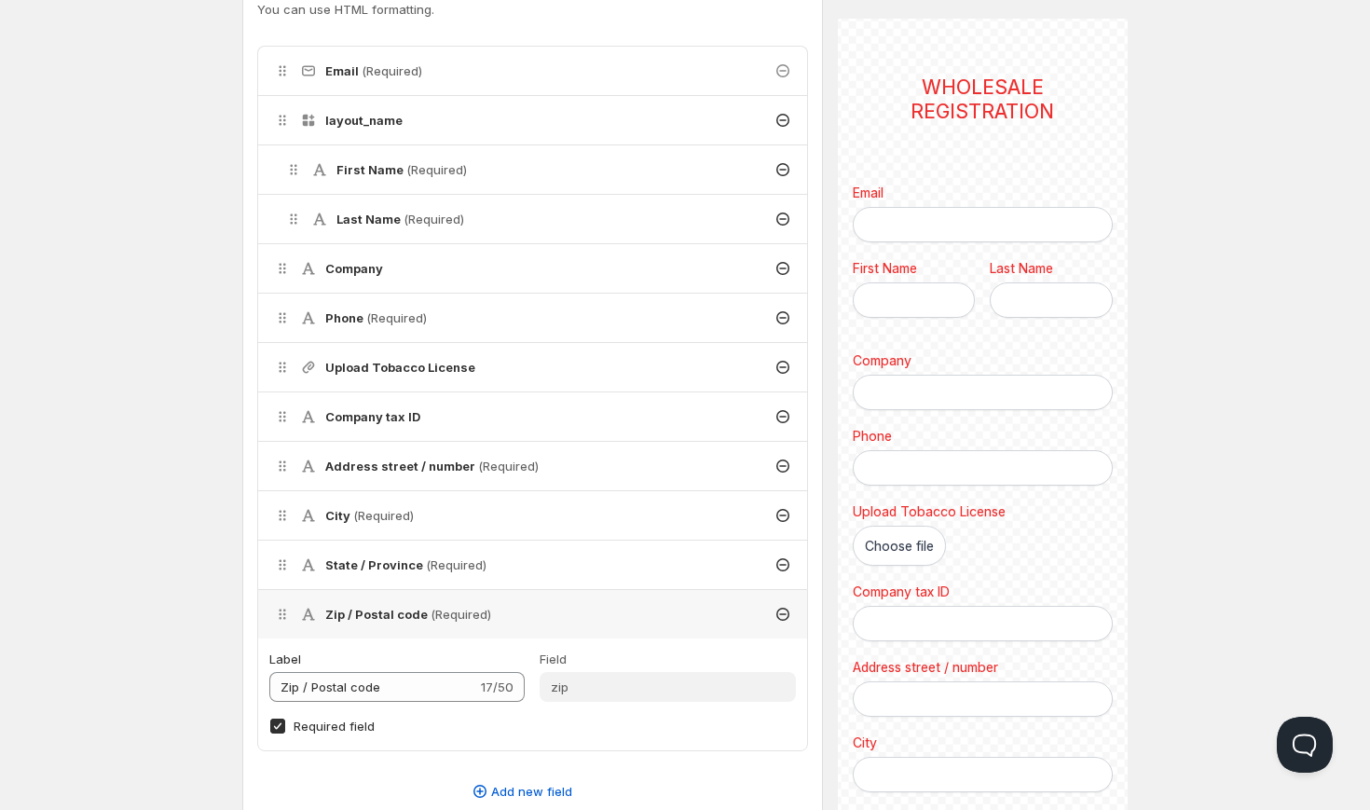
click at [518, 609] on div "Zip / Postal code (Required)" at bounding box center [532, 614] width 549 height 48
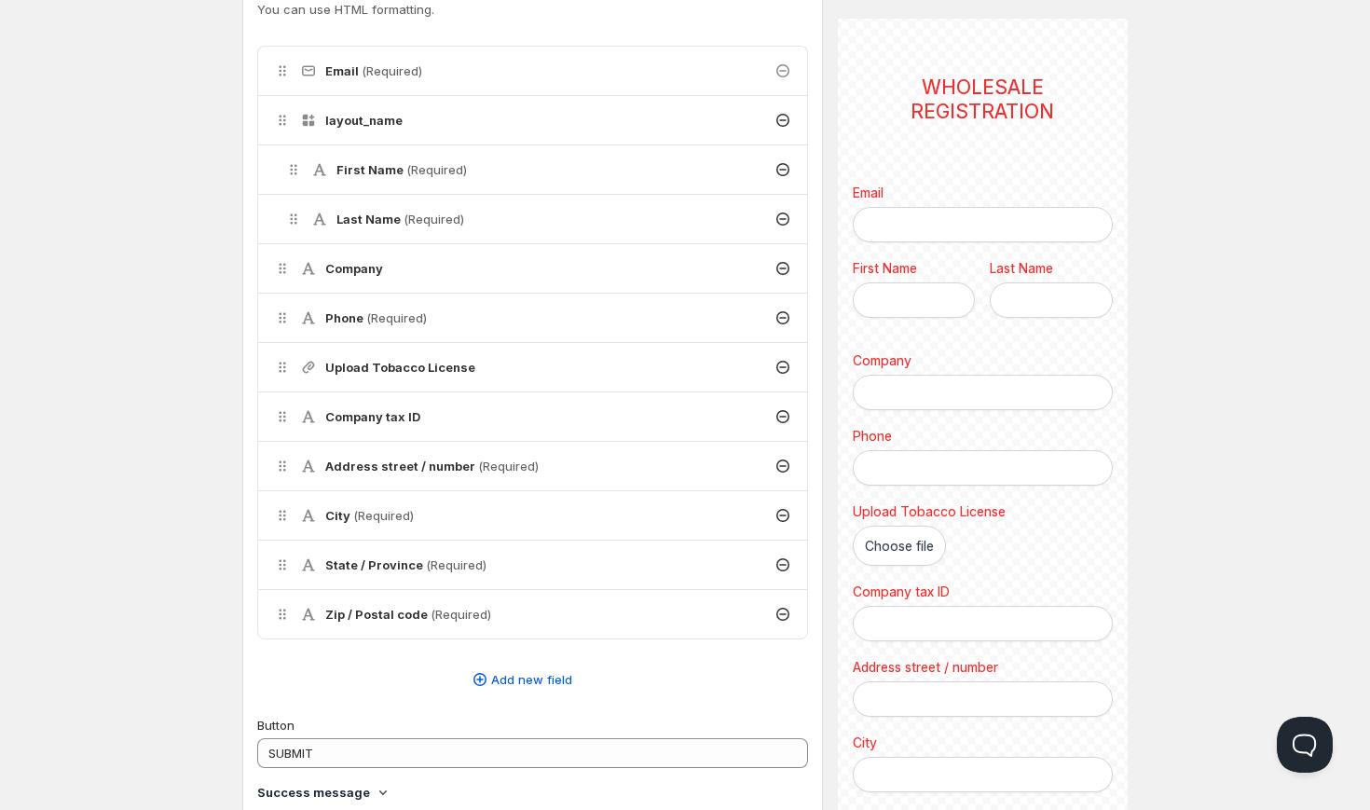
click at [207, 459] on div "Home Pricing Price lists Forms Submissions Settings Features Plans Create form.…" at bounding box center [685, 548] width 1370 height 2042
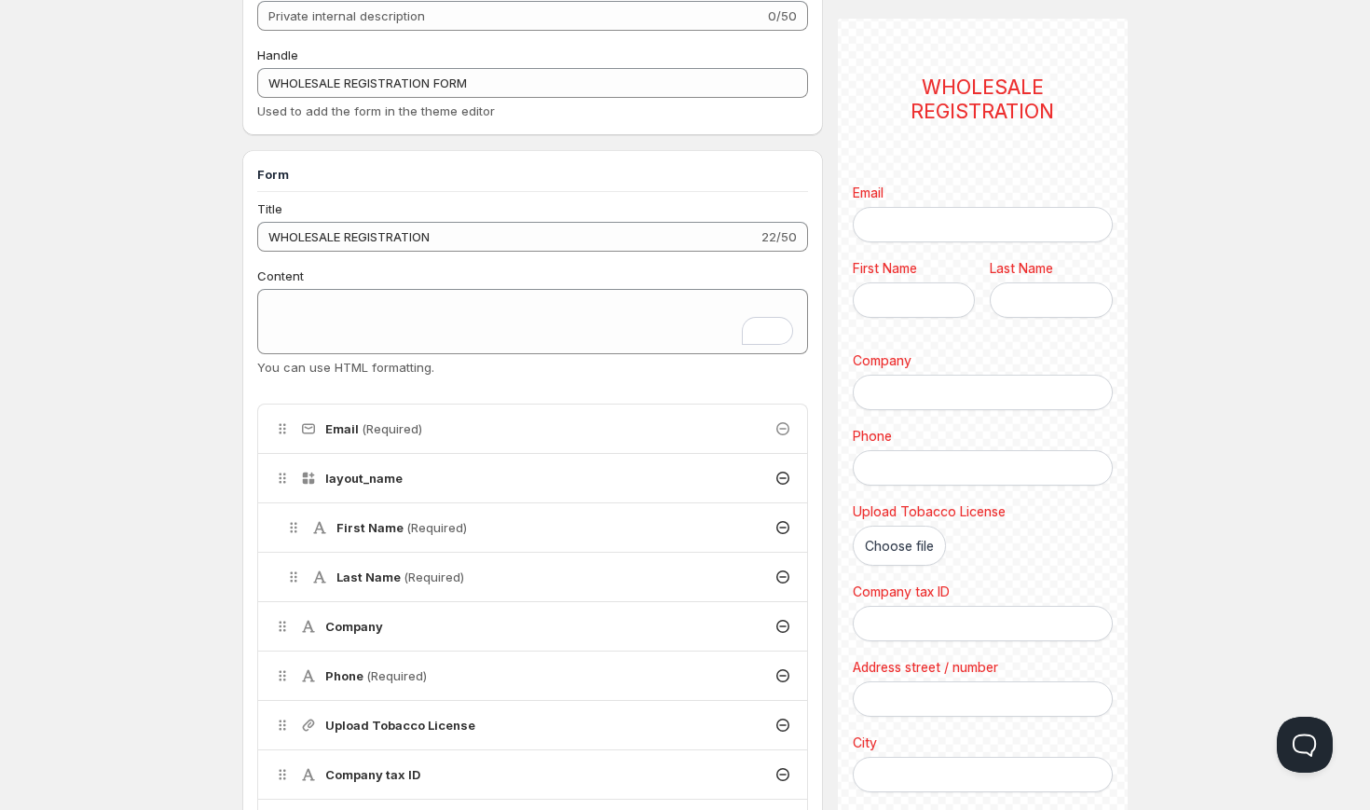
scroll to position [0, 0]
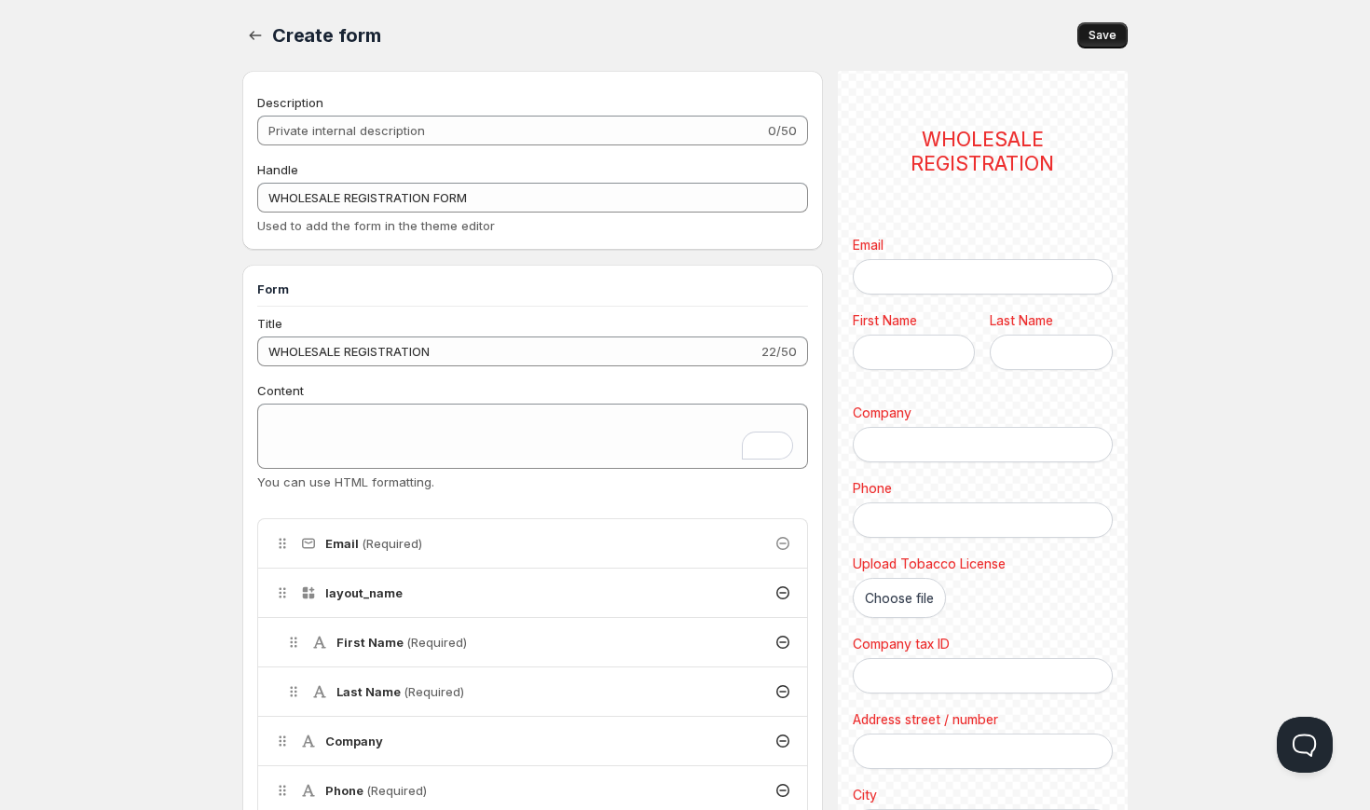
click at [1096, 32] on span "Save" at bounding box center [1103, 35] width 28 height 15
click at [1107, 32] on span "Save" at bounding box center [1103, 35] width 28 height 15
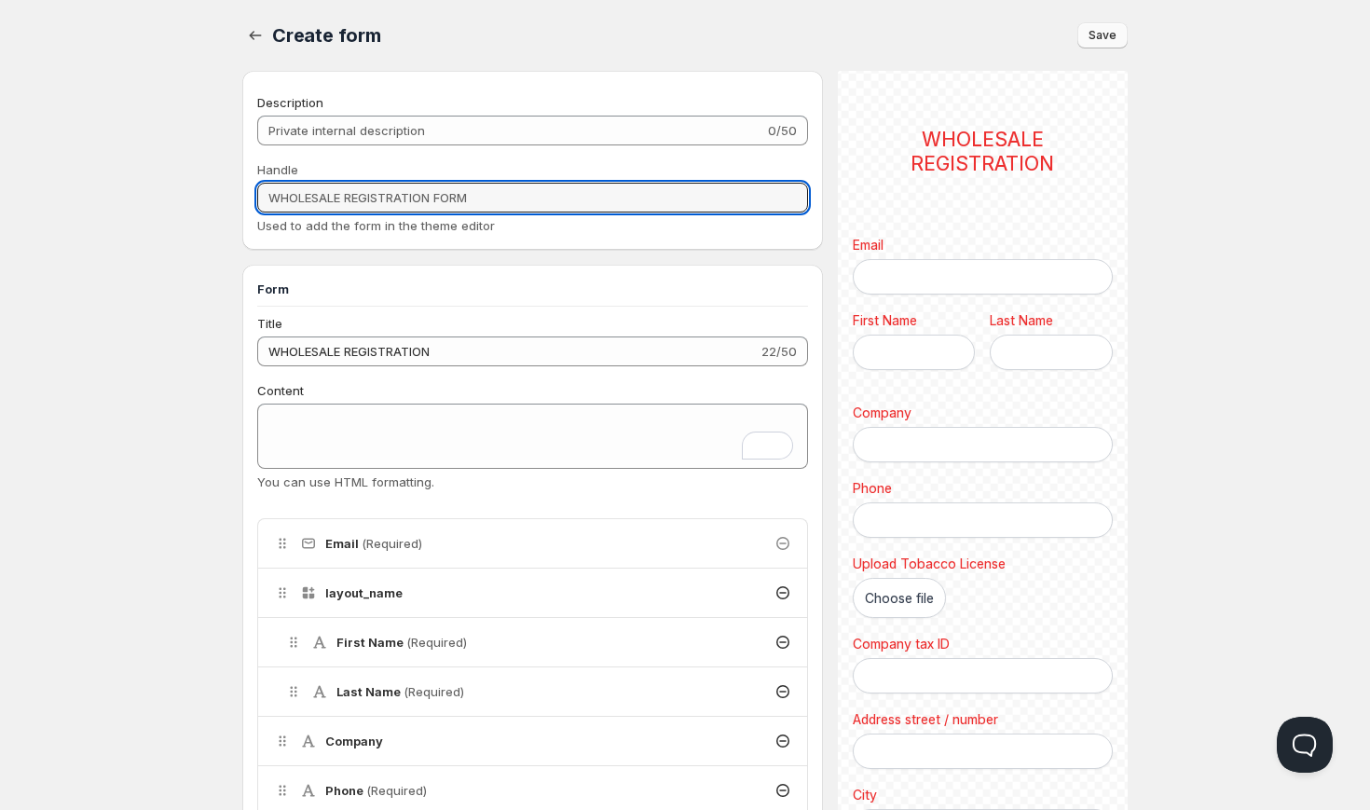
click at [500, 188] on input "WHOLESALE REGISTRATION FORM" at bounding box center [532, 198] width 551 height 30
click at [517, 196] on input "WHOLESALE REGISTRATION FORM" at bounding box center [532, 198] width 551 height 30
click at [498, 203] on input "WHOLESALE REGISTRATION FORM" at bounding box center [532, 198] width 551 height 30
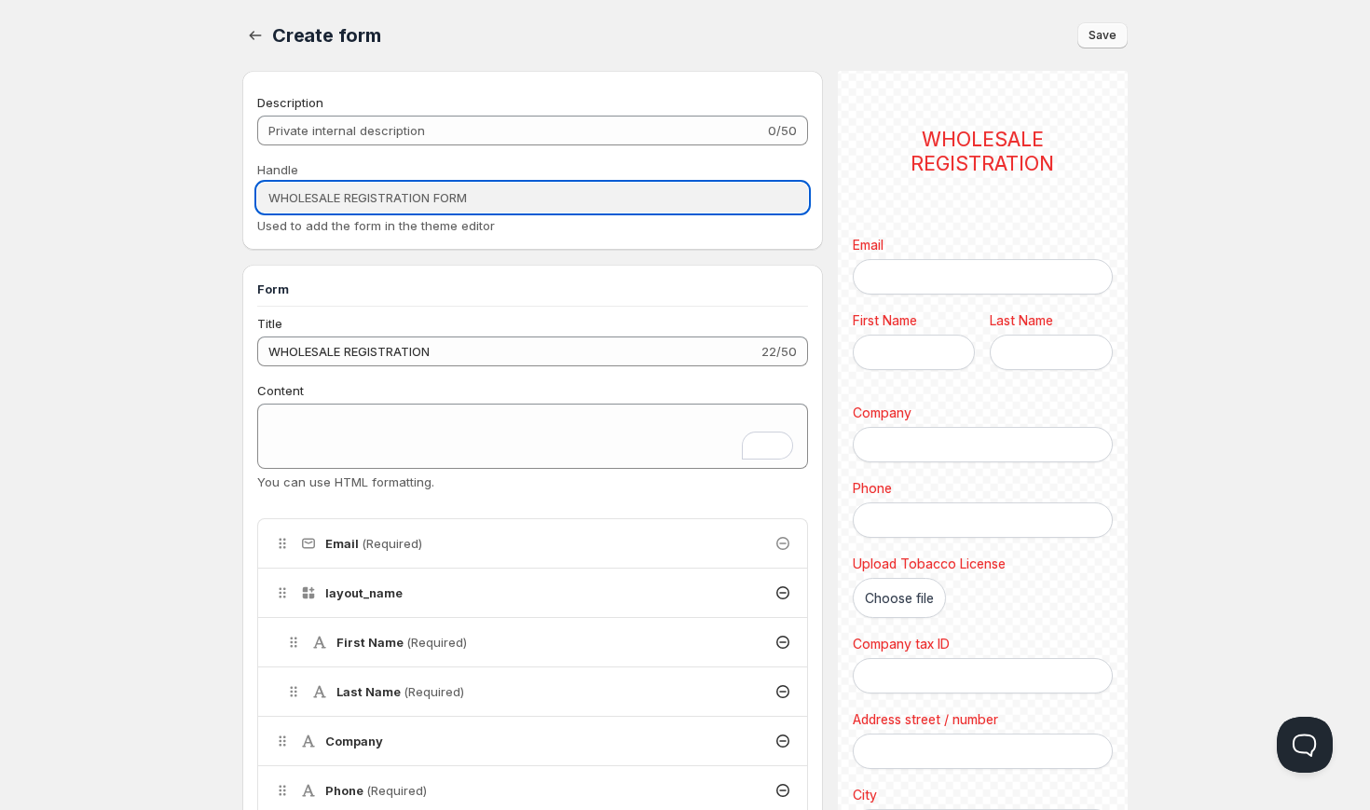
click at [464, 201] on input "WHOLESALE REGISTRATION FORM" at bounding box center [532, 198] width 551 height 30
click at [386, 204] on input "WHOLESALE REGISTRATION FORM" at bounding box center [532, 198] width 551 height 30
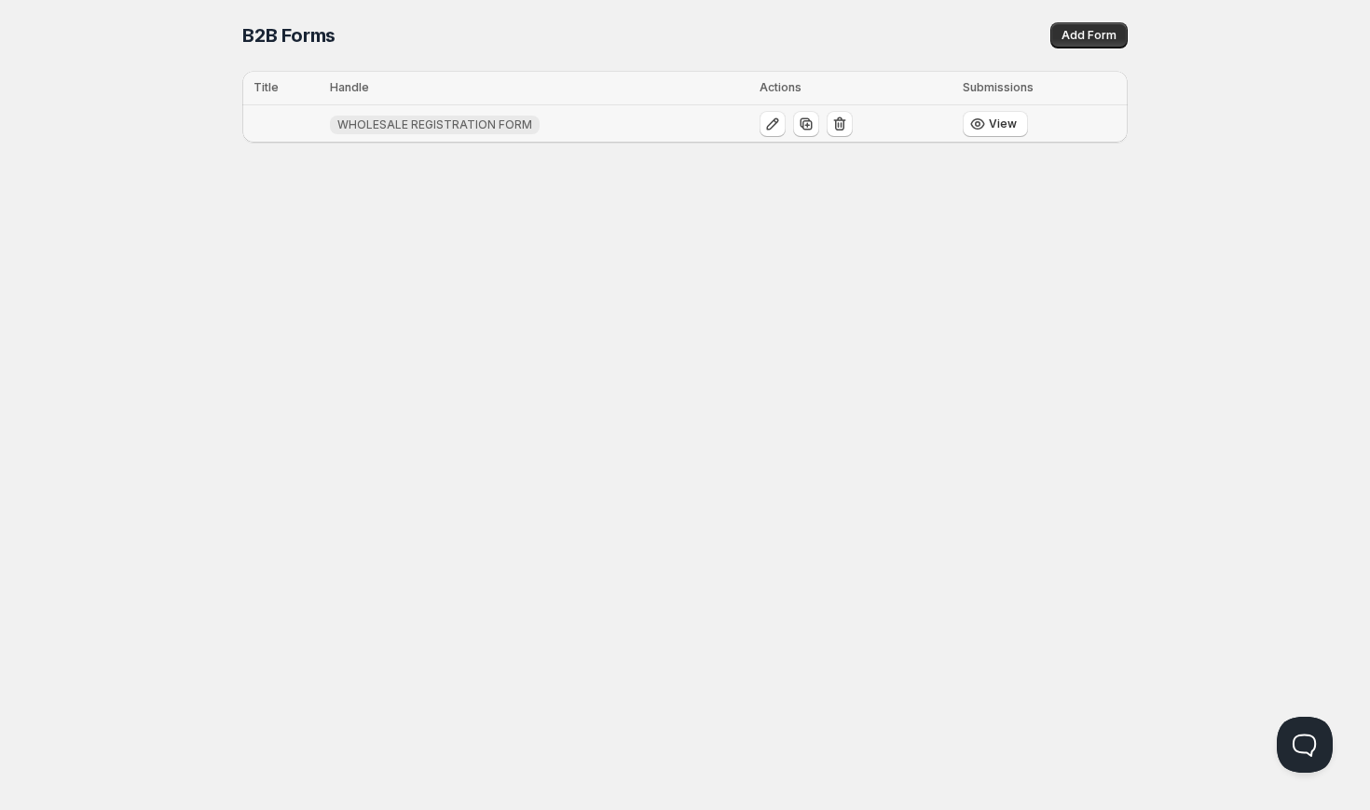
click at [384, 117] on span "WHOLESALE REGISTRATION FORM" at bounding box center [434, 124] width 195 height 15
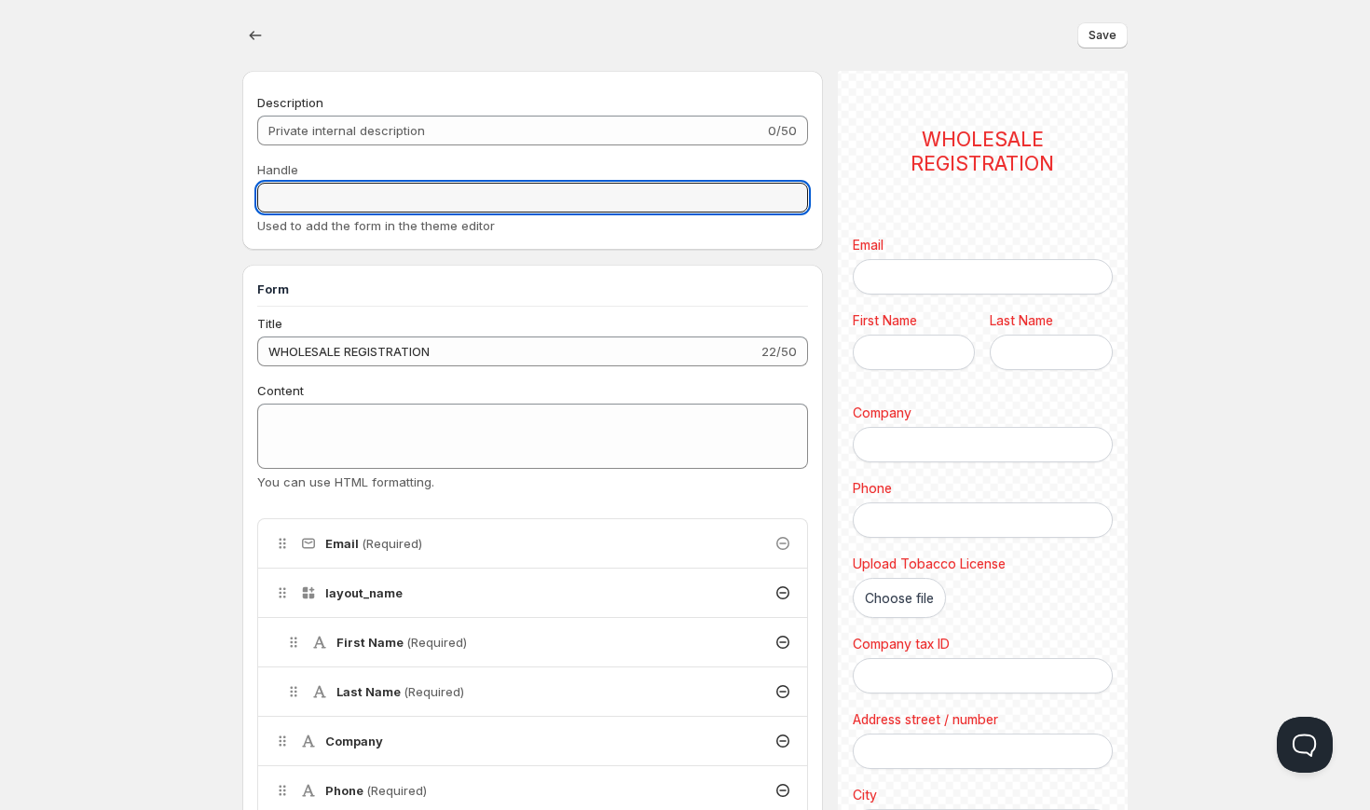
click at [395, 200] on input "Handle" at bounding box center [532, 198] width 551 height 30
click at [434, 294] on h3 "Form" at bounding box center [532, 289] width 551 height 19
click at [422, 192] on input "Handle" at bounding box center [532, 198] width 551 height 30
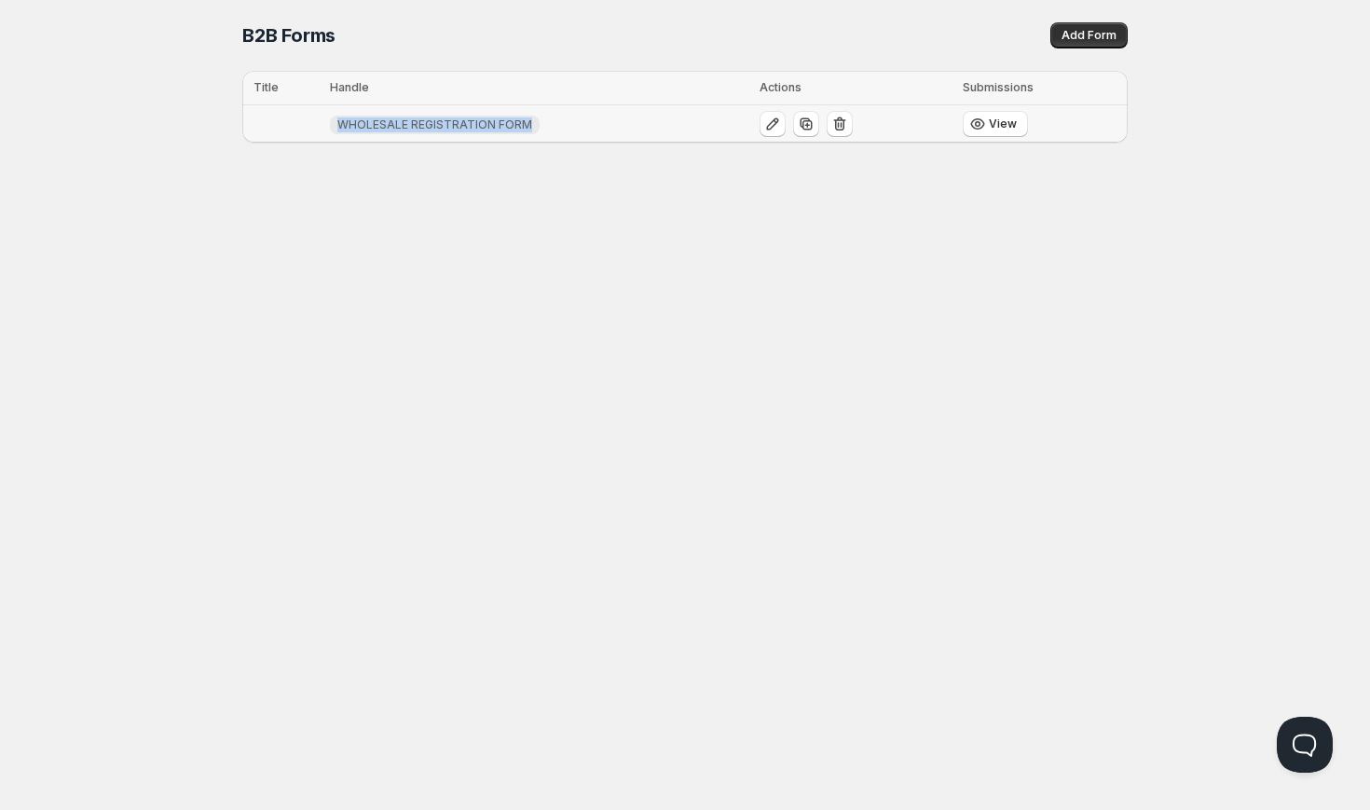
drag, startPoint x: 320, startPoint y: 115, endPoint x: 555, endPoint y: 117, distance: 234.9
click at [555, 117] on tr "WHOLESALE REGISTRATION FORM View" at bounding box center [685, 124] width 886 height 38
